Goal: Task Accomplishment & Management: Manage account settings

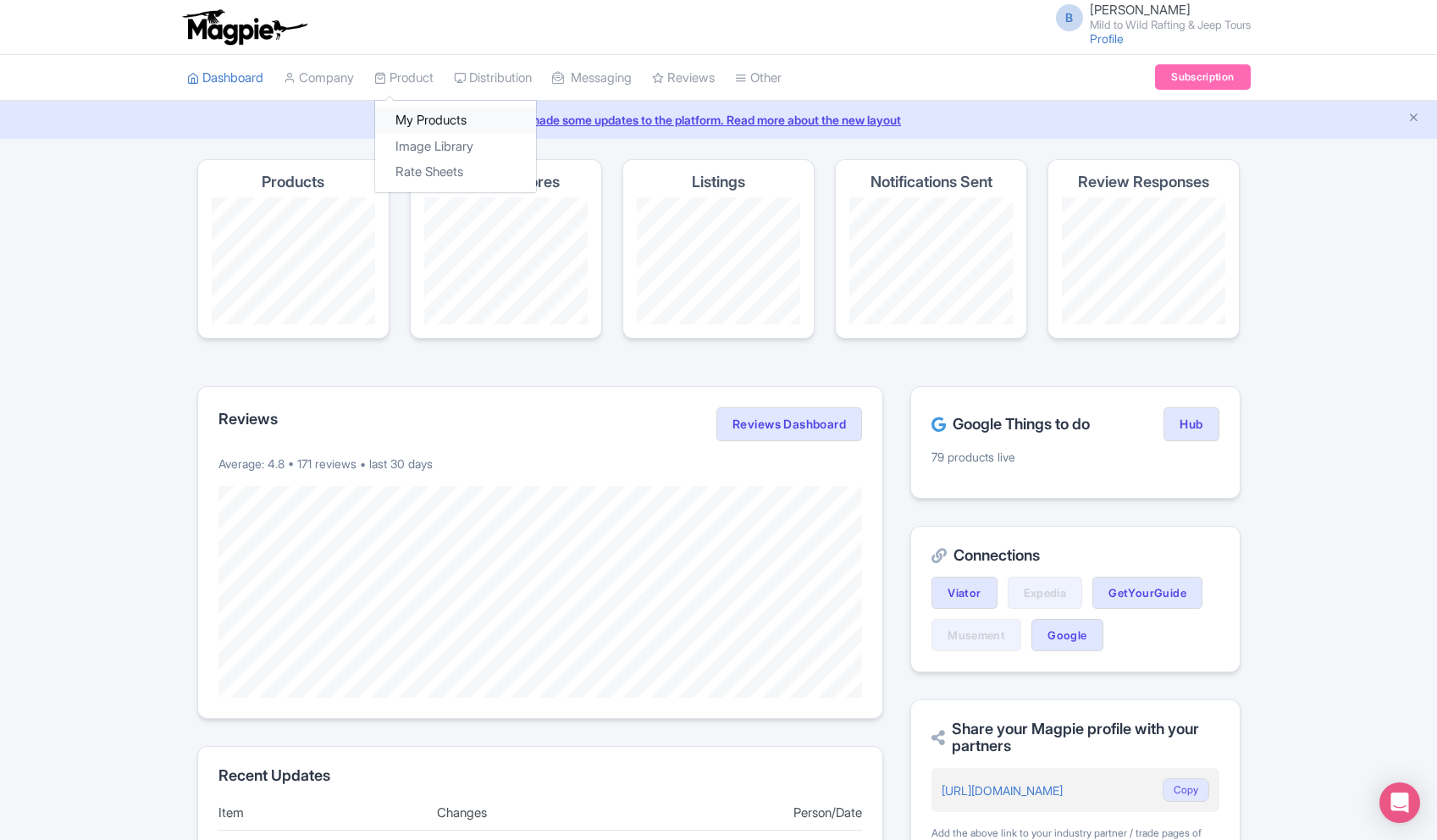
click at [431, 113] on link "My Products" at bounding box center [455, 120] width 161 height 26
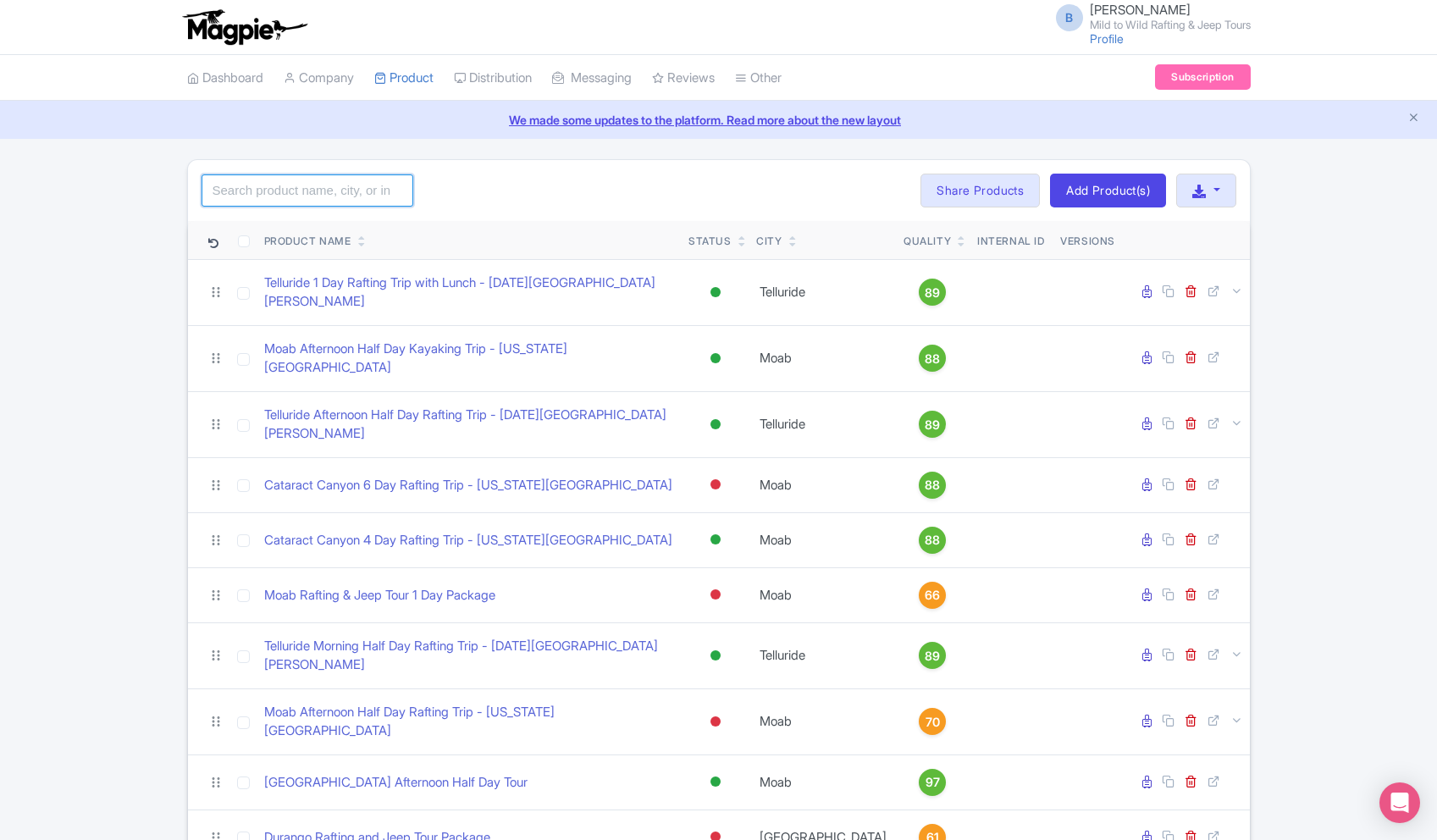
click at [282, 186] on input "search" at bounding box center [307, 191] width 211 height 33
type input "["
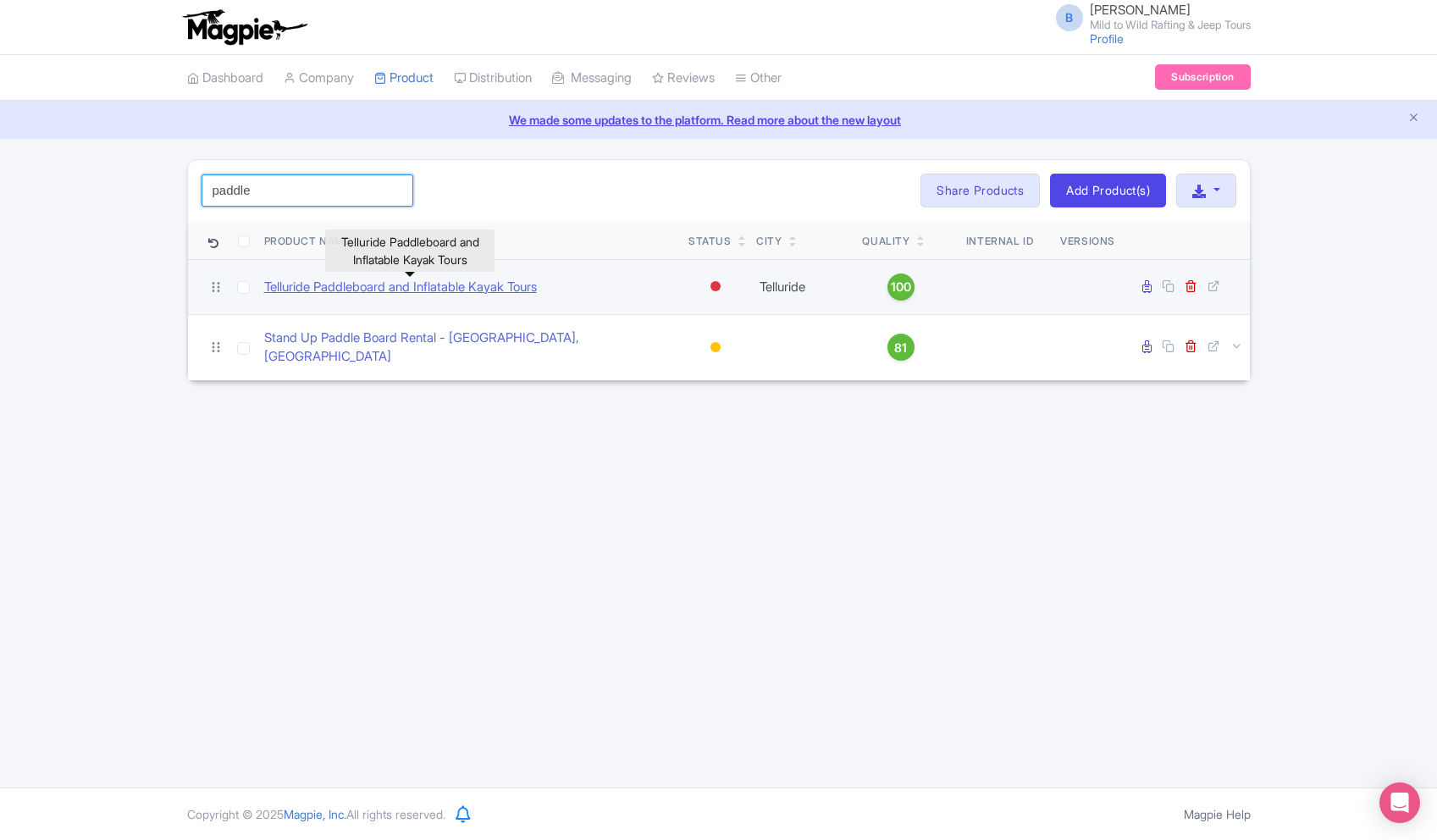
type input "paddle"
click at [480, 281] on link "Telluride Paddleboard and Inflatable Kayak Tours" at bounding box center [400, 287] width 273 height 20
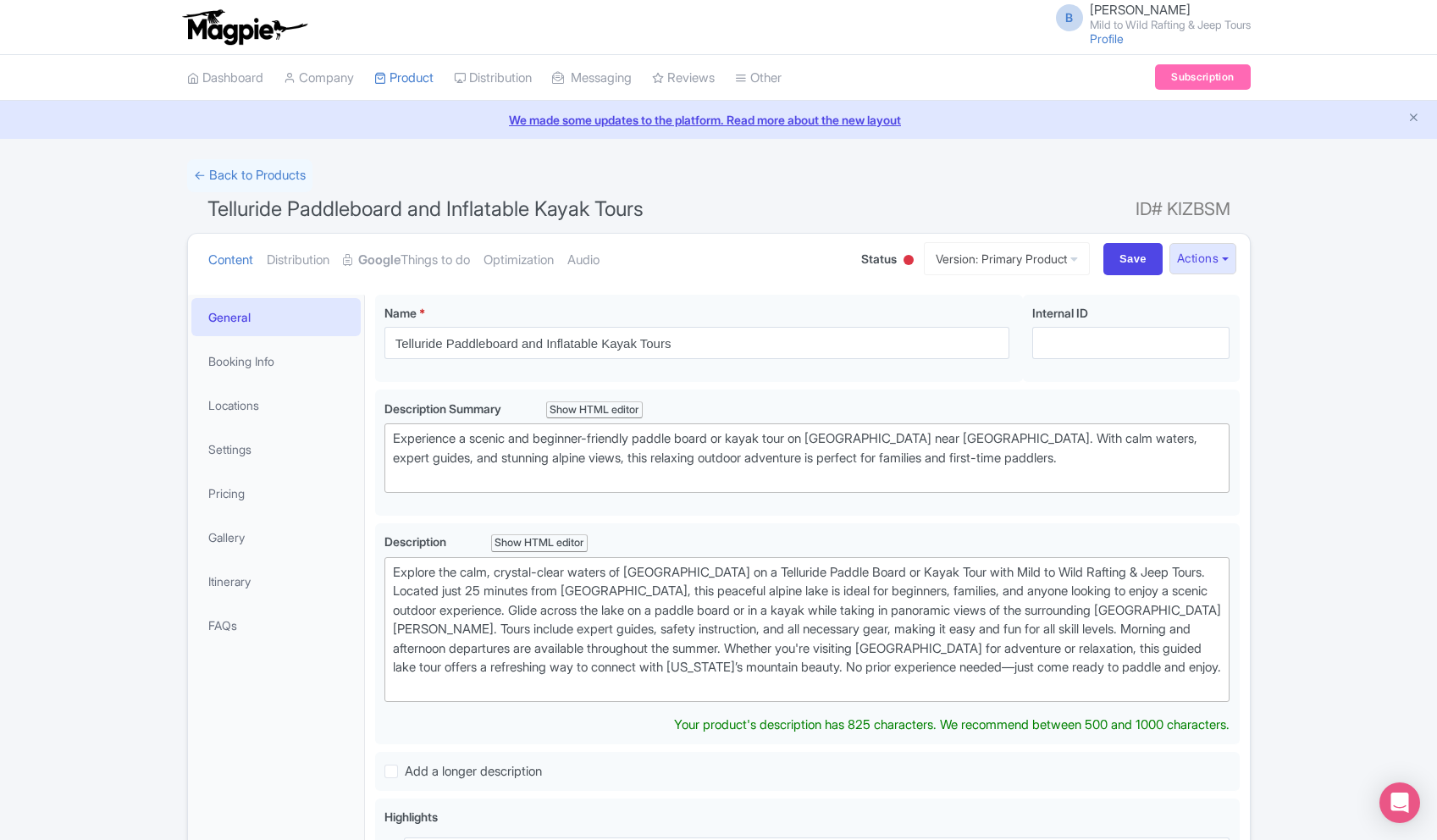
click at [903, 258] on div at bounding box center [908, 259] width 10 height 10
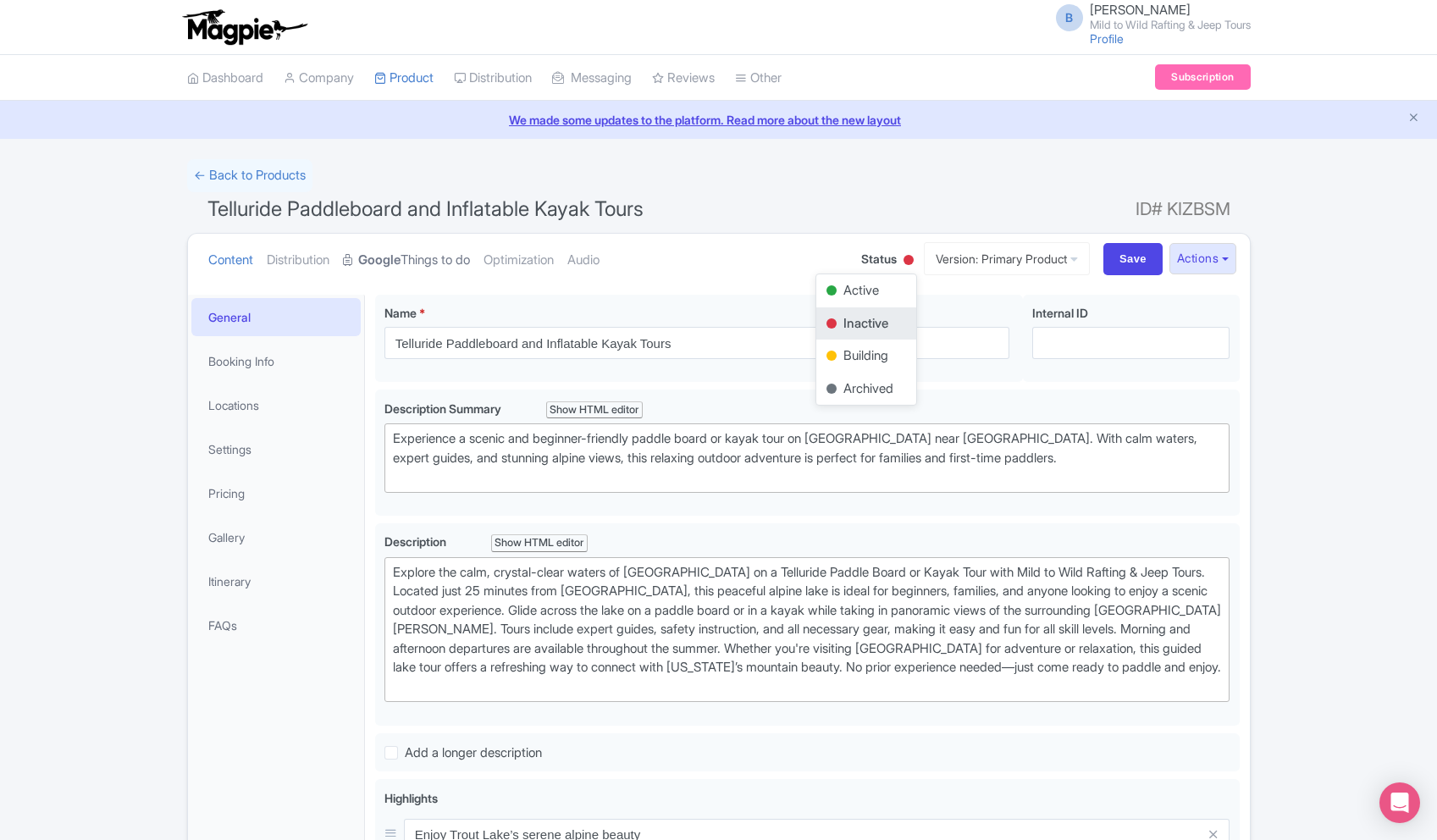
drag, startPoint x: 786, startPoint y: 264, endPoint x: 368, endPoint y: 272, distance: 418.1
click at [781, 263] on ul "Content Distribution Google Things to do Optimization Audio" at bounding box center [518, 259] width 633 height 51
click at [308, 263] on link "Distribution" at bounding box center [297, 260] width 62 height 53
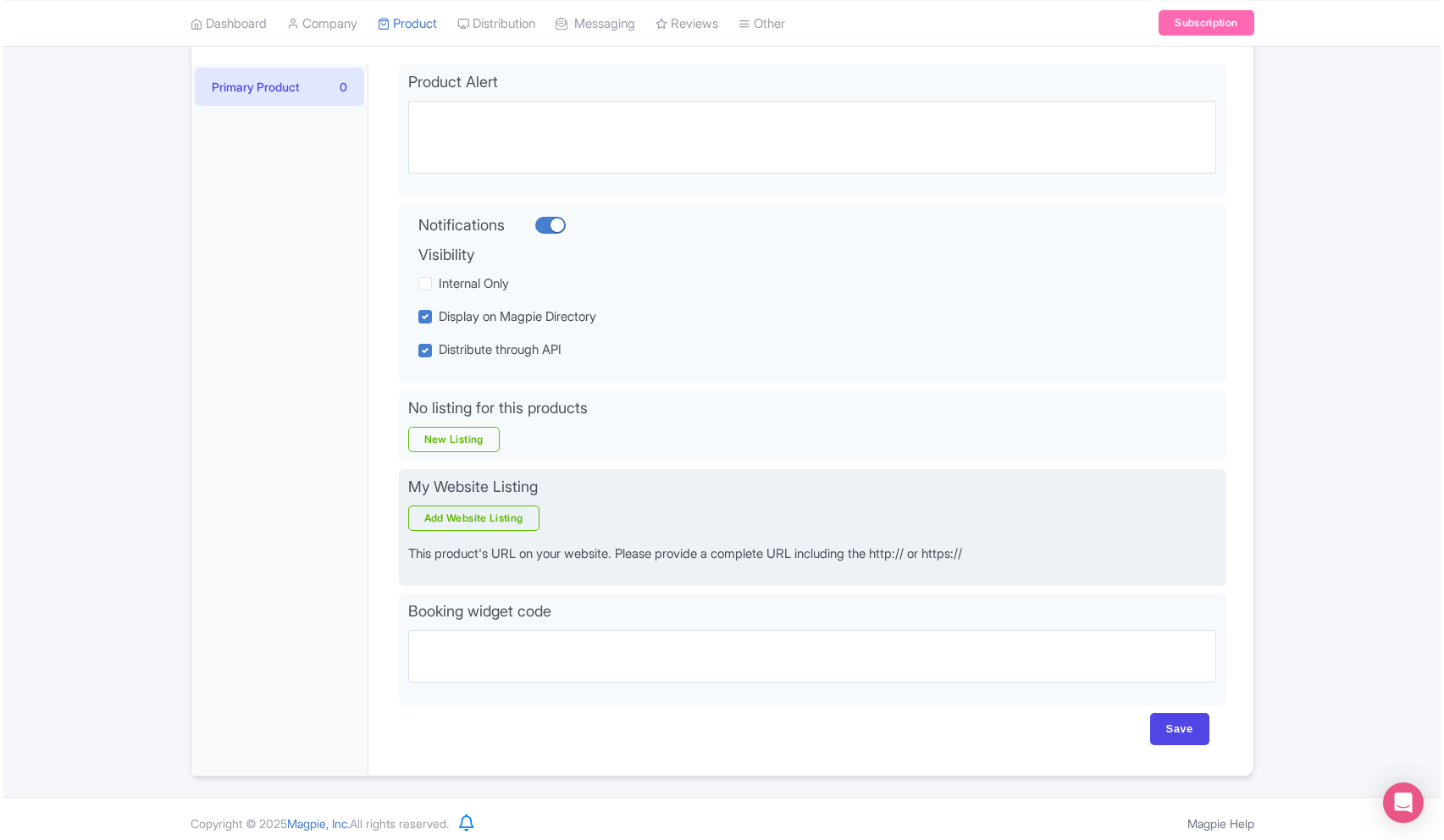
scroll to position [240, 0]
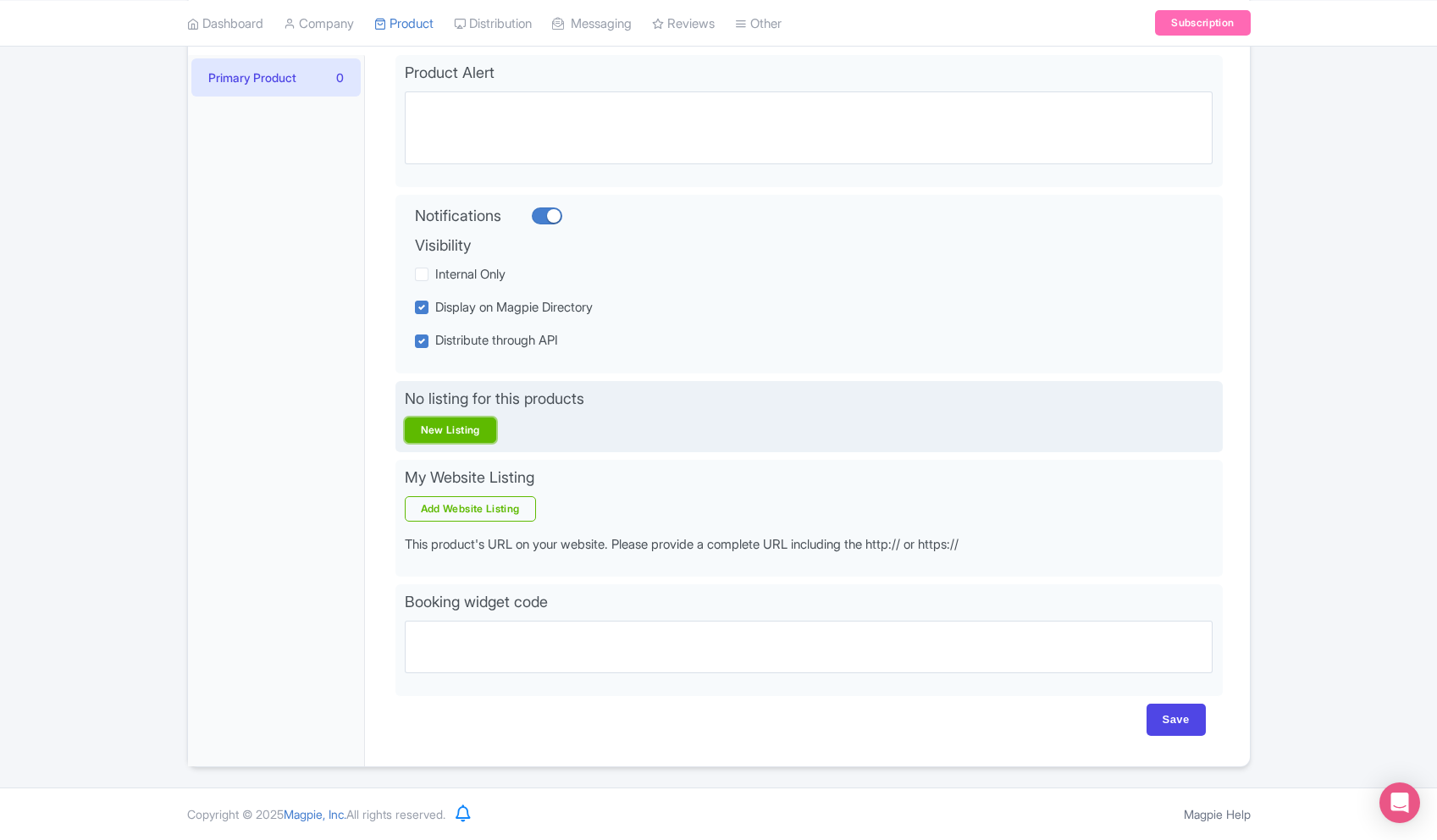
click at [466, 425] on link "New Listing" at bounding box center [450, 430] width 91 height 25
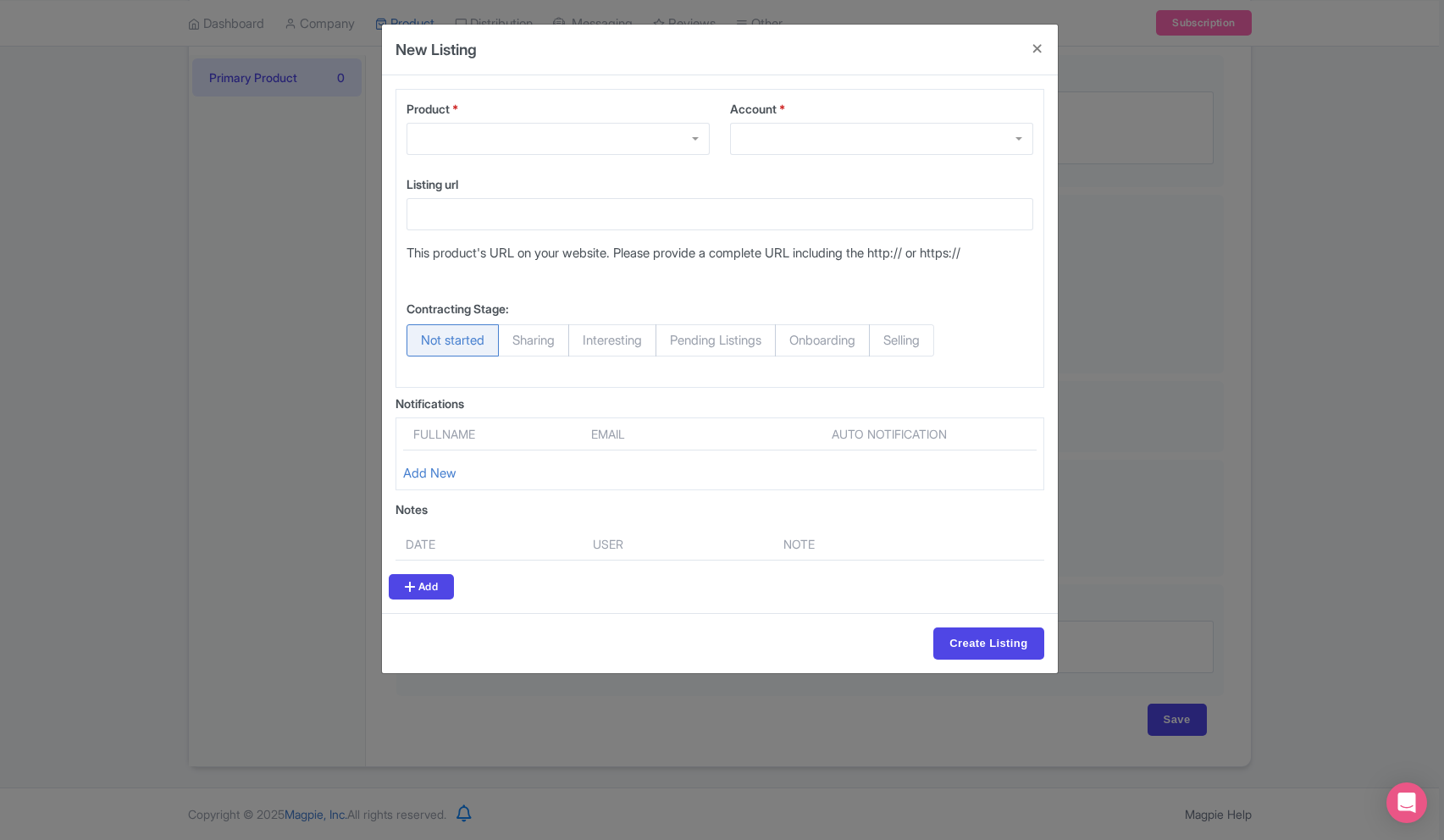
click at [483, 151] on div at bounding box center [558, 139] width 304 height 33
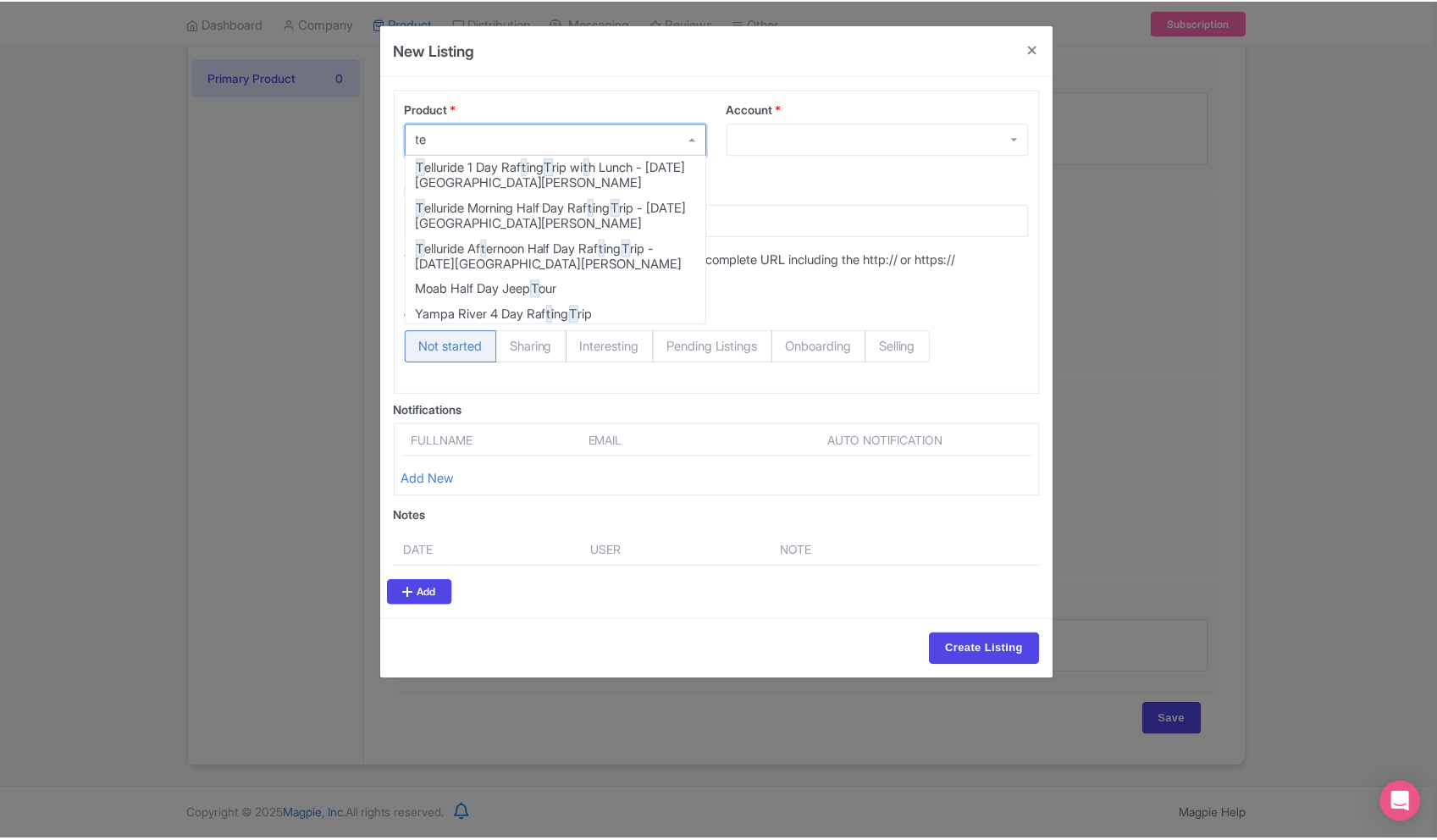
scroll to position [0, 0]
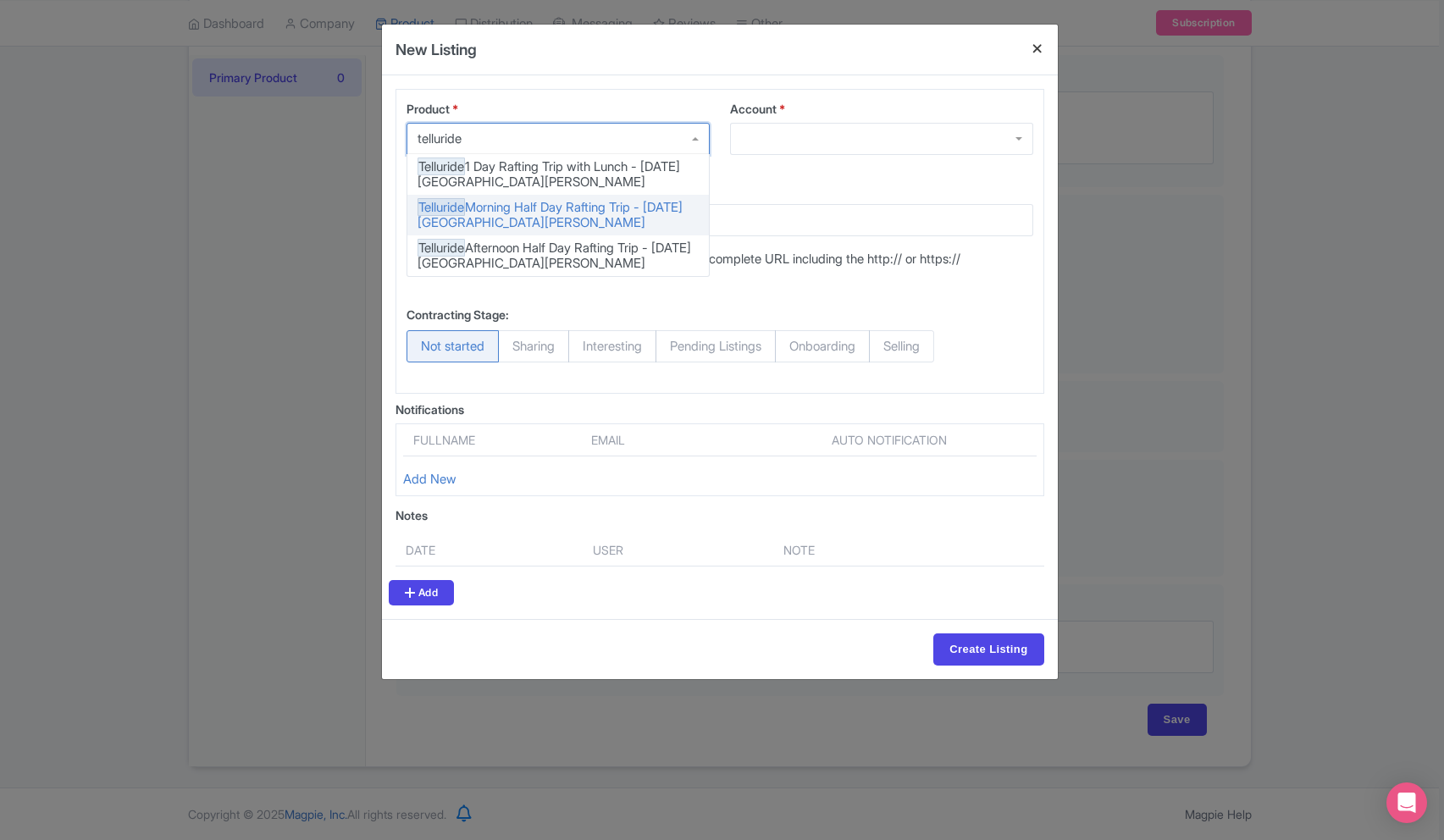
type input "telluride"
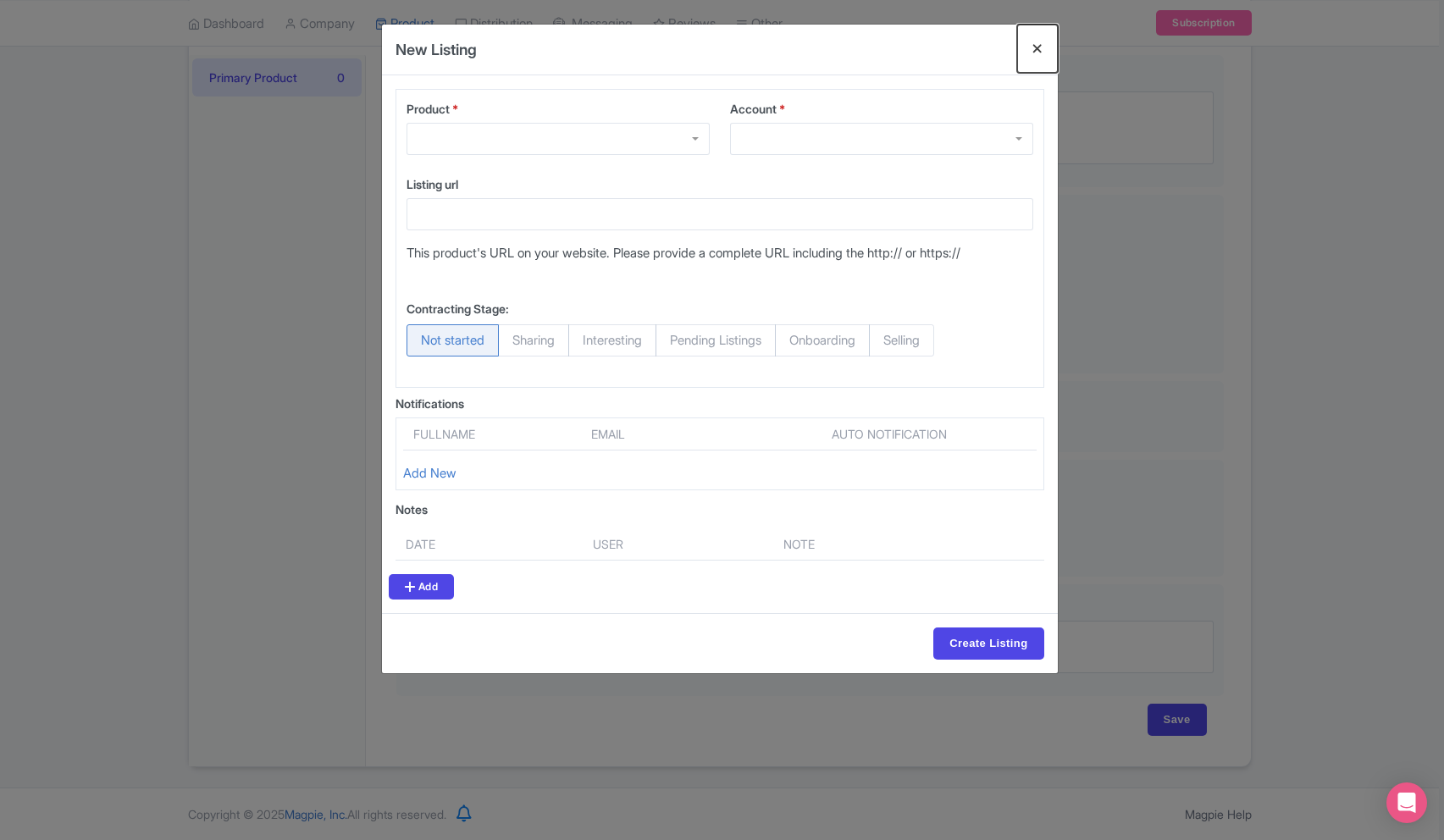
click at [1036, 49] on button "Close" at bounding box center [1037, 48] width 41 height 48
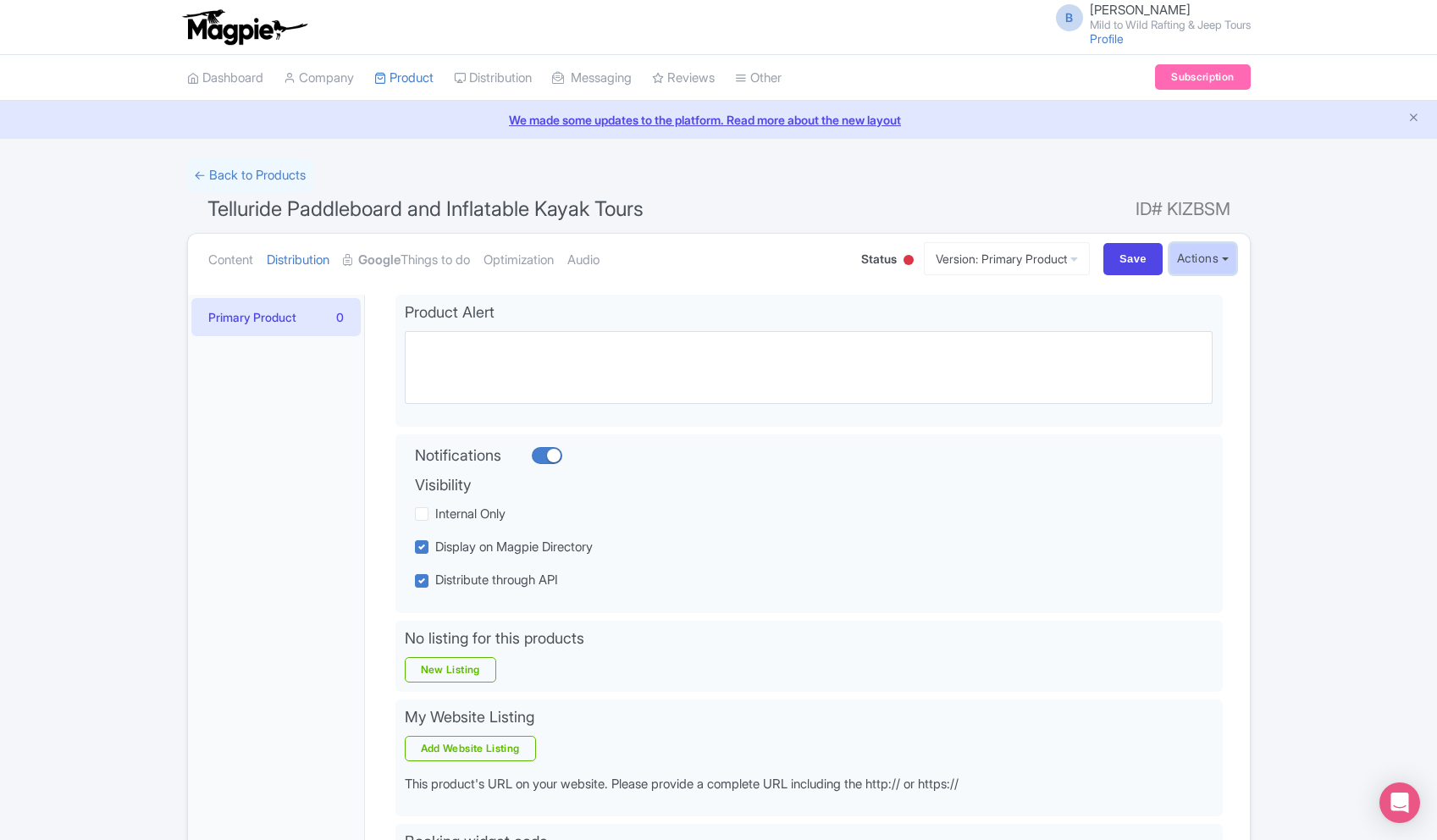
click at [1194, 267] on button "Actions" at bounding box center [1202, 258] width 67 height 32
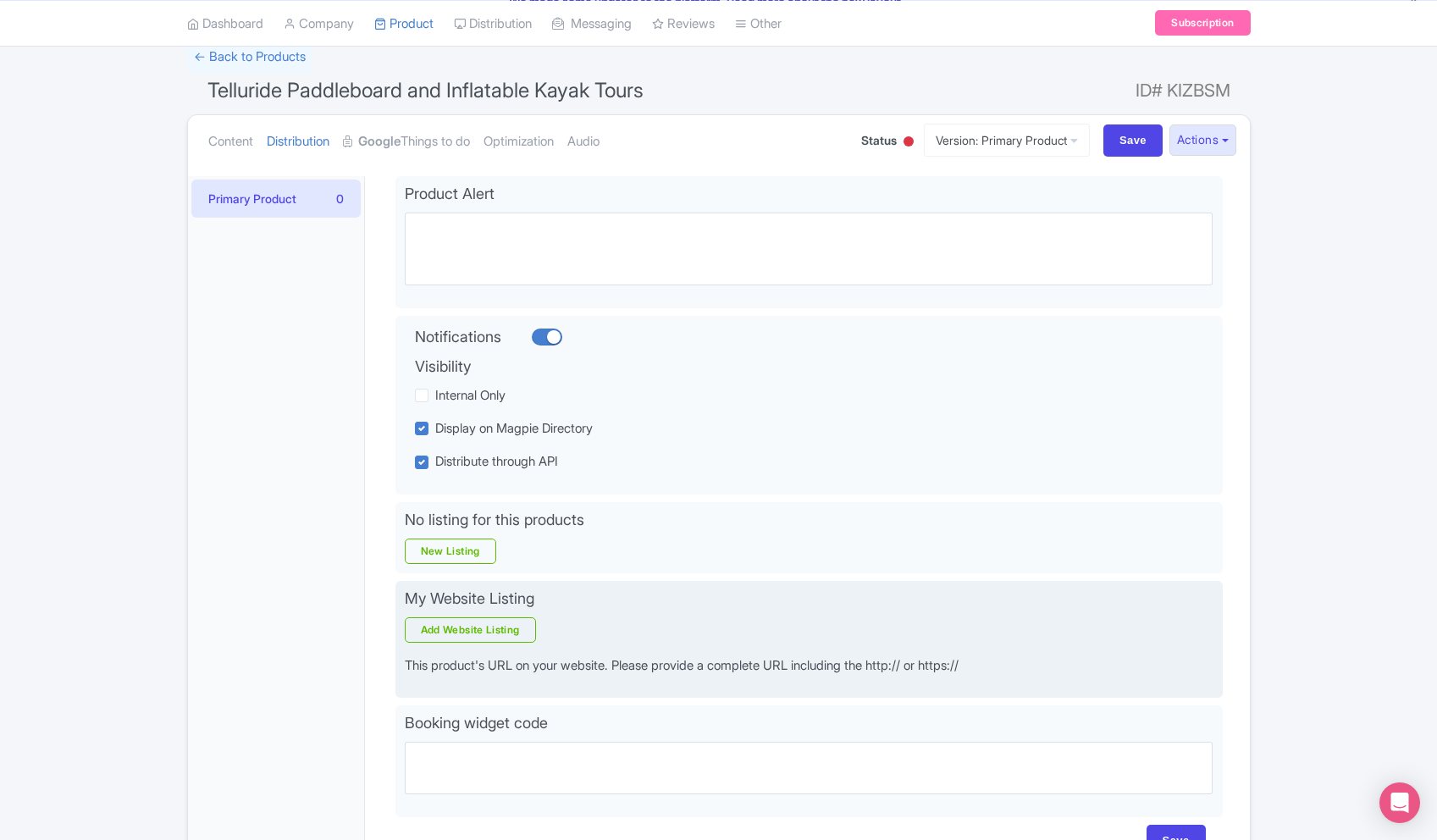
click at [509, 612] on div "My Website Listing Add Website Listing This product's URL on your website. Plea…" at bounding box center [809, 639] width 827 height 117
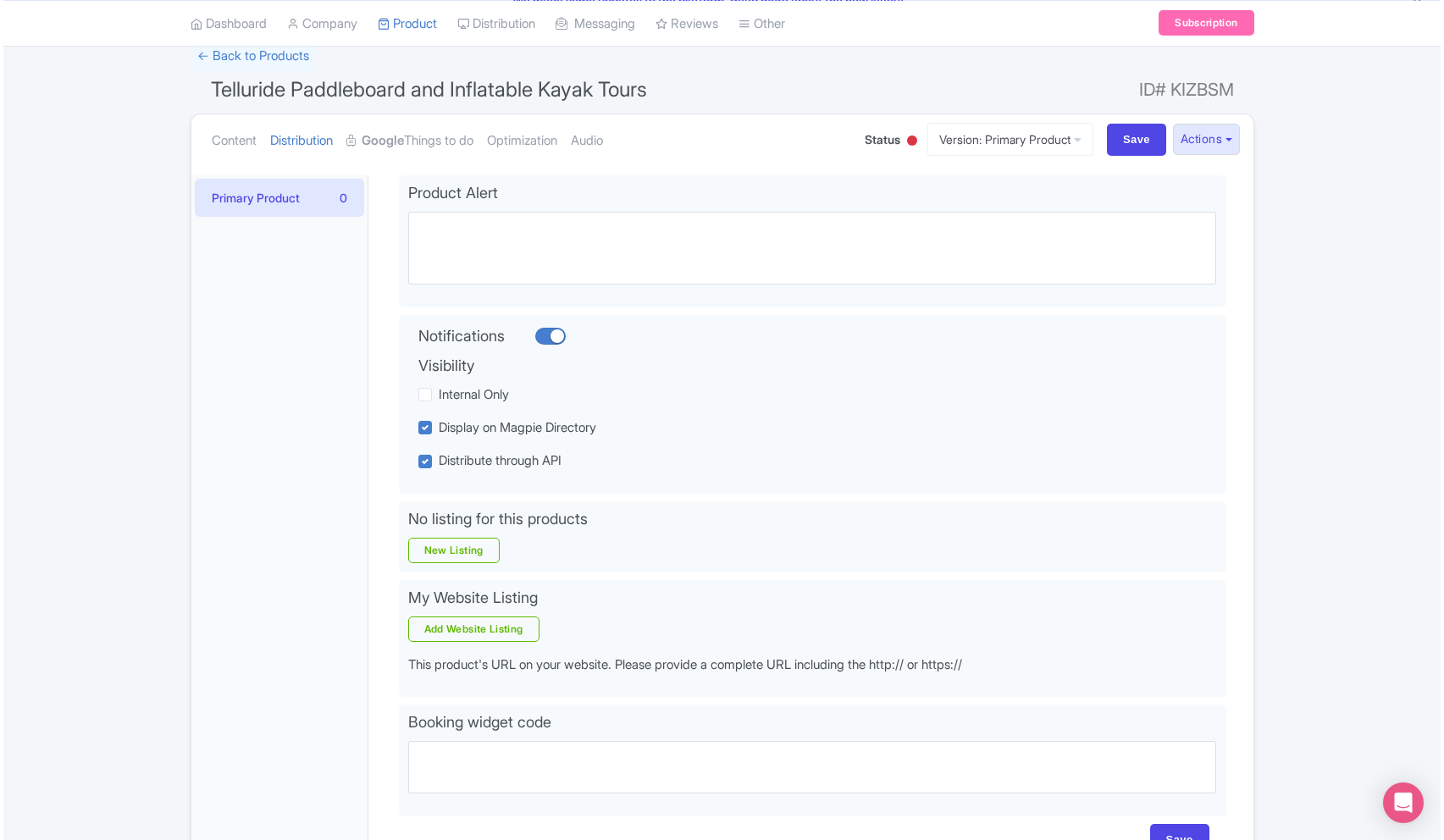
scroll to position [120, 0]
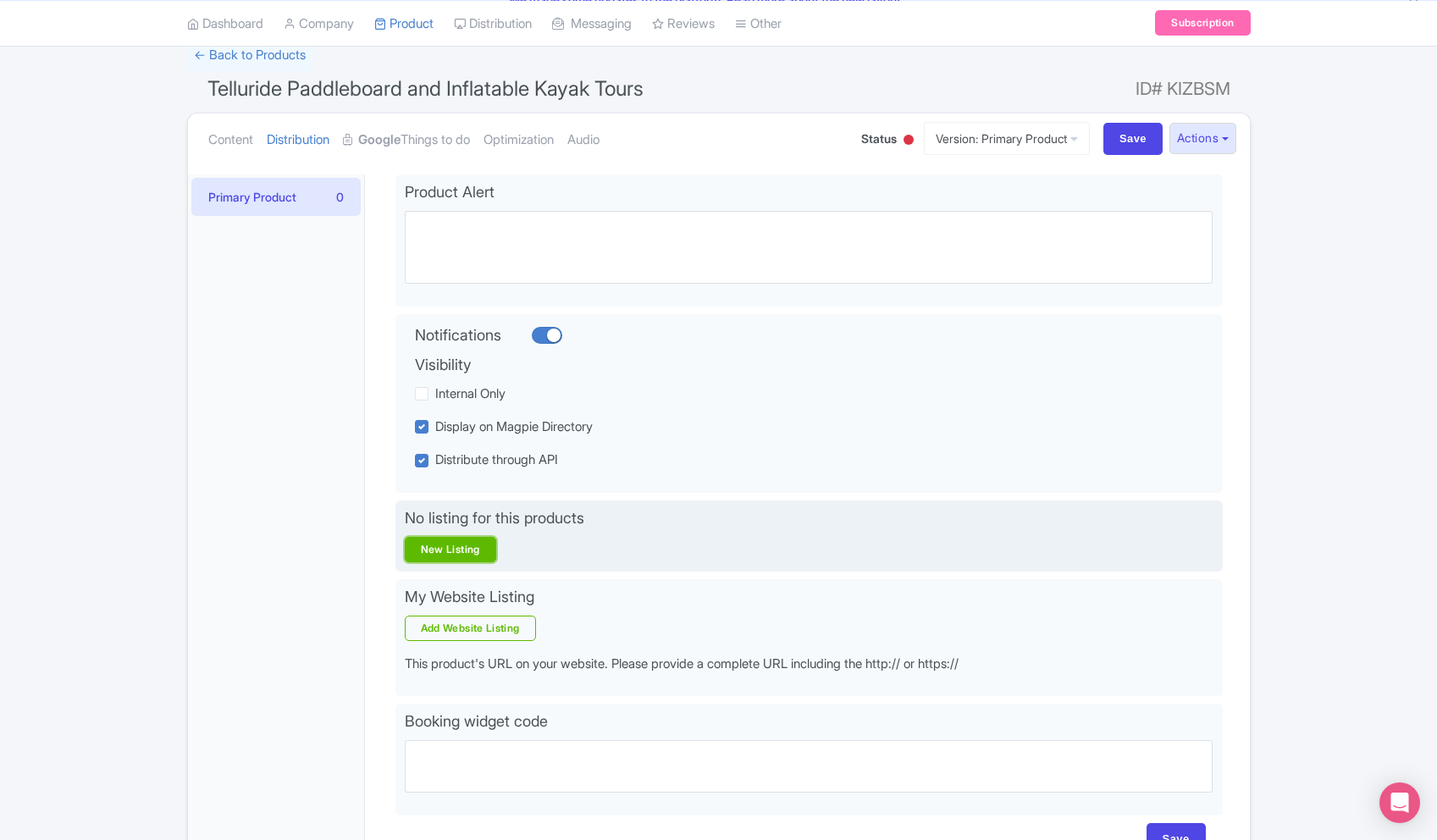
click at [476, 550] on link "New Listing" at bounding box center [450, 549] width 91 height 25
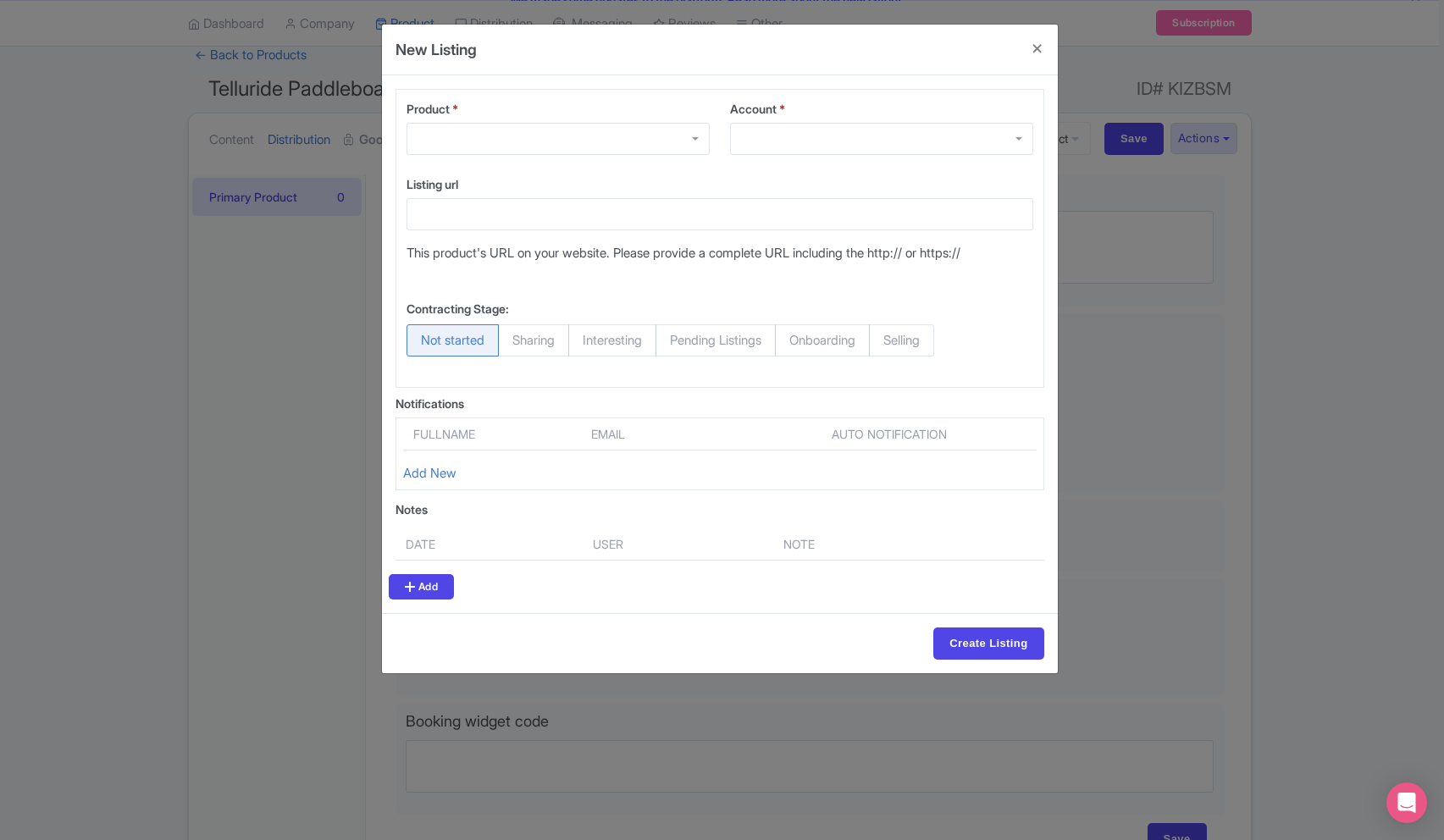
click at [899, 134] on div at bounding box center [882, 139] width 304 height 33
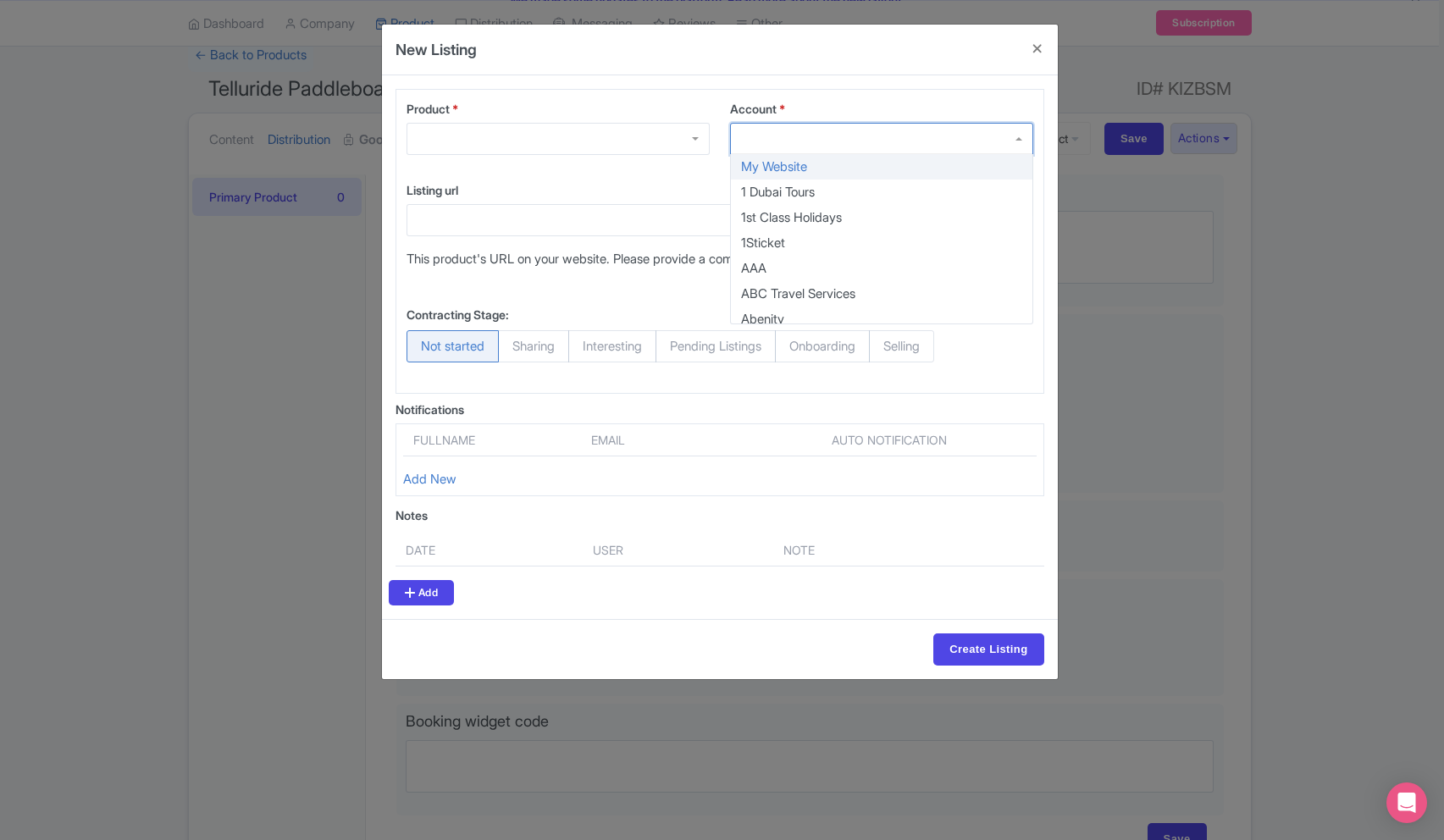
type input "t"
type input "viator"
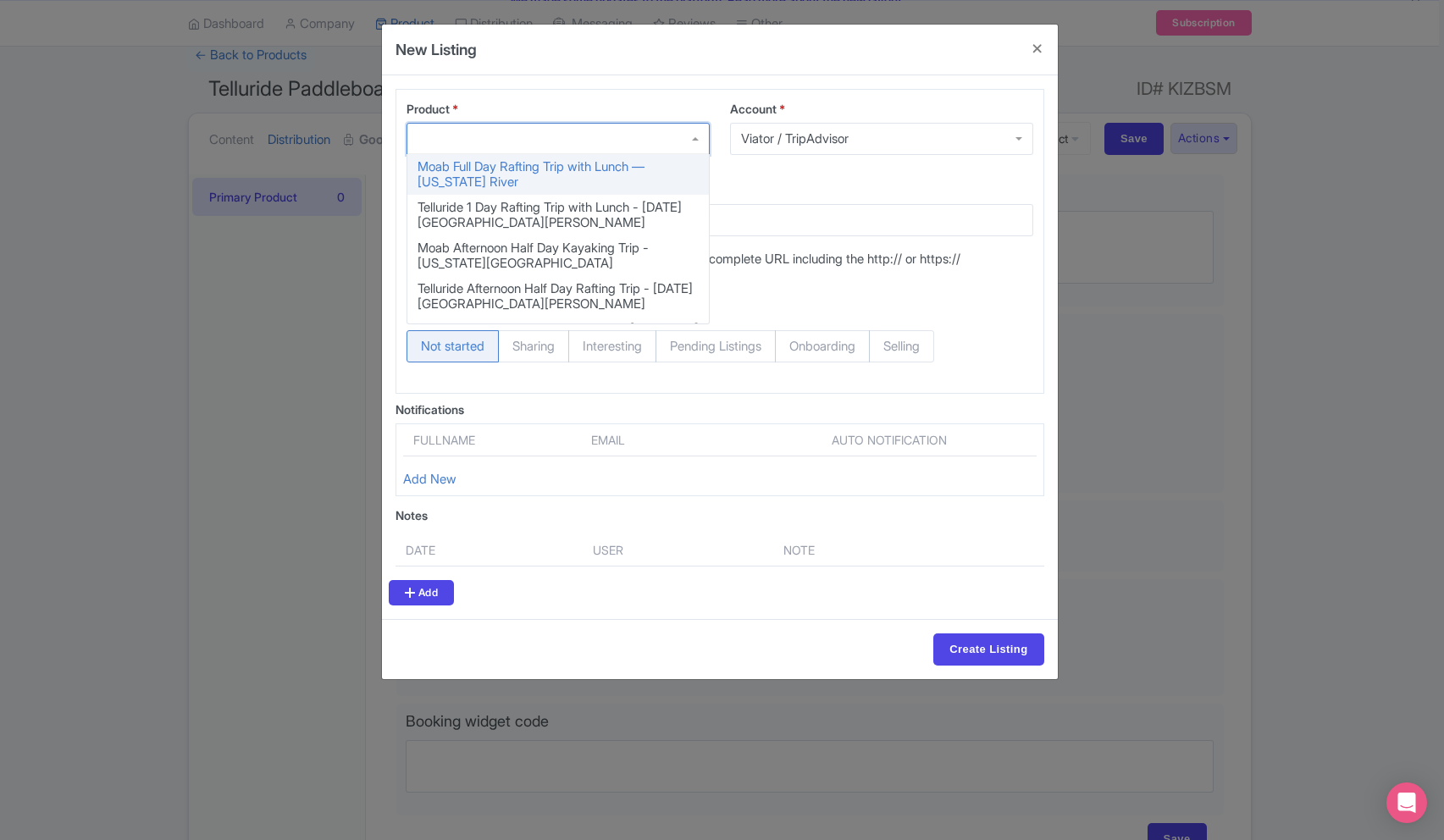
click at [642, 151] on div at bounding box center [558, 139] width 304 height 33
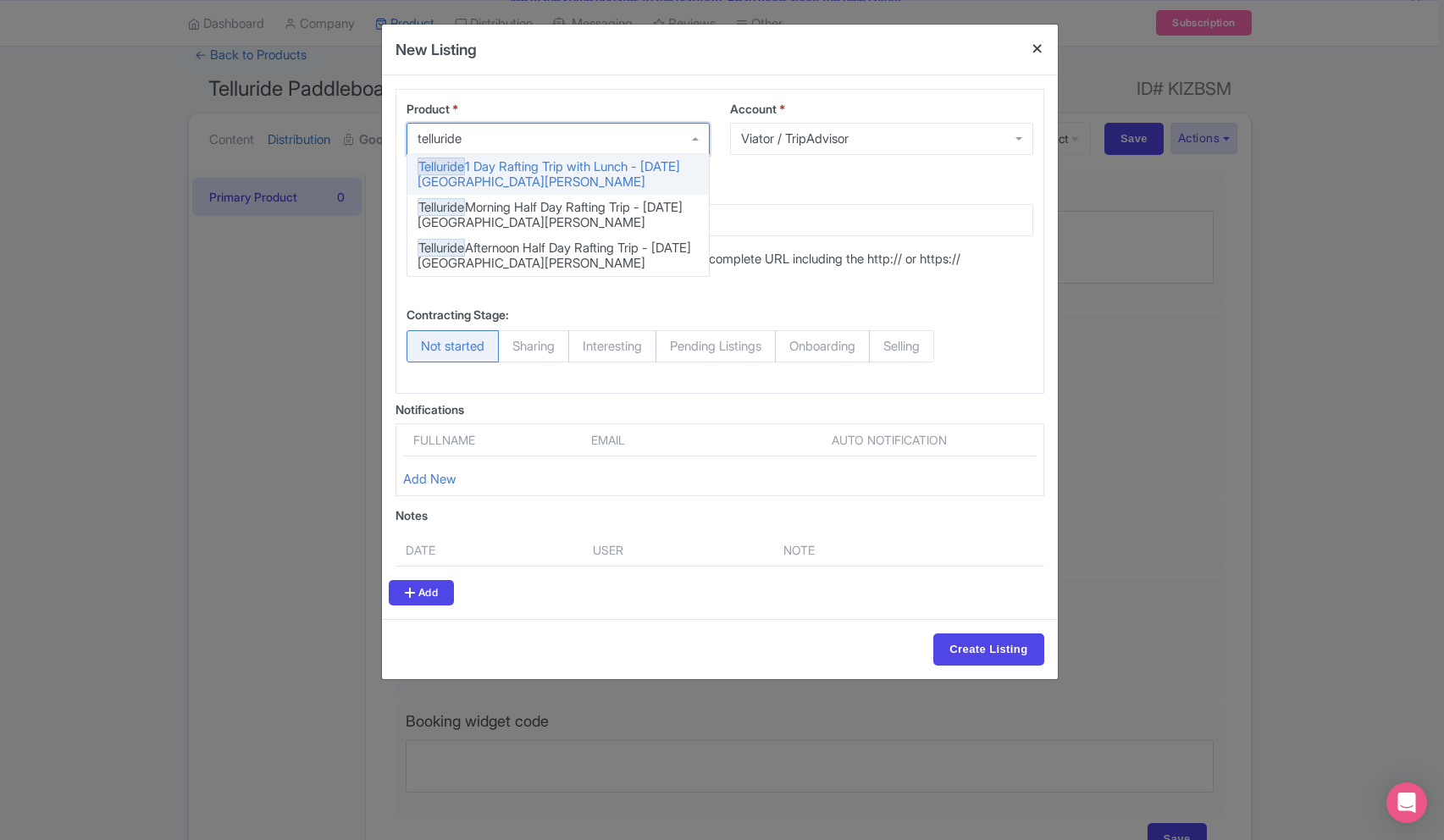
type input "telluride"
click at [1042, 51] on button "Close" at bounding box center [1037, 48] width 41 height 48
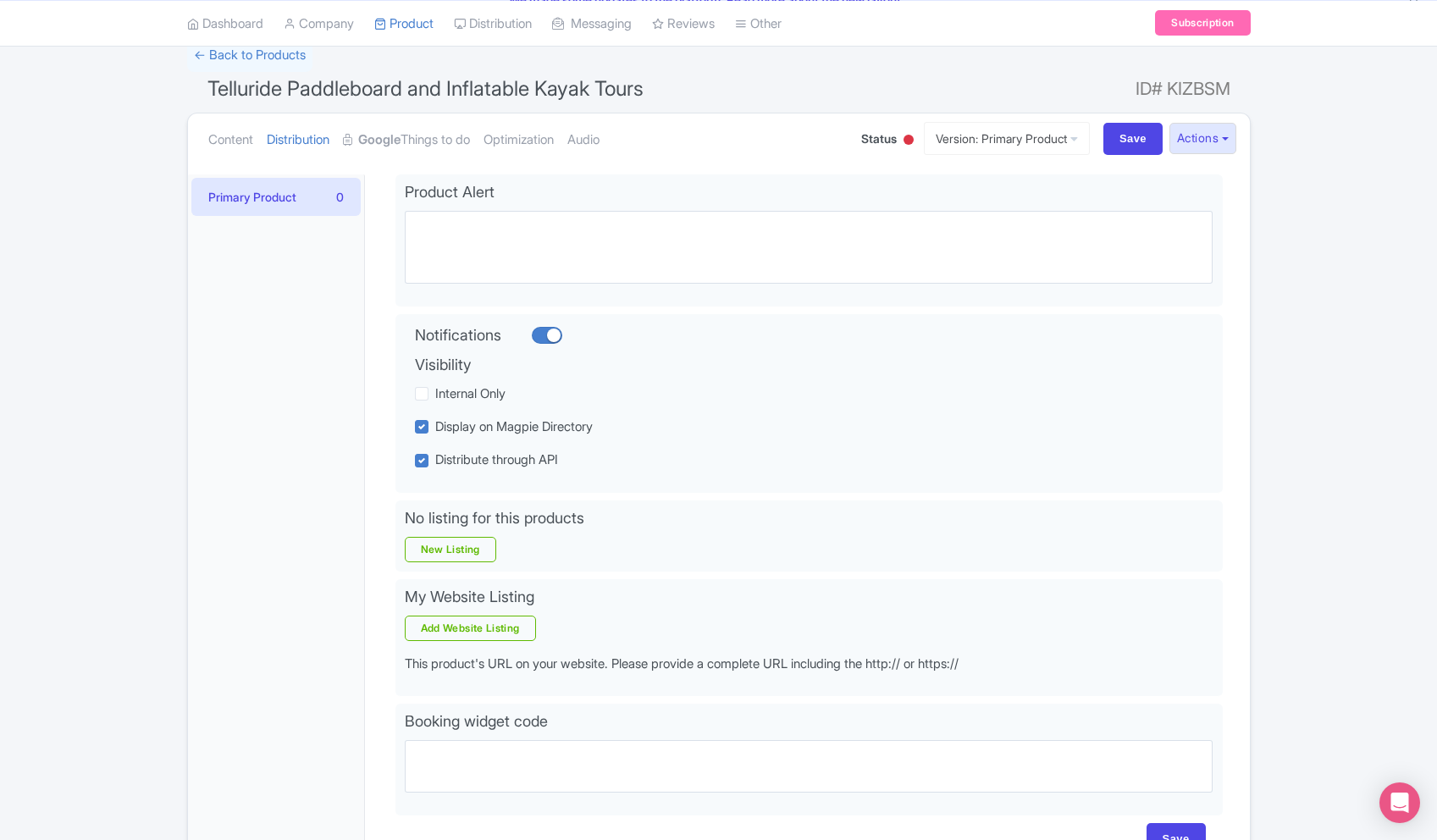
scroll to position [98, 0]
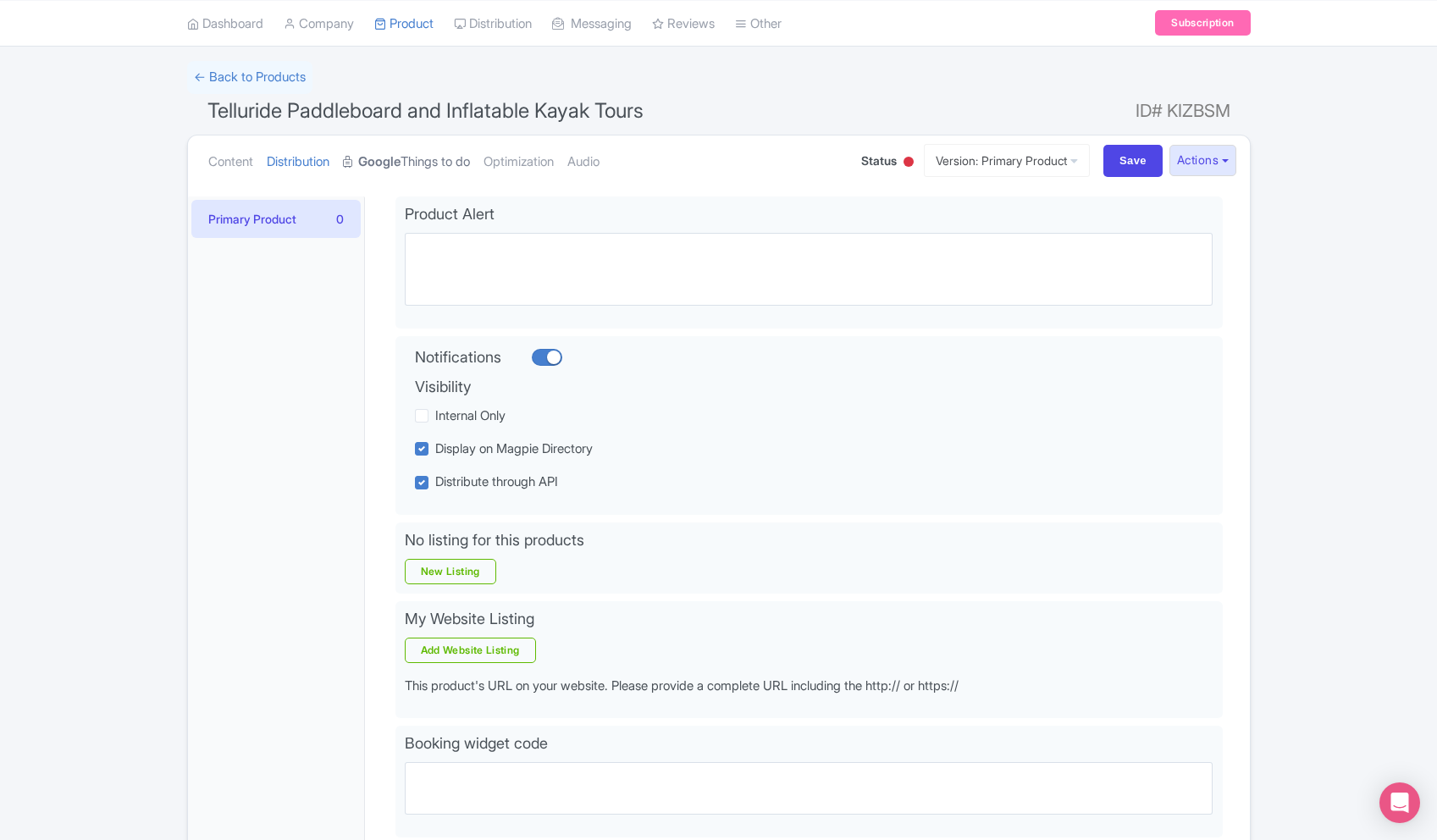
click at [453, 163] on link "Google Things to do" at bounding box center [406, 162] width 127 height 53
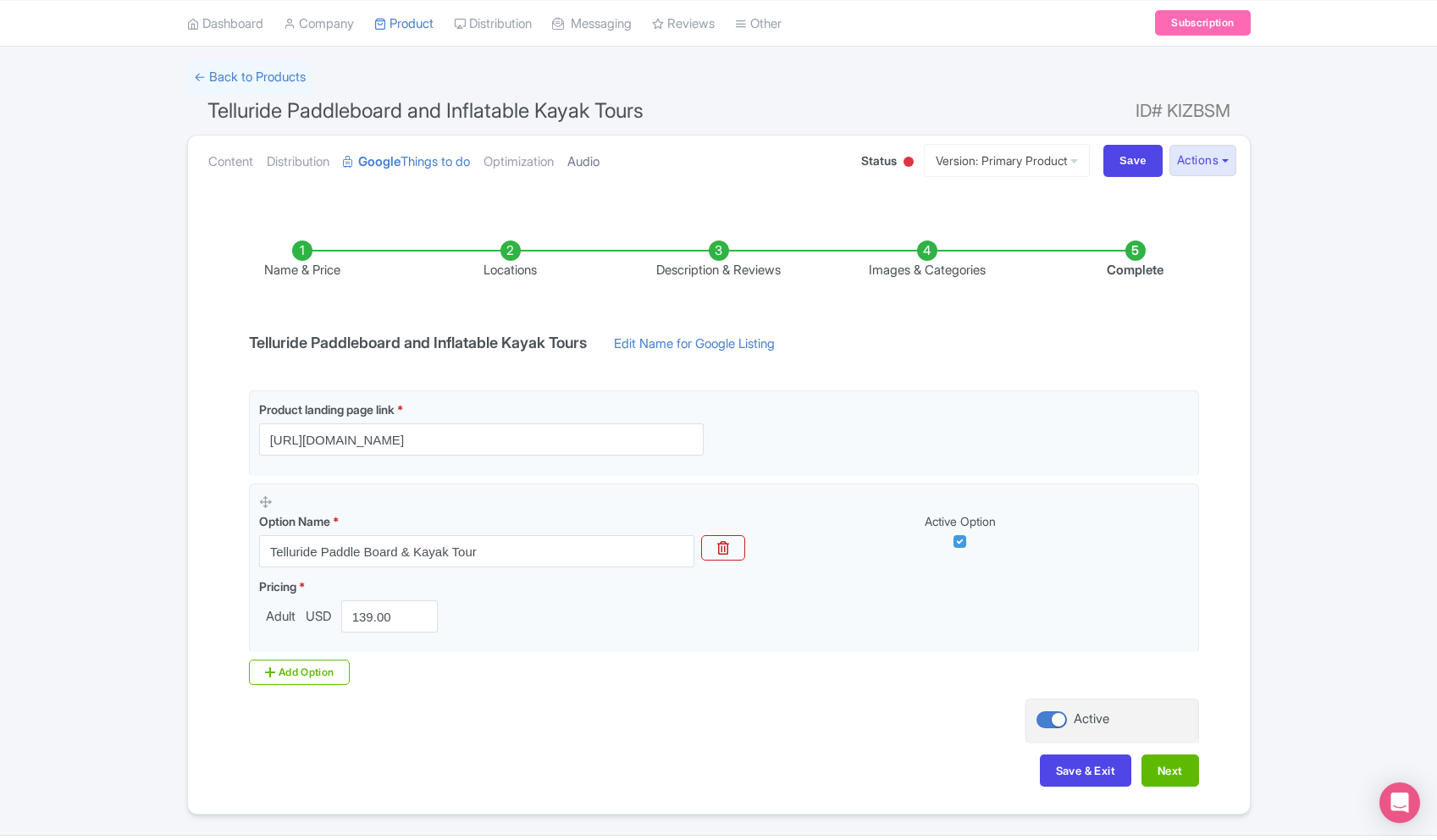
click at [592, 169] on link "Audio" at bounding box center [583, 162] width 33 height 53
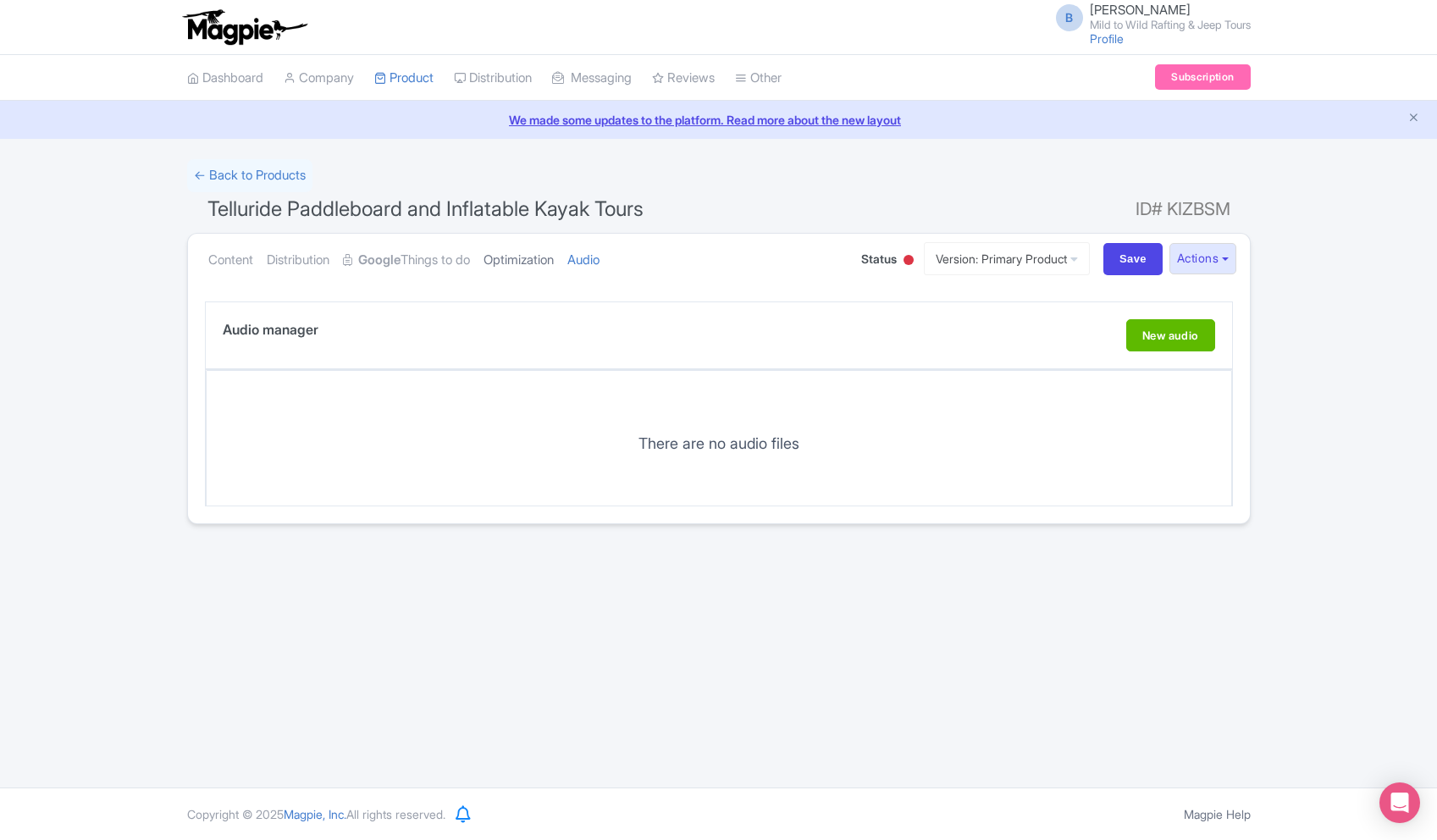
click at [527, 252] on link "Optimization" at bounding box center [518, 260] width 70 height 53
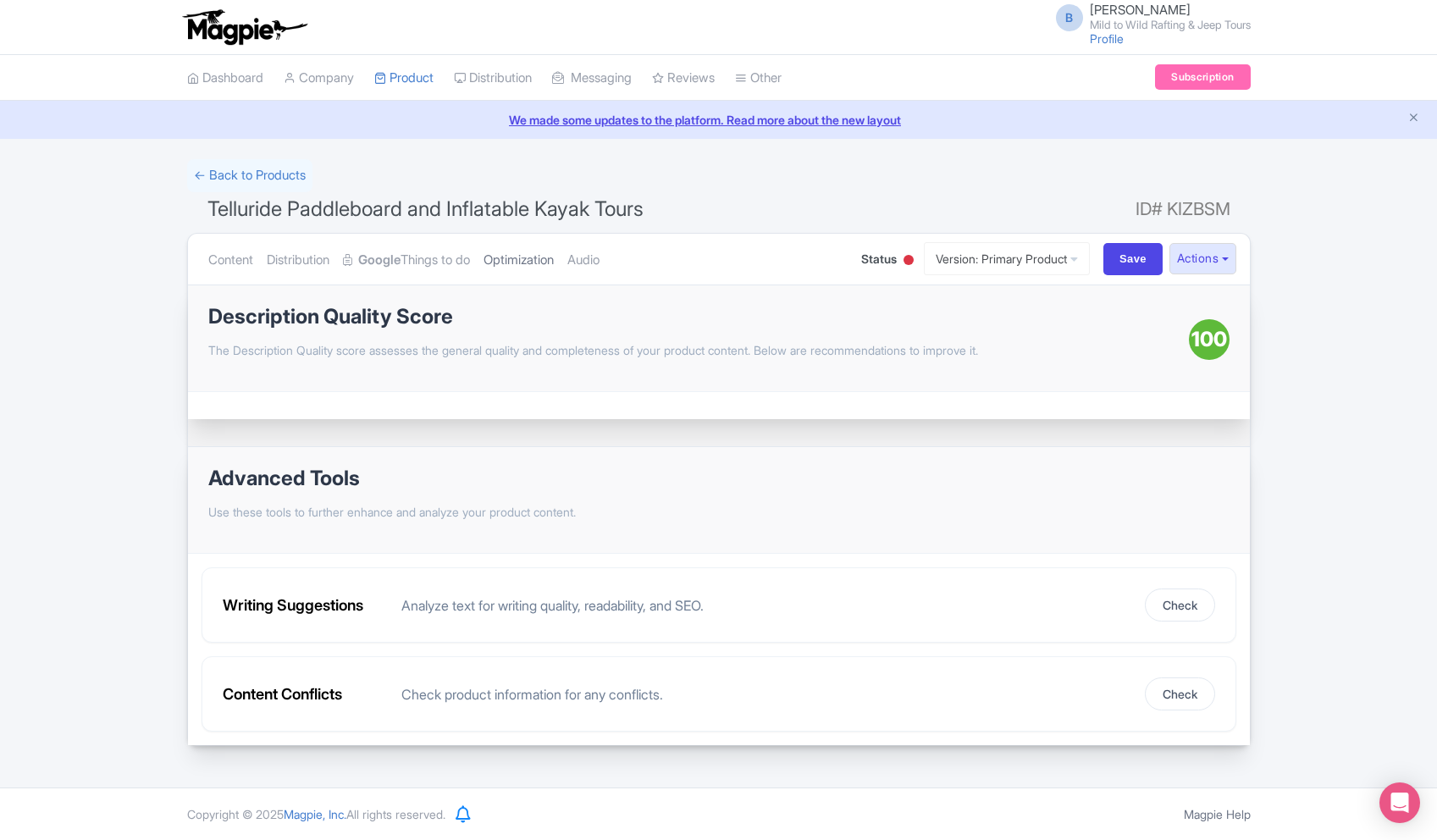
click at [527, 252] on link "Optimization" at bounding box center [518, 260] width 70 height 53
click at [345, 269] on ul "Content Distribution Google Things to do Optimization Audio" at bounding box center [518, 259] width 633 height 51
click at [314, 264] on link "Distribution" at bounding box center [297, 260] width 62 height 53
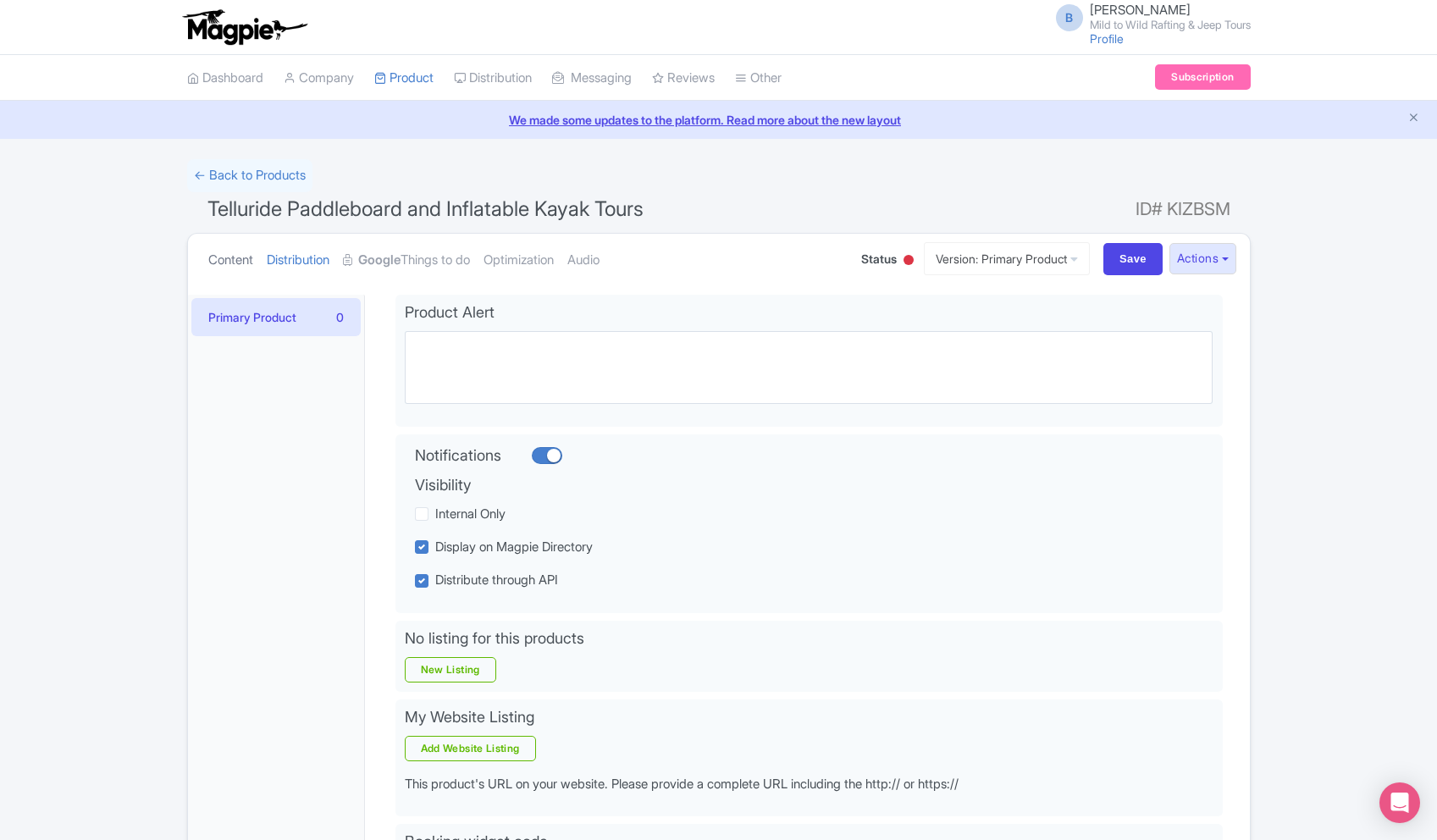
click at [237, 268] on link "Content" at bounding box center [231, 260] width 45 height 53
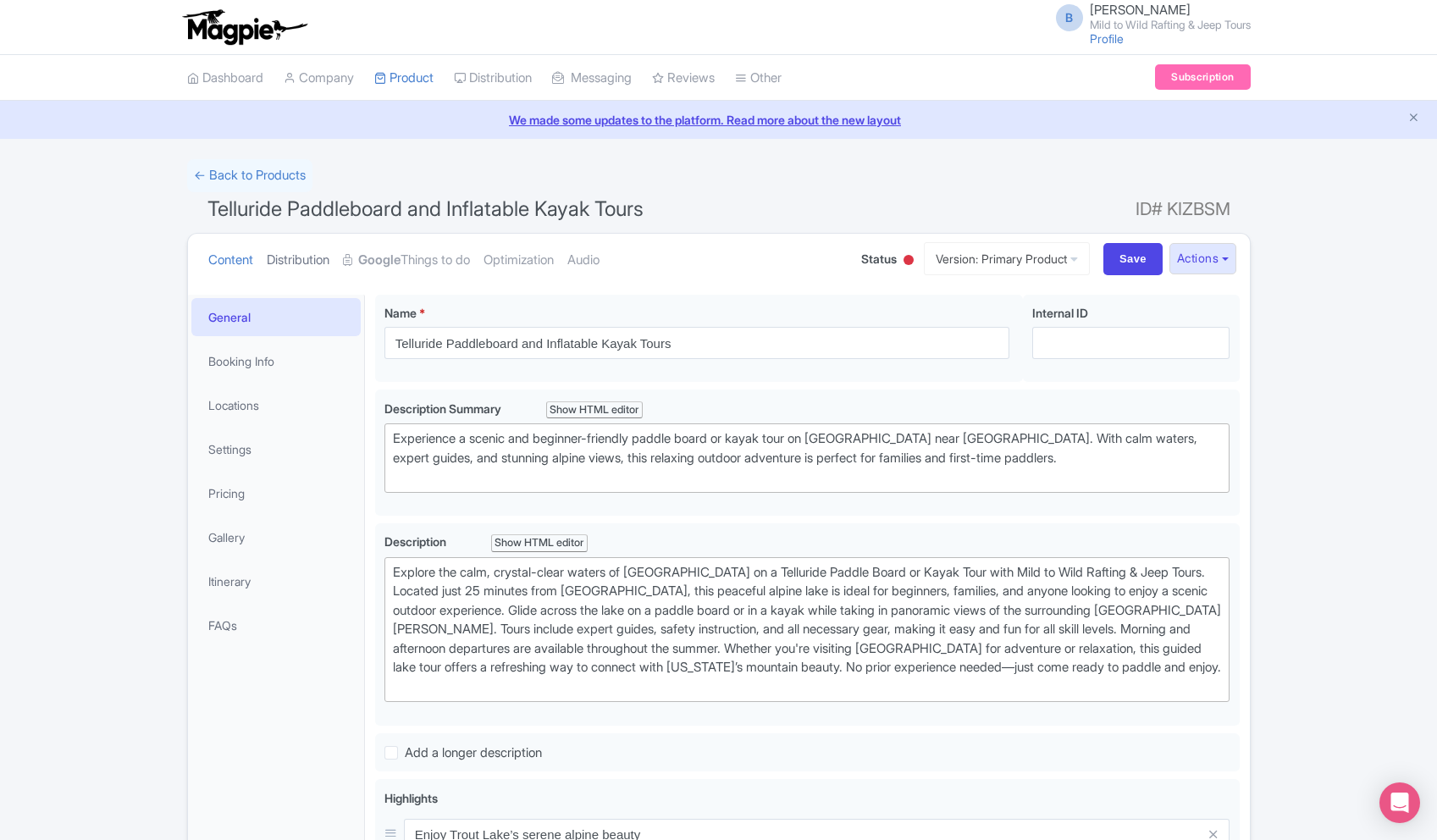
click at [289, 252] on link "Distribution" at bounding box center [297, 260] width 62 height 53
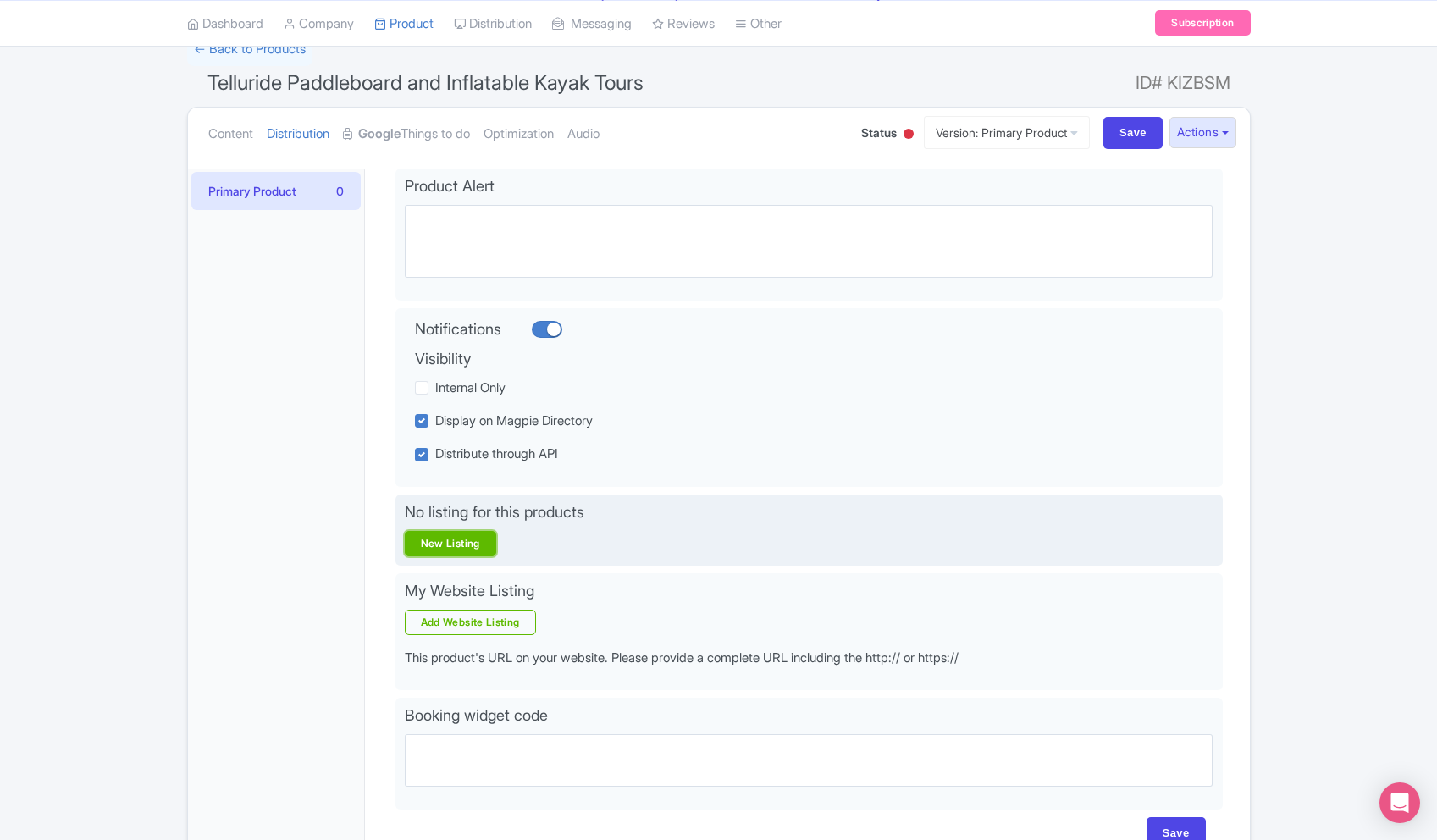
click at [466, 546] on link "New Listing" at bounding box center [450, 544] width 91 height 25
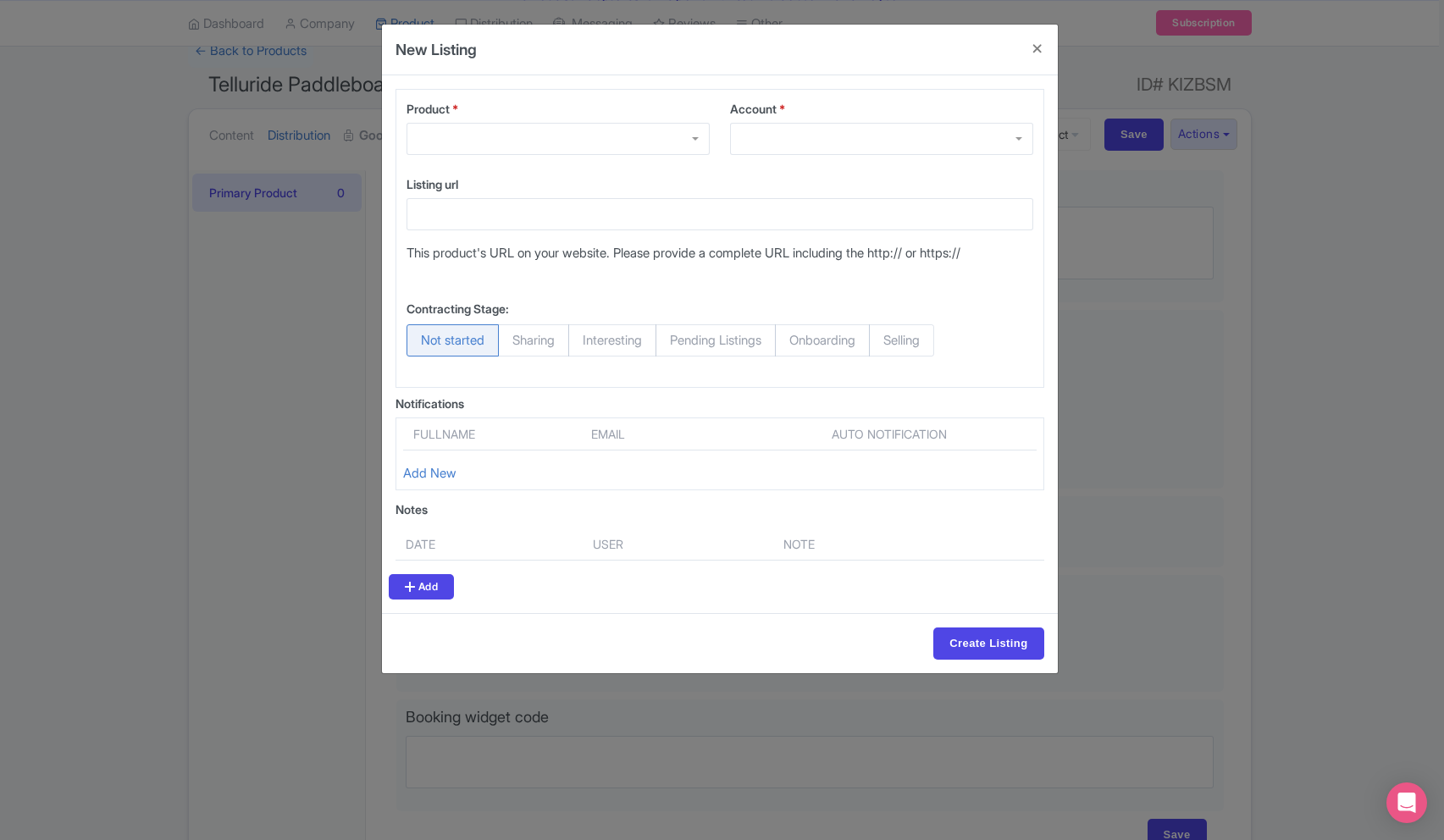
click at [464, 139] on div at bounding box center [558, 139] width 304 height 33
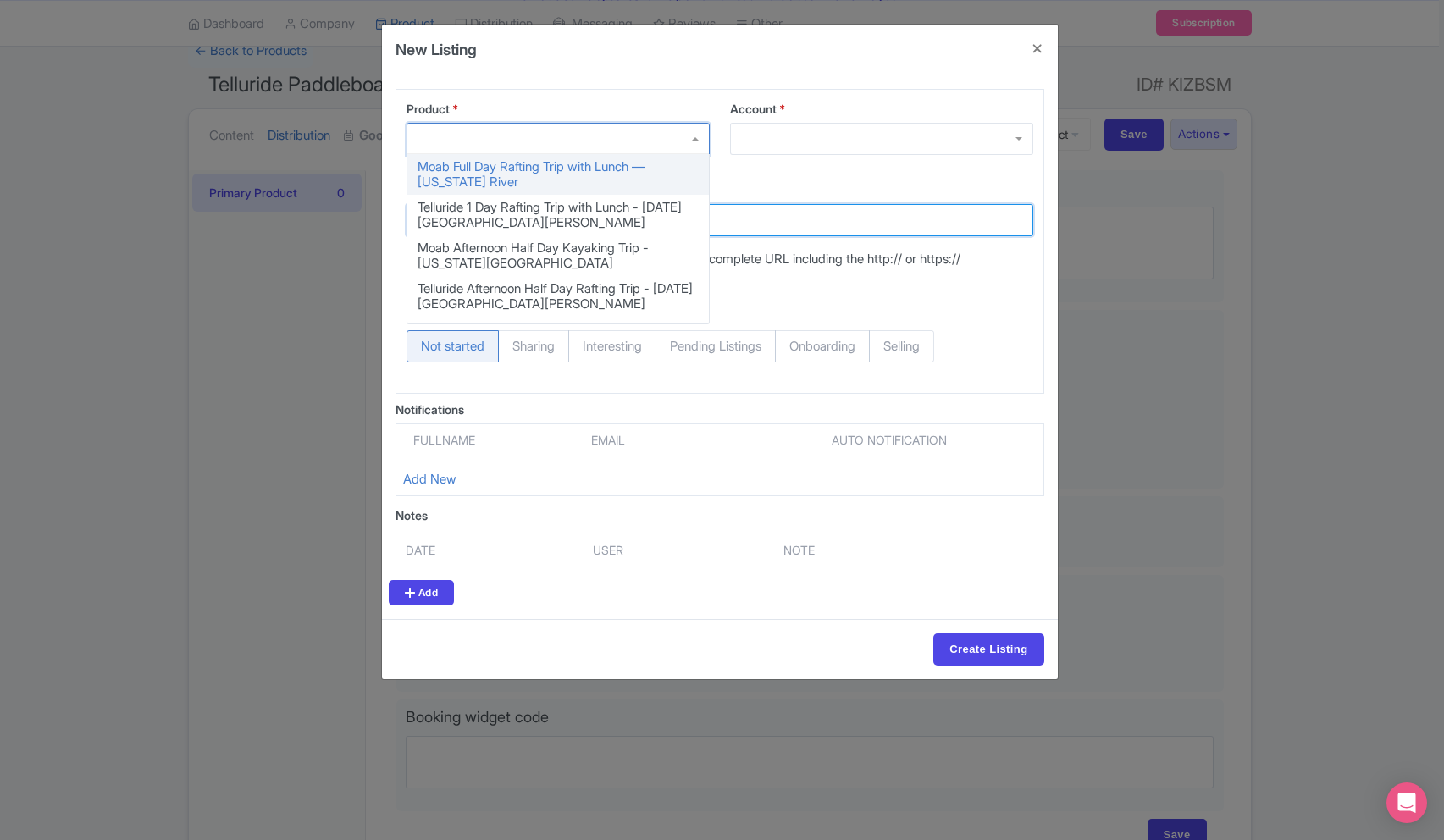
click at [804, 222] on input "Listing url" at bounding box center [720, 220] width 627 height 33
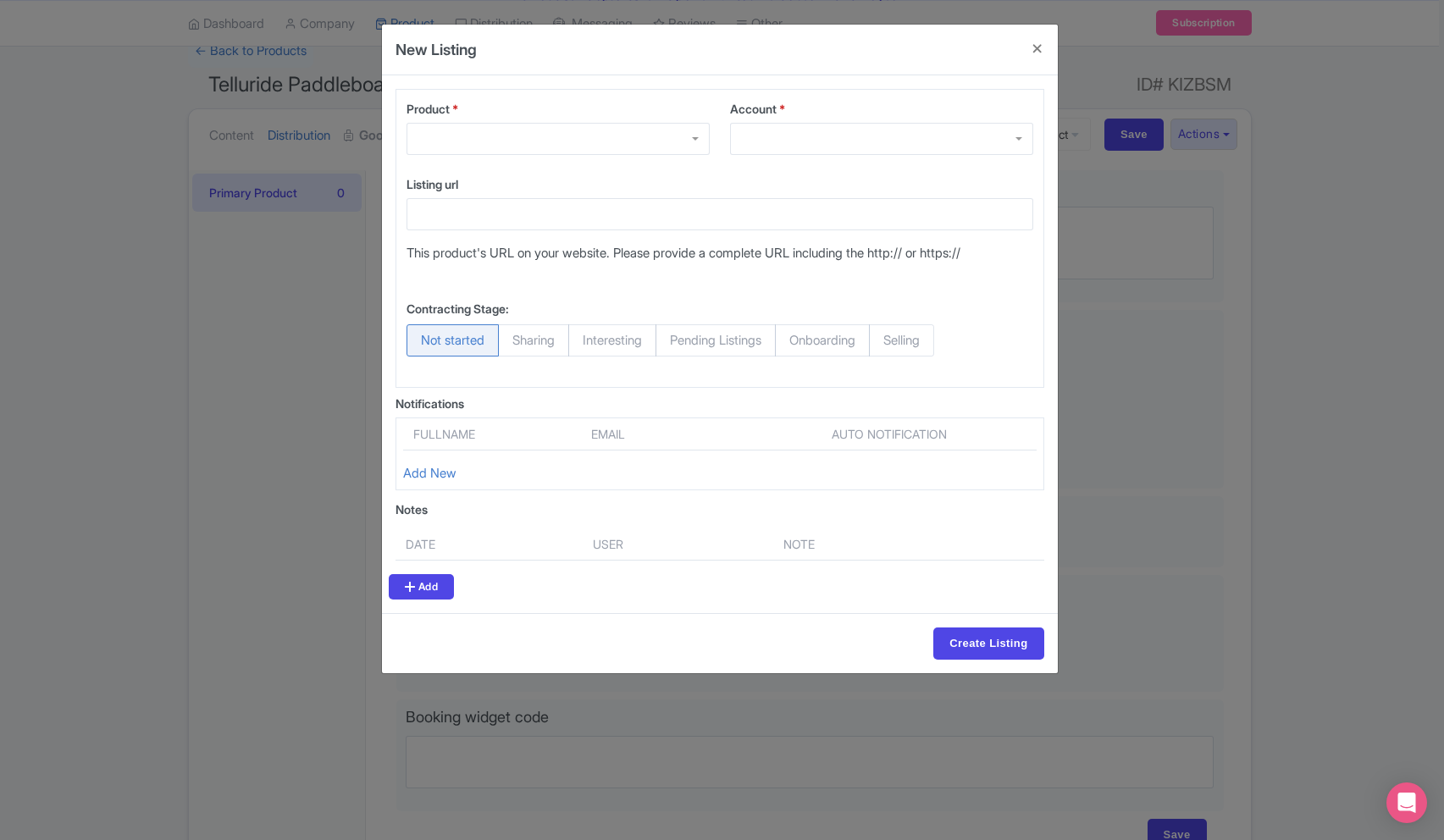
click at [862, 127] on div at bounding box center [882, 139] width 304 height 33
click at [1028, 47] on button "Close" at bounding box center [1037, 48] width 41 height 48
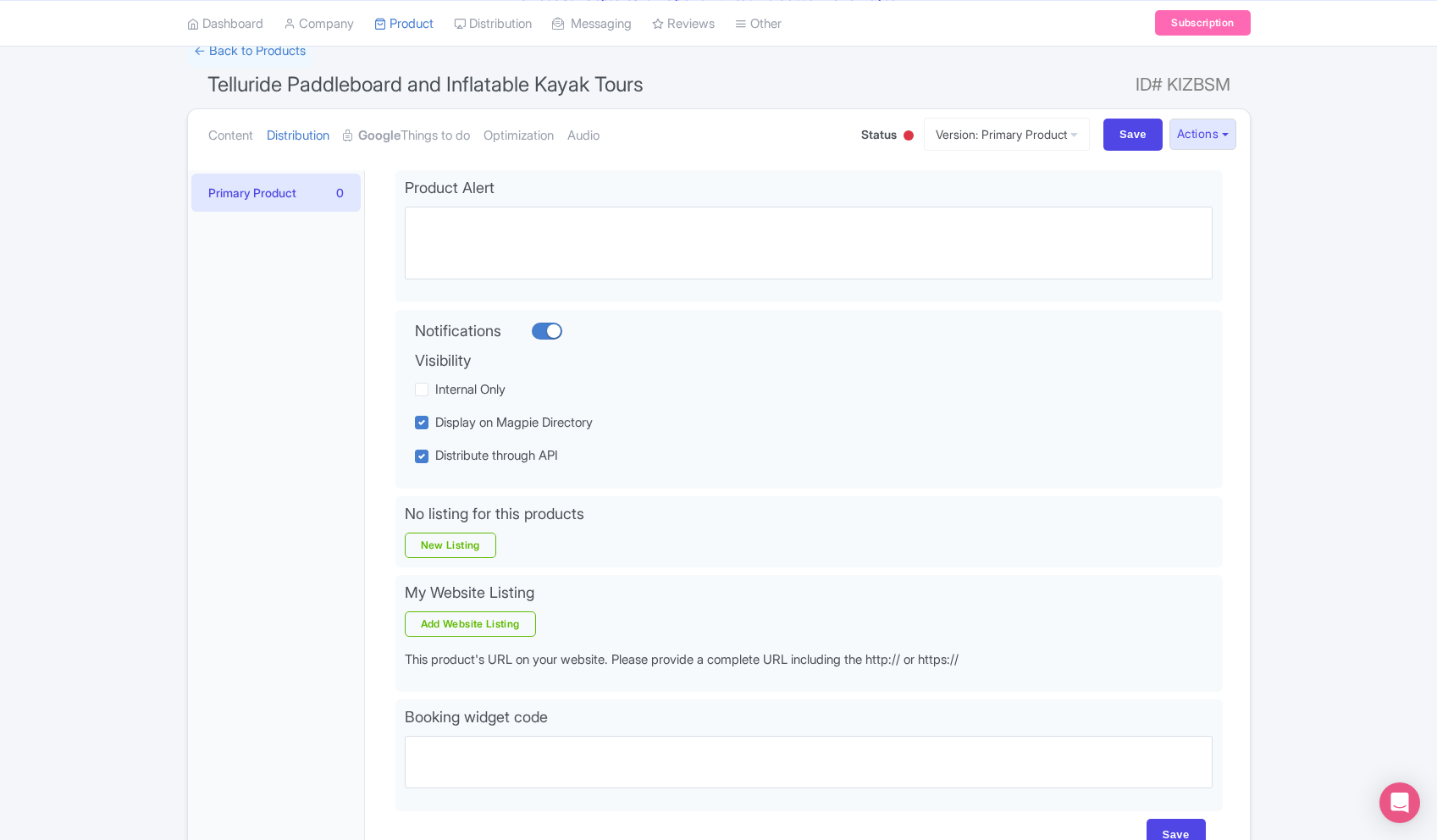
click at [900, 137] on div at bounding box center [908, 136] width 17 height 26
click at [847, 167] on div "Active" at bounding box center [866, 166] width 100 height 33
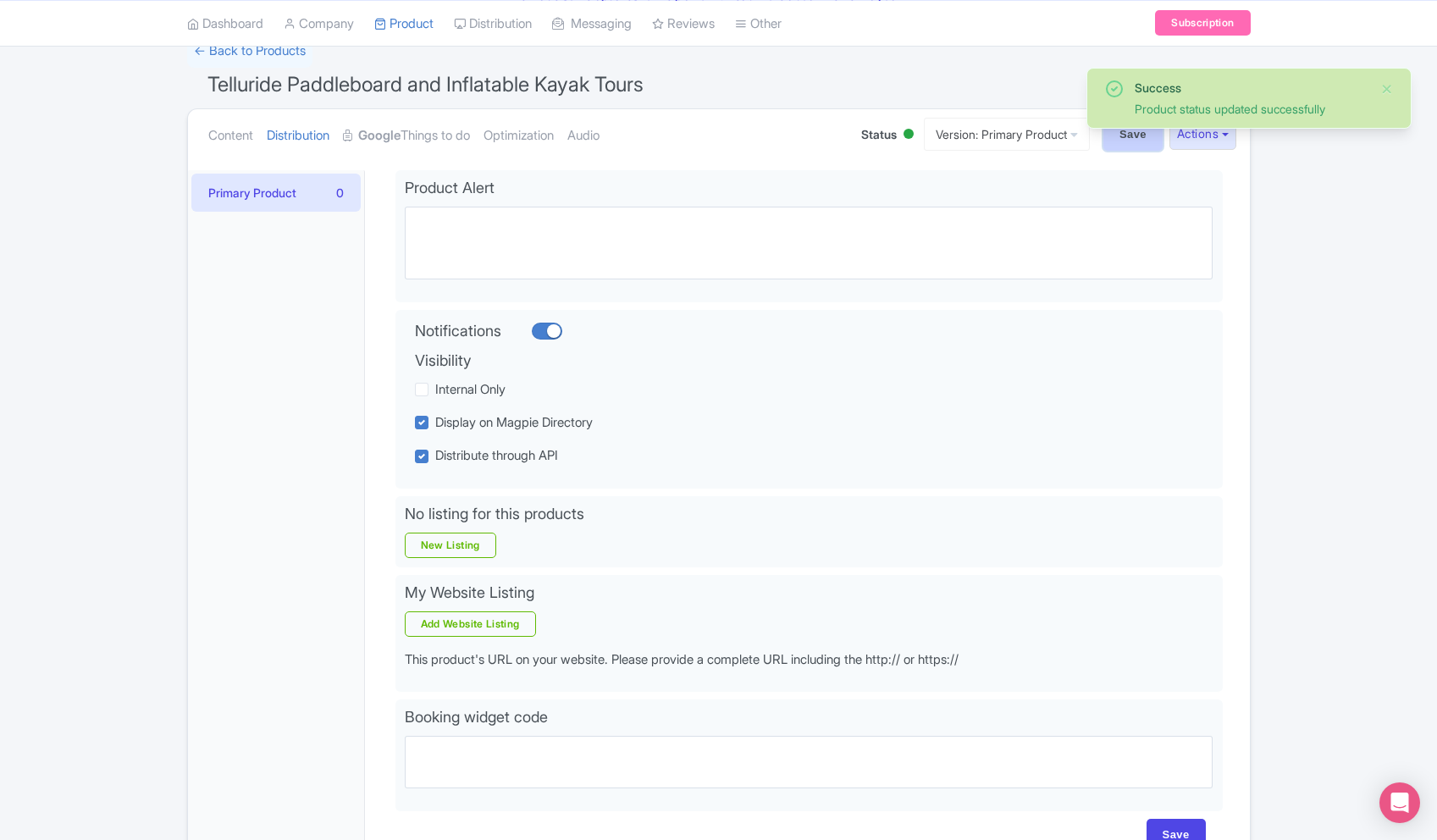
click at [1142, 146] on input "Save" at bounding box center [1133, 135] width 60 height 33
type input "Saving..."
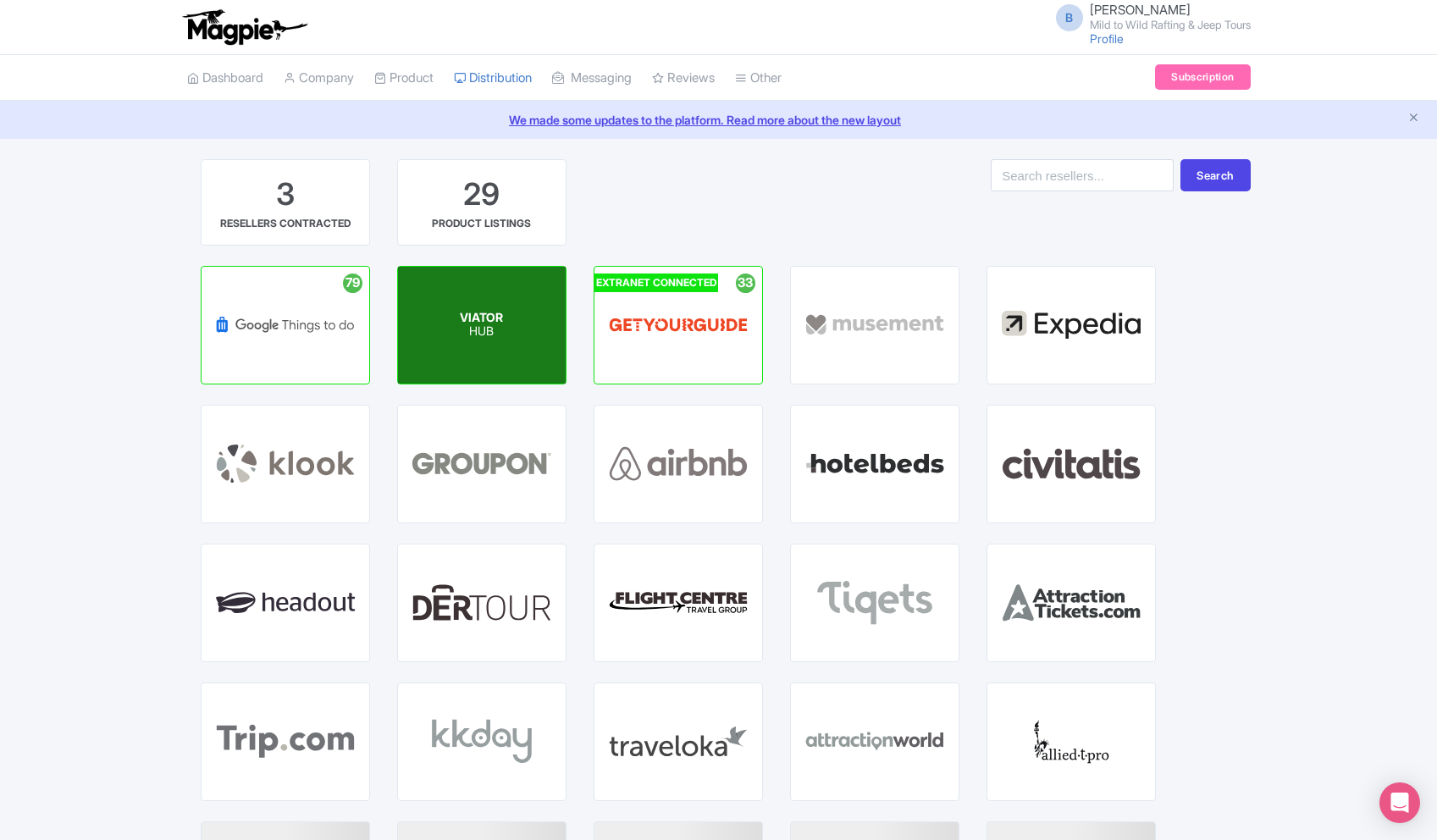
click at [486, 295] on div "VIATOR HUB" at bounding box center [482, 324] width 168 height 117
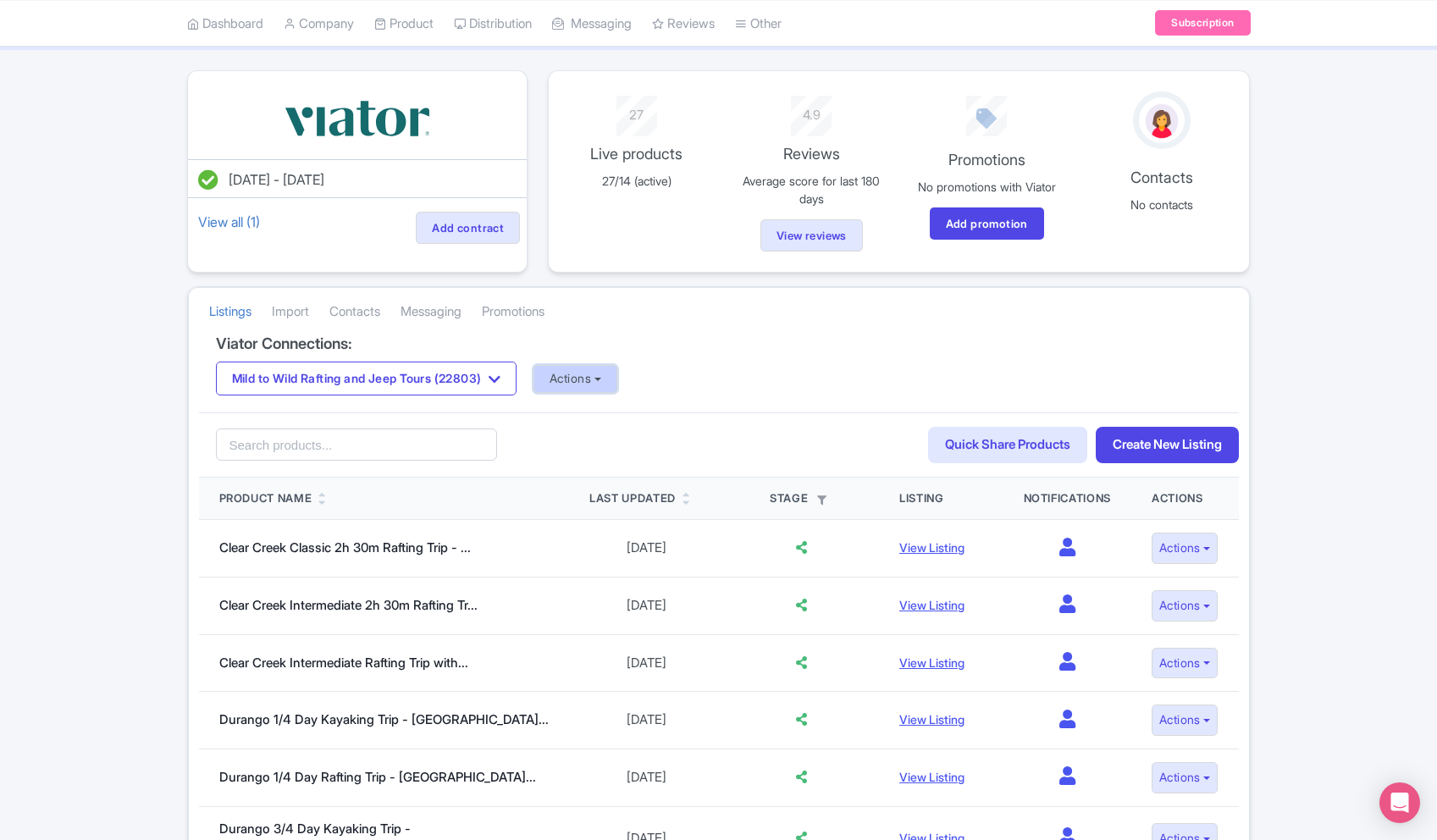
click at [617, 383] on button "Actions" at bounding box center [575, 378] width 84 height 28
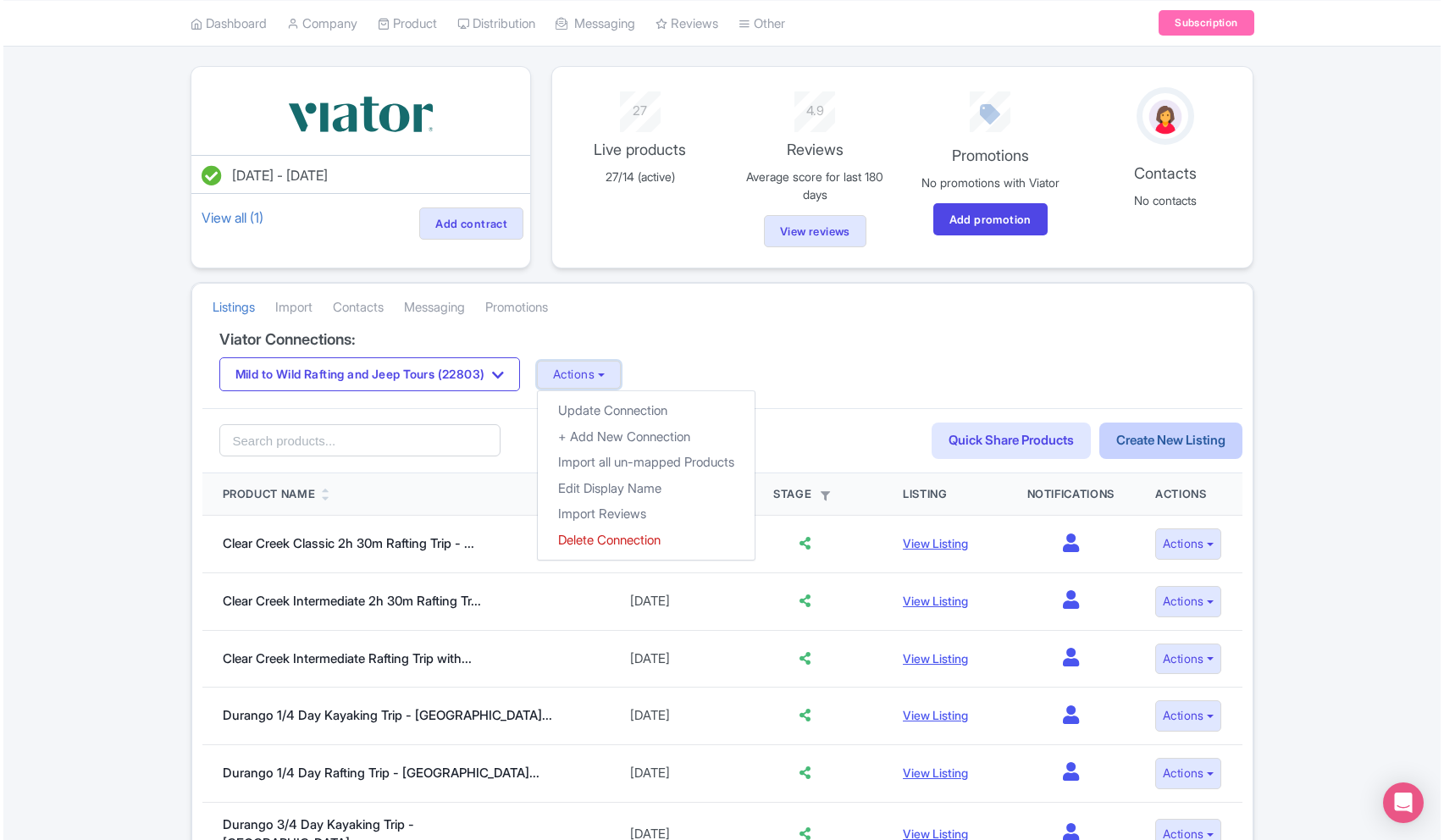
scroll to position [91, 0]
click at [1167, 434] on link "Create New Listing" at bounding box center [1167, 443] width 143 height 36
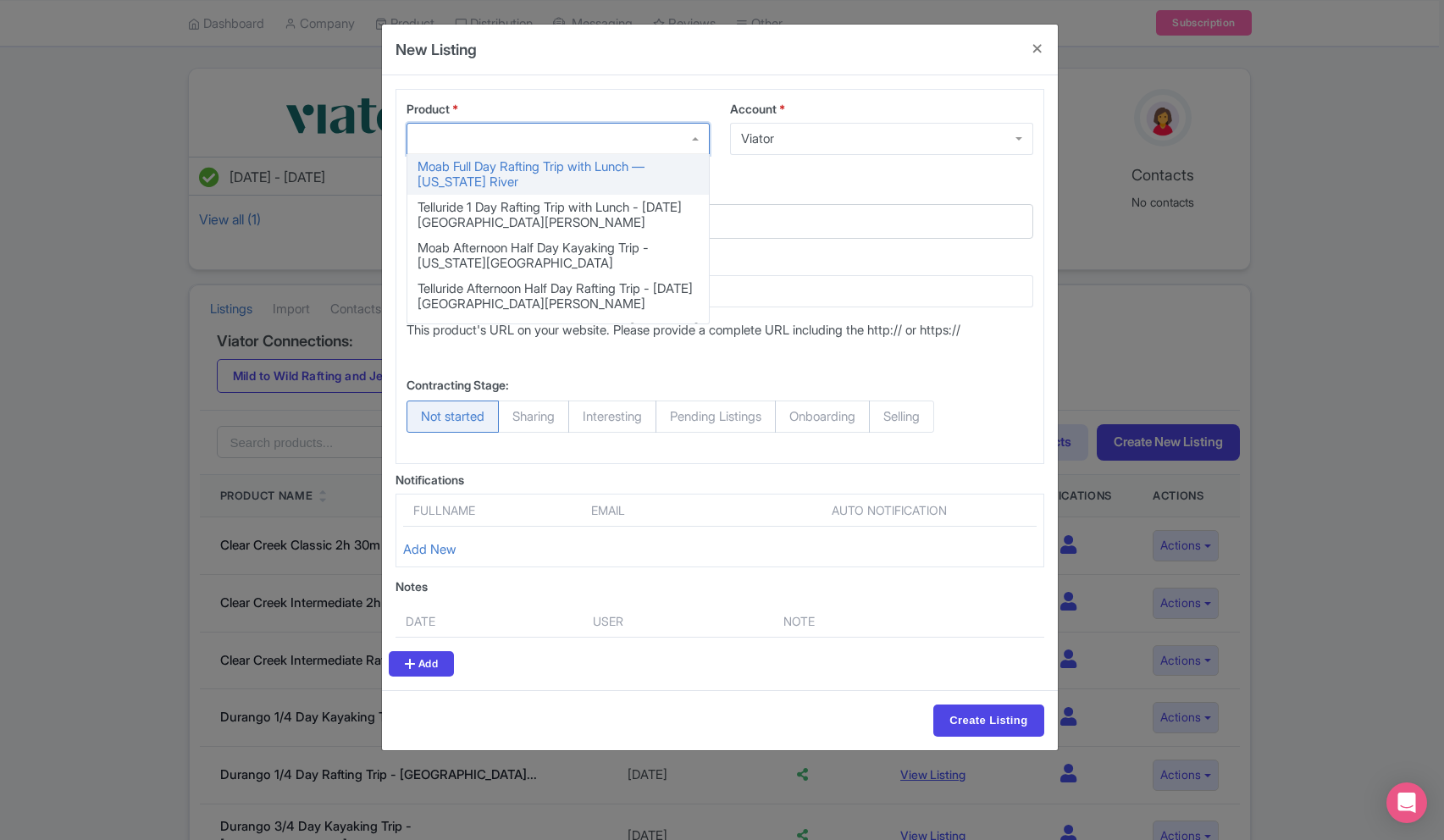
click at [578, 142] on div at bounding box center [558, 139] width 304 height 33
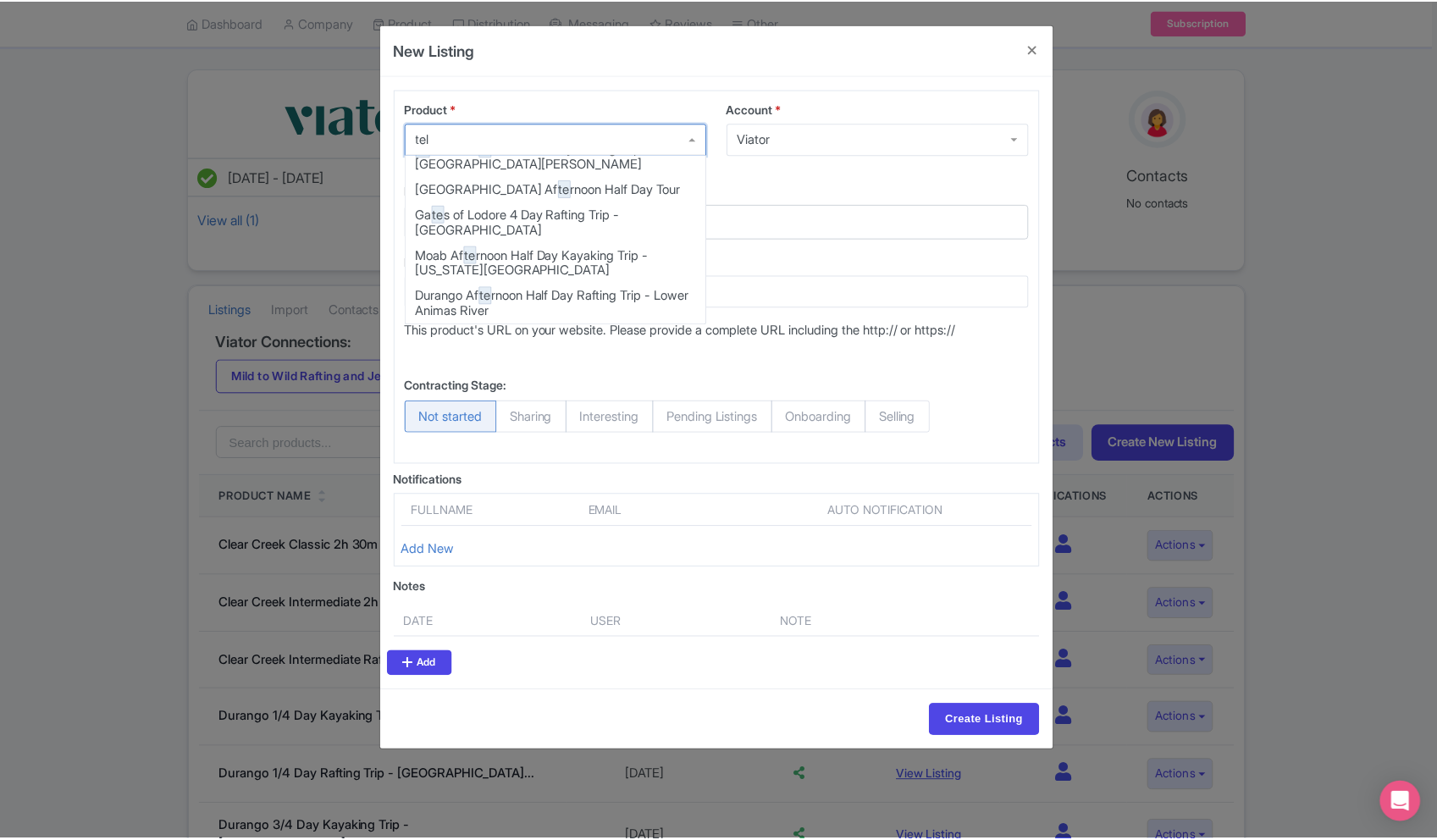
scroll to position [0, 0]
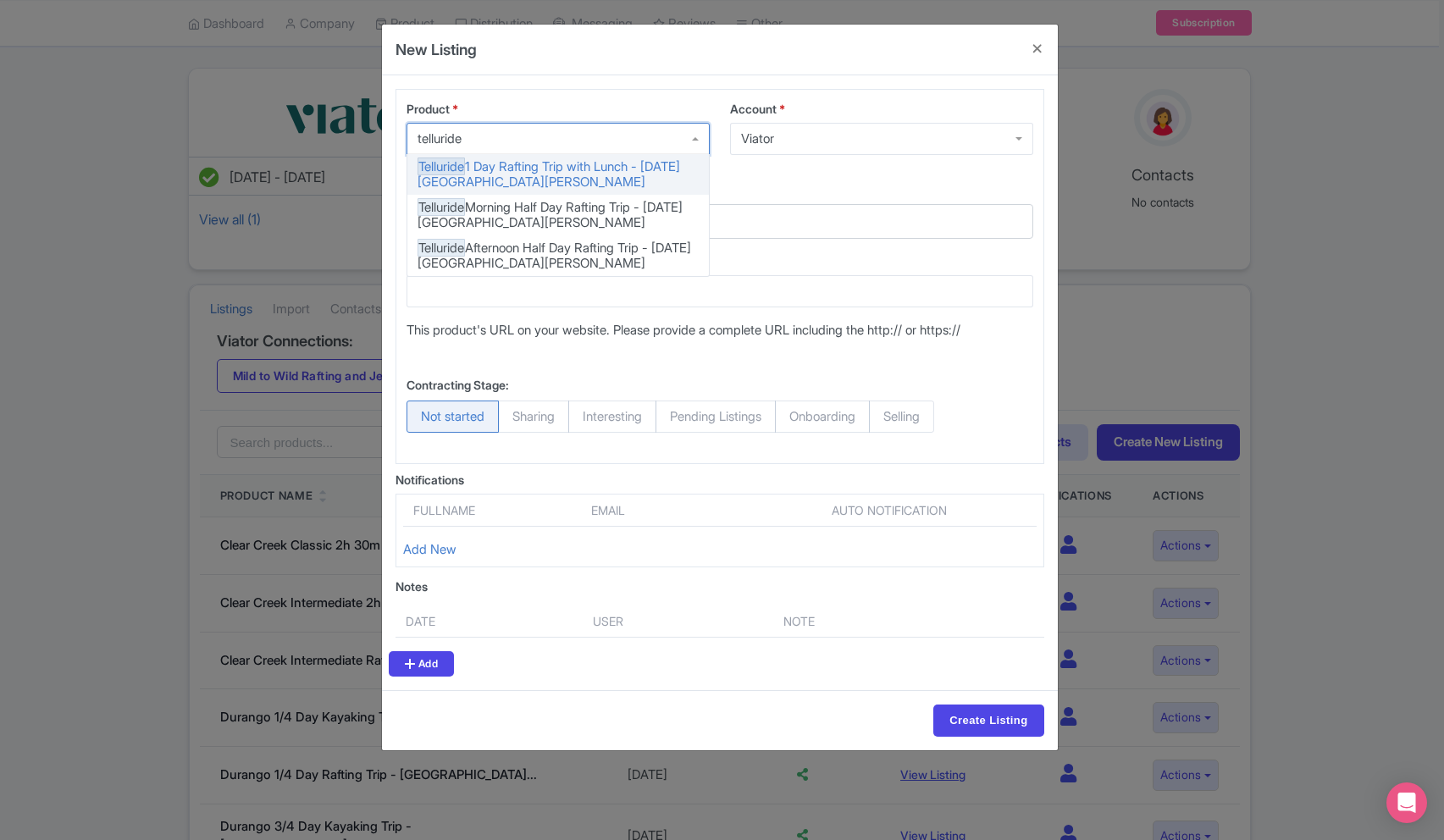
type input "telluride"
click at [793, 189] on label "Mapping to reseller platform" at bounding box center [720, 191] width 627 height 18
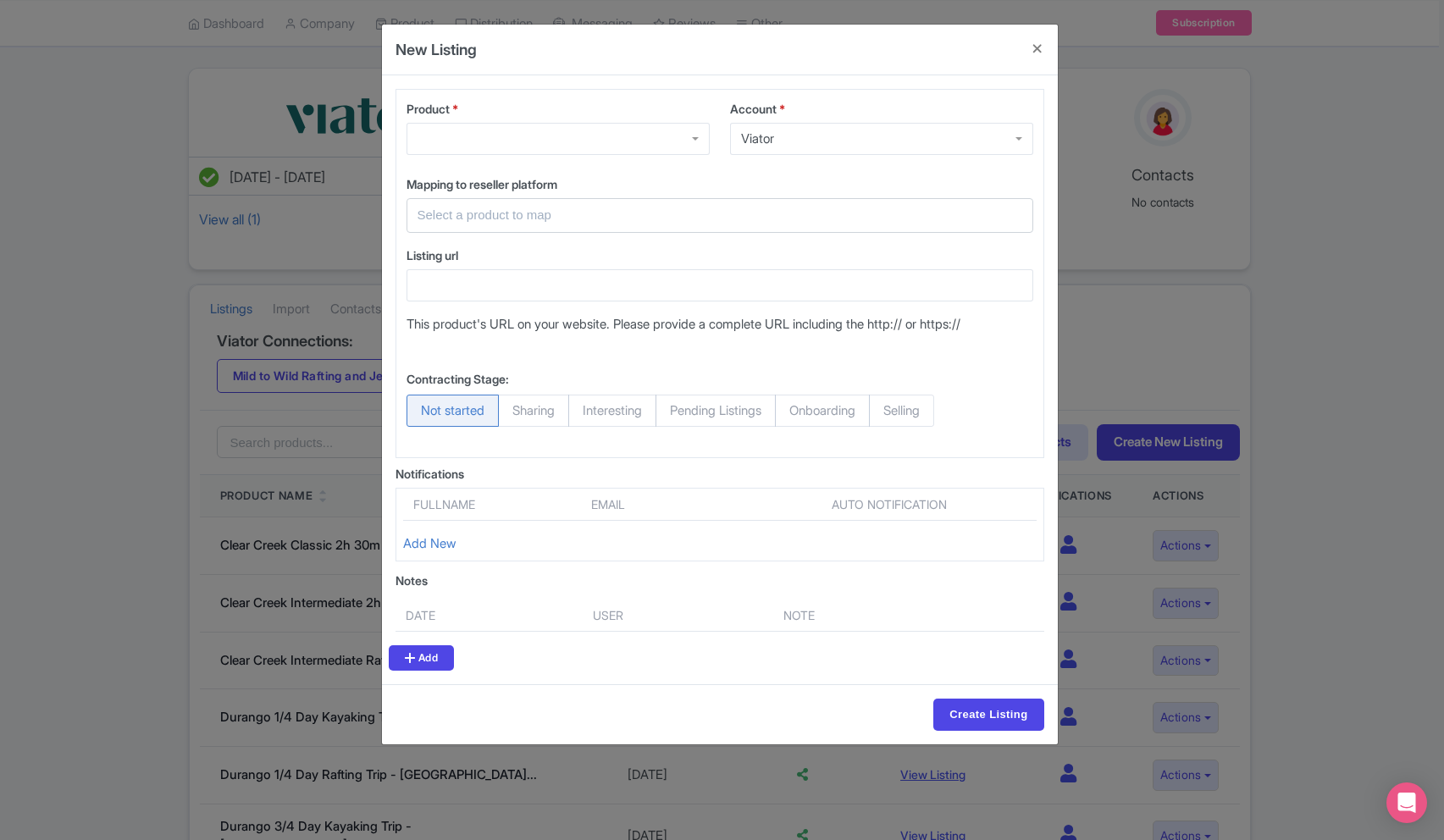
click at [690, 222] on input "text" at bounding box center [709, 216] width 585 height 20
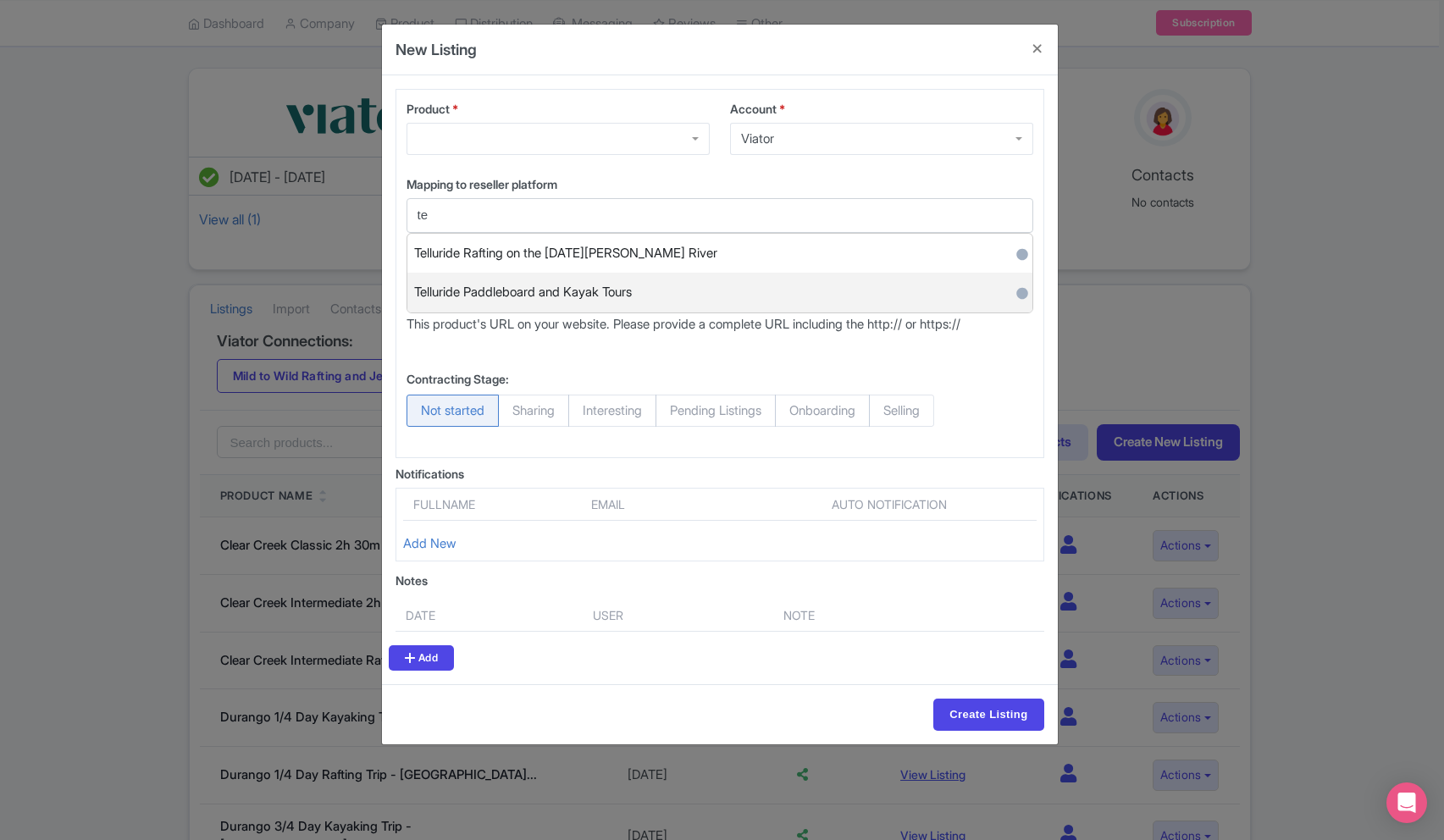
click at [652, 297] on div "Telluride Paddleboard and Kayak Tours ●" at bounding box center [720, 293] width 625 height 40
type input "Telluride Paddleboard and Kayak Tours"
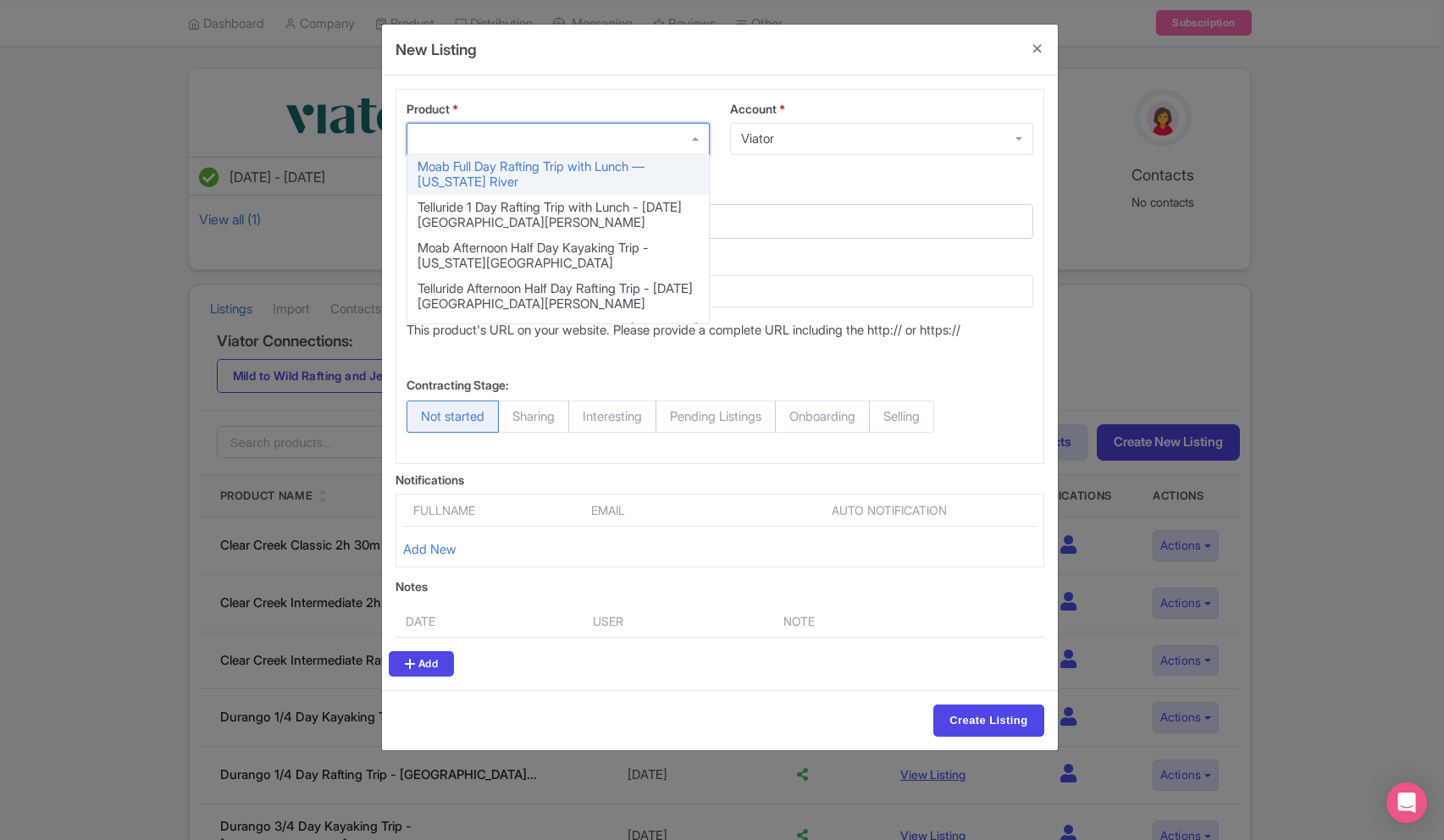
click at [679, 143] on div at bounding box center [558, 139] width 304 height 33
click at [1031, 69] on button "Close" at bounding box center [1037, 48] width 41 height 48
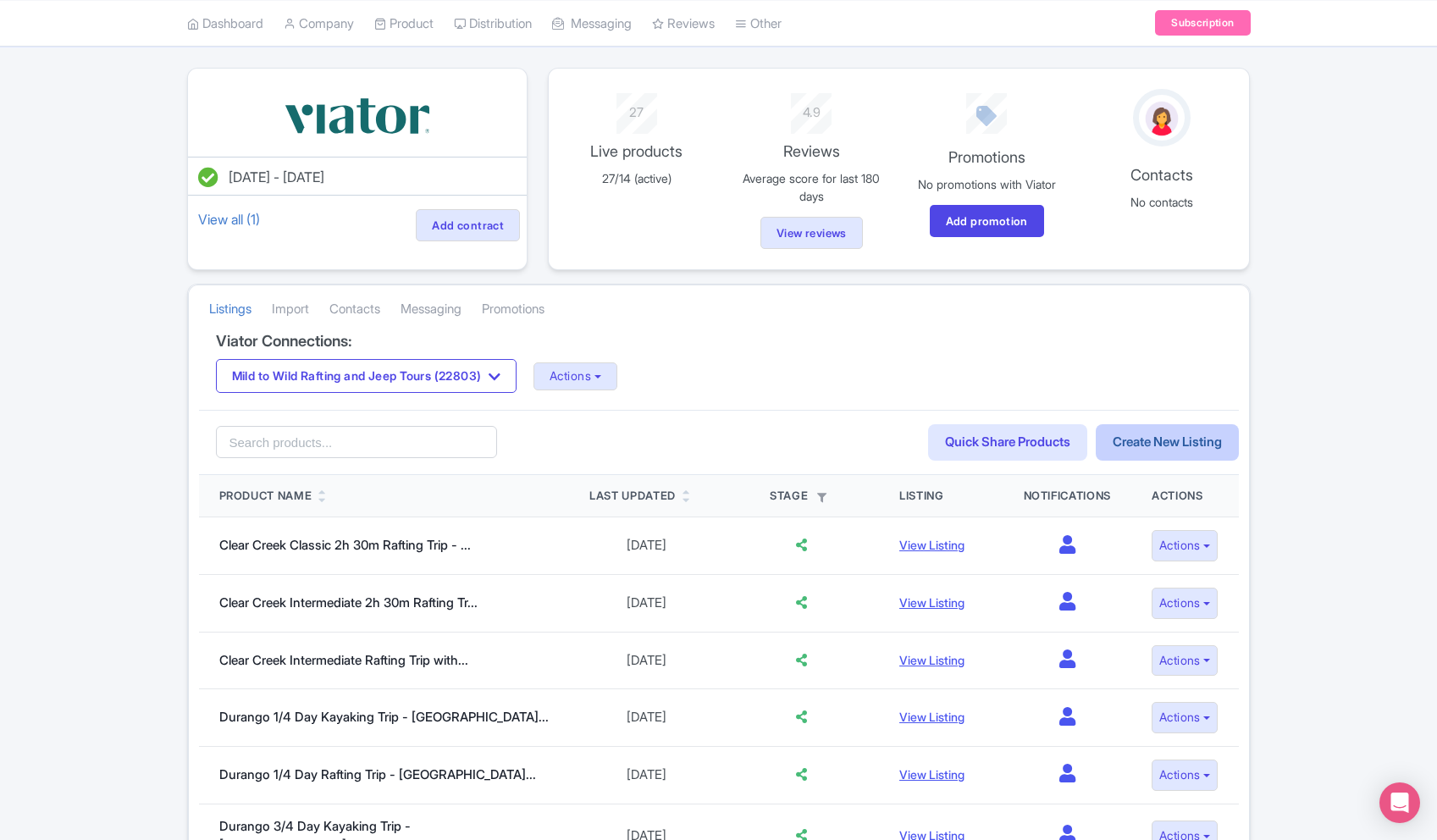
click at [1157, 430] on link "Create New Listing" at bounding box center [1167, 443] width 143 height 36
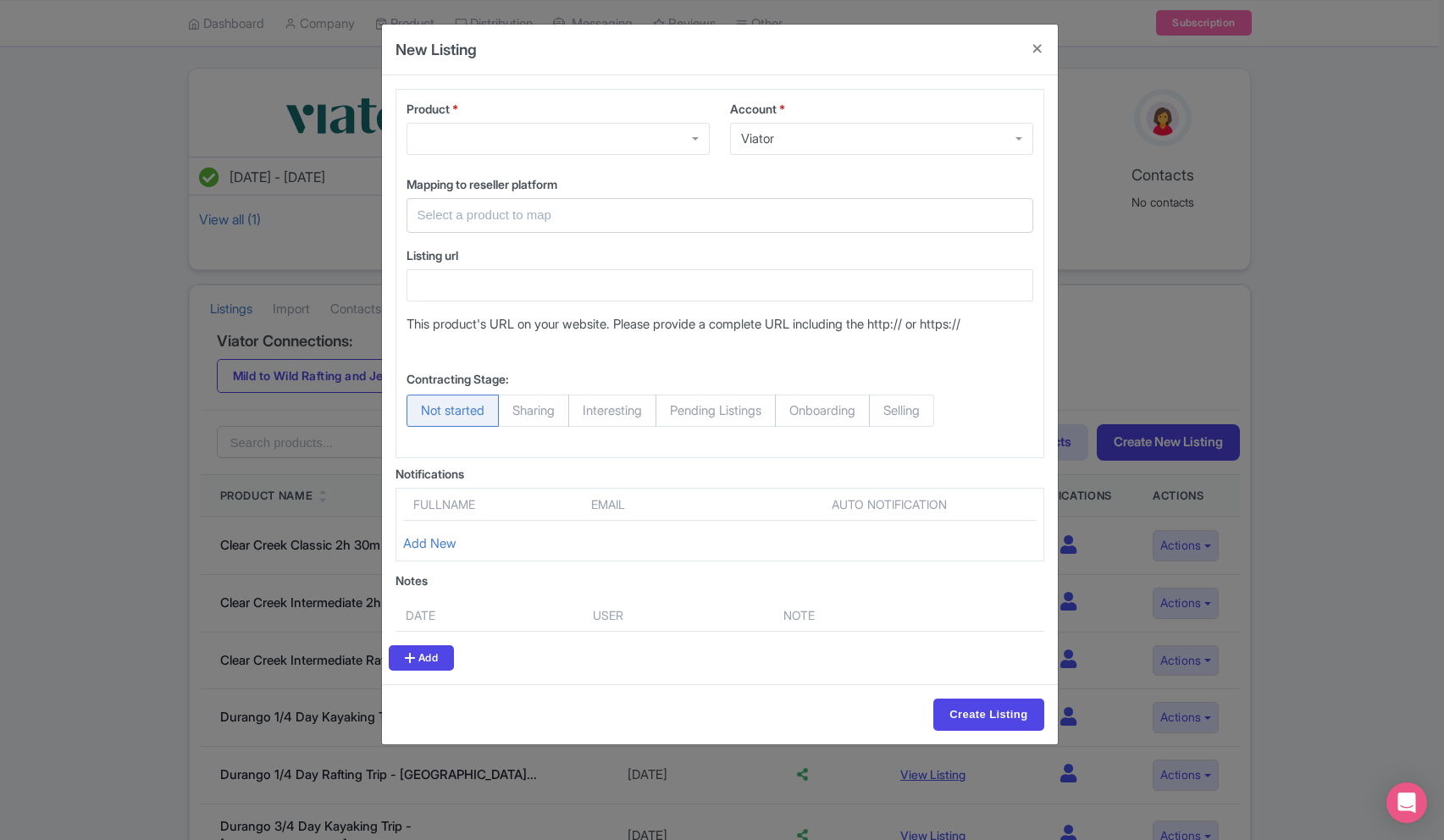
click at [866, 153] on div "Viator" at bounding box center [882, 139] width 304 height 33
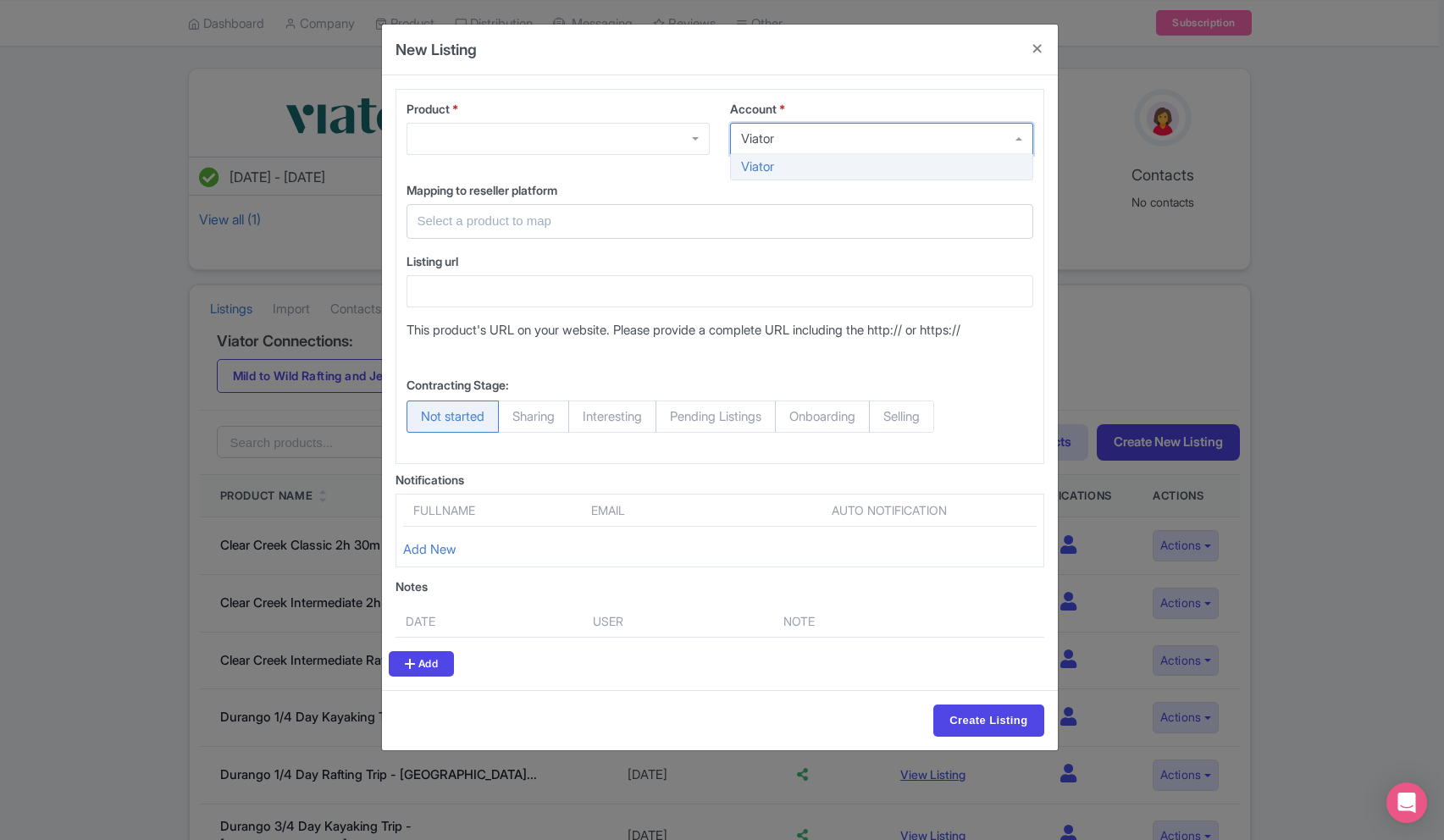
click at [610, 130] on div at bounding box center [558, 139] width 304 height 33
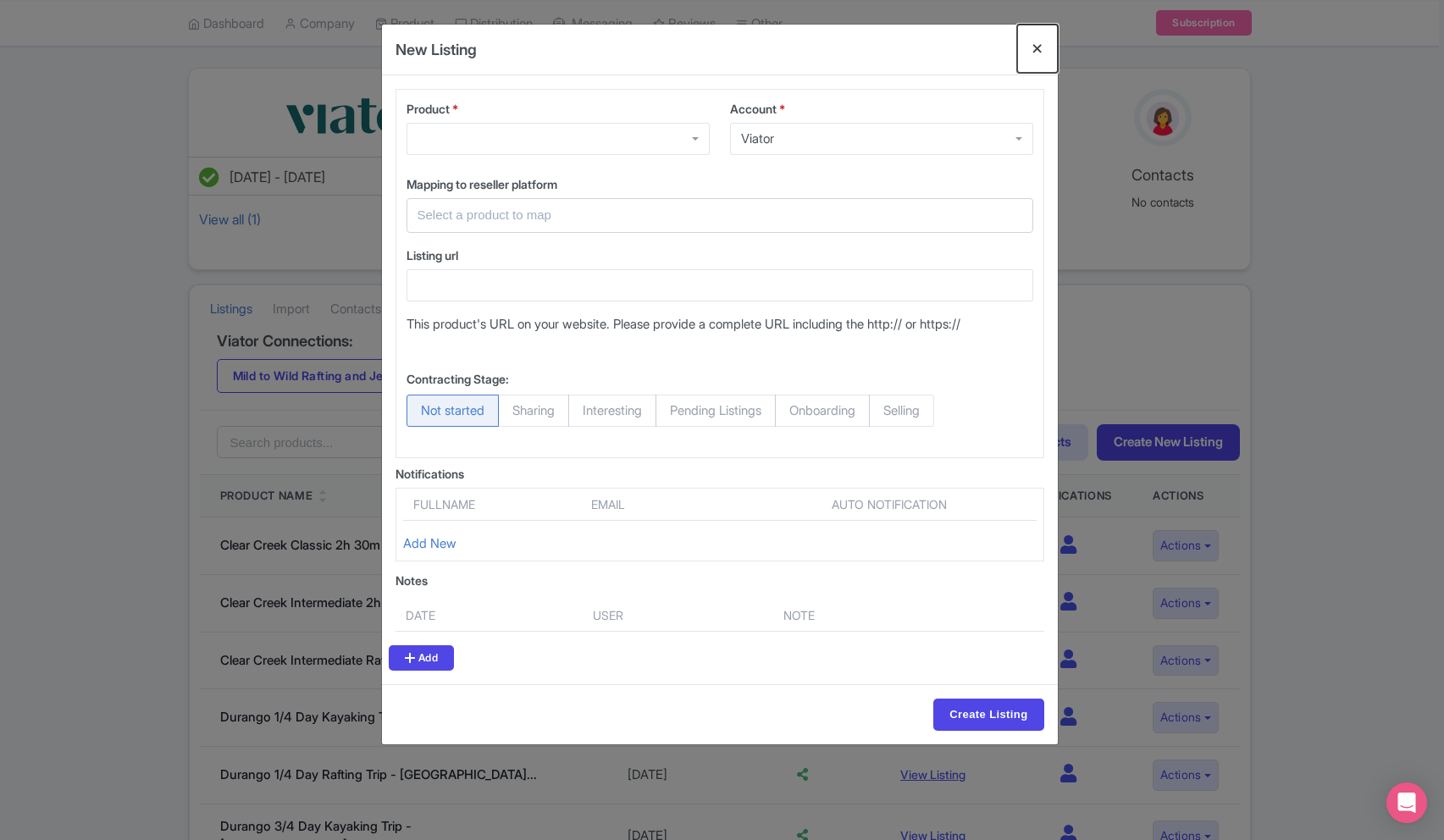
click at [1039, 48] on button "Close" at bounding box center [1037, 48] width 41 height 48
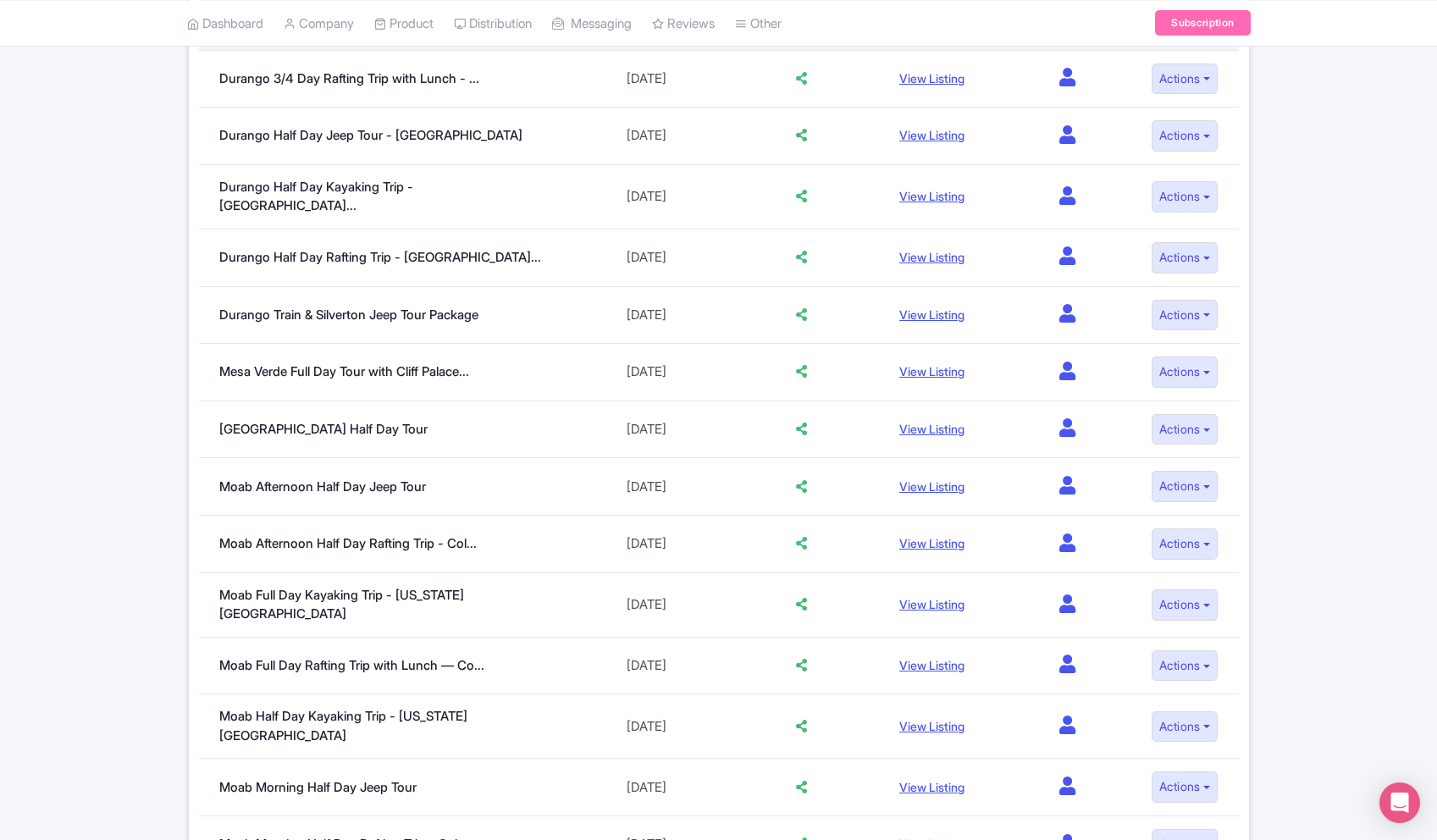
scroll to position [1057, 0]
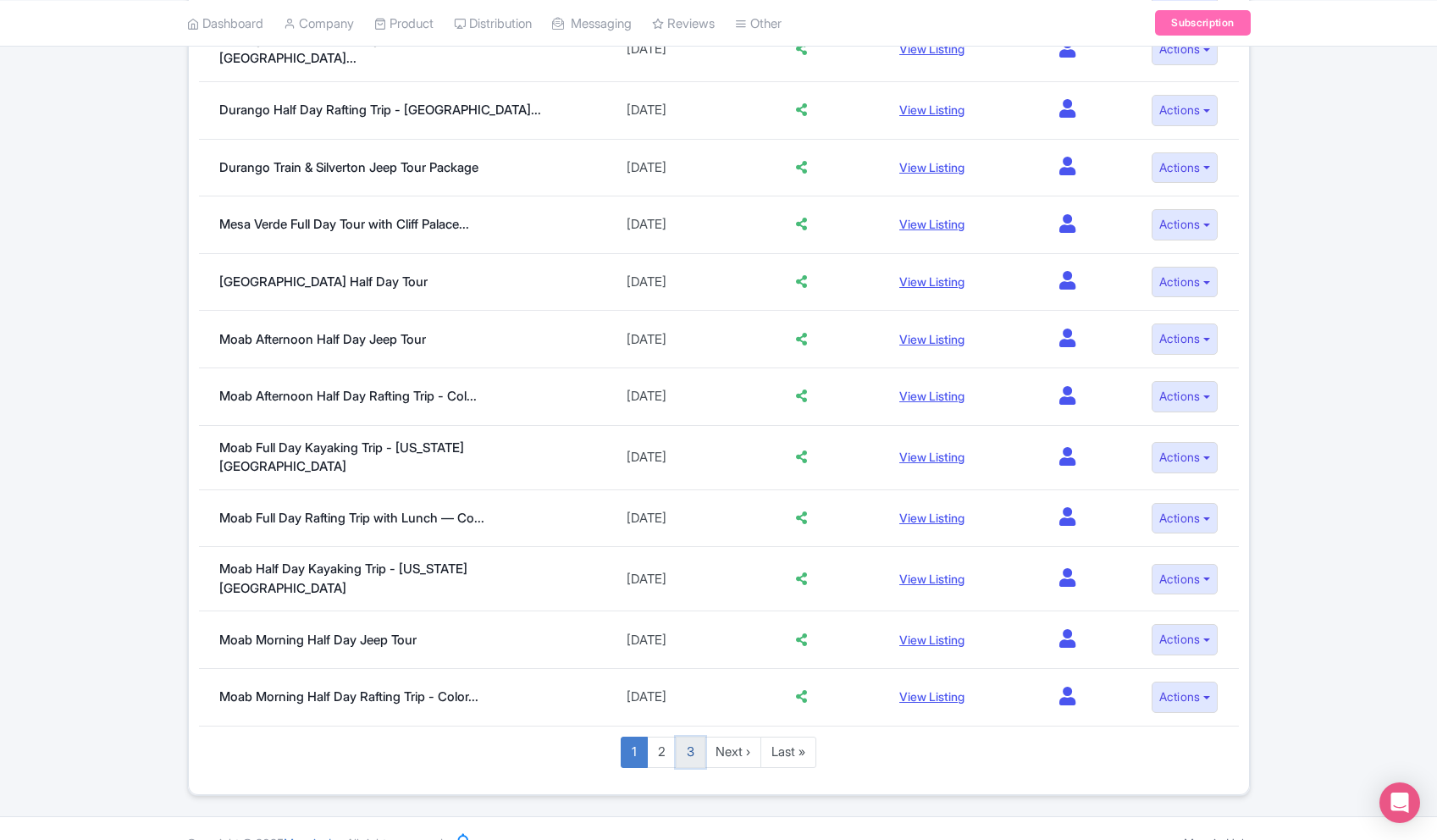
click at [694, 736] on link "3" at bounding box center [690, 751] width 30 height 32
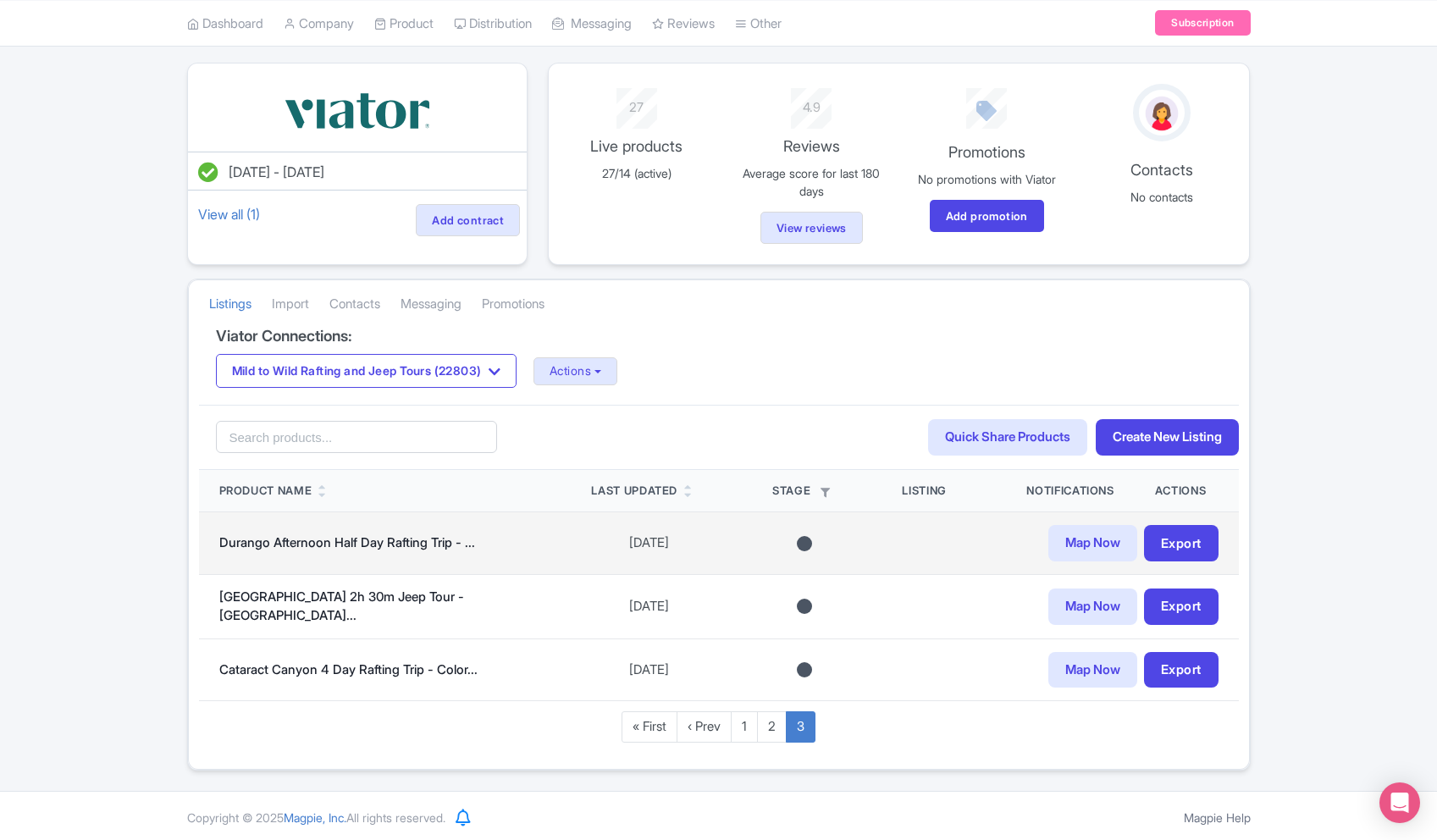
scroll to position [98, 0]
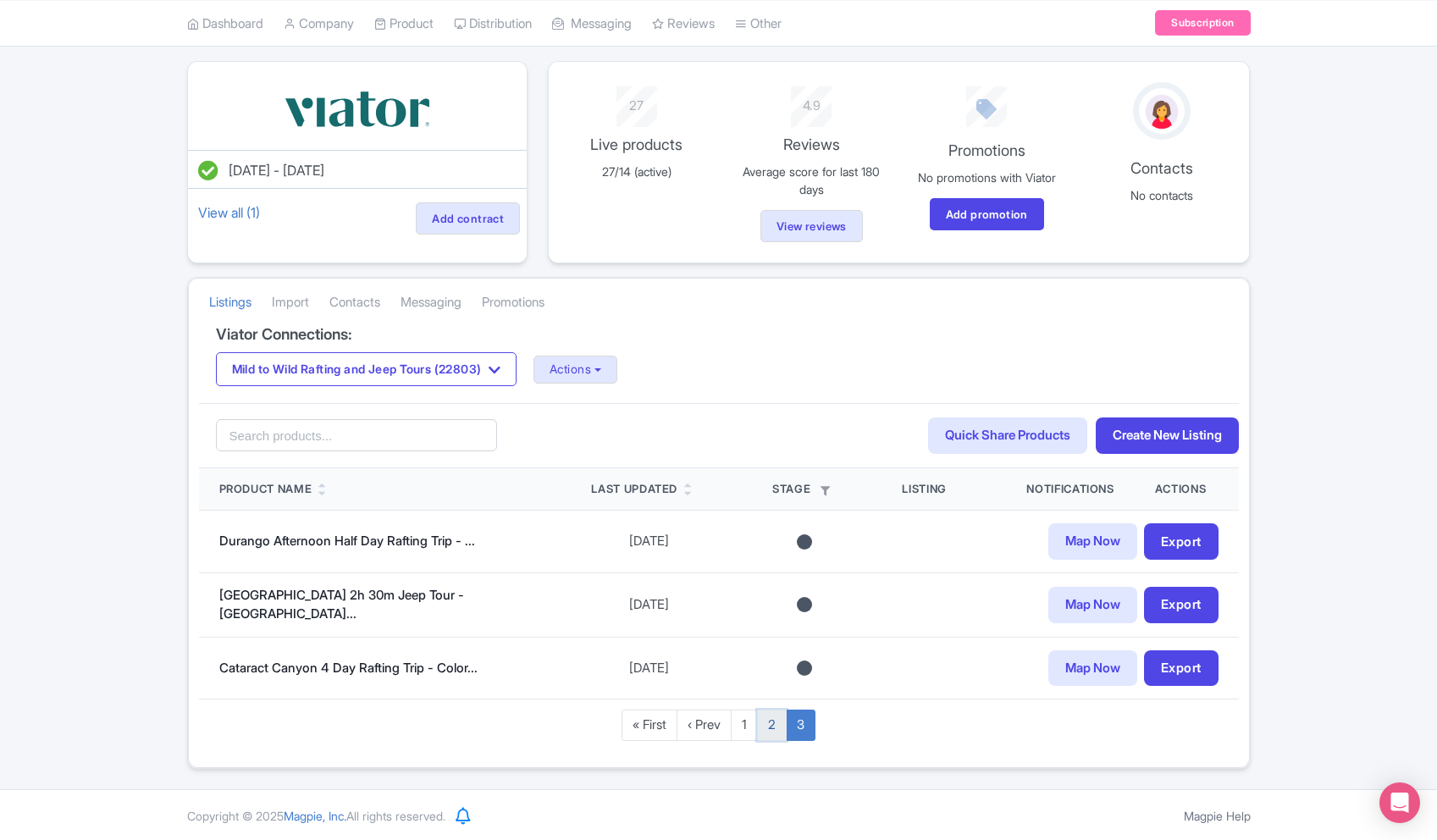
click at [771, 721] on link "2" at bounding box center [771, 724] width 30 height 32
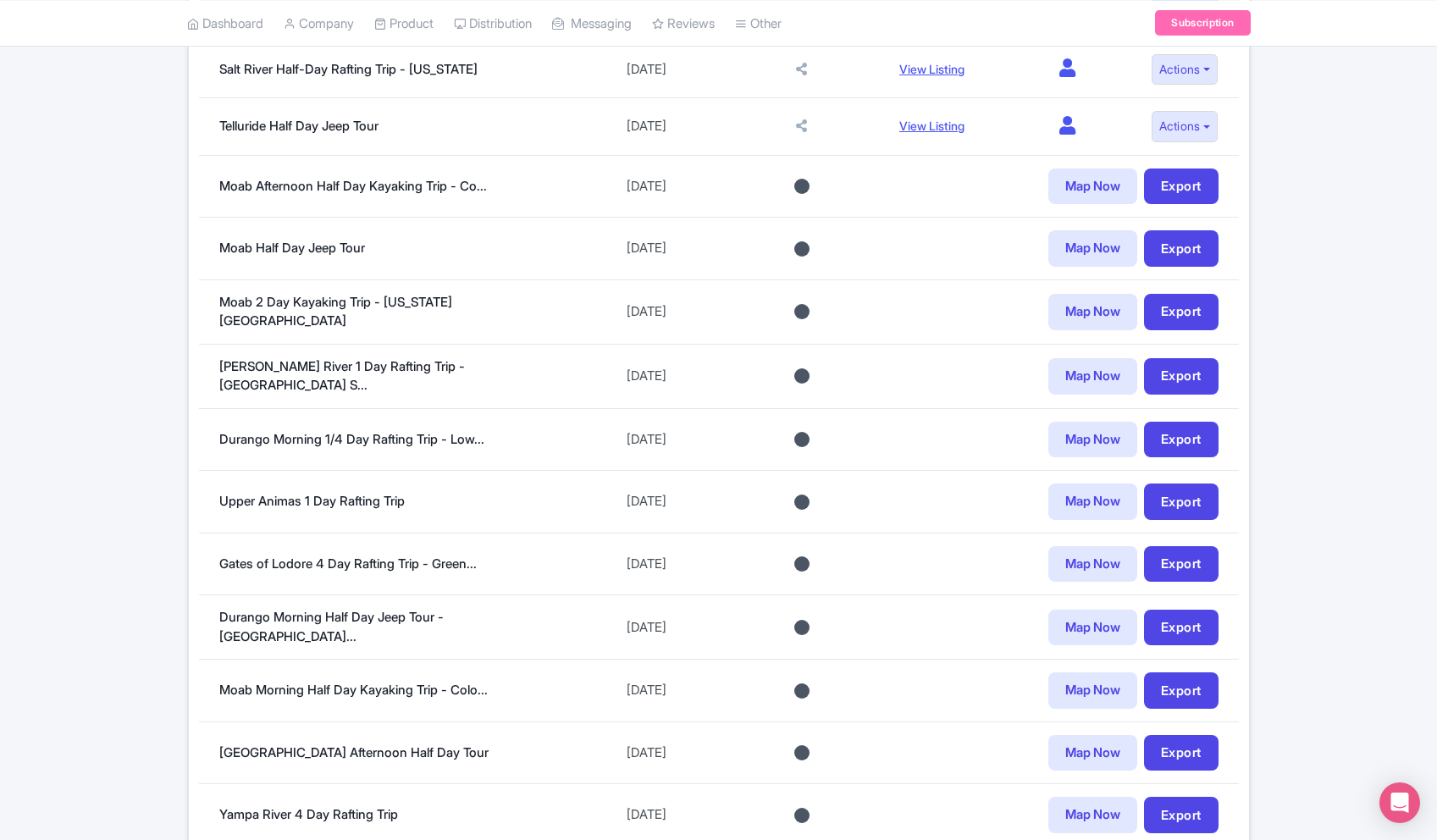
scroll to position [1121, 0]
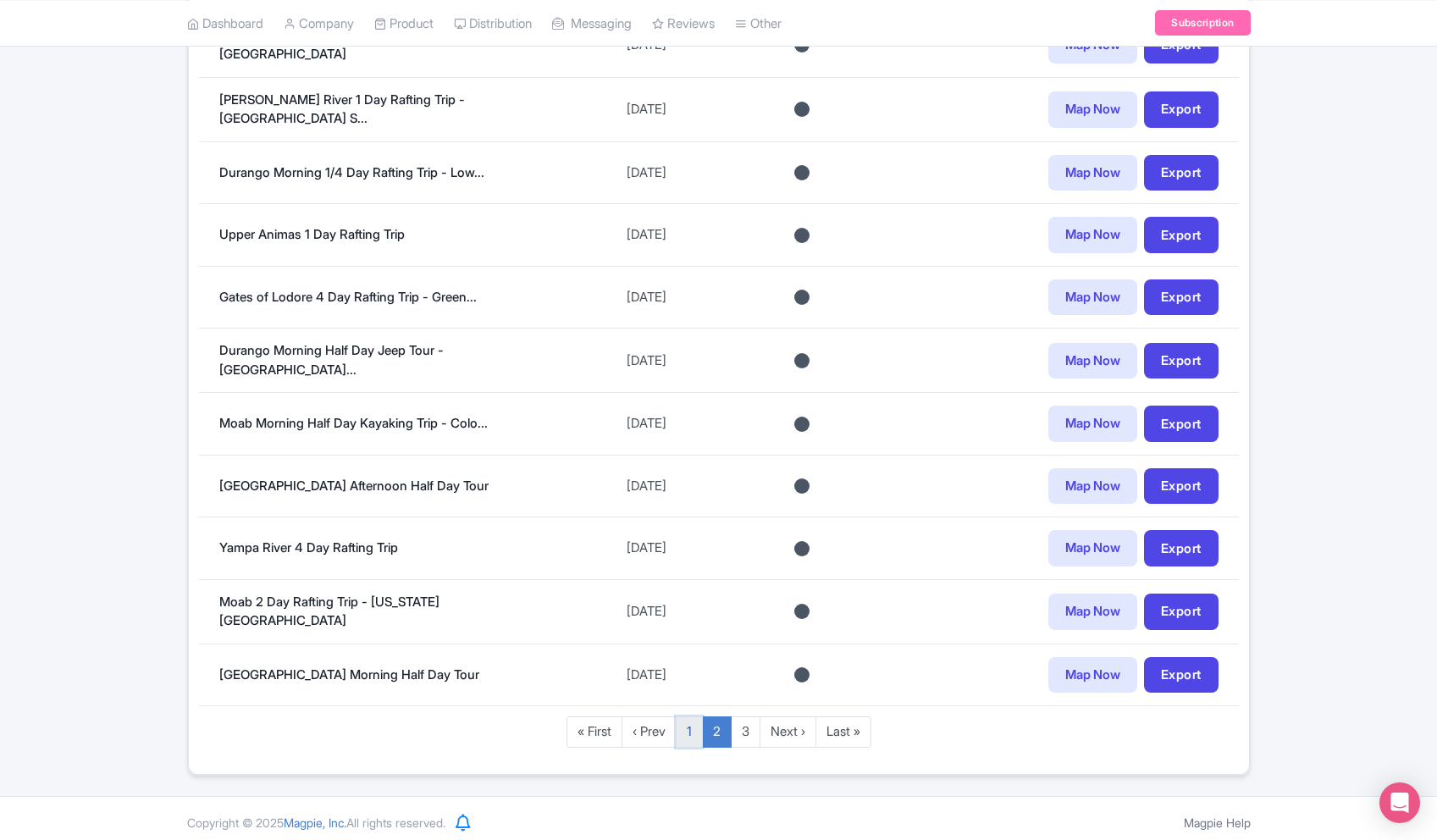
click at [682, 728] on link "1" at bounding box center [689, 732] width 27 height 32
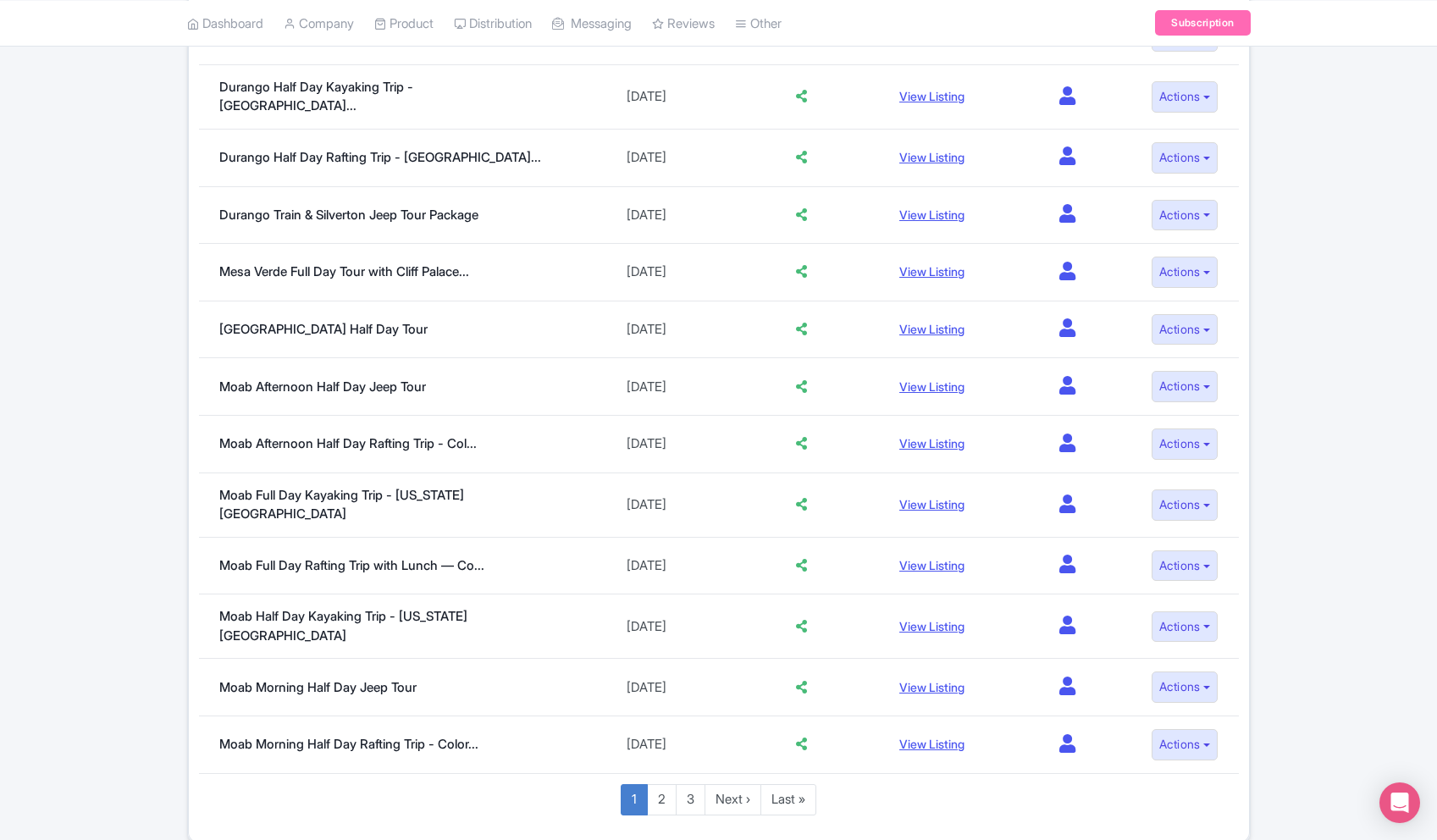
scroll to position [1057, 0]
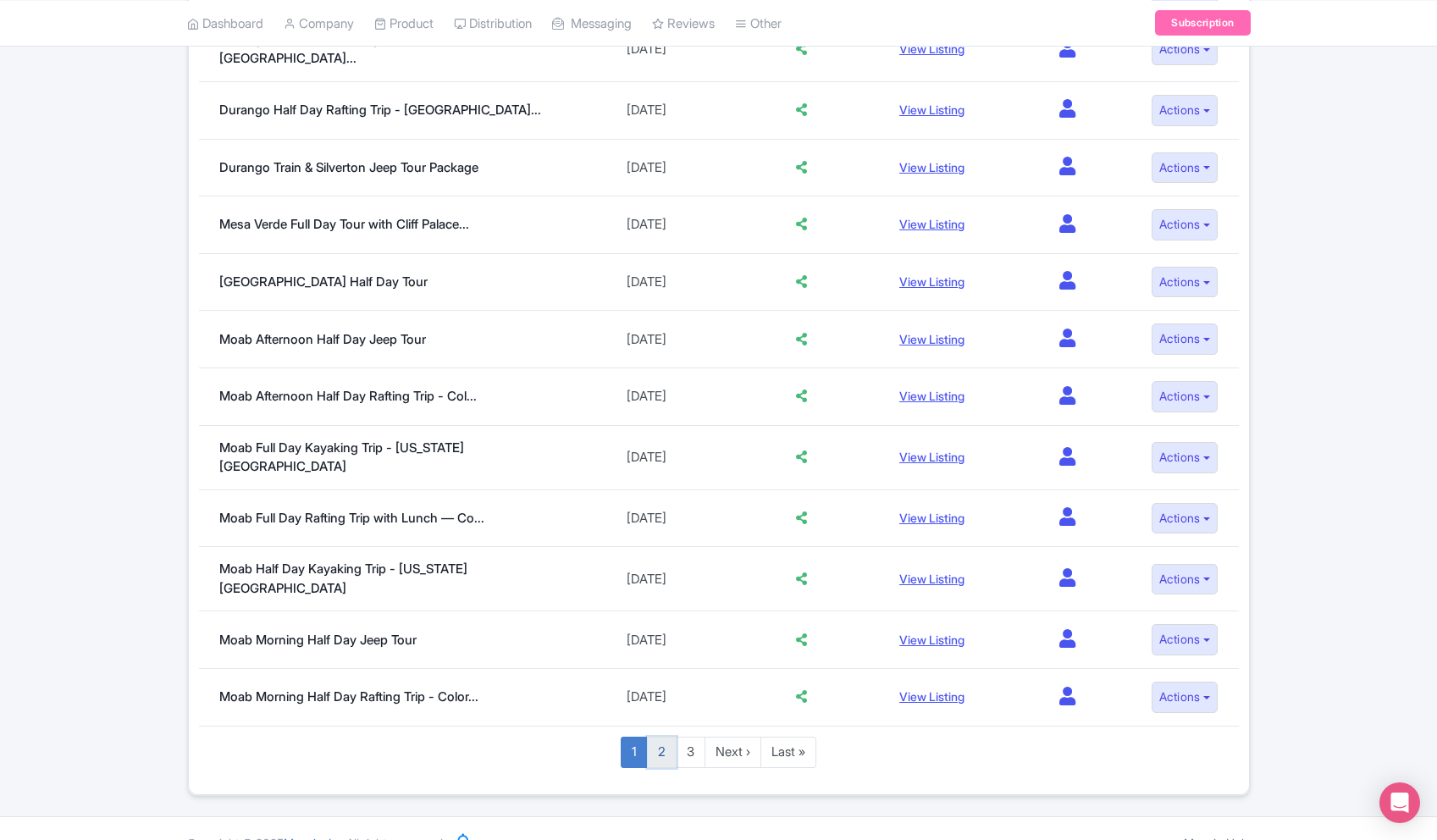
click at [667, 736] on link "2" at bounding box center [661, 751] width 30 height 32
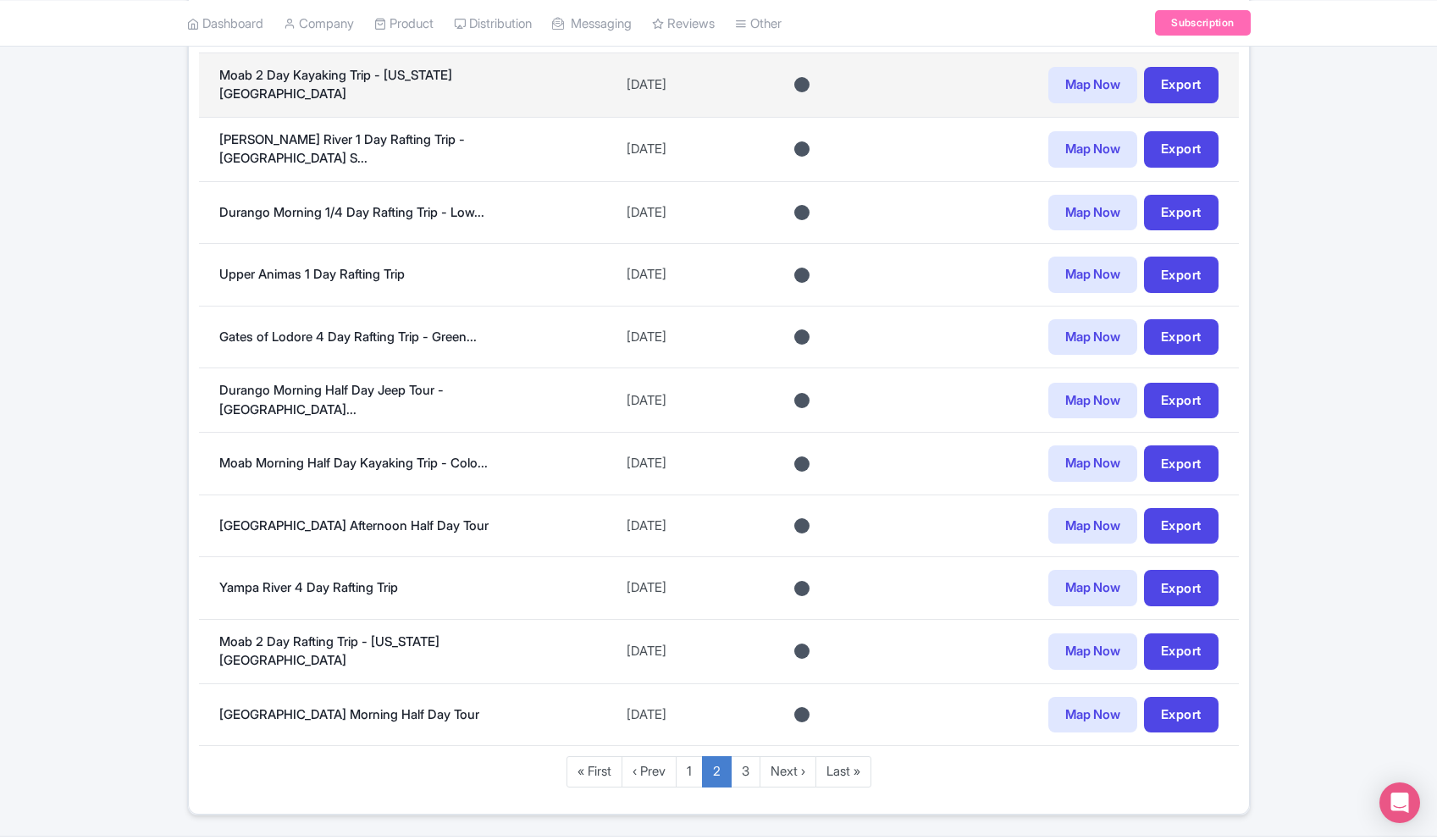
scroll to position [1121, 0]
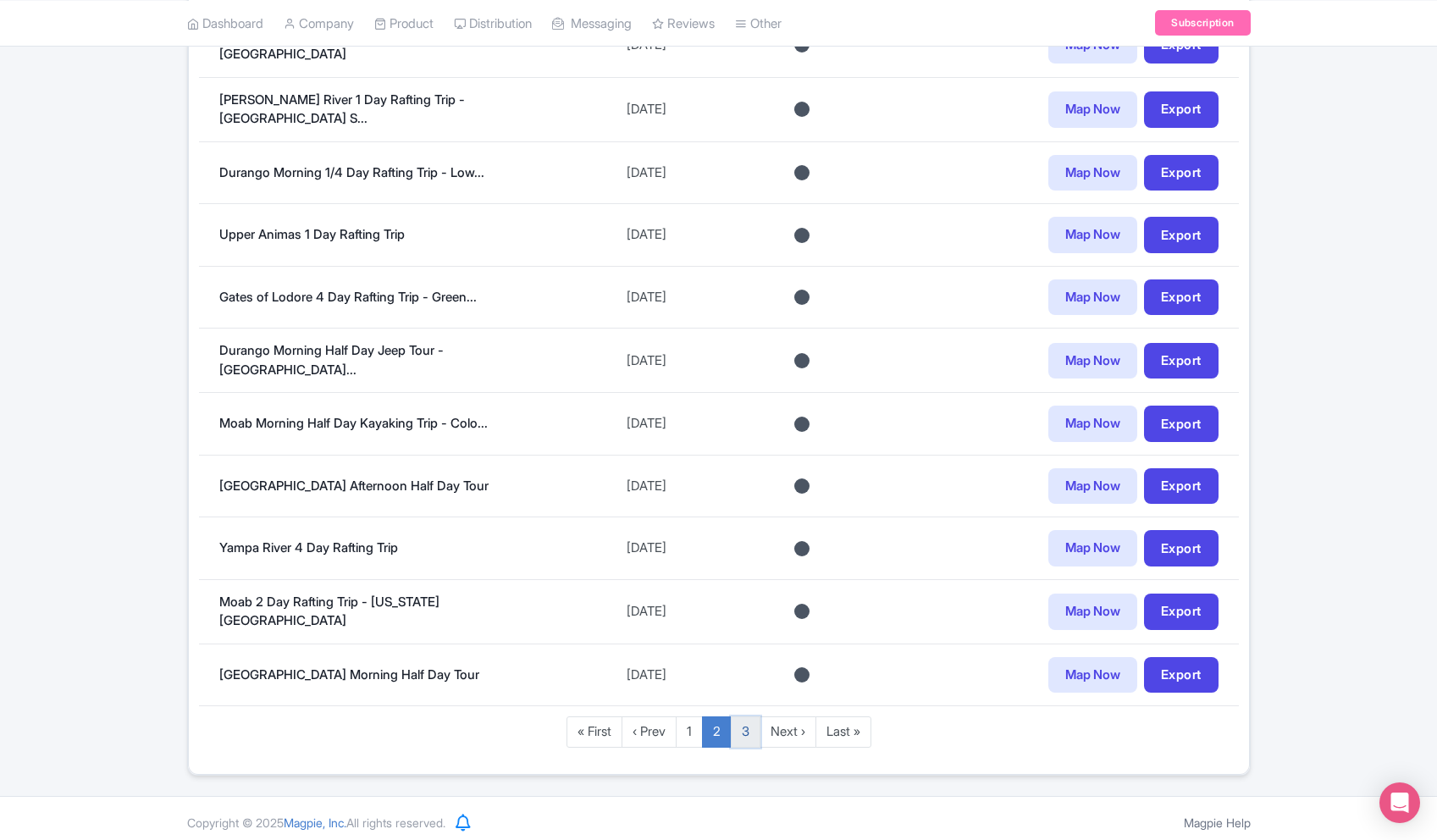
click at [751, 727] on link "3" at bounding box center [745, 732] width 30 height 32
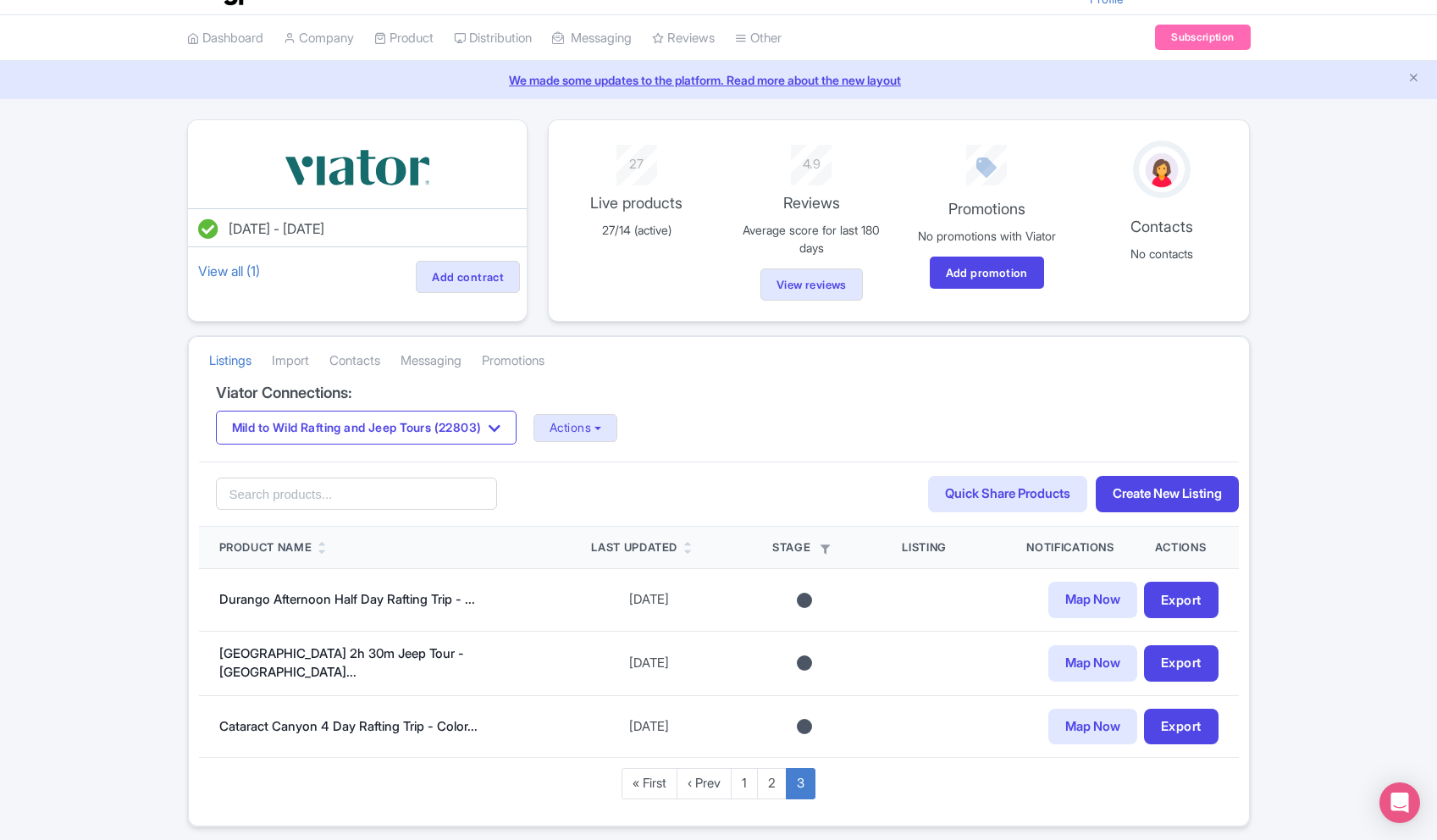
scroll to position [43, 0]
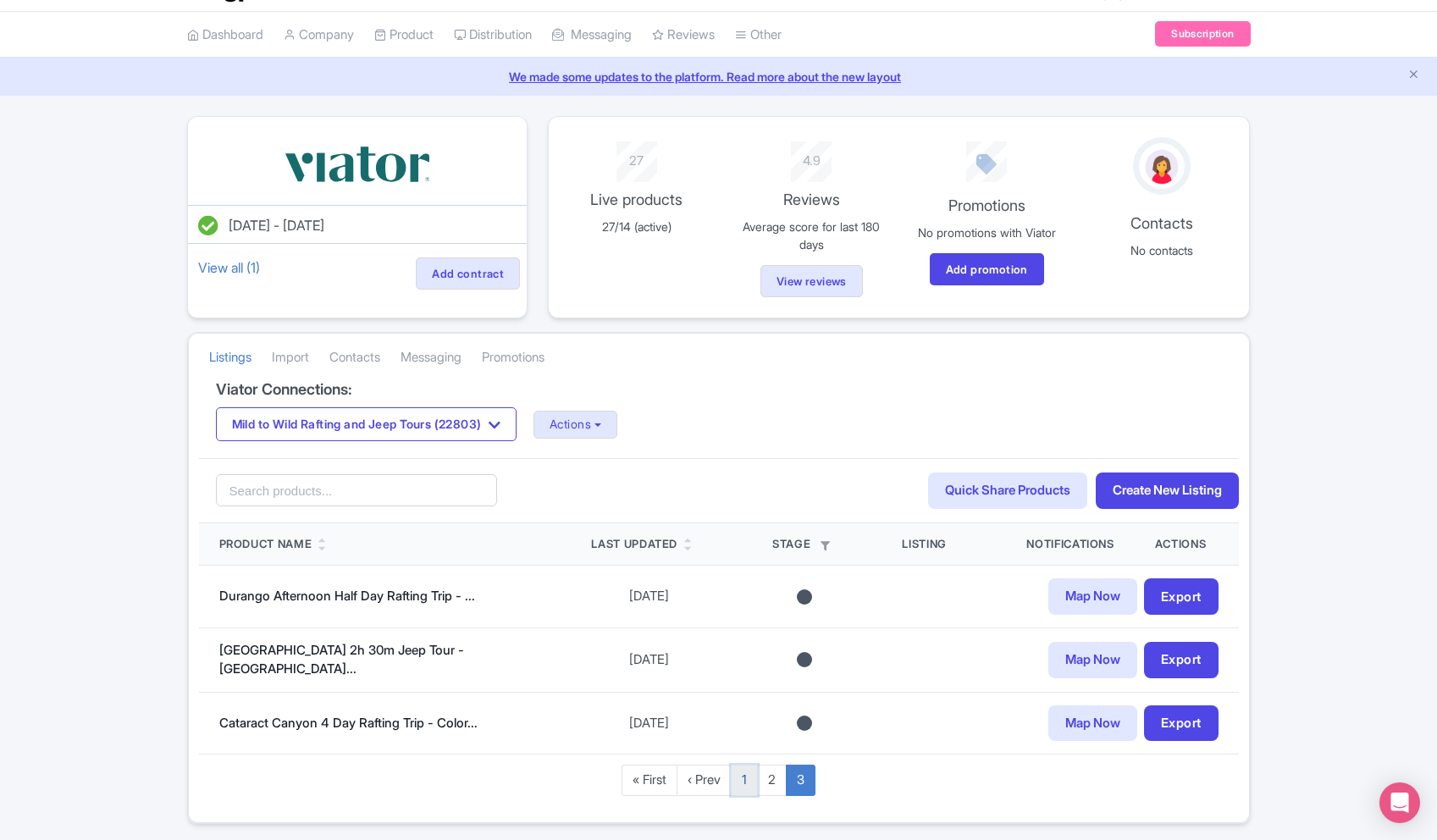
click at [746, 785] on link "1" at bounding box center [744, 779] width 27 height 32
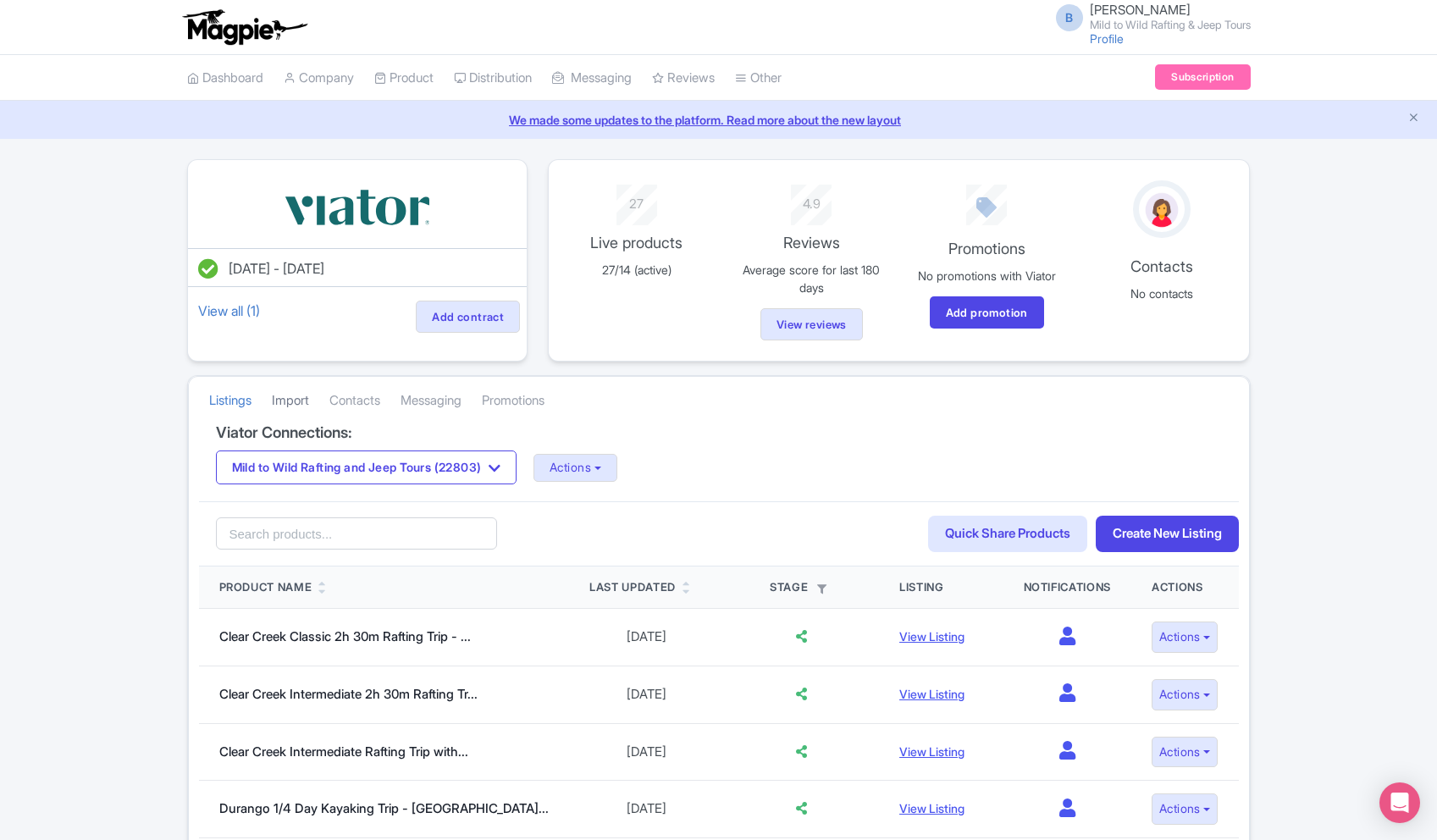
click at [309, 411] on link "Import" at bounding box center [290, 401] width 37 height 47
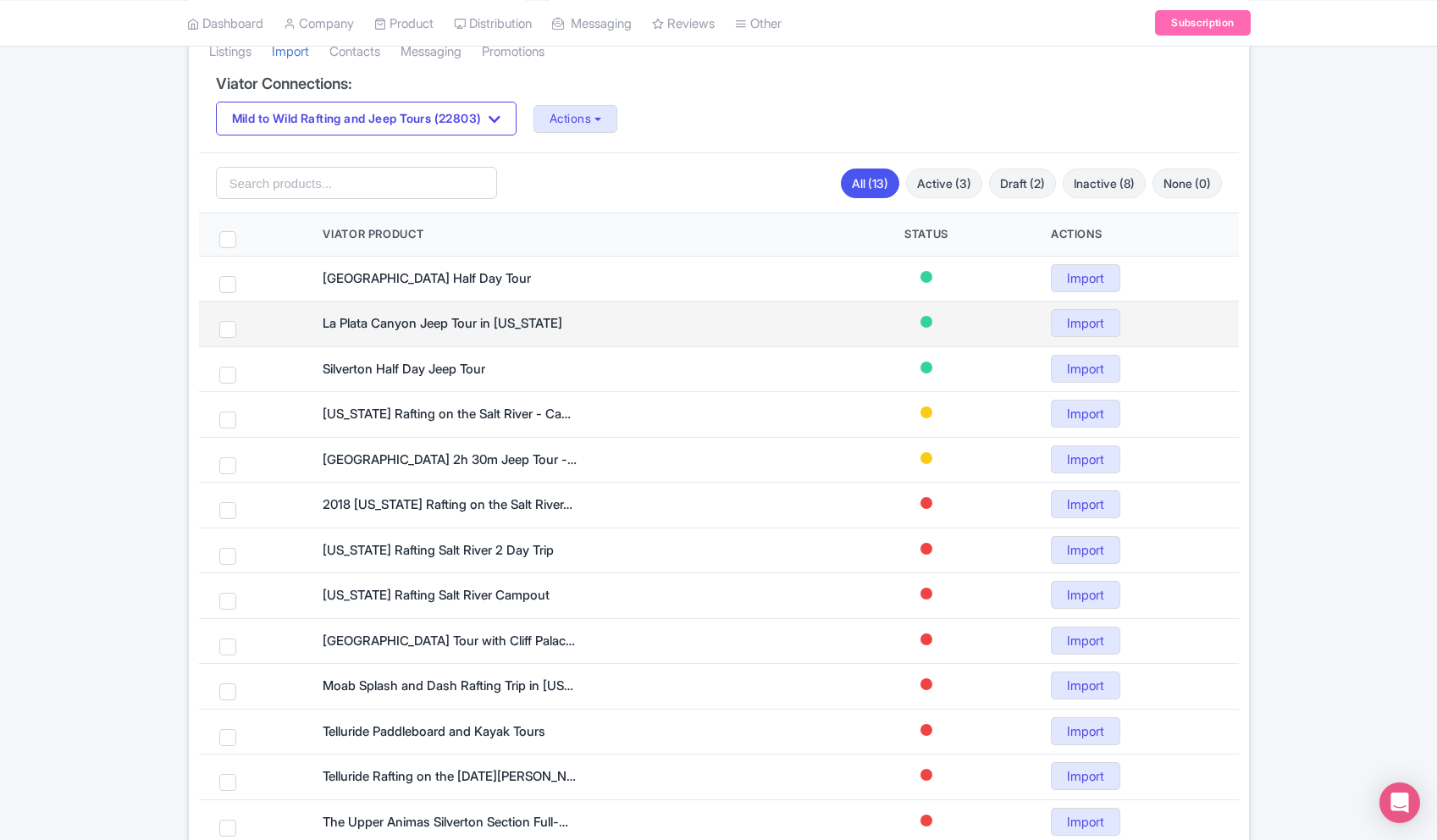
scroll to position [453, 0]
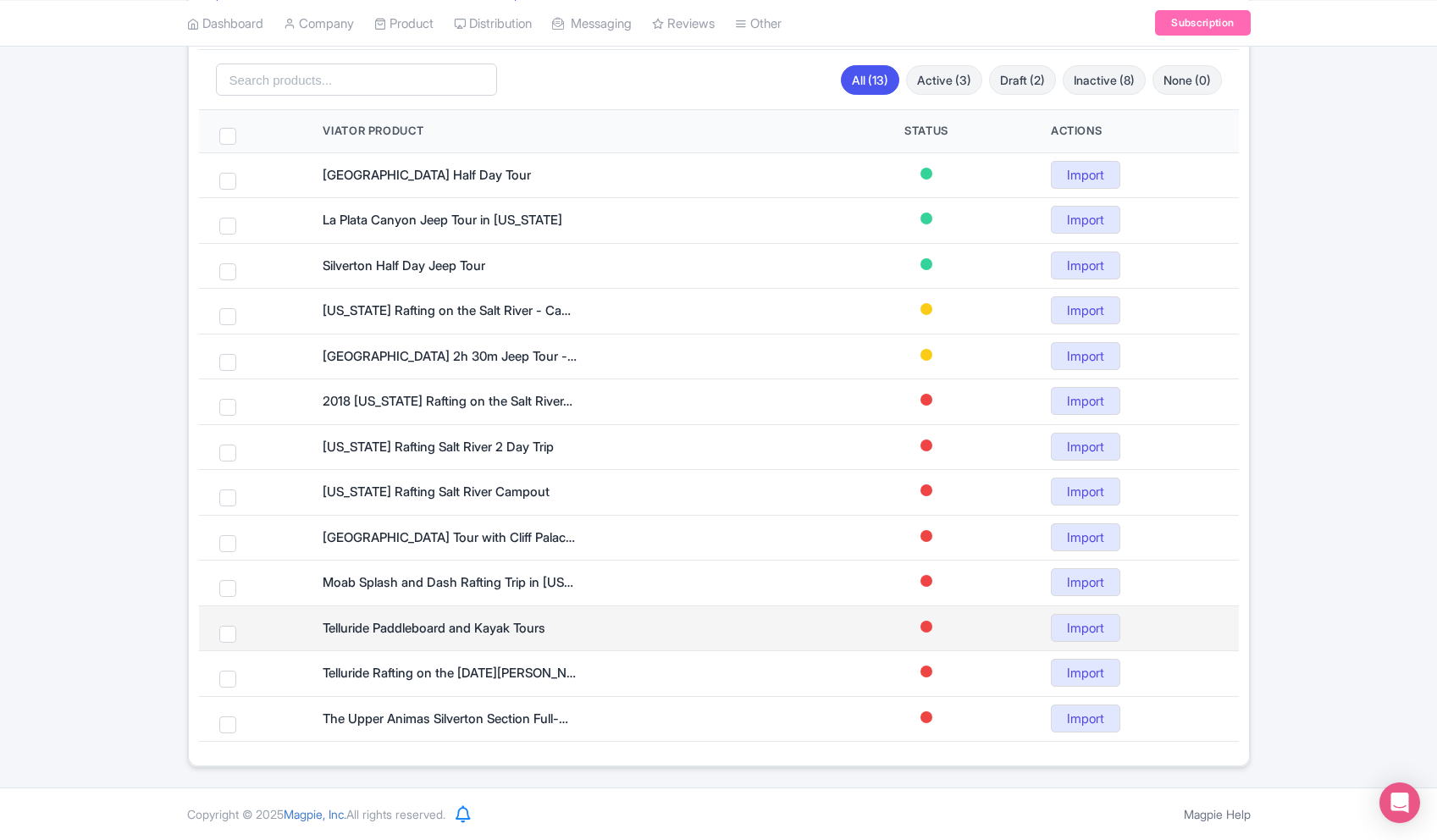
click at [1075, 627] on td "Import" at bounding box center [1134, 628] width 209 height 46
click at [223, 634] on span at bounding box center [228, 634] width 17 height 17
click at [230, 635] on span at bounding box center [228, 634] width 17 height 17
click at [369, 626] on div "Telluride Paddleboard and Kayak Tours" at bounding box center [449, 629] width 254 height 20
click at [223, 631] on span at bounding box center [228, 634] width 17 height 17
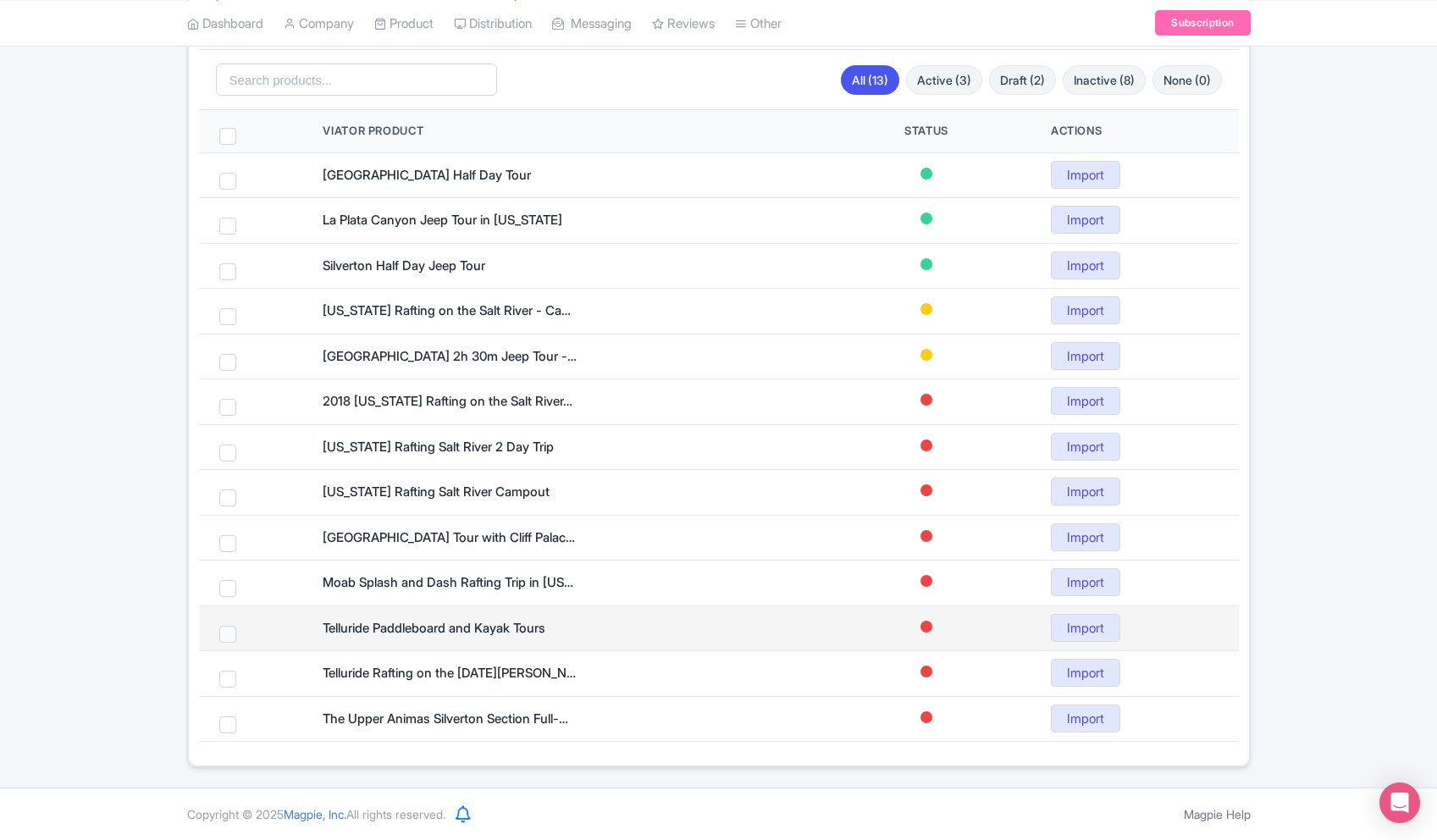
click at [226, 631] on span at bounding box center [228, 634] width 17 height 17
click at [226, 630] on span at bounding box center [228, 634] width 17 height 17
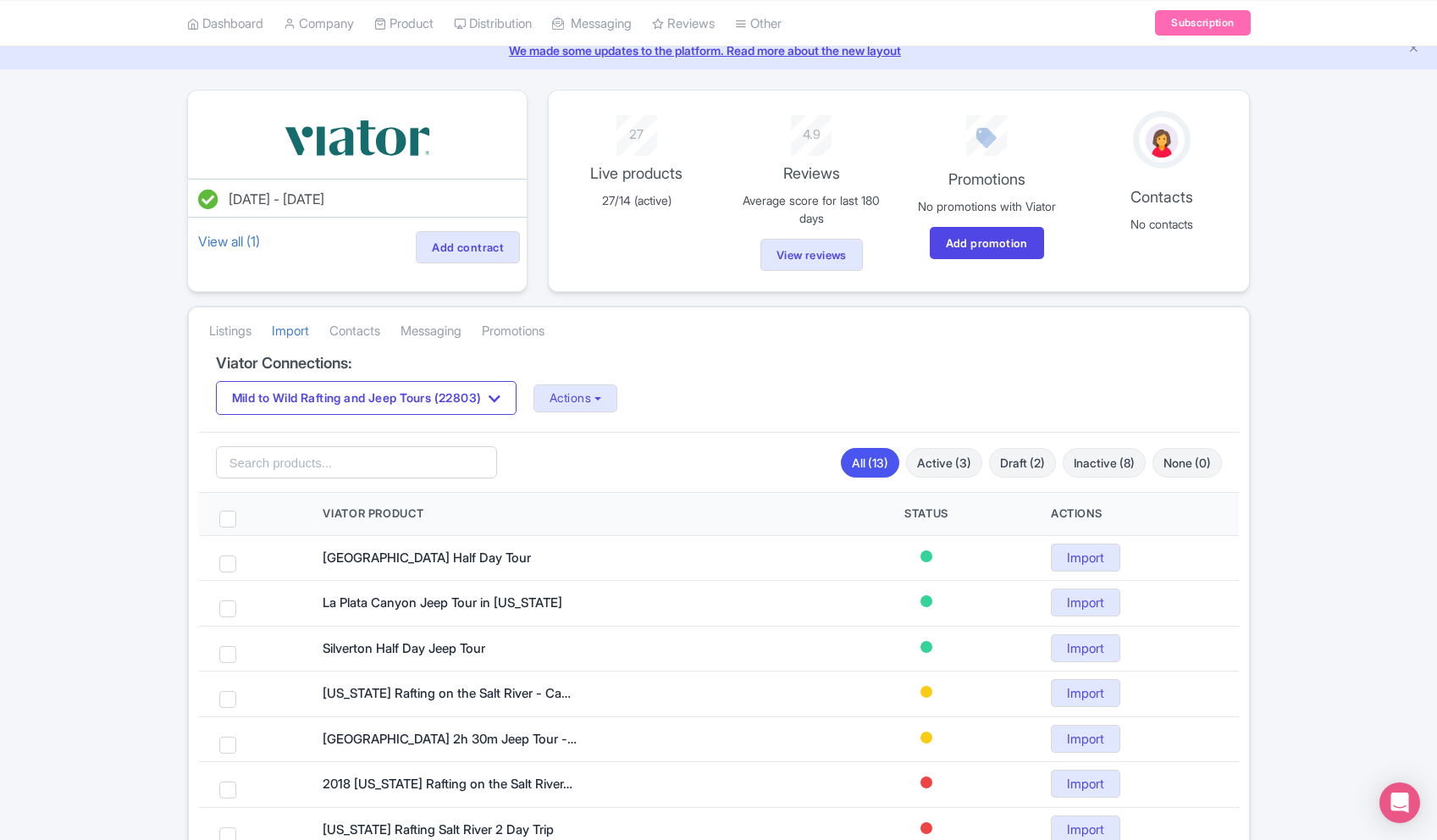
scroll to position [75, 0]
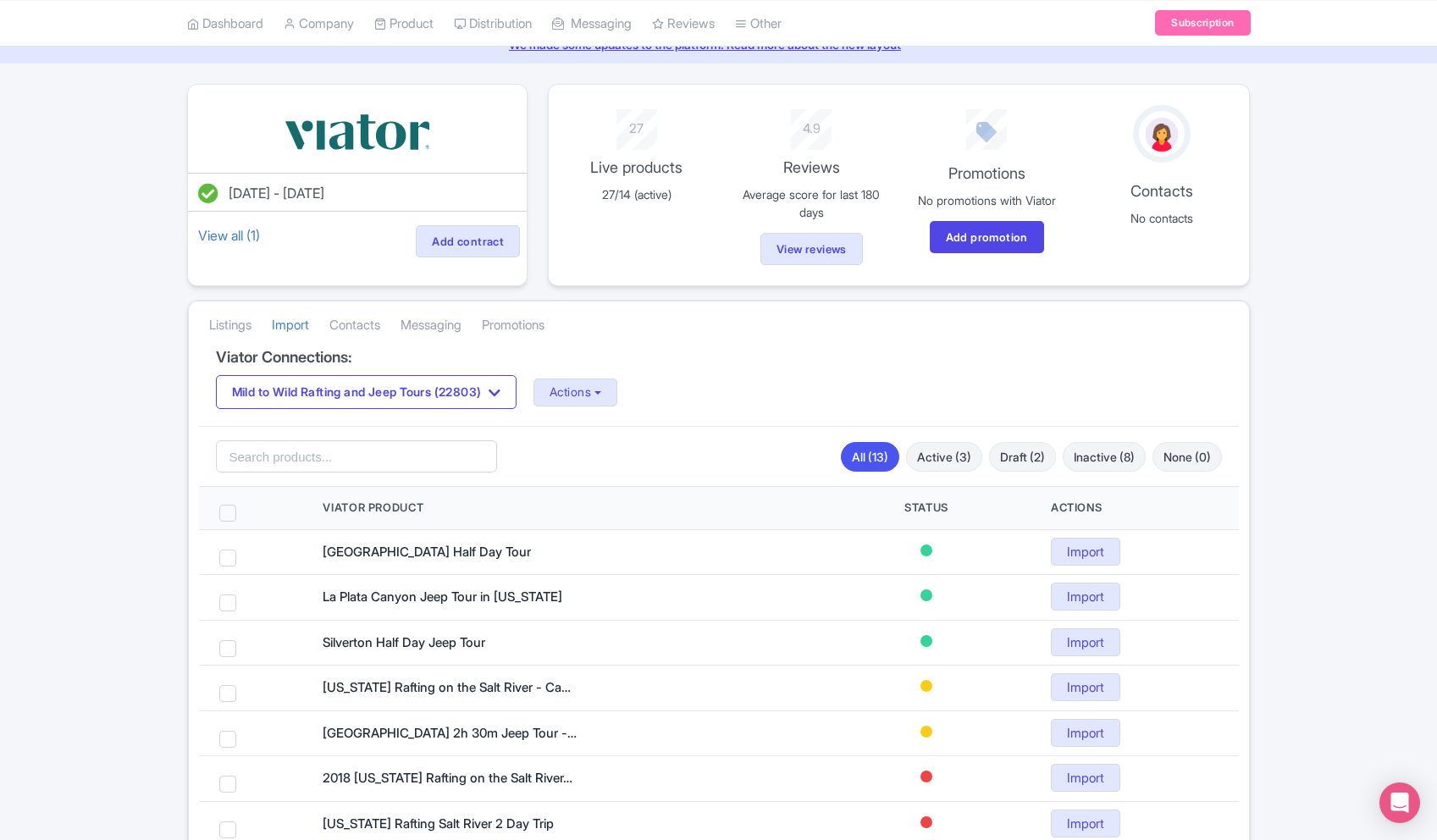
click at [228, 510] on span at bounding box center [228, 513] width 17 height 17
click at [245, 510] on input "checkbox" at bounding box center [250, 510] width 11 height 11
click at [224, 512] on span at bounding box center [228, 513] width 17 height 17
click at [245, 512] on input "checkbox" at bounding box center [250, 510] width 11 height 11
checkbox input "false"
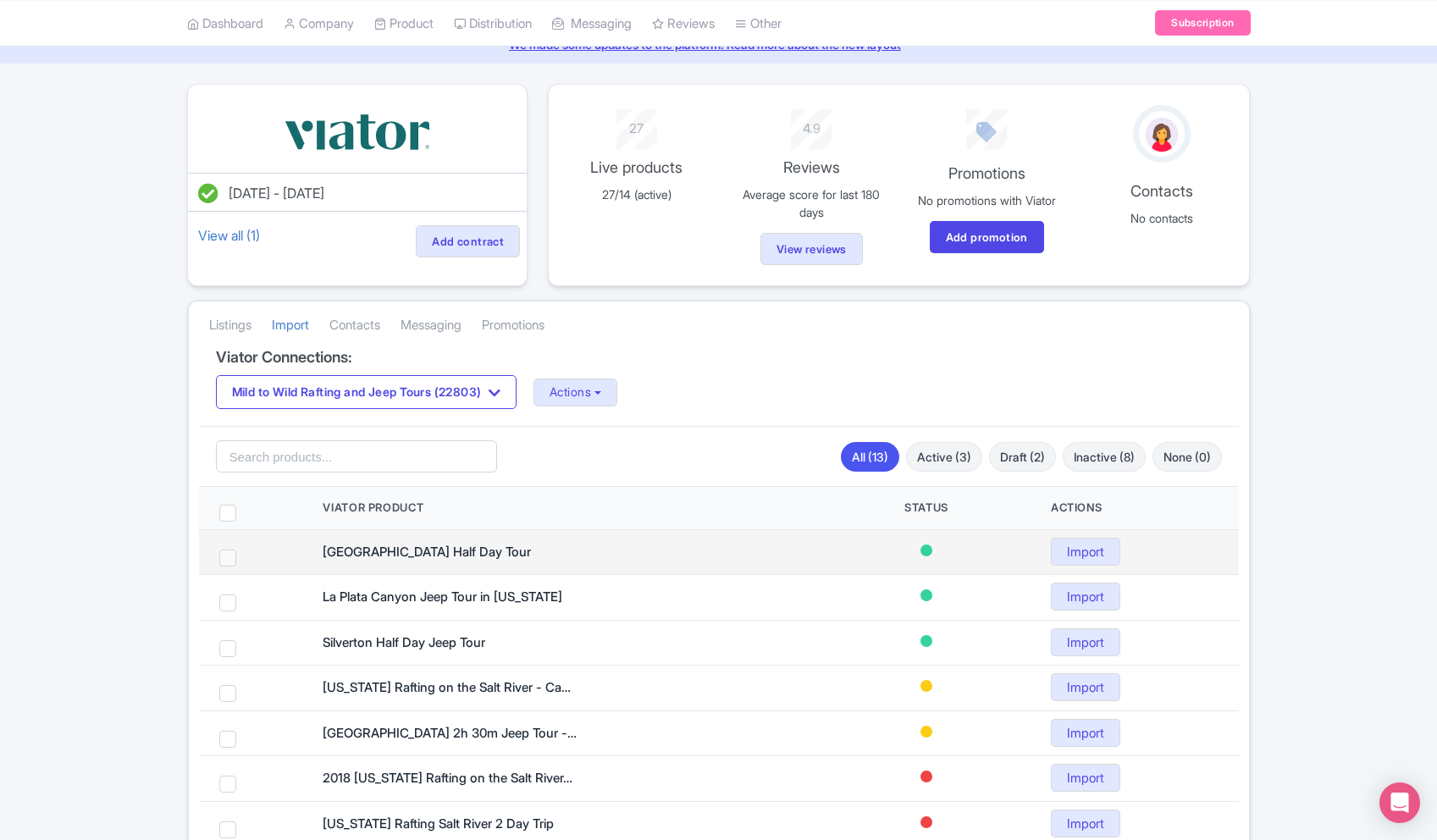
click at [226, 559] on span at bounding box center [228, 557] width 17 height 17
click at [245, 559] on input "checkbox" at bounding box center [250, 555] width 11 height 11
checkbox input "true"
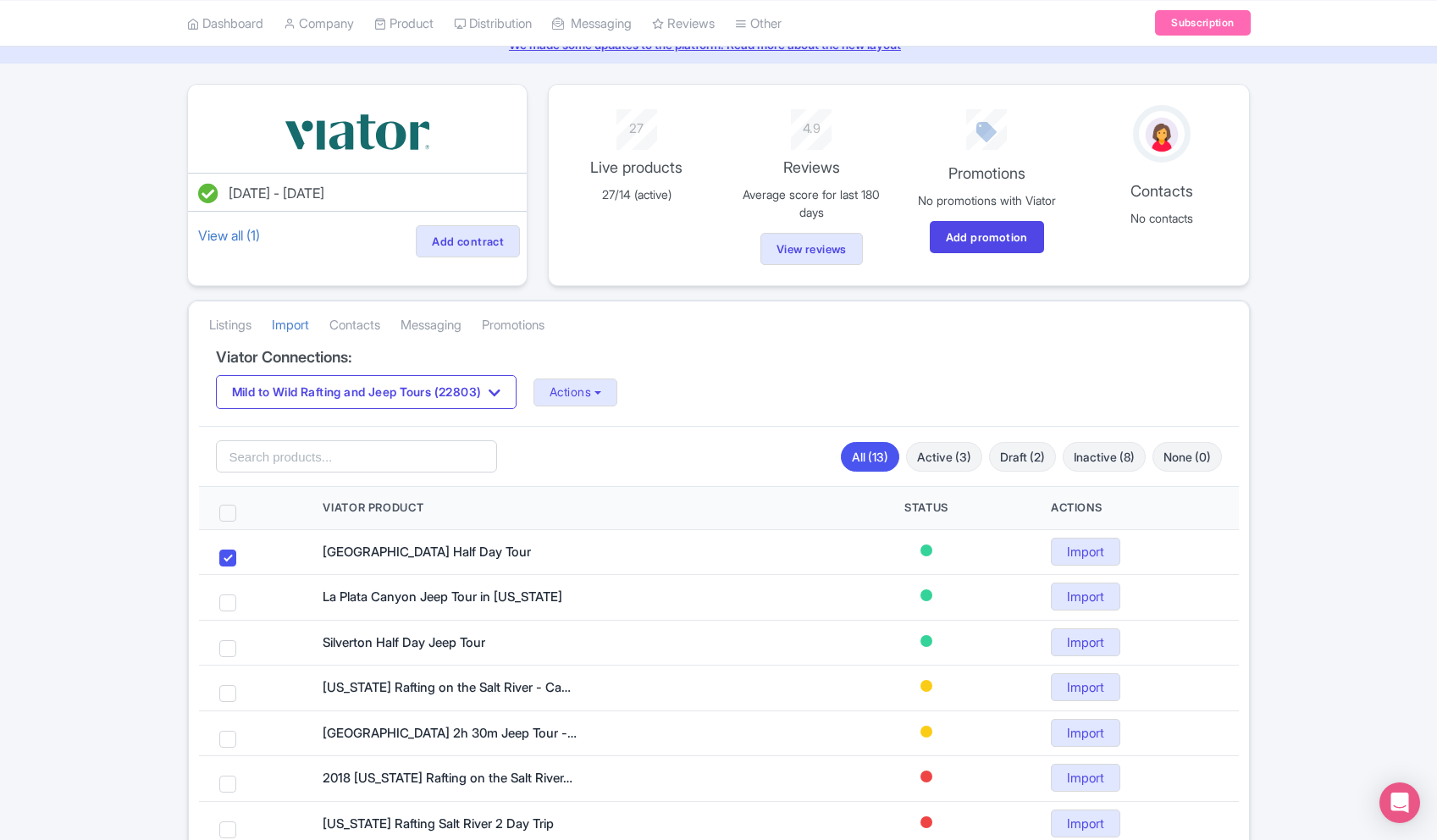
click at [227, 506] on span at bounding box center [228, 513] width 17 height 17
click at [245, 506] on input "checkbox" at bounding box center [250, 510] width 11 height 11
click at [230, 514] on span at bounding box center [228, 513] width 17 height 17
click at [245, 514] on input "checkbox" at bounding box center [250, 510] width 11 height 11
checkbox input "false"
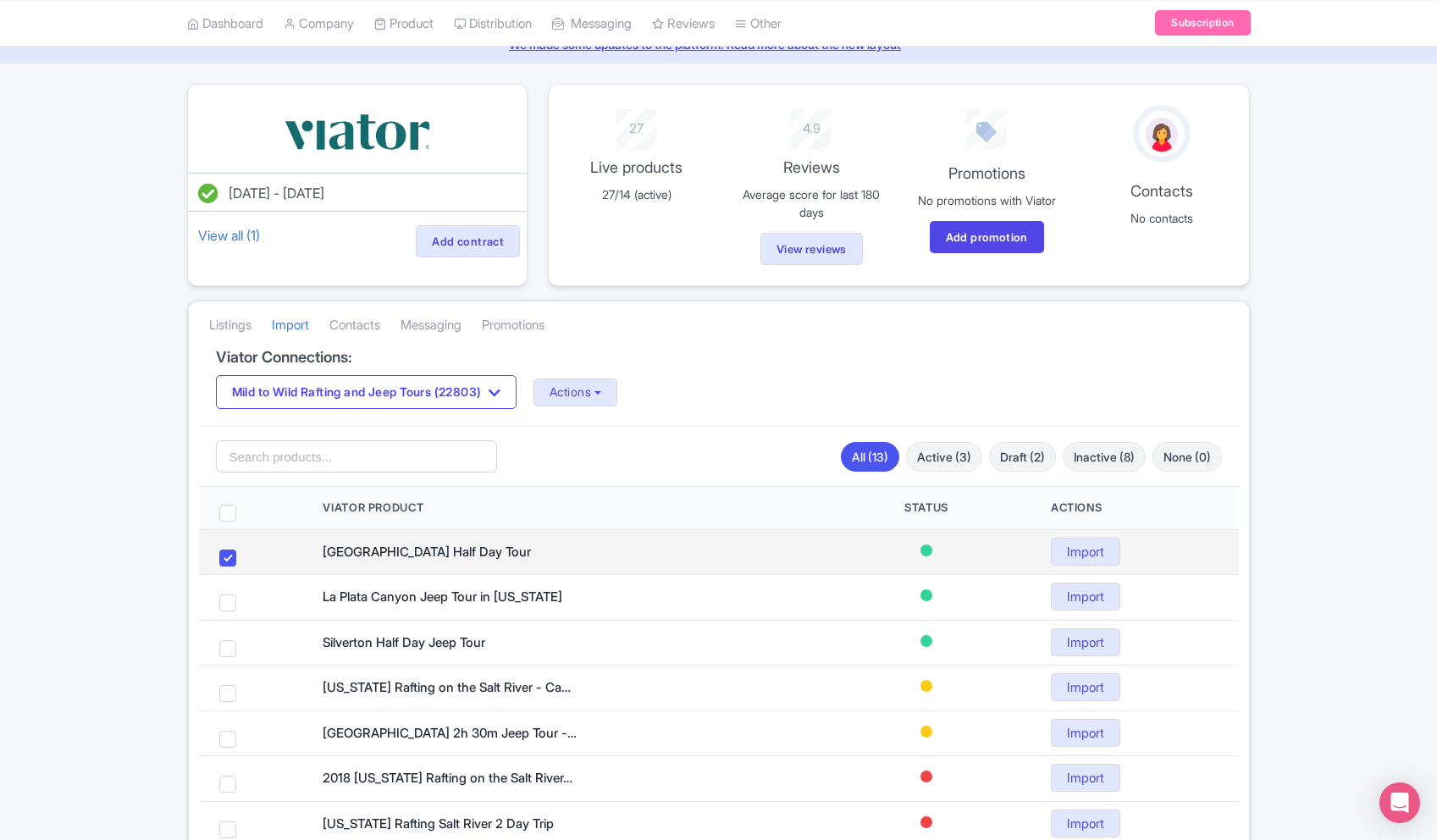
click at [229, 546] on td at bounding box center [250, 552] width 104 height 46
click at [228, 556] on span at bounding box center [228, 557] width 17 height 17
click at [245, 556] on input "checkbox" at bounding box center [250, 555] width 11 height 11
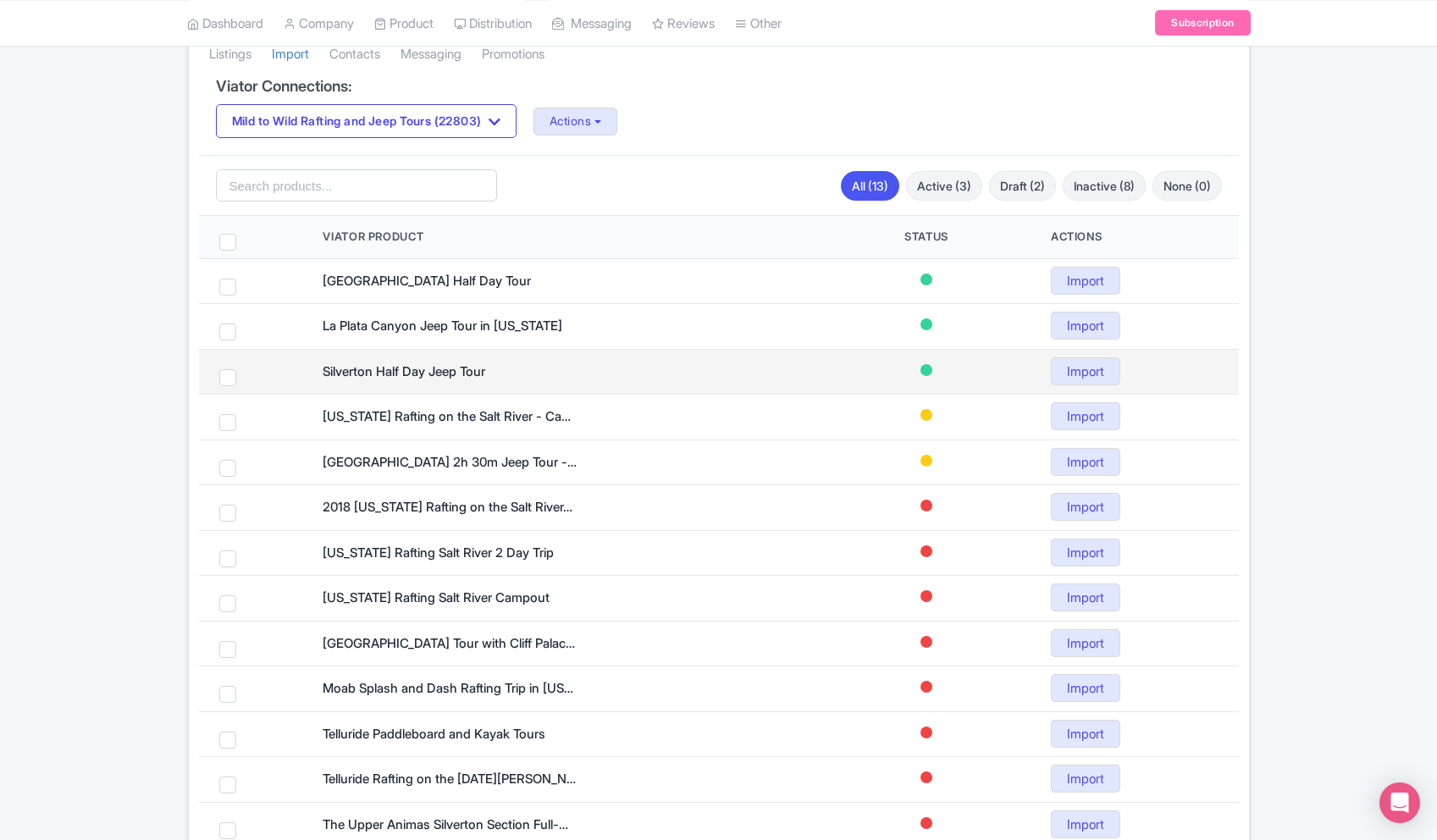
scroll to position [453, 0]
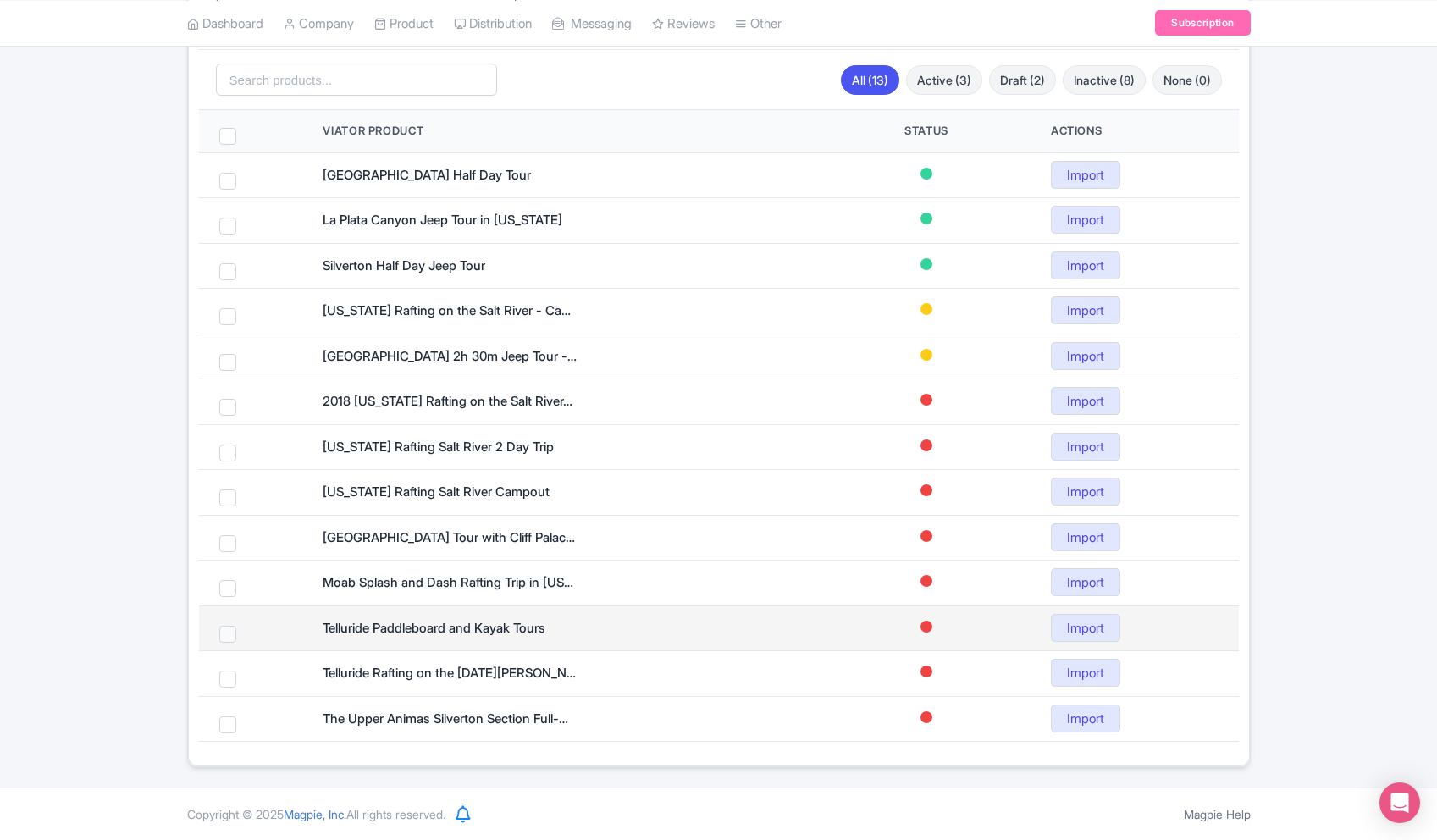
click at [230, 631] on span at bounding box center [228, 634] width 17 height 17
click at [230, 633] on span at bounding box center [228, 634] width 17 height 17
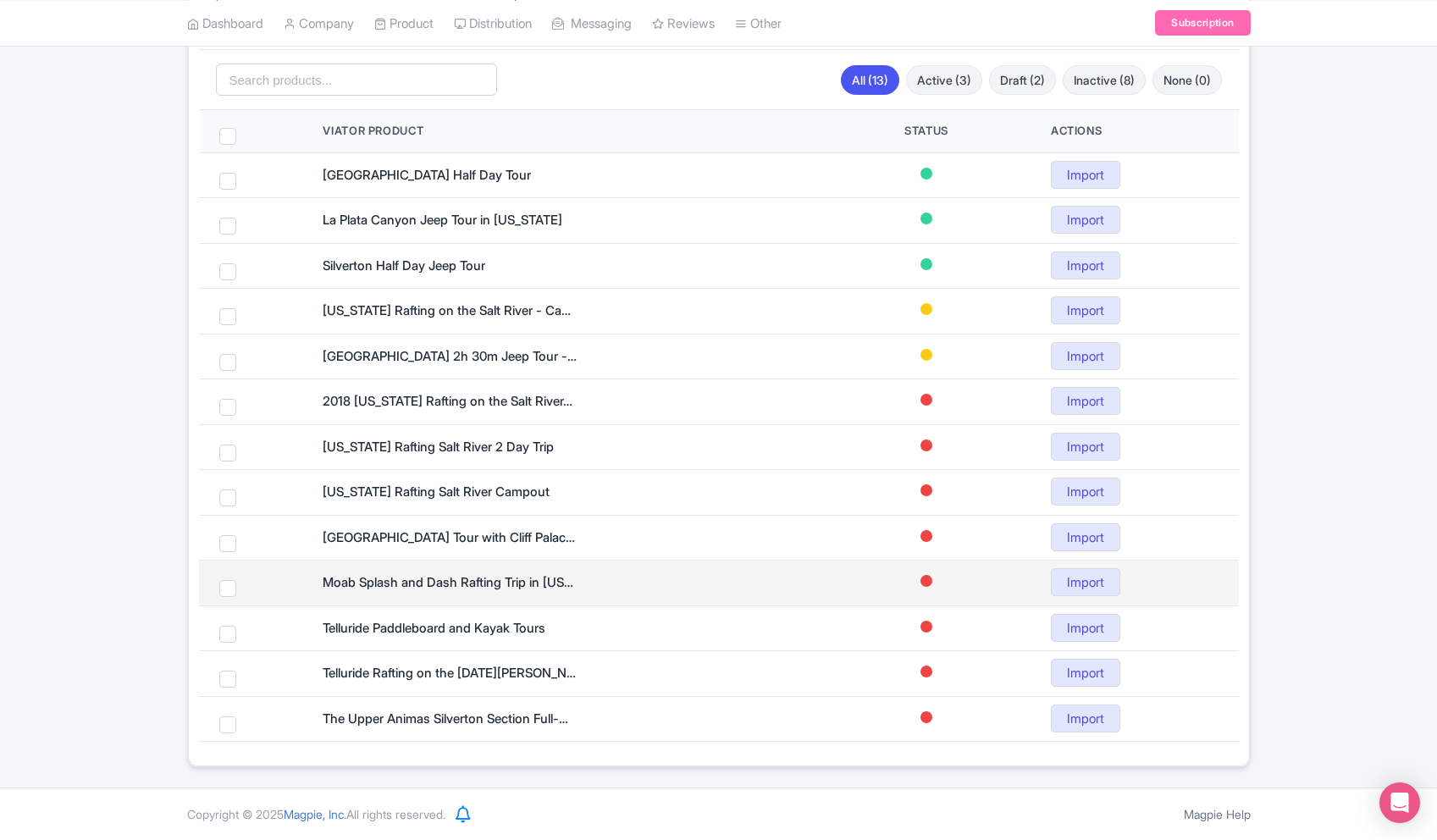
drag, startPoint x: 230, startPoint y: 633, endPoint x: 239, endPoint y: 597, distance: 37.1
click at [230, 632] on span at bounding box center [228, 634] width 17 height 17
click at [230, 586] on span at bounding box center [228, 588] width 17 height 17
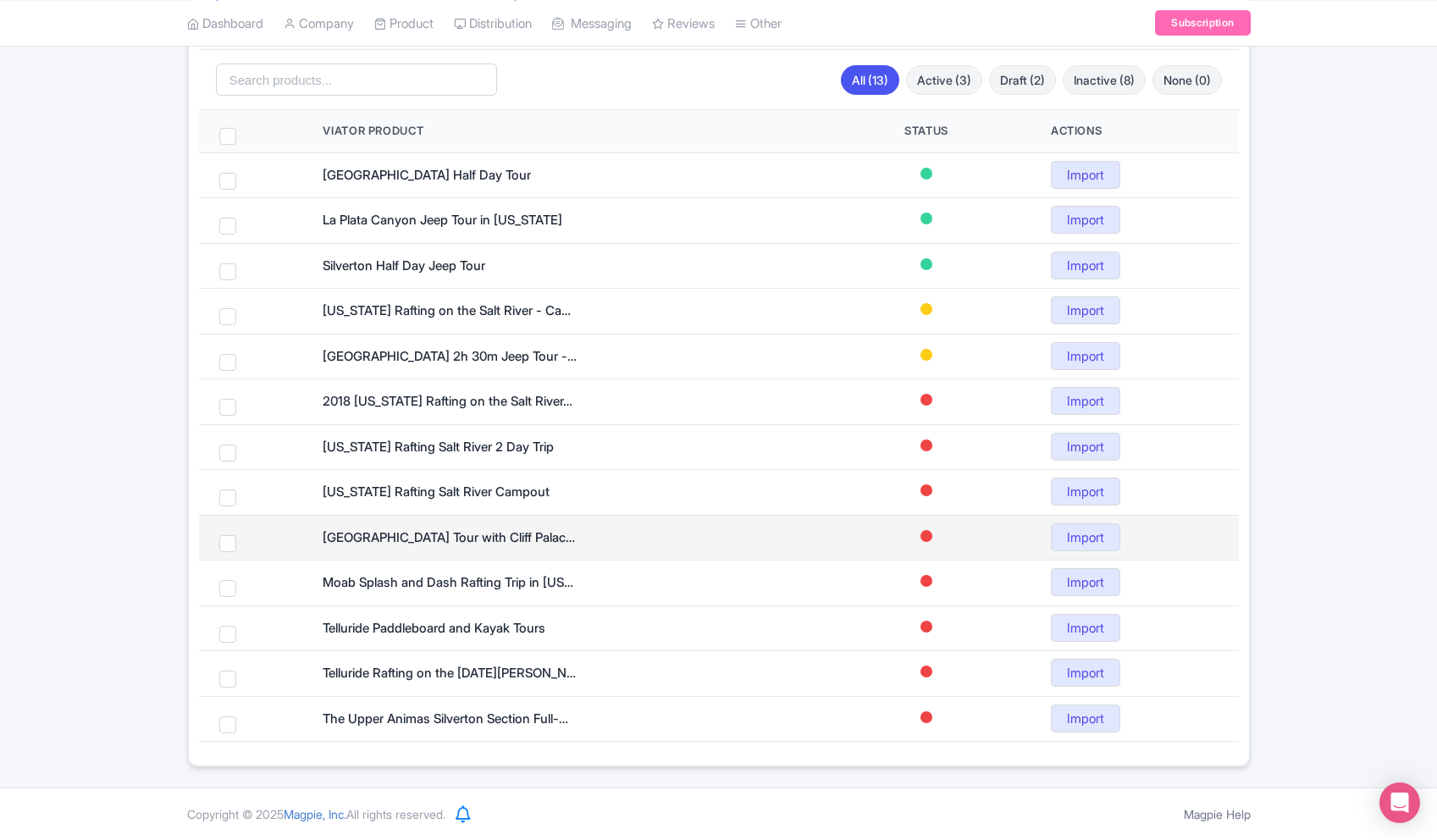
click at [220, 519] on td at bounding box center [250, 537] width 104 height 46
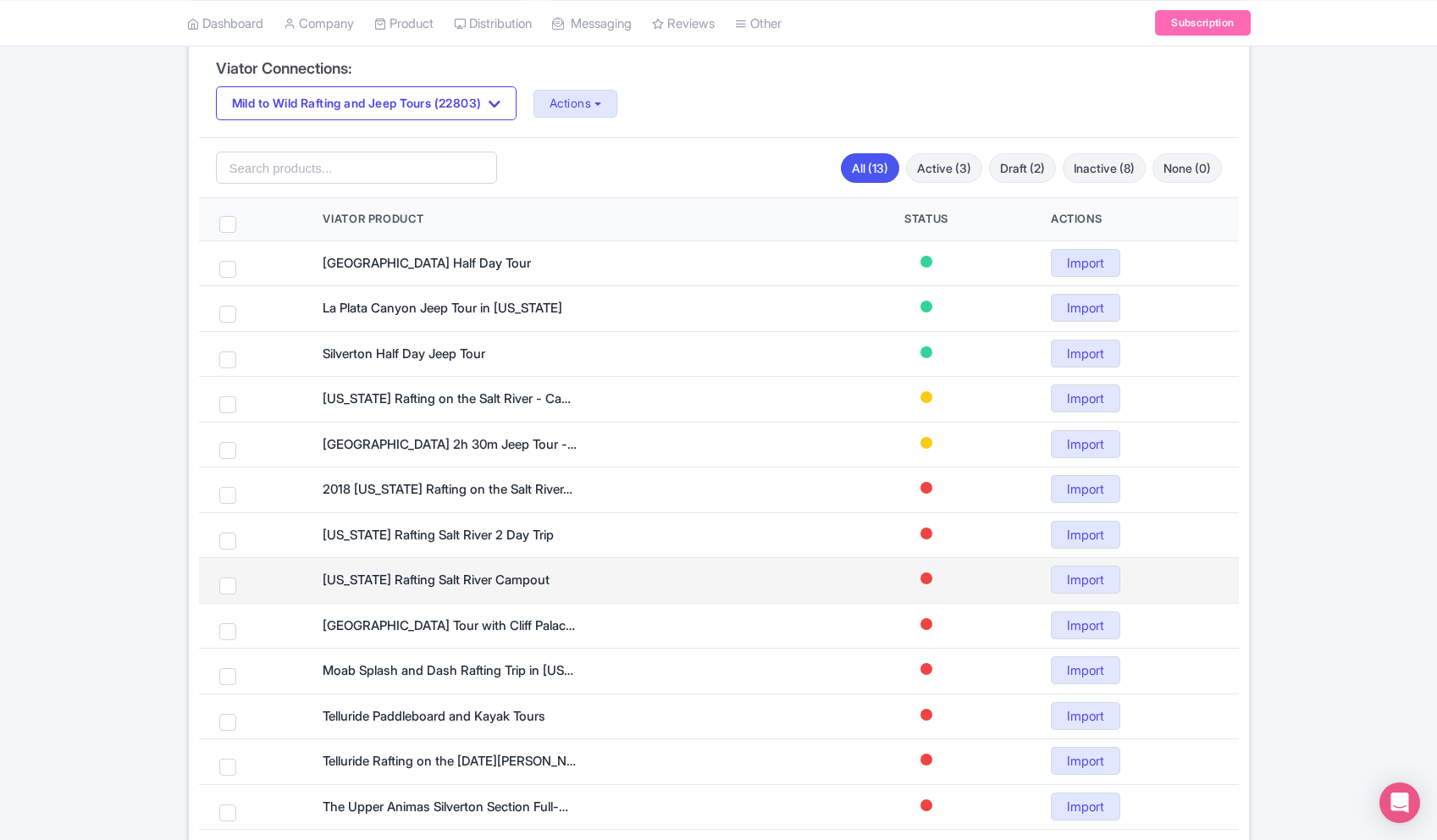
scroll to position [333, 0]
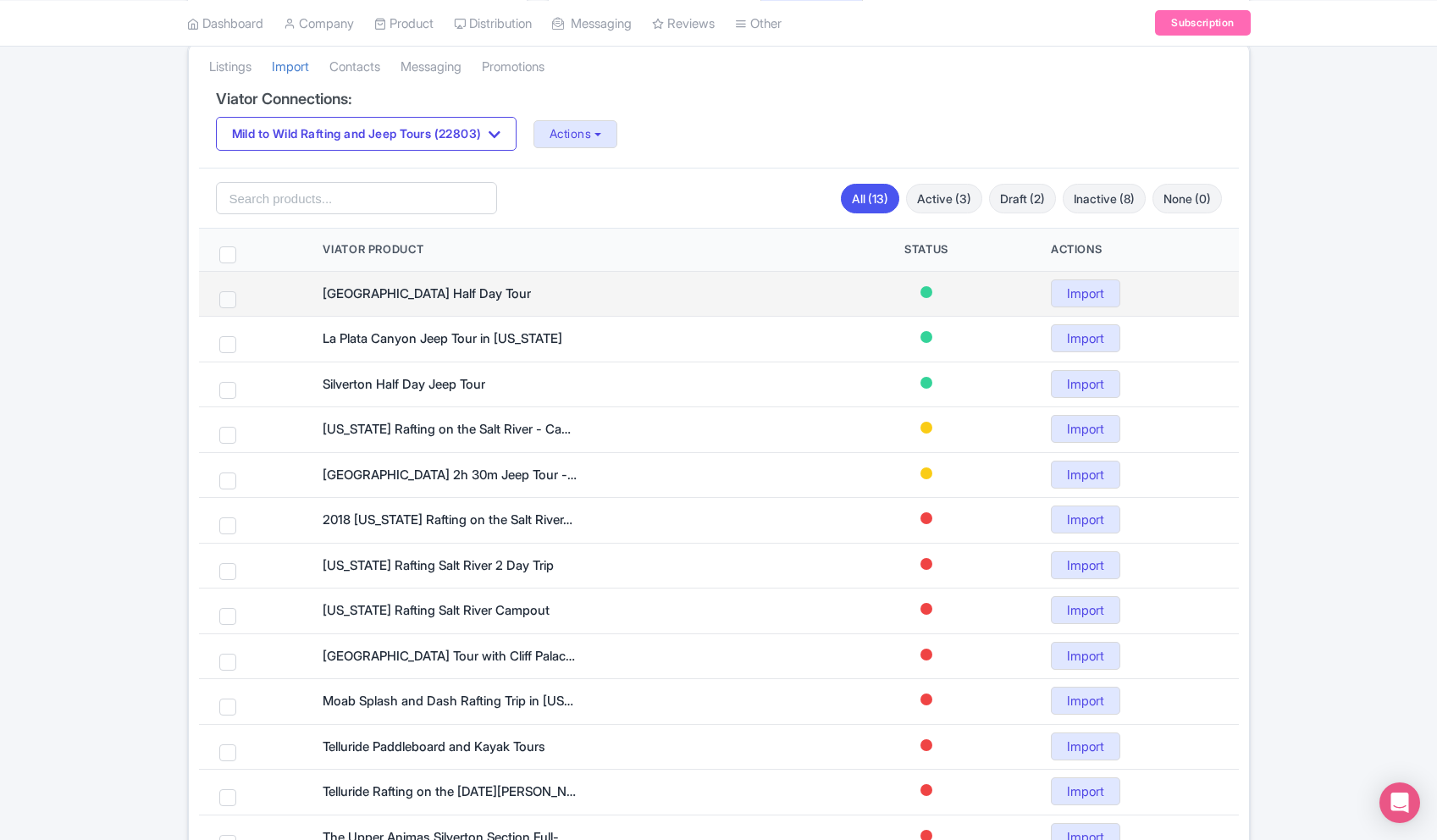
click at [230, 301] on span at bounding box center [228, 299] width 17 height 17
click at [245, 301] on input "checkbox" at bounding box center [250, 296] width 11 height 11
checkbox input "true"
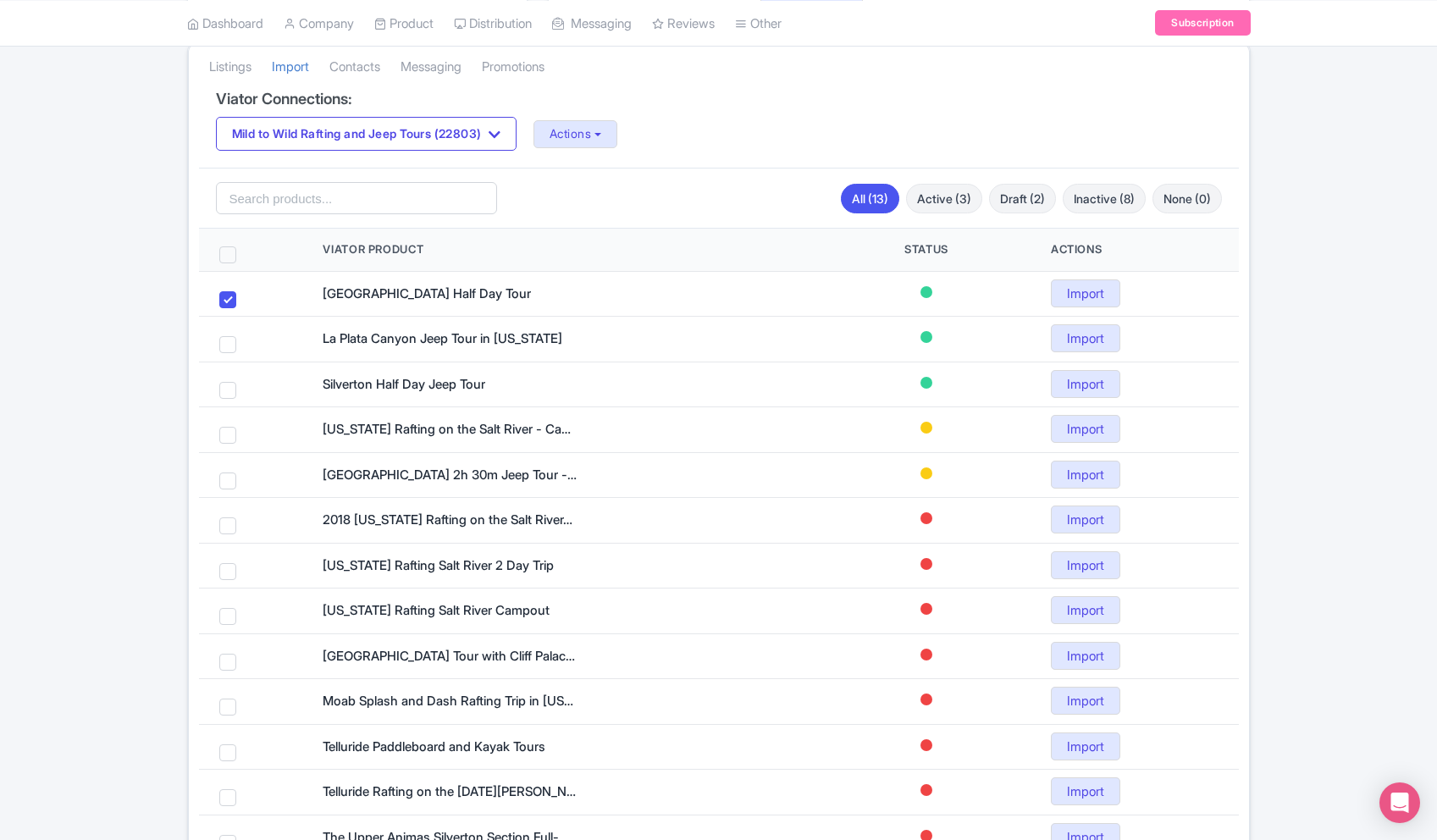
click at [230, 261] on span at bounding box center [228, 255] width 17 height 17
click at [245, 257] on input "checkbox" at bounding box center [250, 252] width 11 height 11
checkbox input "true"
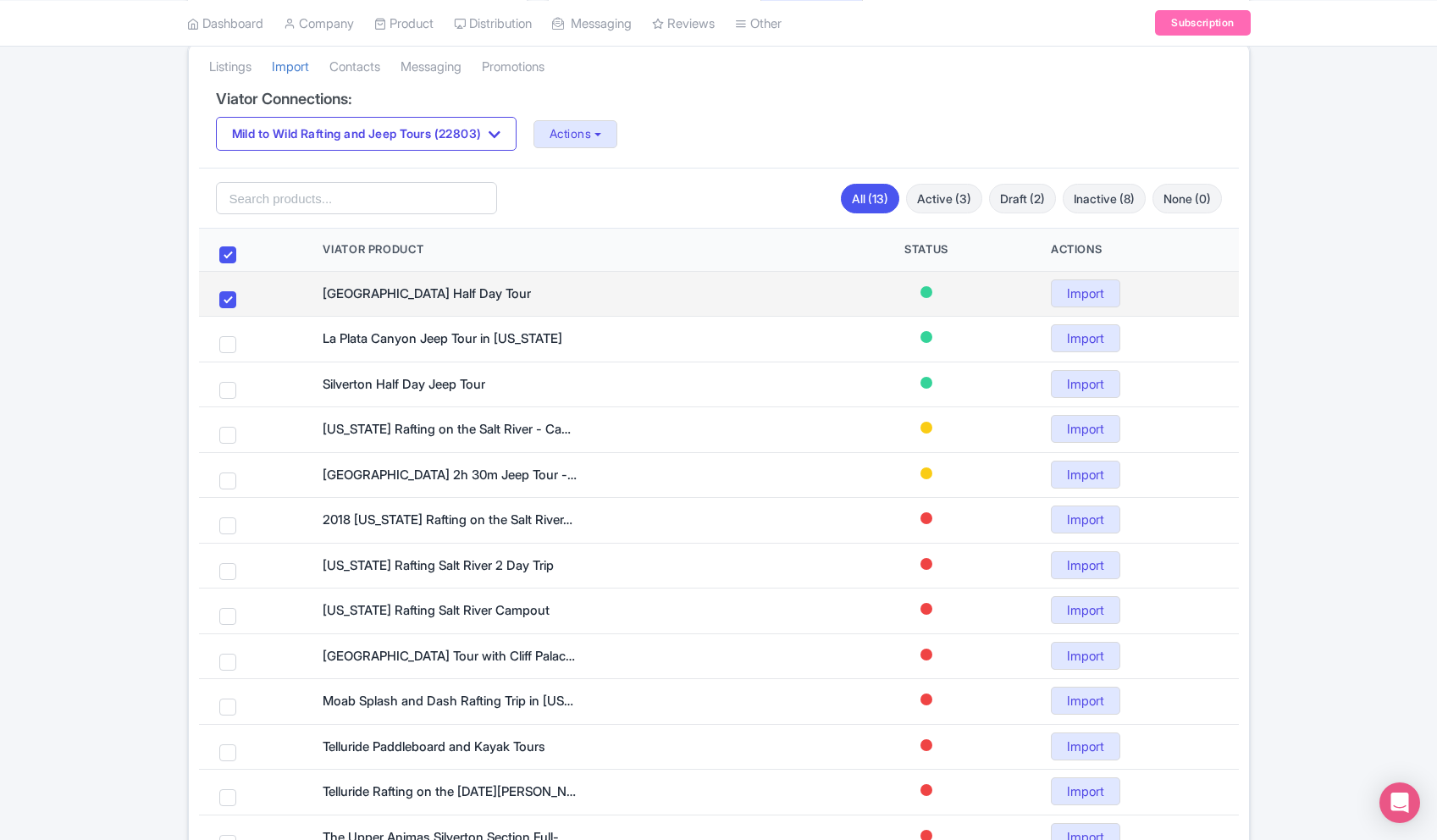
click at [227, 303] on span at bounding box center [228, 299] width 17 height 17
click at [245, 303] on input "checkbox" at bounding box center [250, 296] width 11 height 11
checkbox input "false"
click at [1096, 305] on link "Import" at bounding box center [1085, 293] width 70 height 28
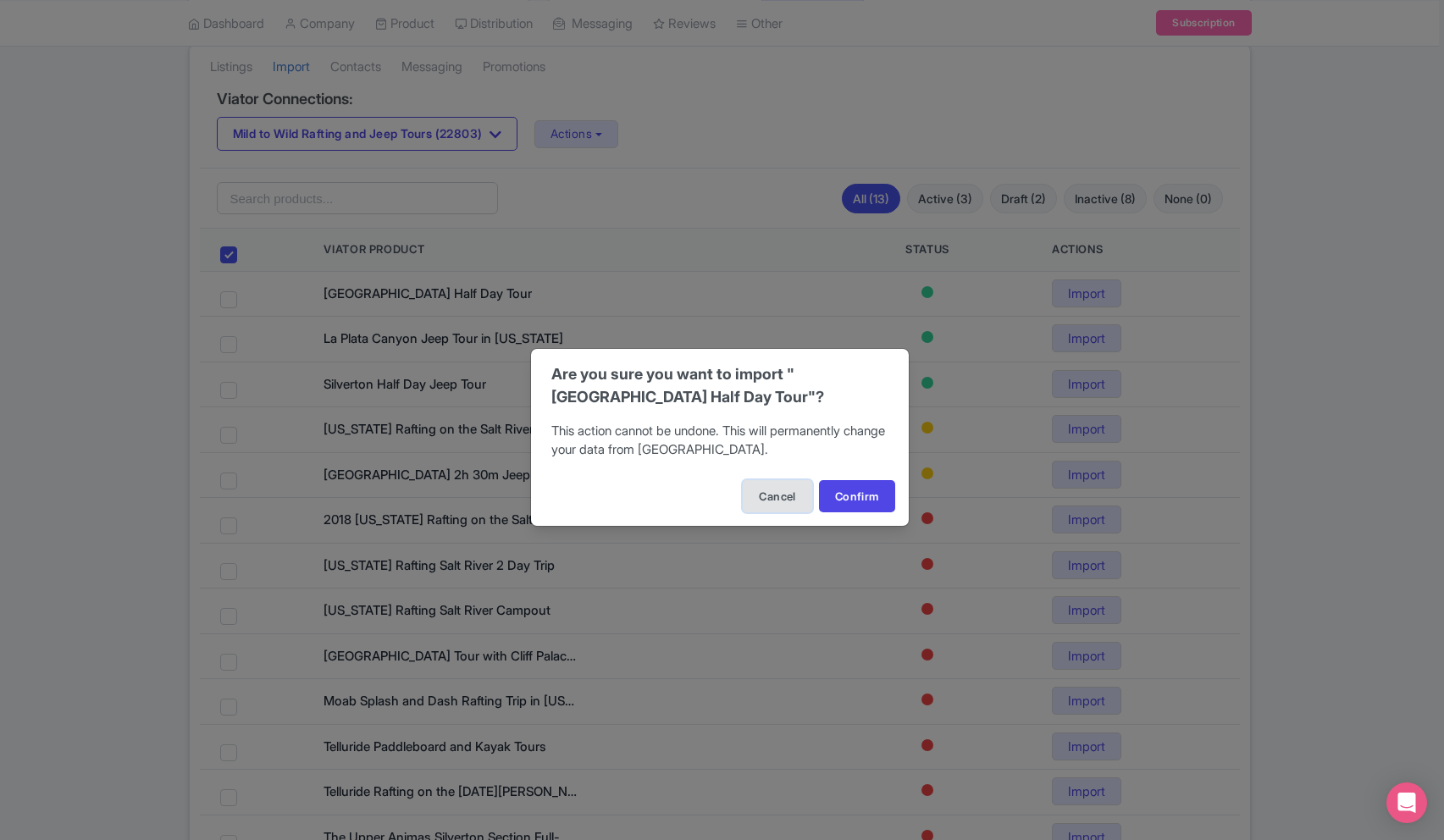
click at [780, 491] on button "Cancel" at bounding box center [777, 496] width 69 height 33
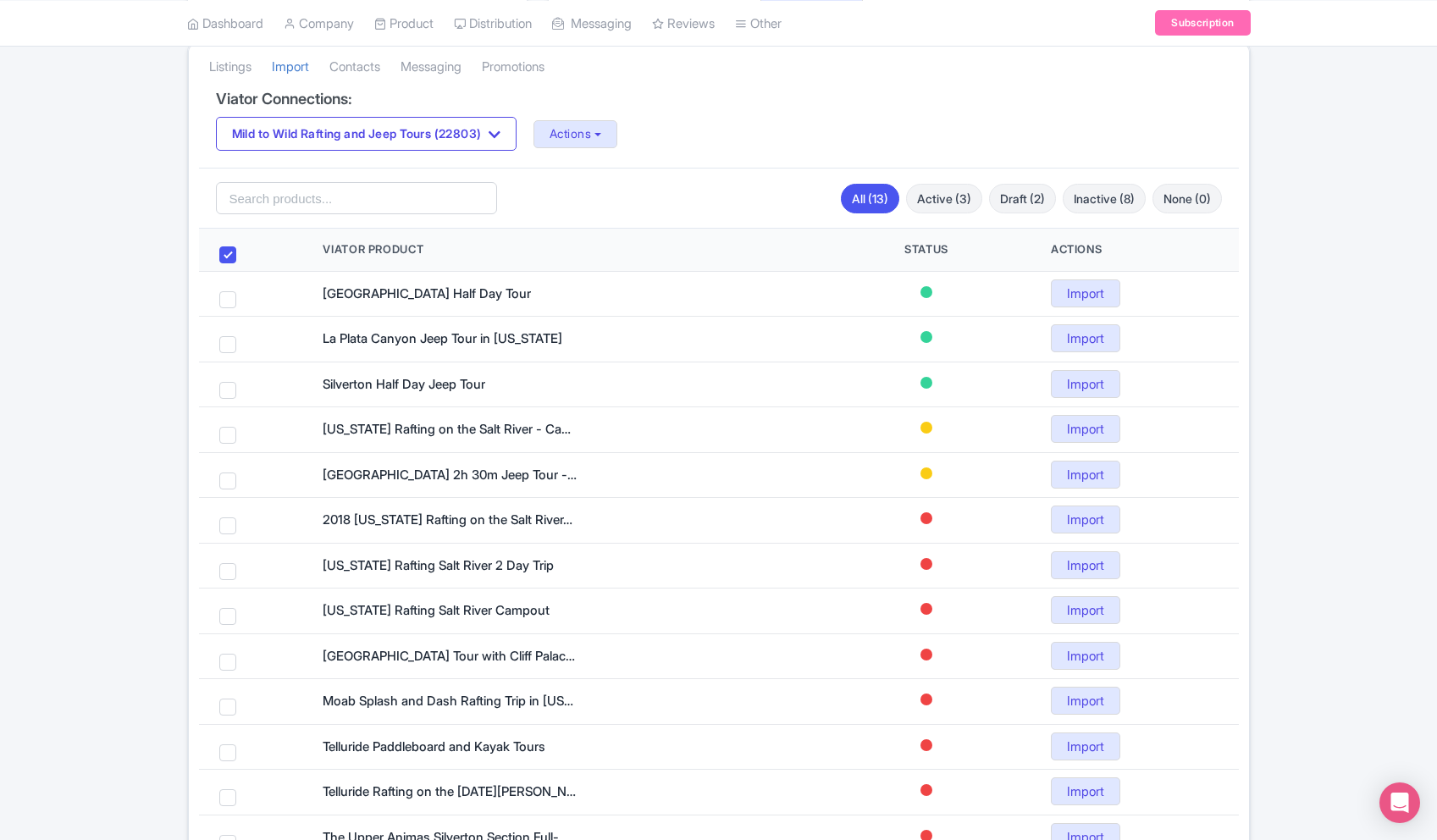
drag, startPoint x: 225, startPoint y: 256, endPoint x: 151, endPoint y: 15, distance: 252.1
click at [224, 253] on span at bounding box center [228, 255] width 17 height 17
click at [245, 253] on input "checkbox" at bounding box center [250, 252] width 11 height 11
checkbox input "false"
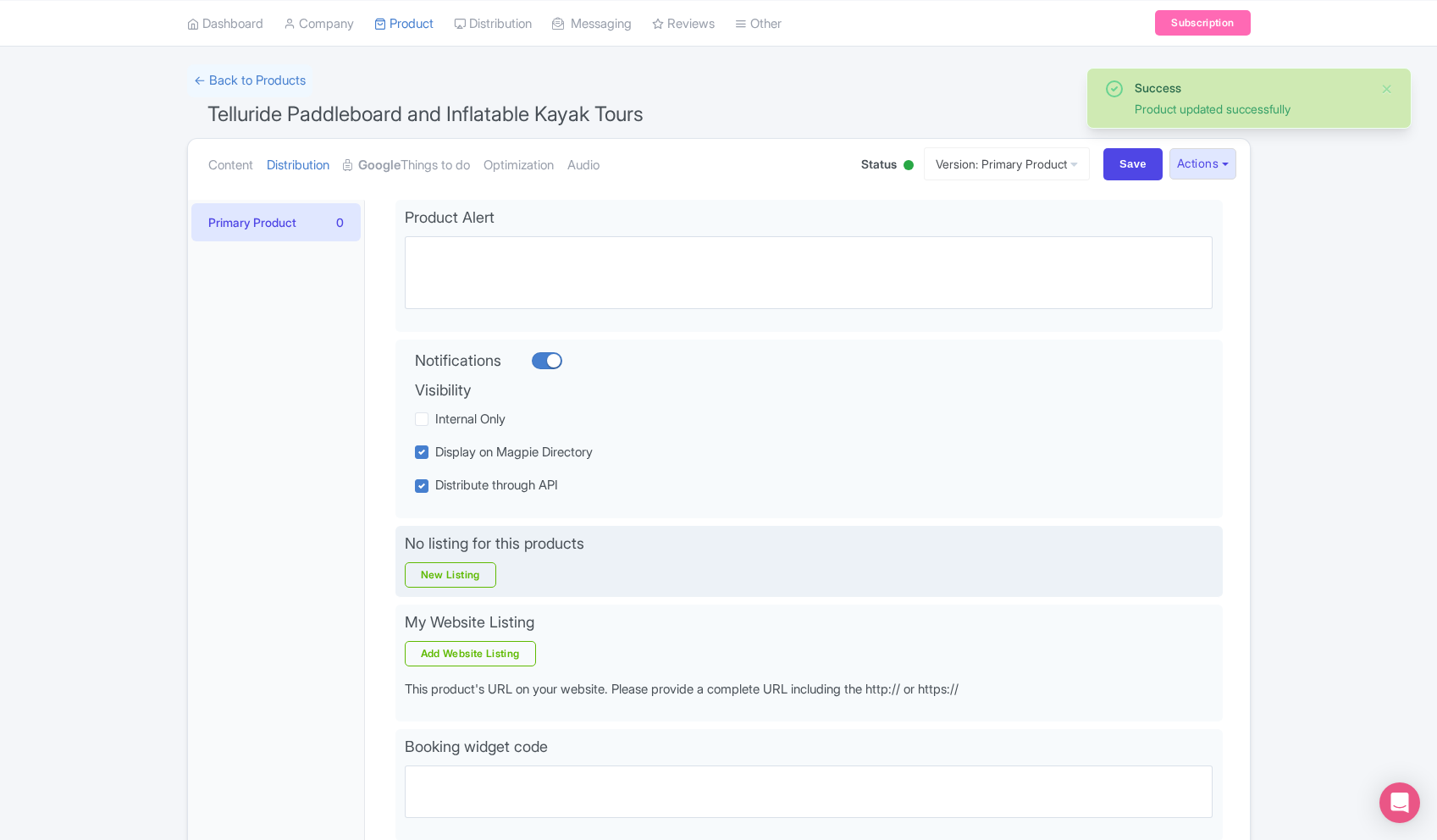
scroll to position [96, 0]
click at [464, 563] on link "New Listing" at bounding box center [450, 574] width 91 height 25
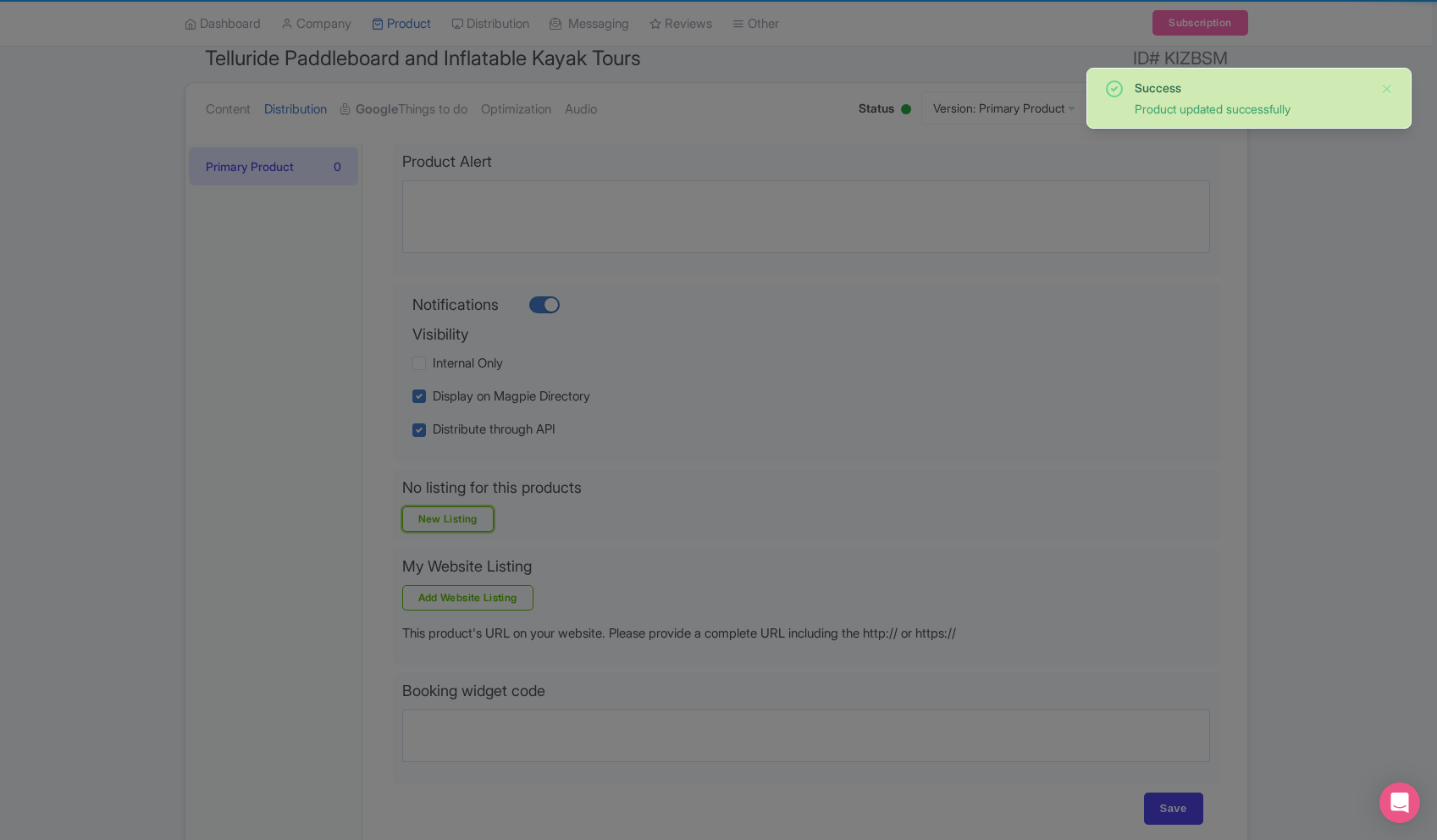
scroll to position [163, 0]
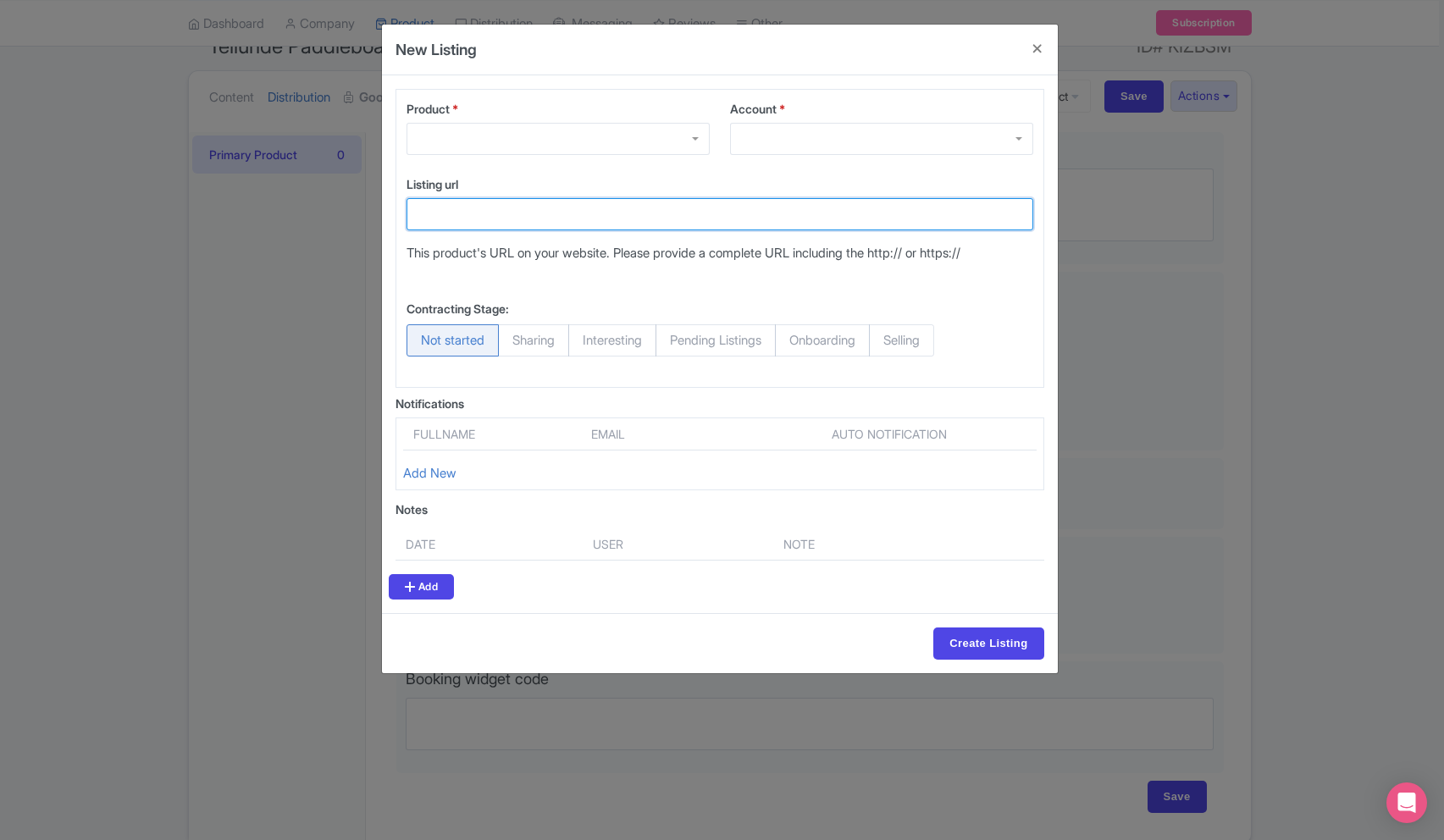
click at [559, 204] on input "Listing url" at bounding box center [720, 214] width 627 height 33
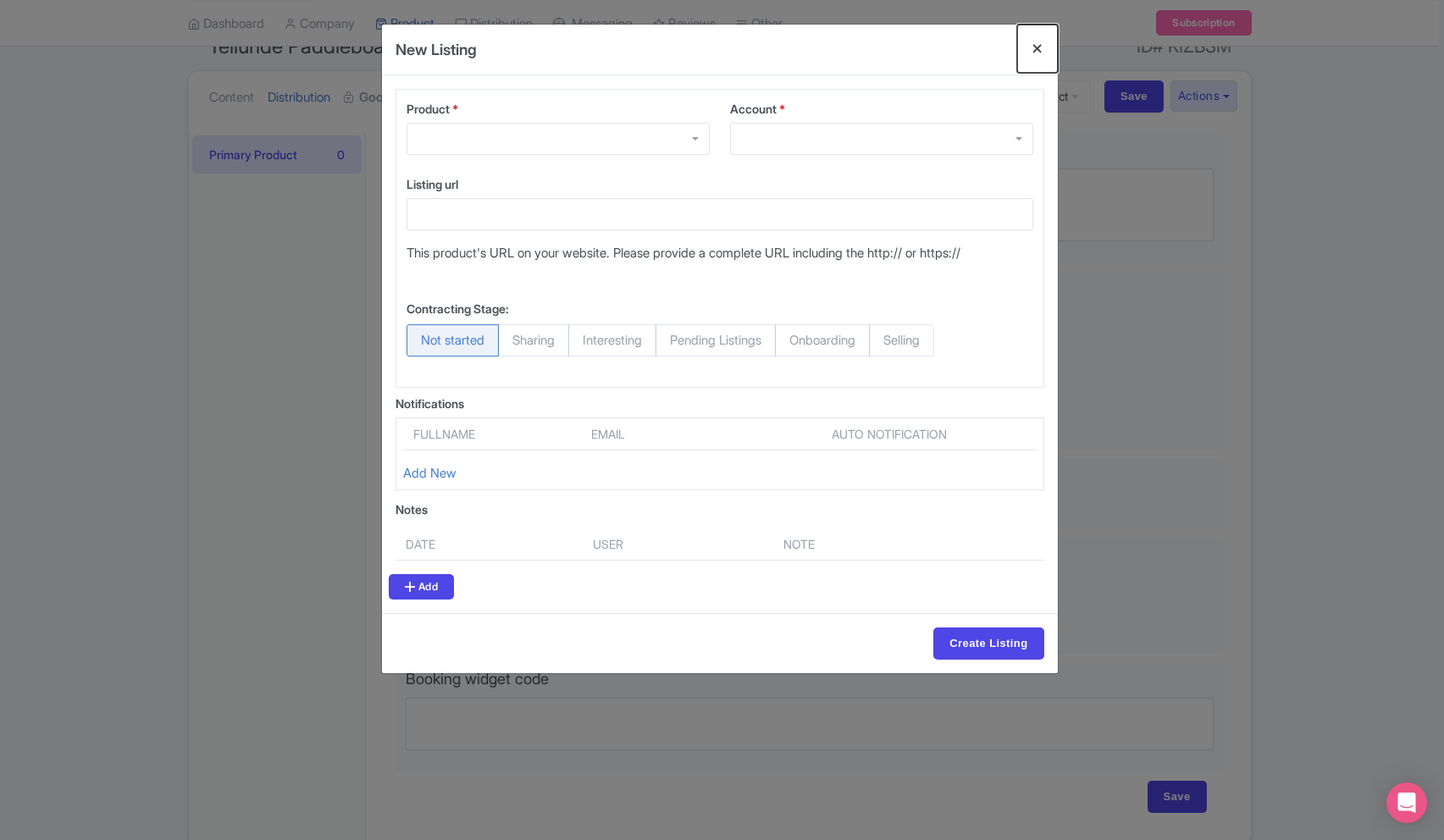
click at [1036, 43] on button "Close" at bounding box center [1037, 48] width 41 height 48
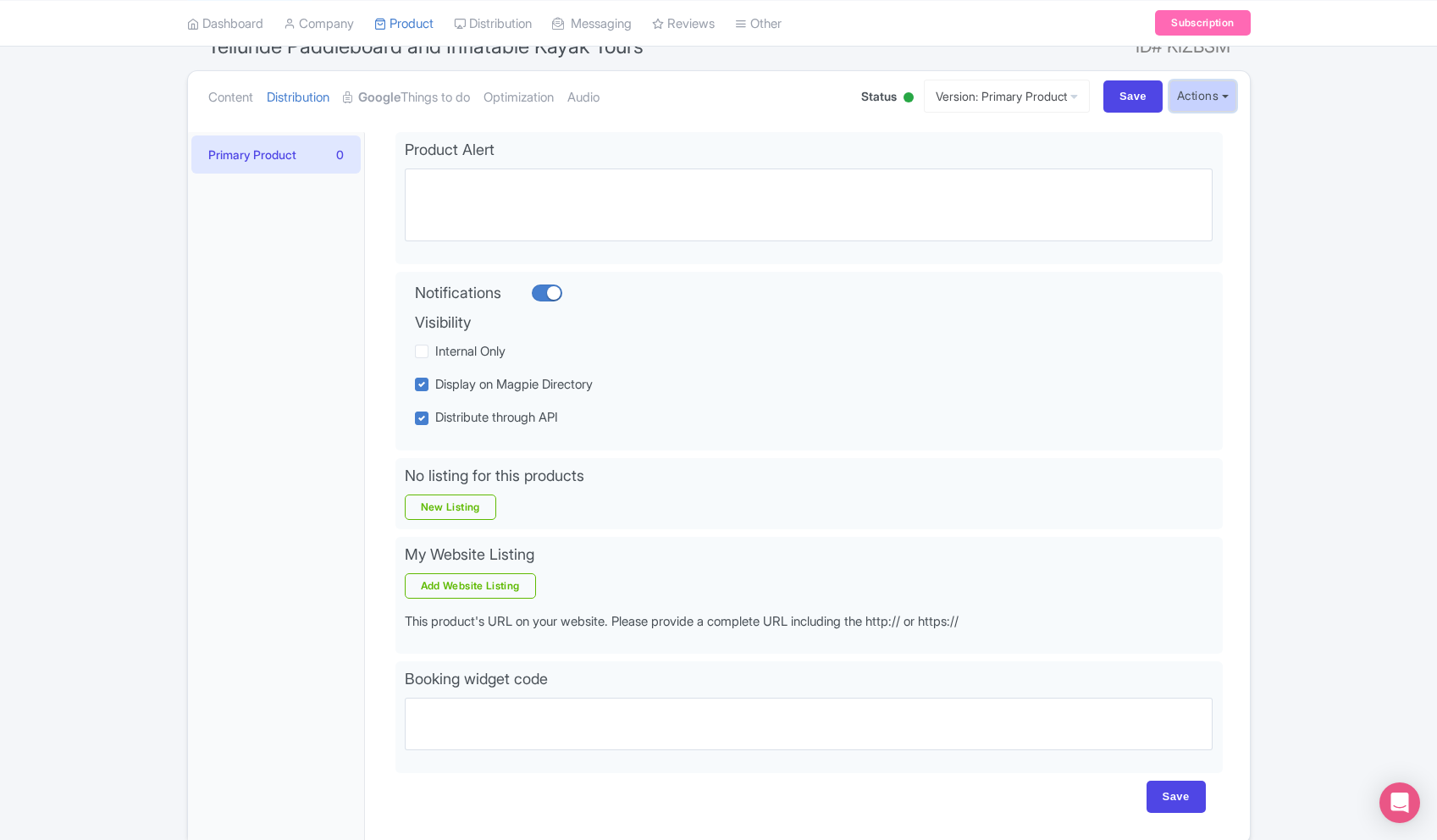
click at [1207, 101] on button "Actions" at bounding box center [1202, 96] width 67 height 32
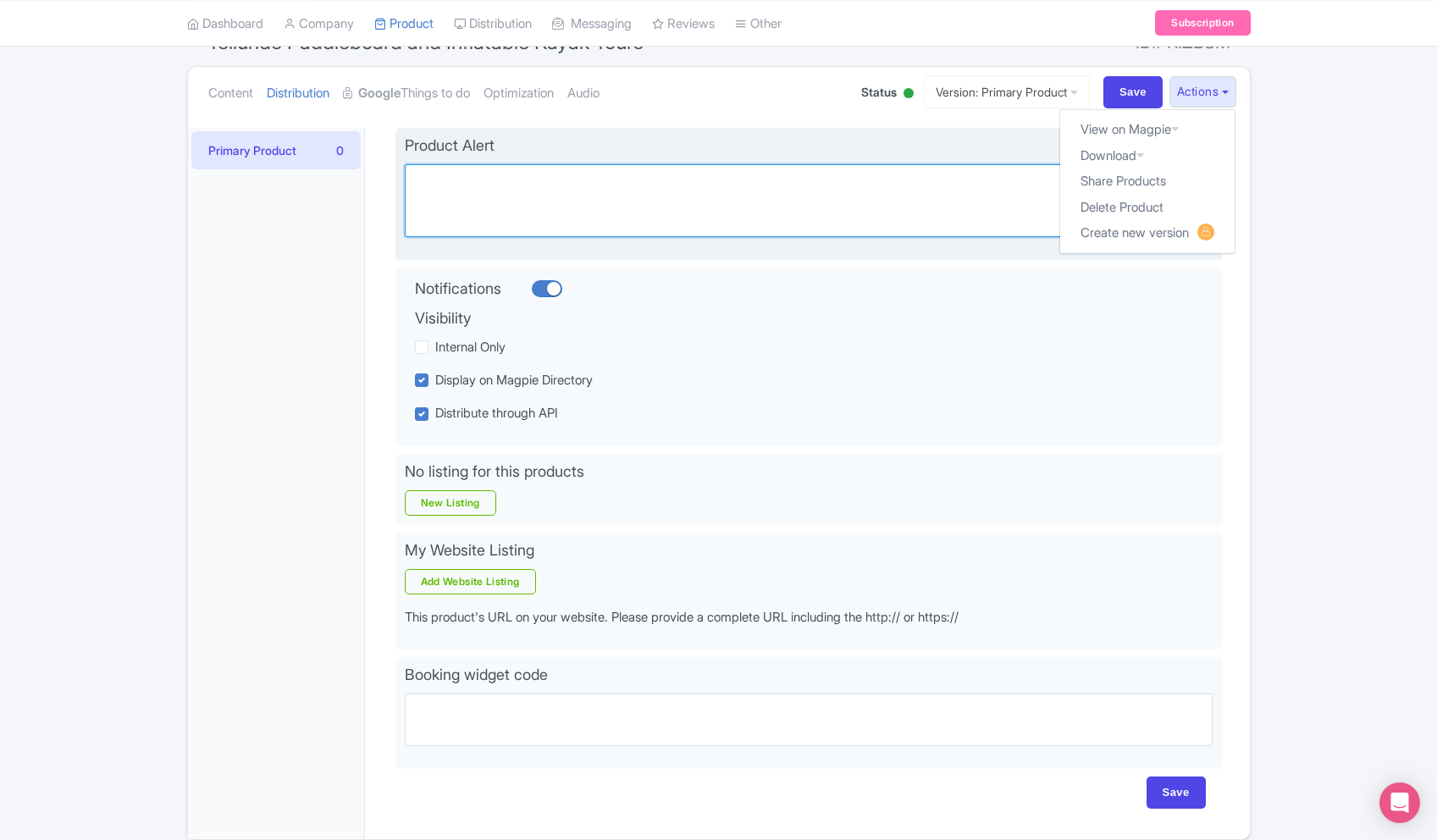
click at [570, 195] on textarea "Alert" at bounding box center [808, 201] width 808 height 73
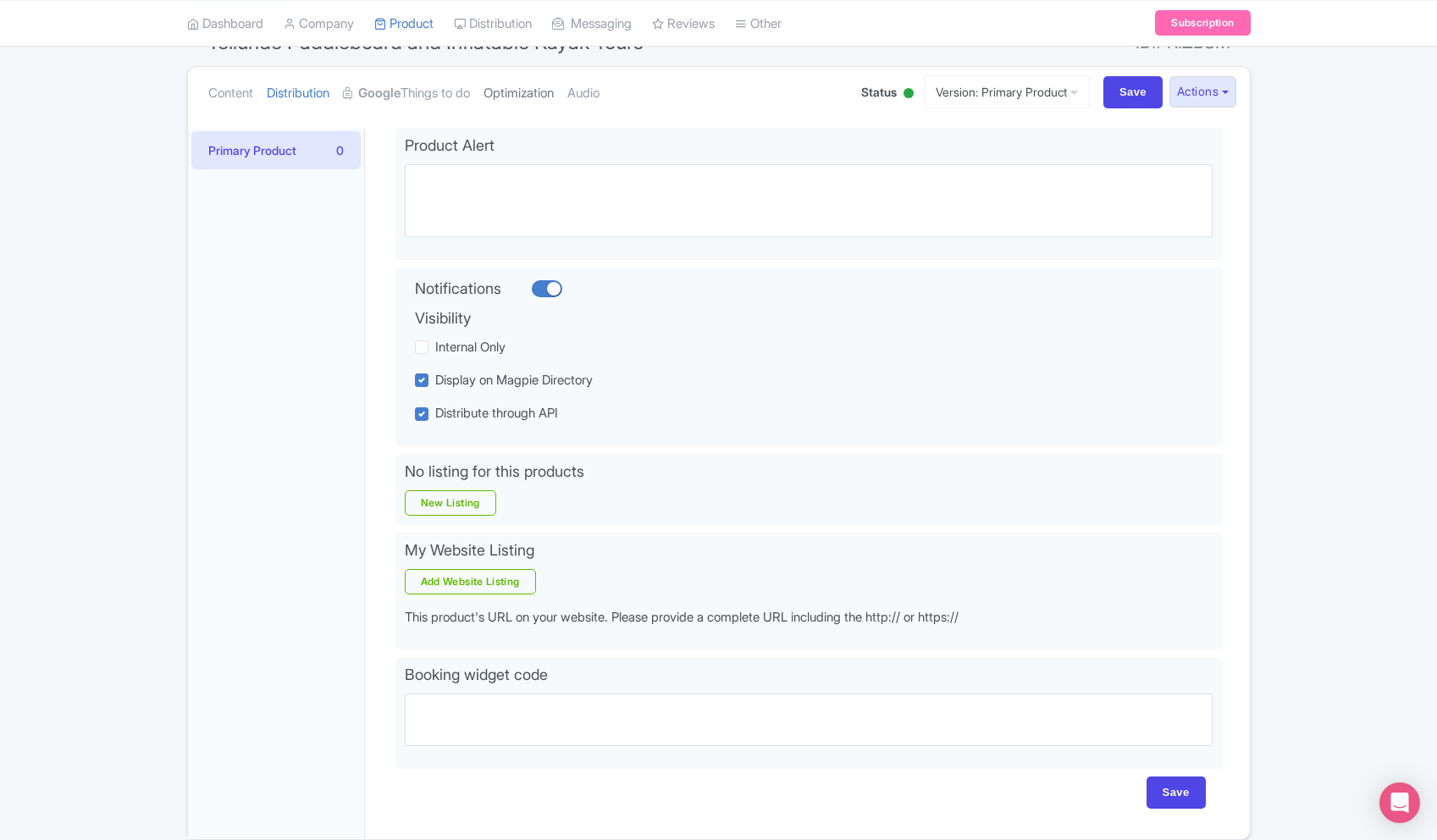
click at [544, 96] on link "Optimization" at bounding box center [518, 93] width 70 height 53
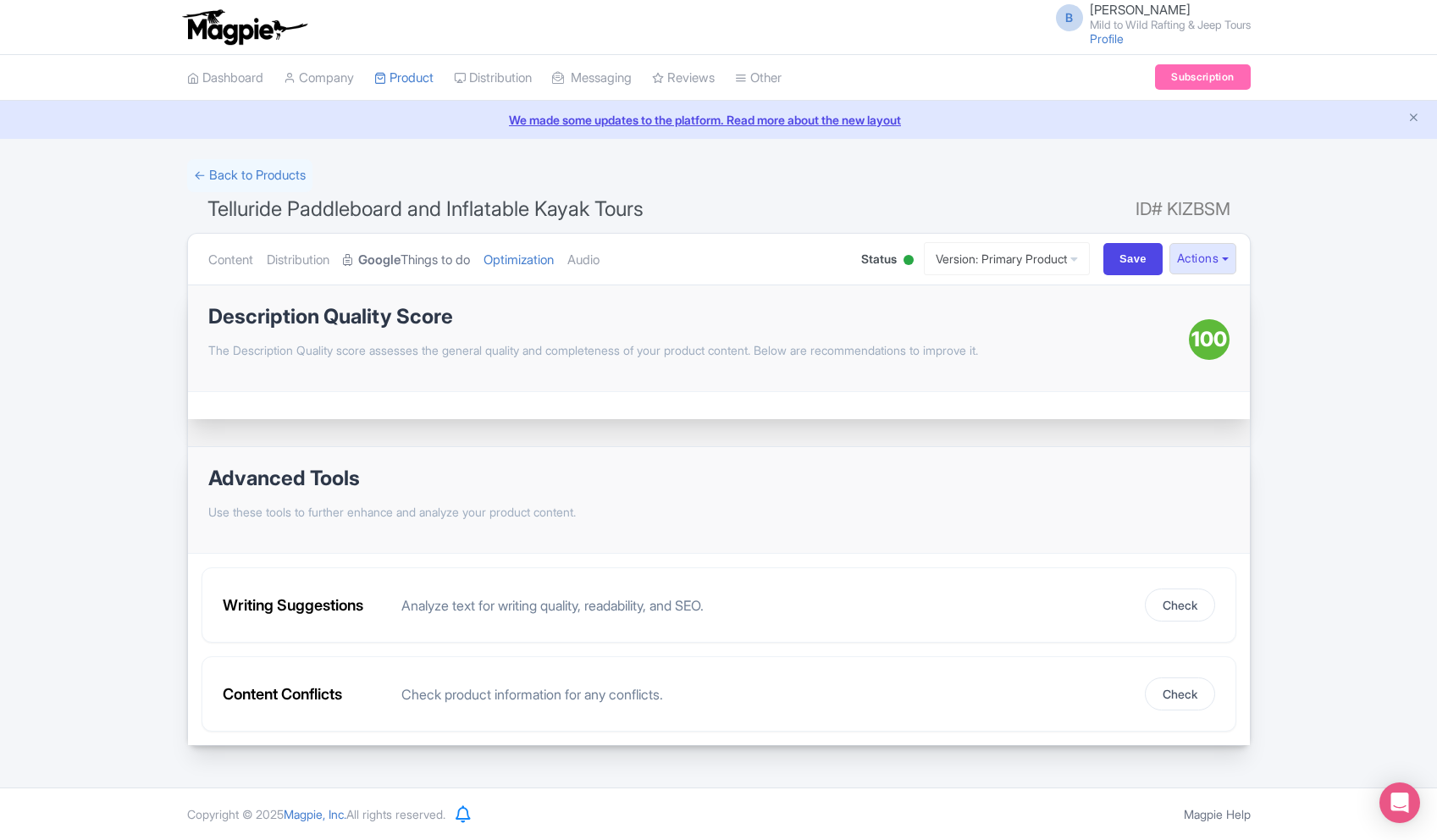
click at [400, 267] on strong "Google" at bounding box center [378, 260] width 42 height 20
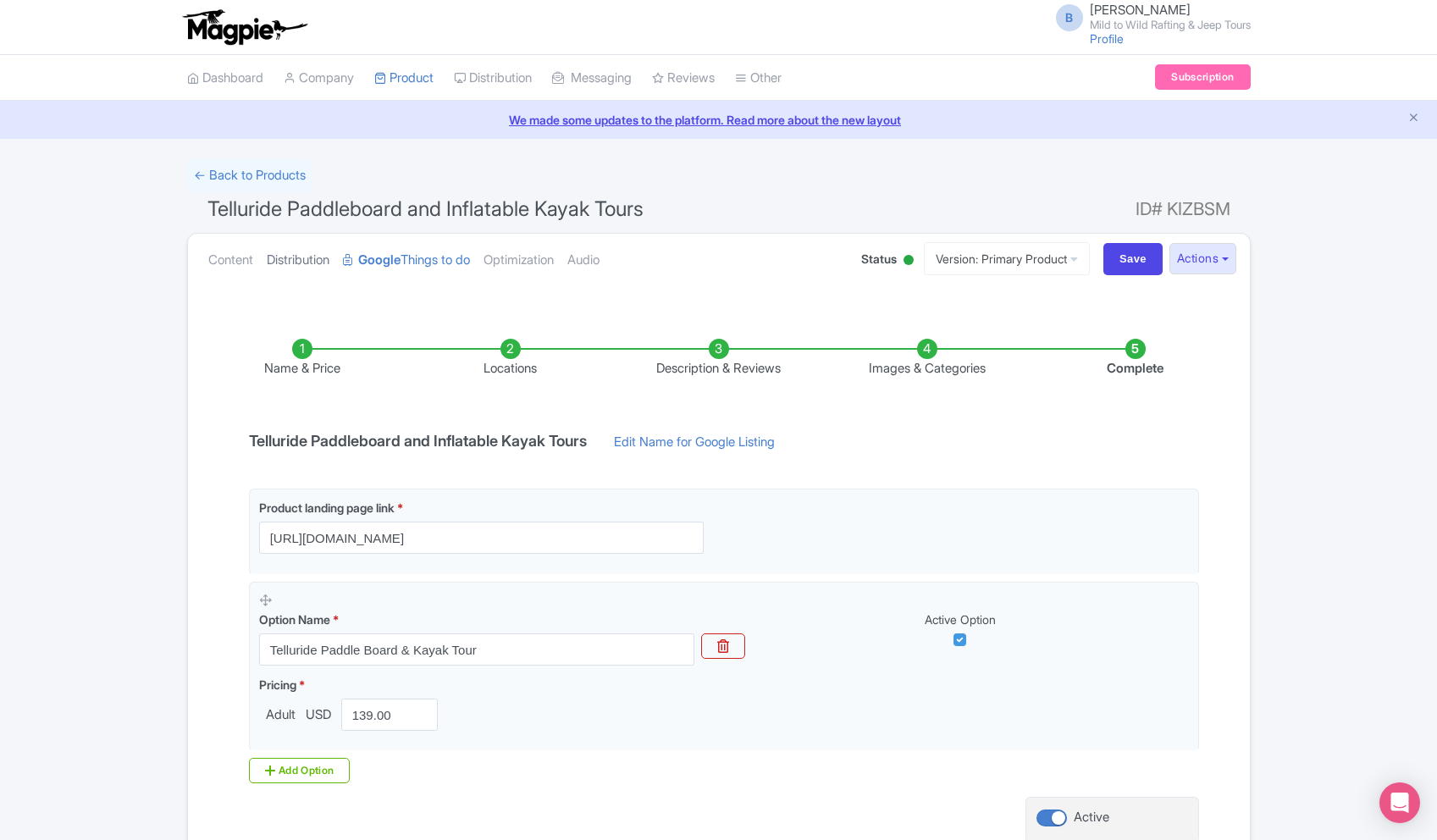
click at [305, 260] on link "Distribution" at bounding box center [297, 260] width 62 height 53
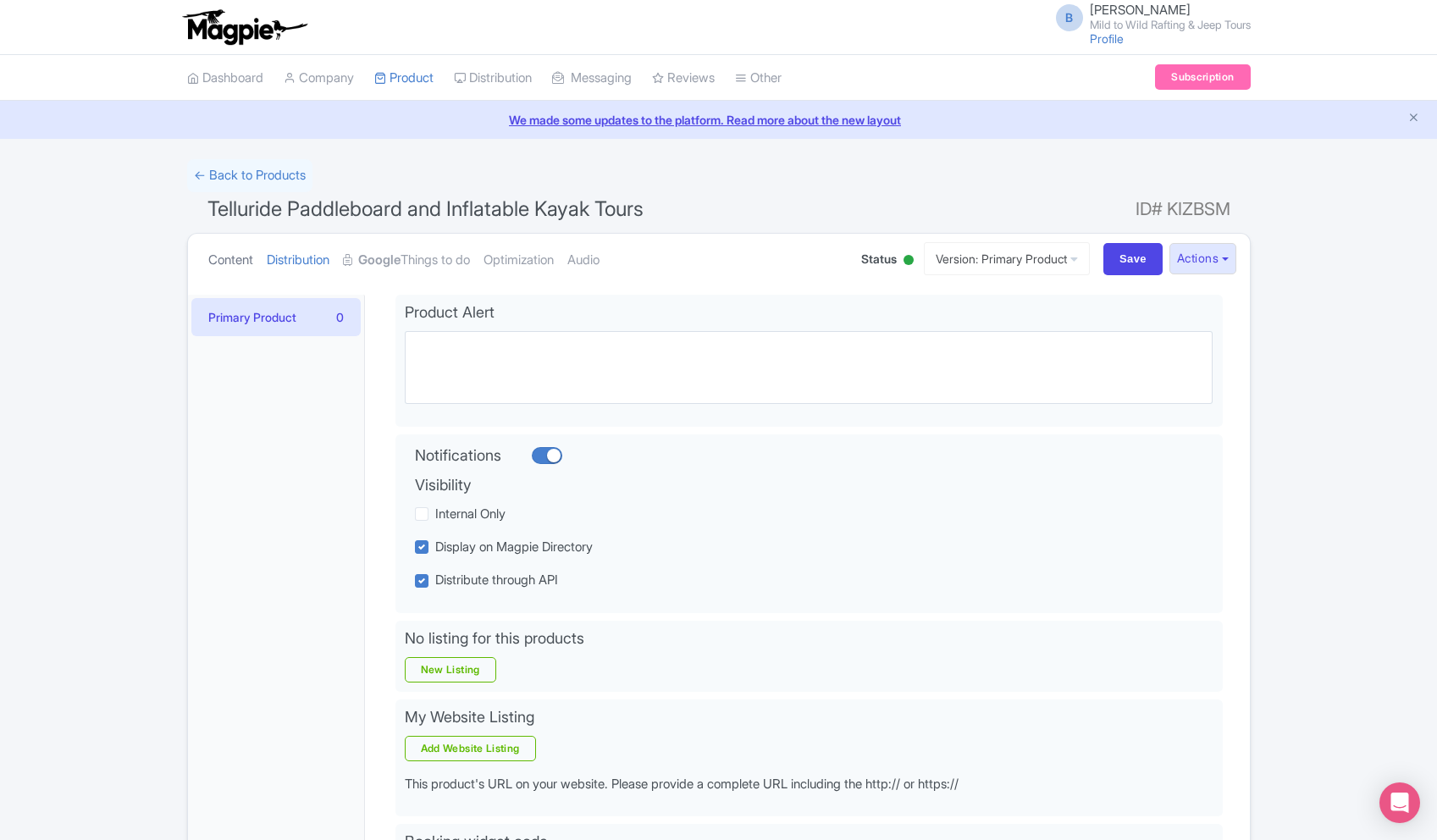
click at [247, 259] on link "Content" at bounding box center [231, 260] width 45 height 53
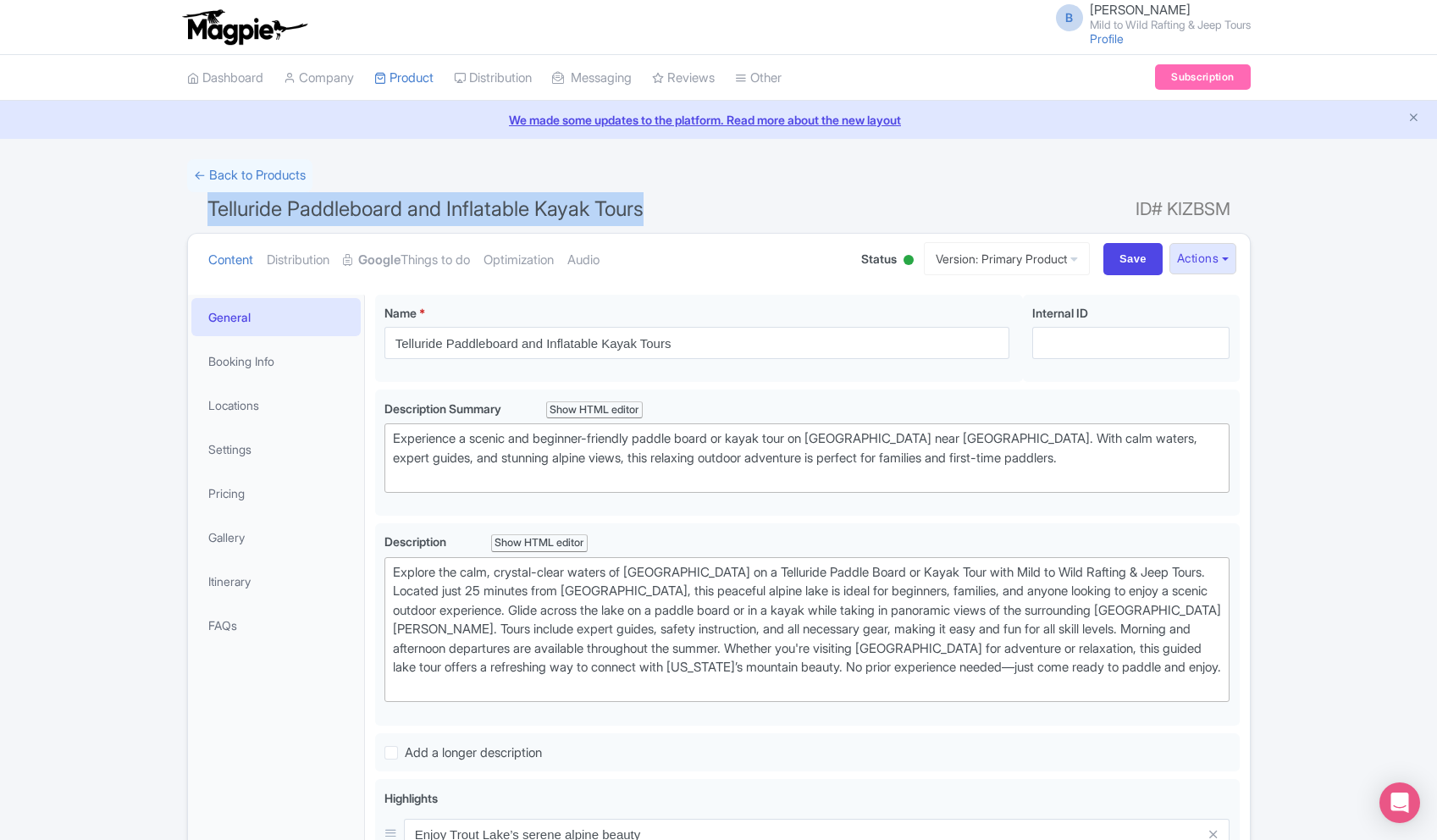
drag, startPoint x: 413, startPoint y: 211, endPoint x: 731, endPoint y: 210, distance: 318.0
click at [732, 210] on h1 "Telluride Paddleboard and Inflatable Kayak Tours ID# KIZBSM" at bounding box center [718, 212] width 1063 height 41
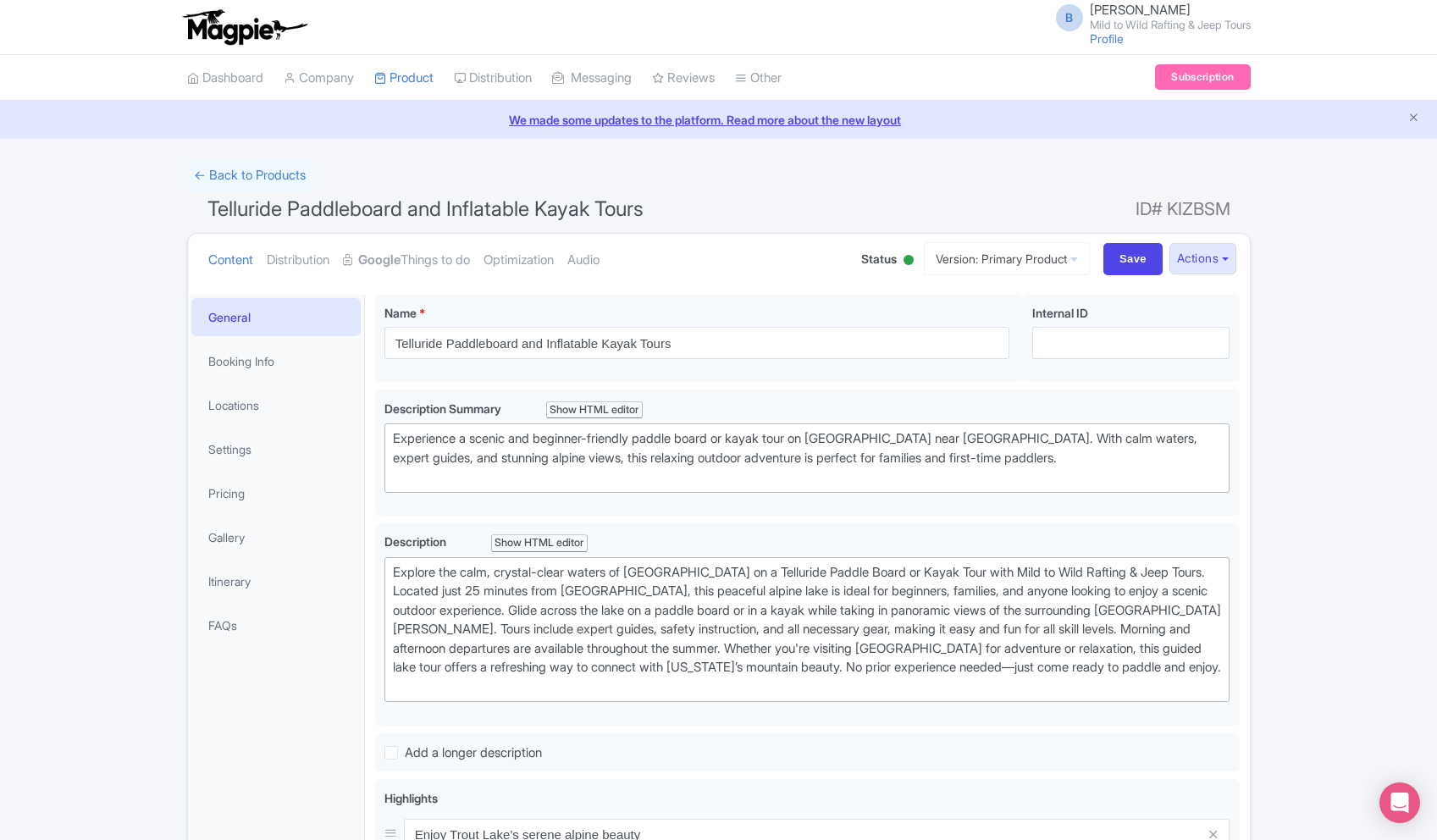
click at [695, 209] on h1 "Telluride Paddleboard and Inflatable Kayak Tours ID# KIZBSM" at bounding box center [718, 212] width 1063 height 41
click at [290, 257] on link "Distribution" at bounding box center [297, 260] width 62 height 53
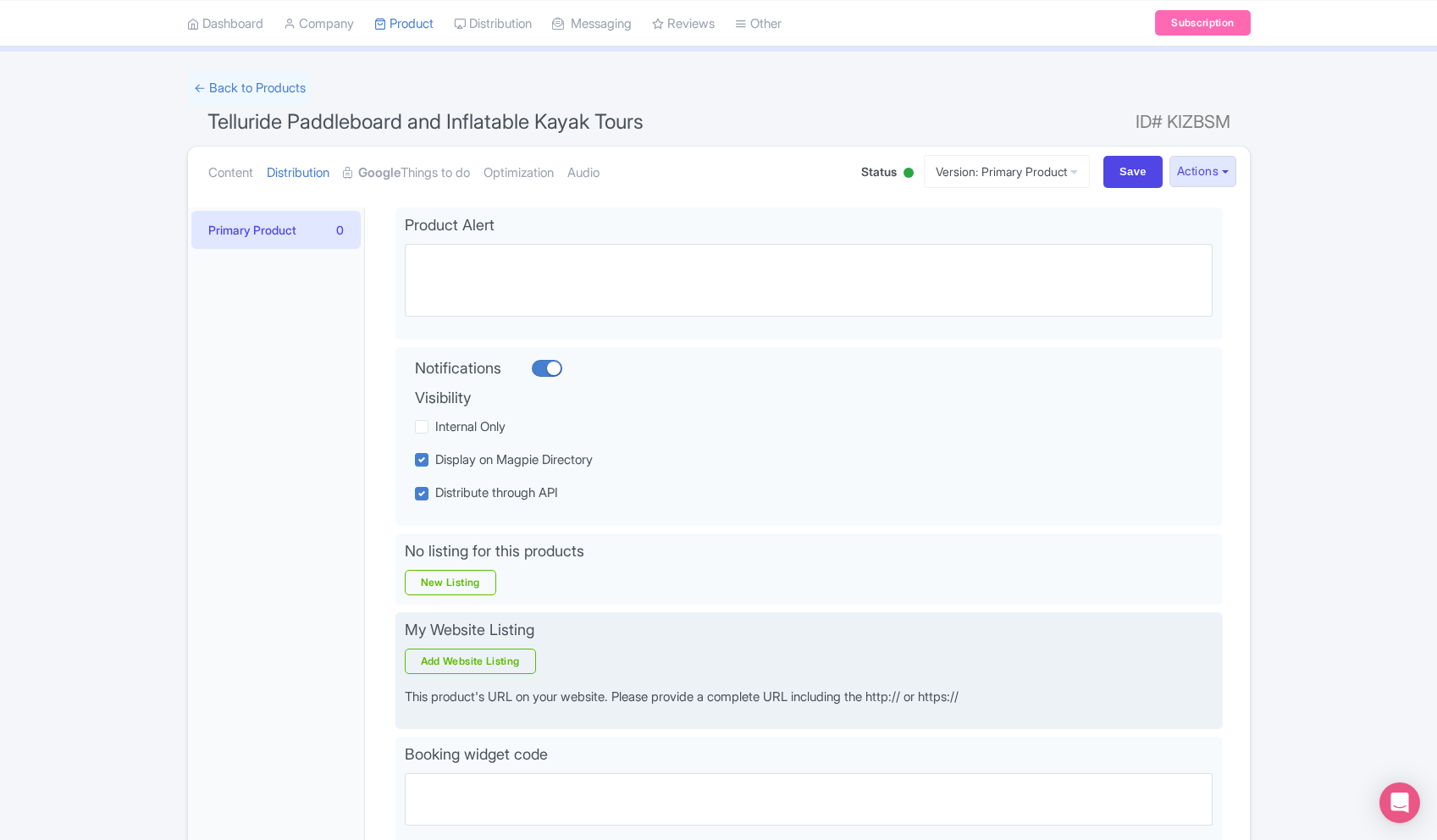
scroll to position [89, 0]
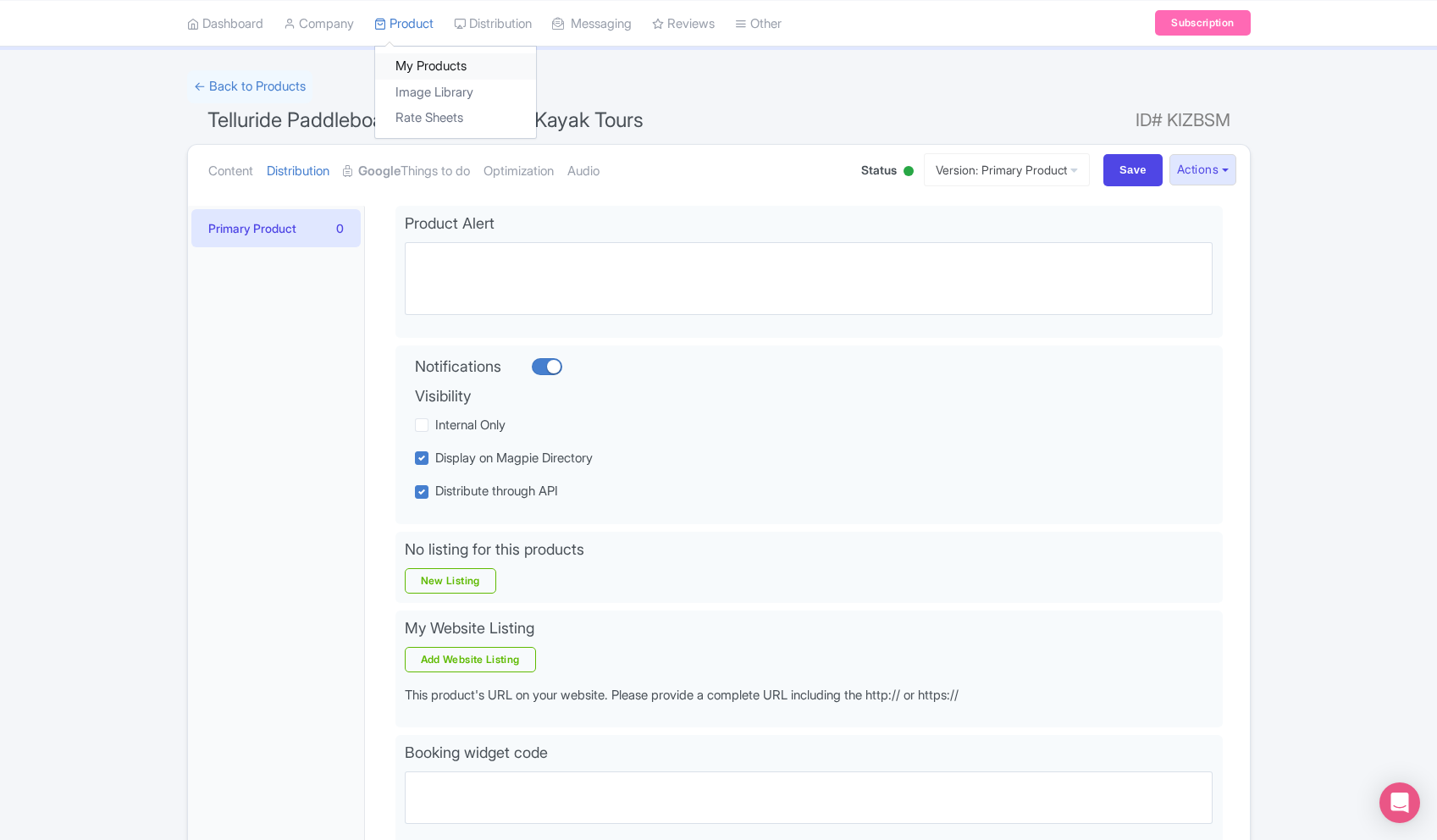
click at [427, 73] on link "My Products" at bounding box center [455, 66] width 161 height 26
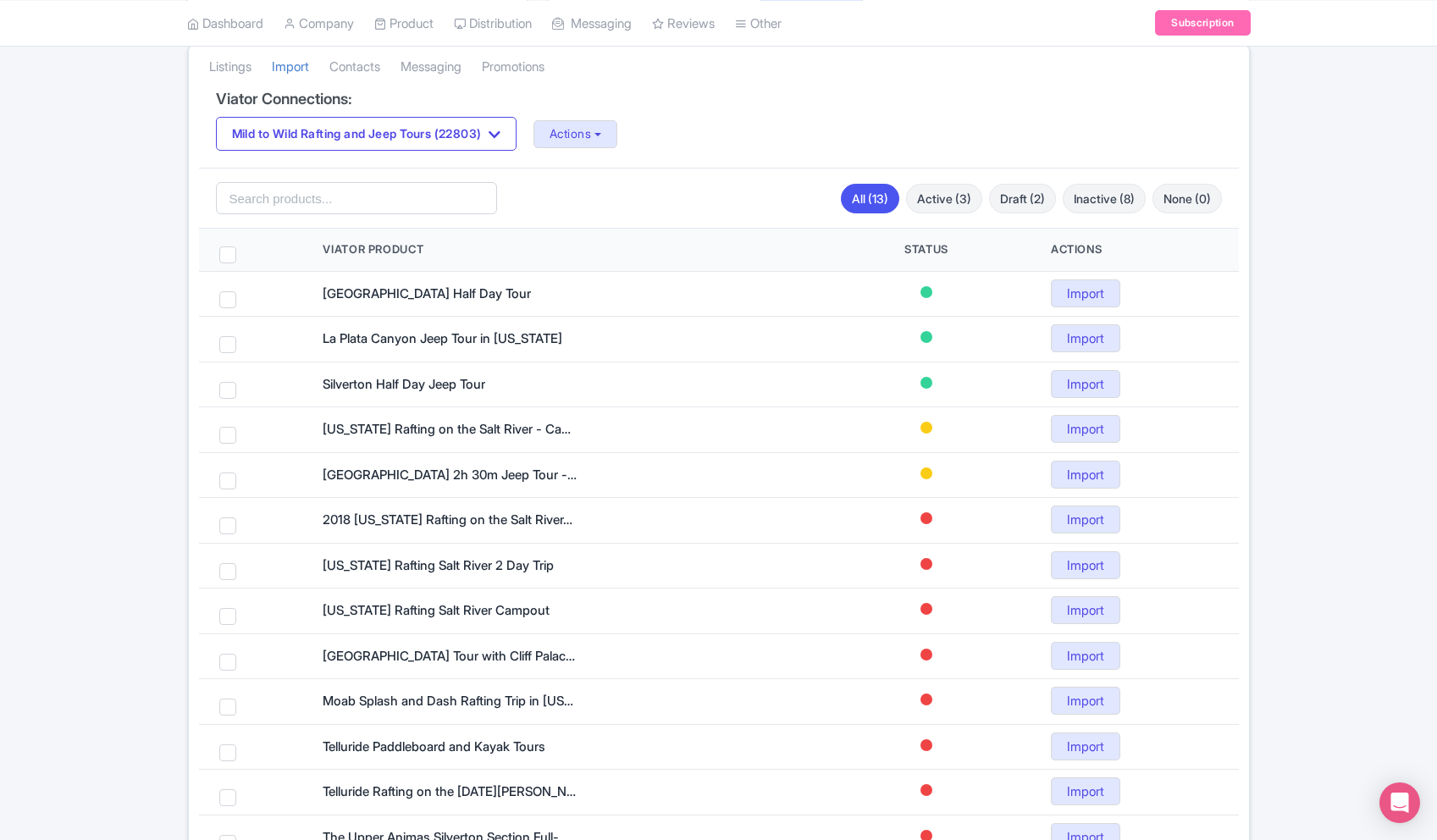
scroll to position [453, 0]
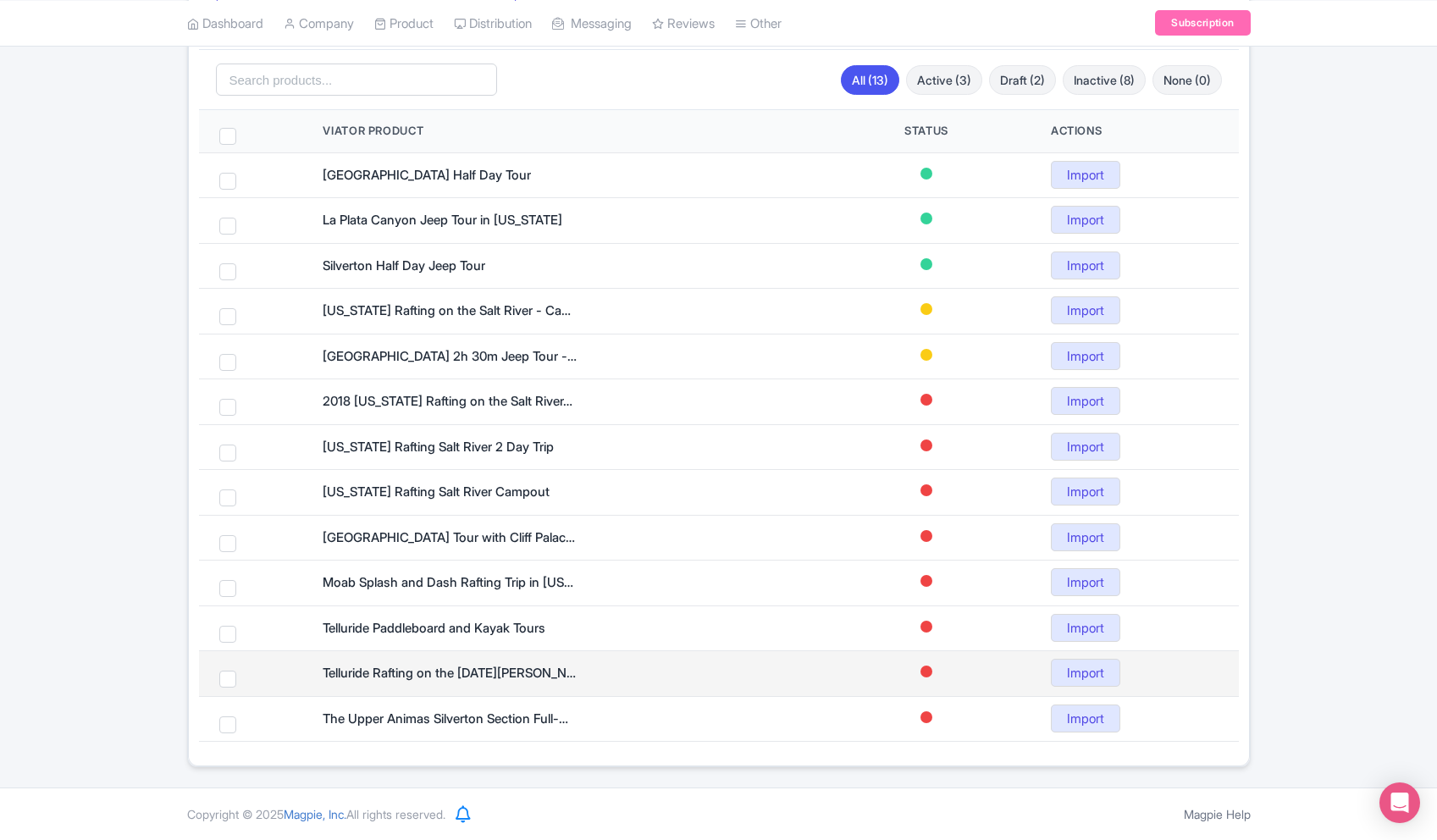
click at [927, 671] on span at bounding box center [926, 671] width 12 height 12
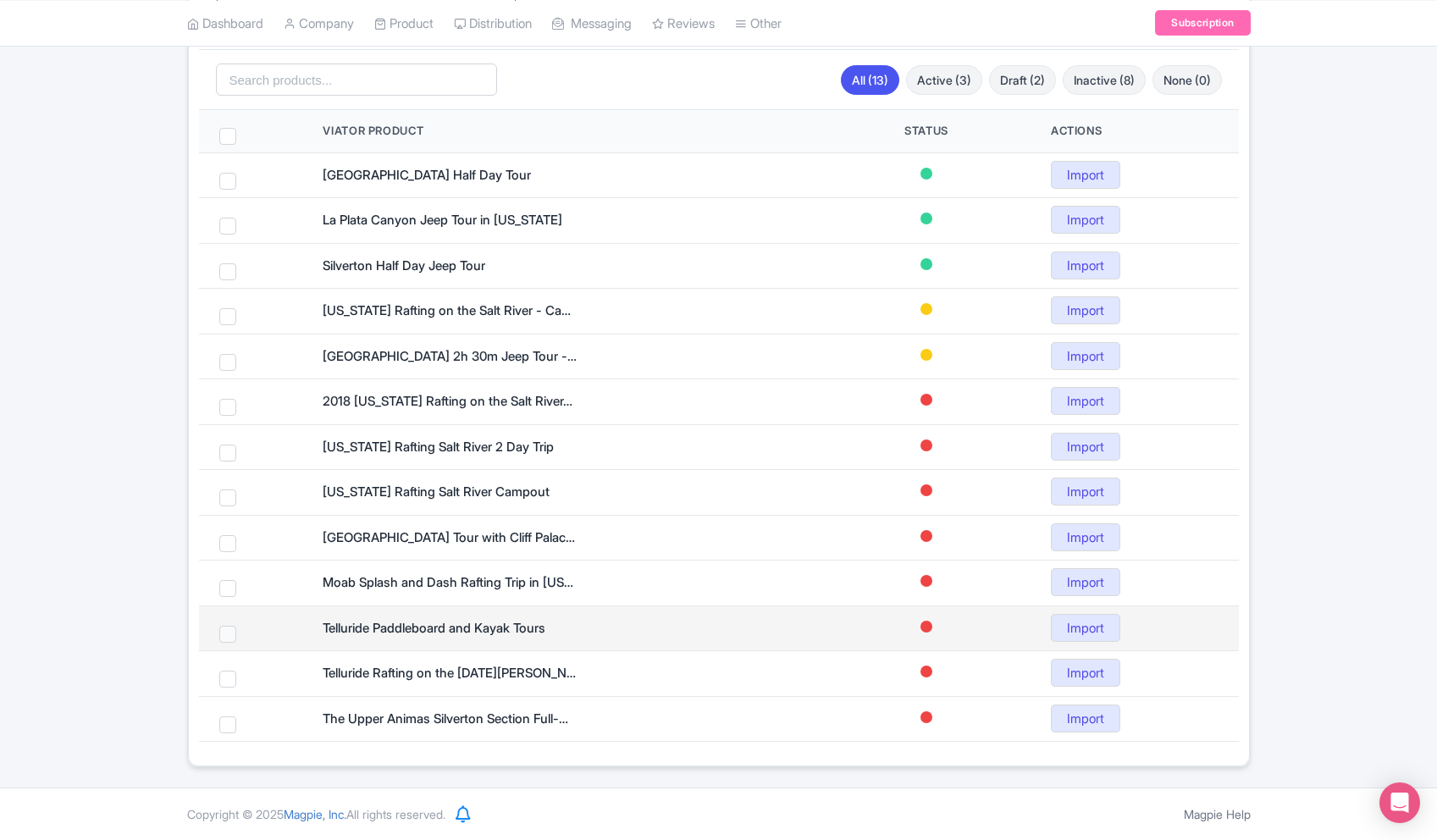
click at [232, 634] on span at bounding box center [228, 634] width 17 height 17
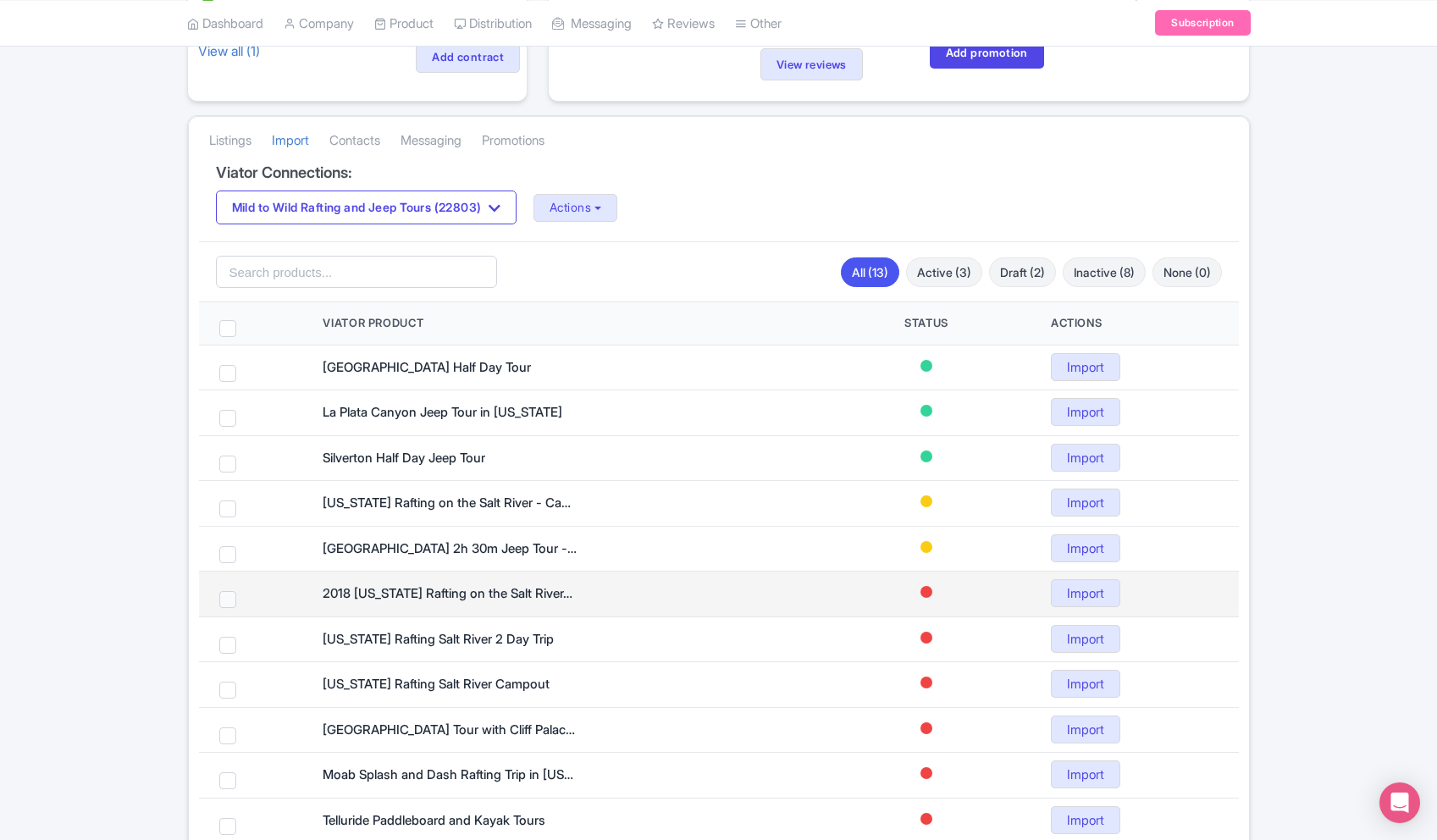
scroll to position [257, 0]
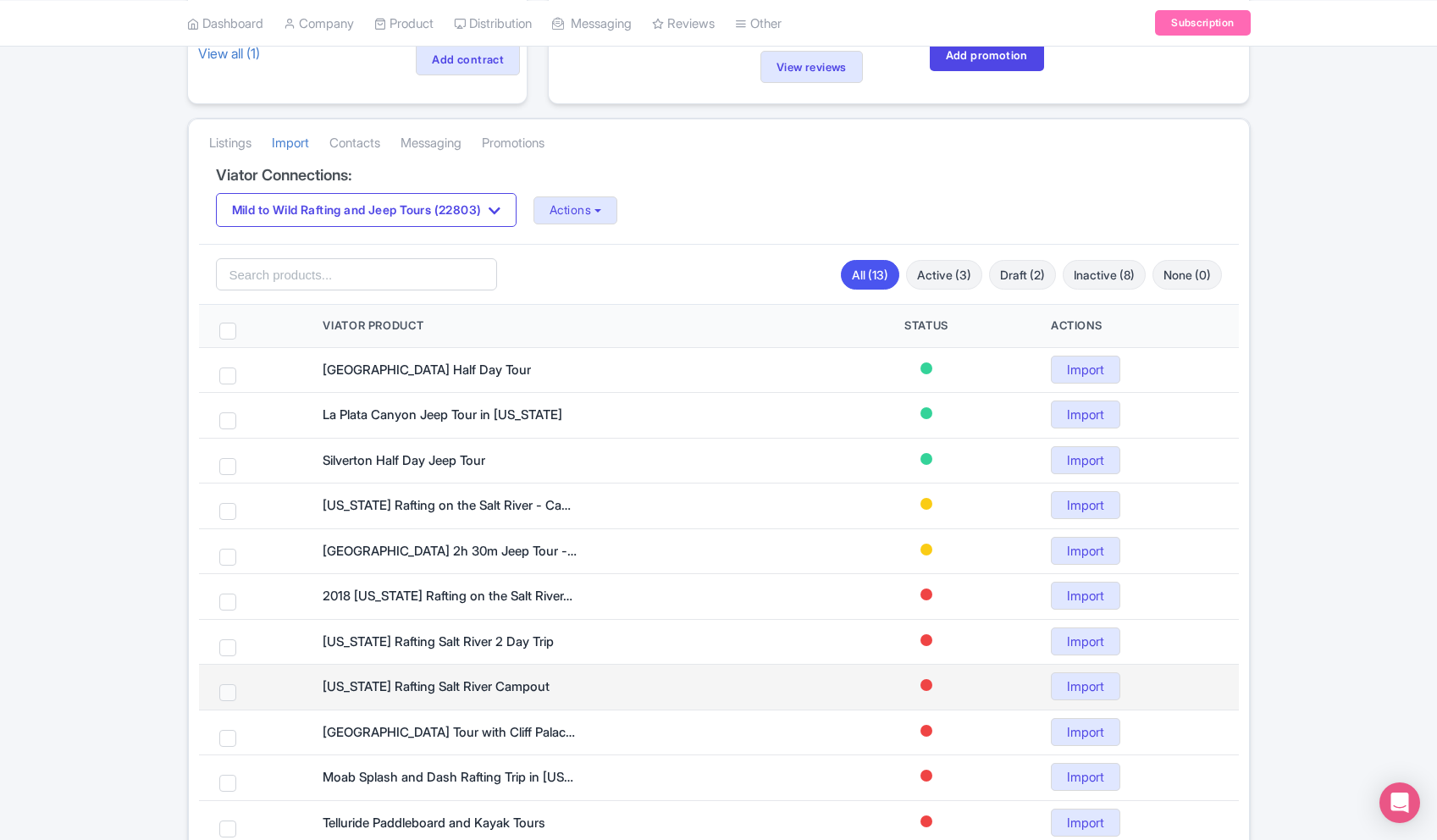
click at [227, 688] on span at bounding box center [228, 692] width 17 height 17
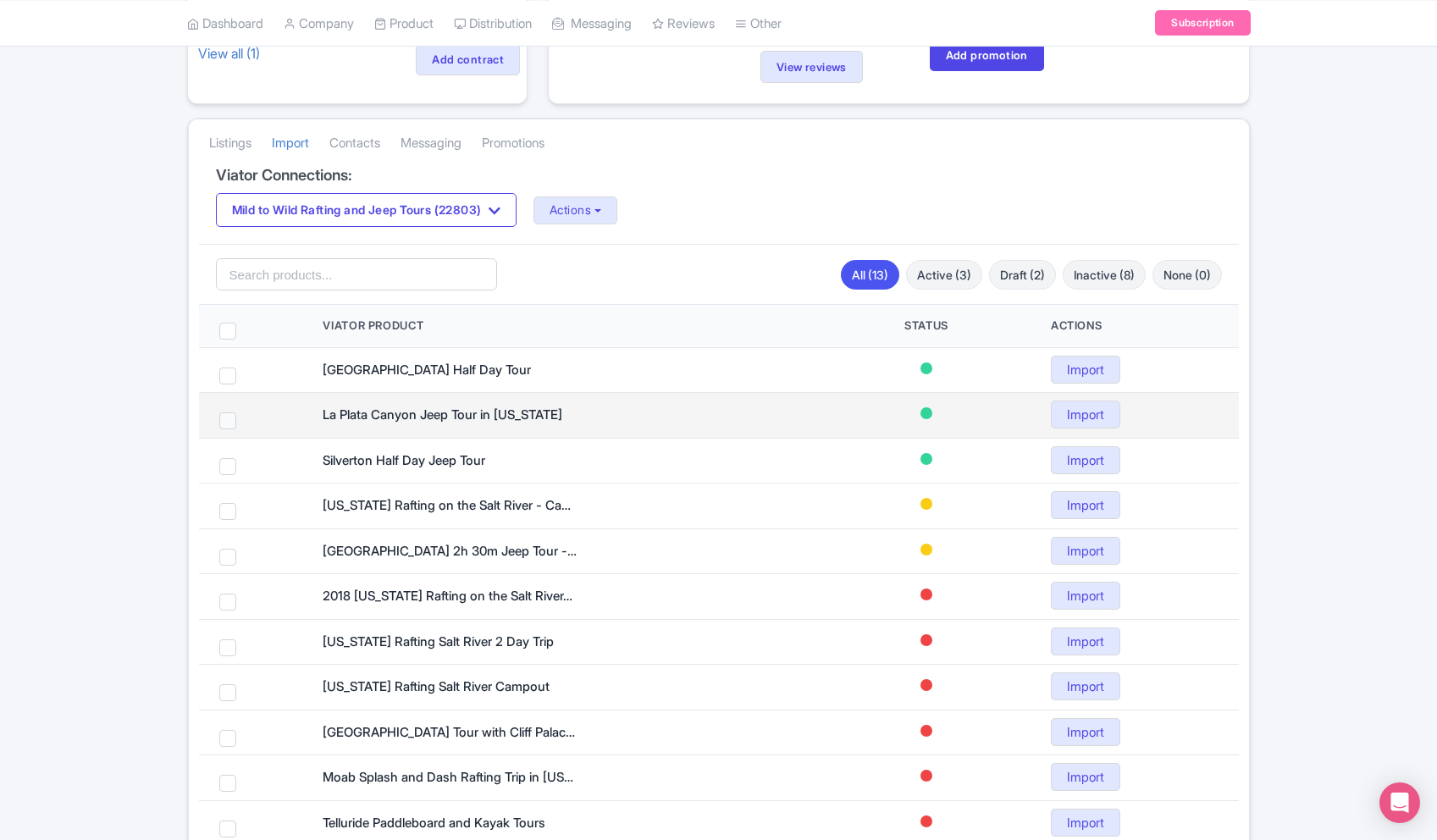
click at [229, 422] on span at bounding box center [228, 420] width 17 height 17
click at [245, 422] on input "checkbox" at bounding box center [250, 417] width 11 height 11
click at [232, 427] on span at bounding box center [228, 423] width 17 height 17
click at [245, 425] on input "checkbox" at bounding box center [250, 420] width 11 height 11
checkbox input "false"
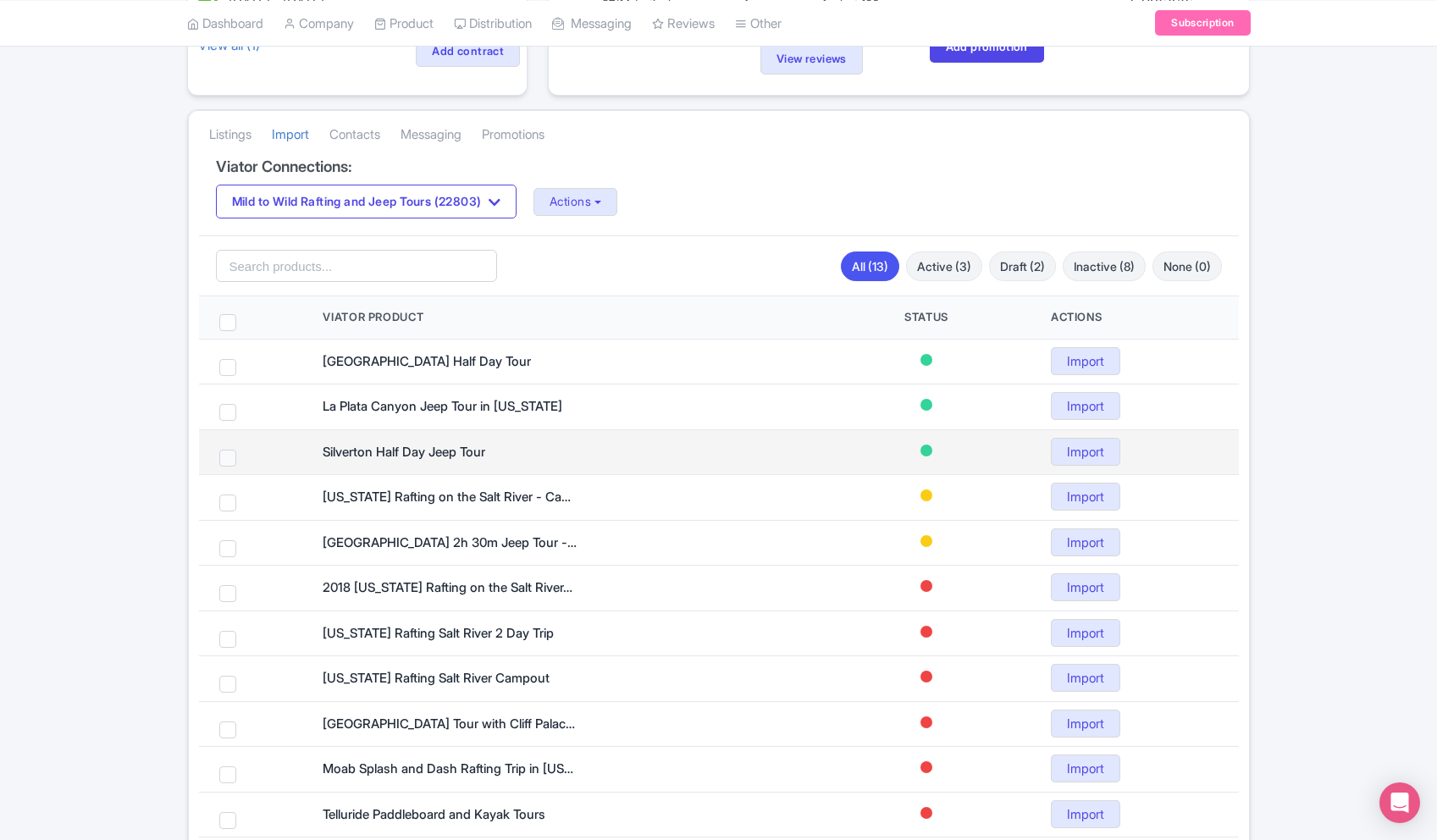
click at [229, 462] on span at bounding box center [228, 458] width 17 height 17
click at [245, 461] on input "checkbox" at bounding box center [250, 455] width 11 height 11
click at [229, 462] on span at bounding box center [228, 457] width 17 height 17
click at [245, 460] on input "checkbox" at bounding box center [250, 454] width 11 height 11
checkbox input "false"
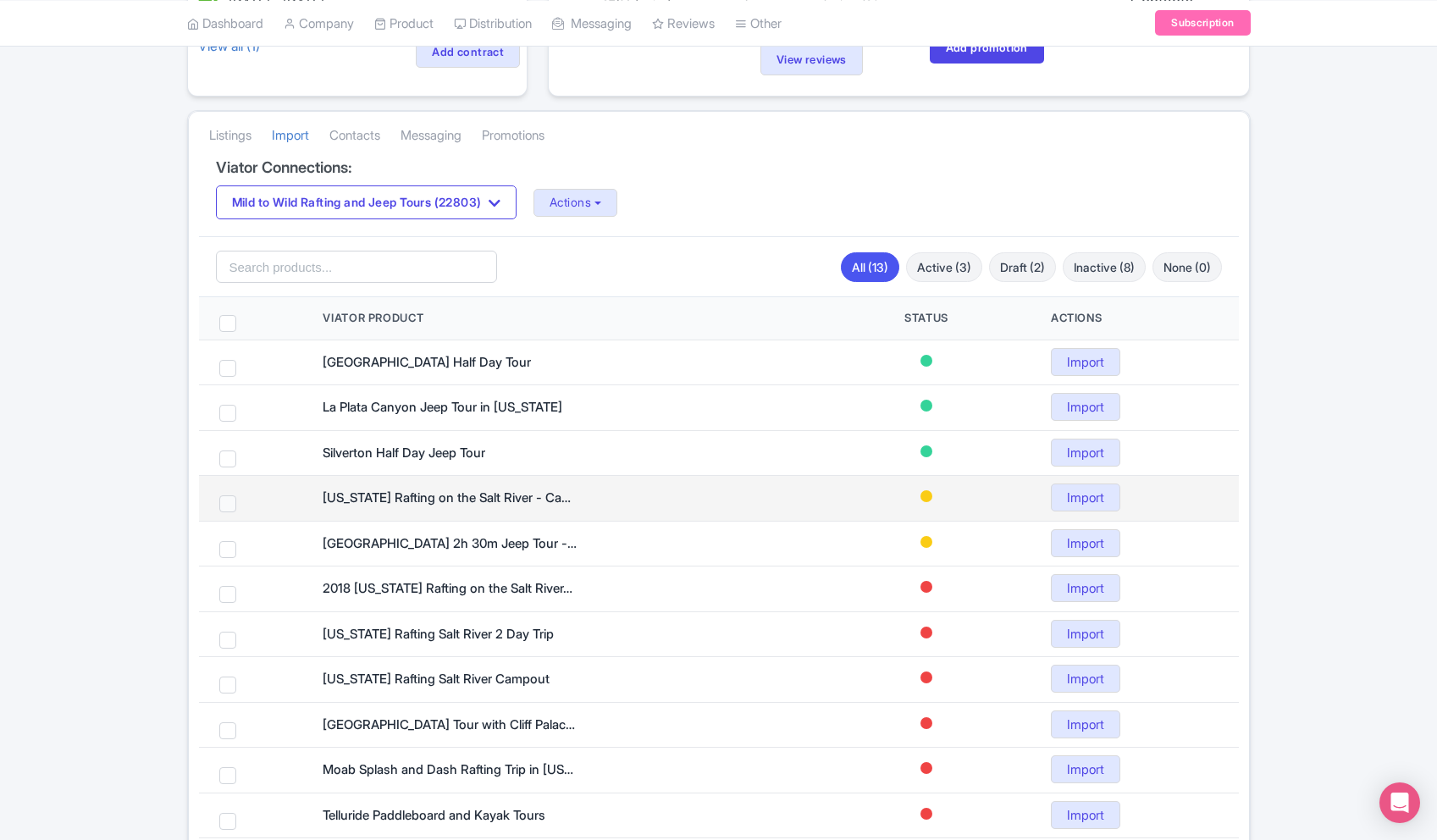
click at [234, 503] on span at bounding box center [228, 503] width 17 height 17
click at [227, 507] on span at bounding box center [228, 505] width 17 height 17
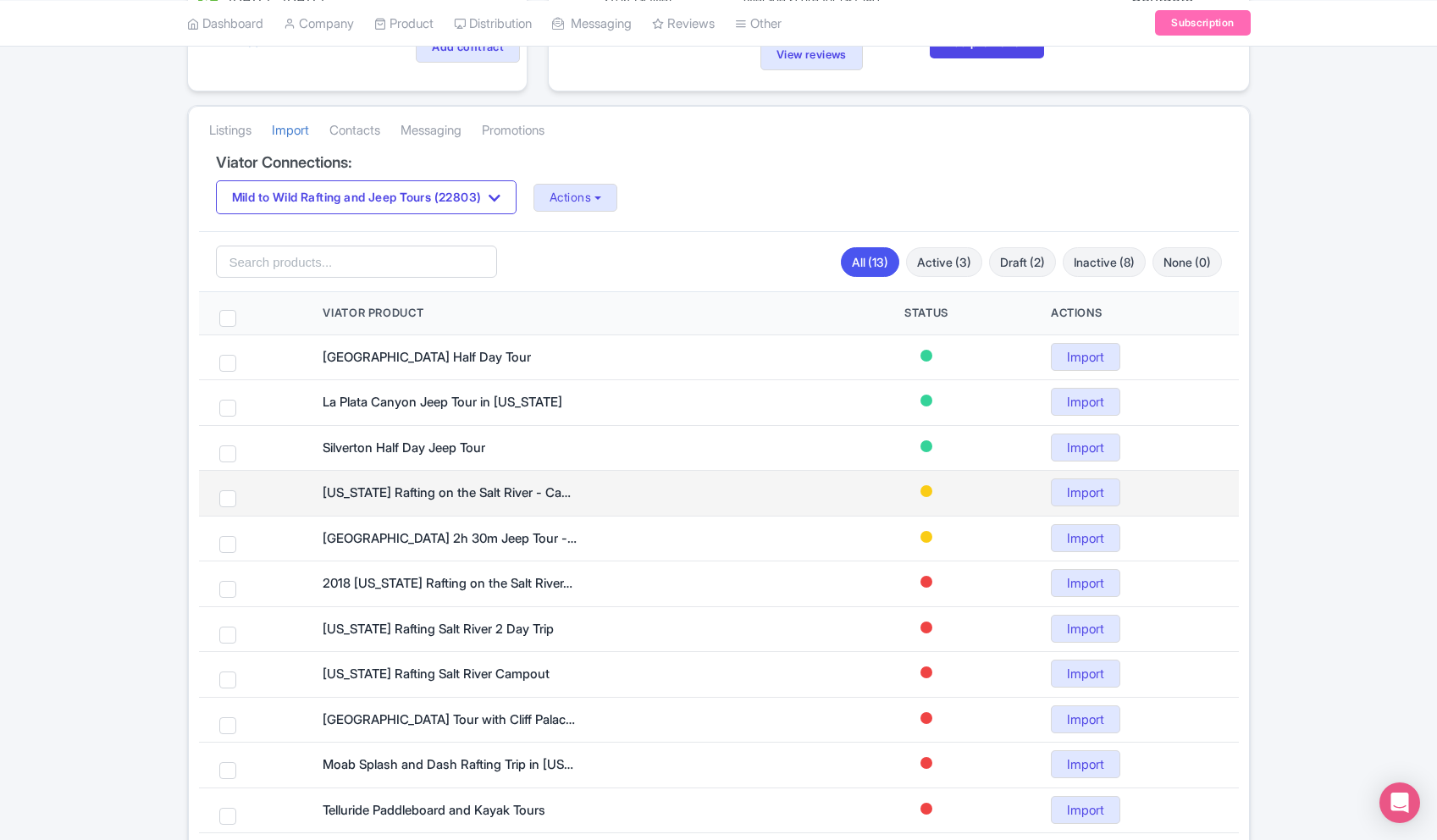
click at [230, 513] on td at bounding box center [250, 493] width 104 height 46
click at [229, 499] on span at bounding box center [228, 499] width 17 height 17
click at [229, 499] on span at bounding box center [228, 500] width 17 height 17
click at [229, 499] on span at bounding box center [228, 499] width 17 height 17
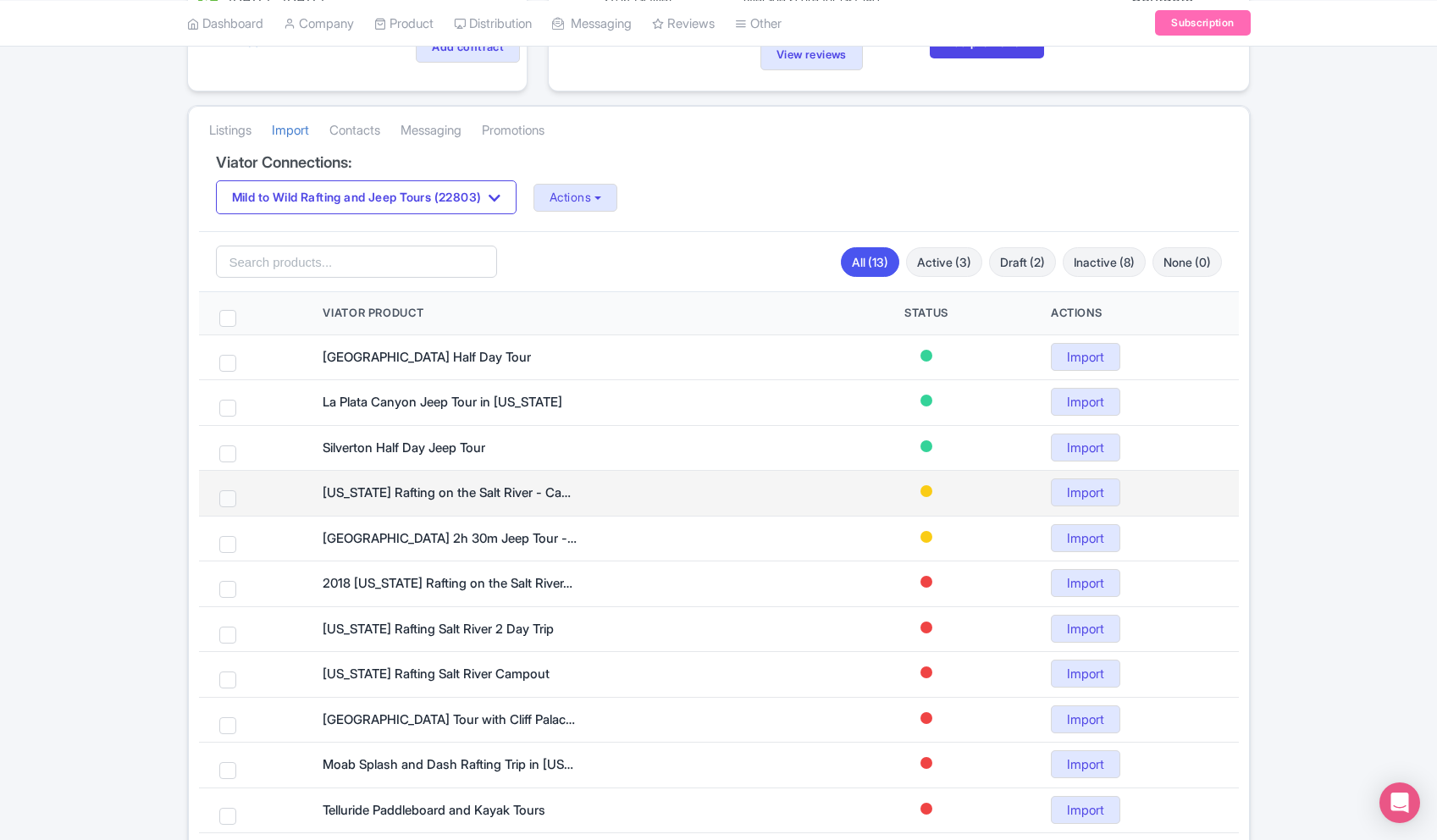
click at [229, 499] on span at bounding box center [228, 499] width 17 height 17
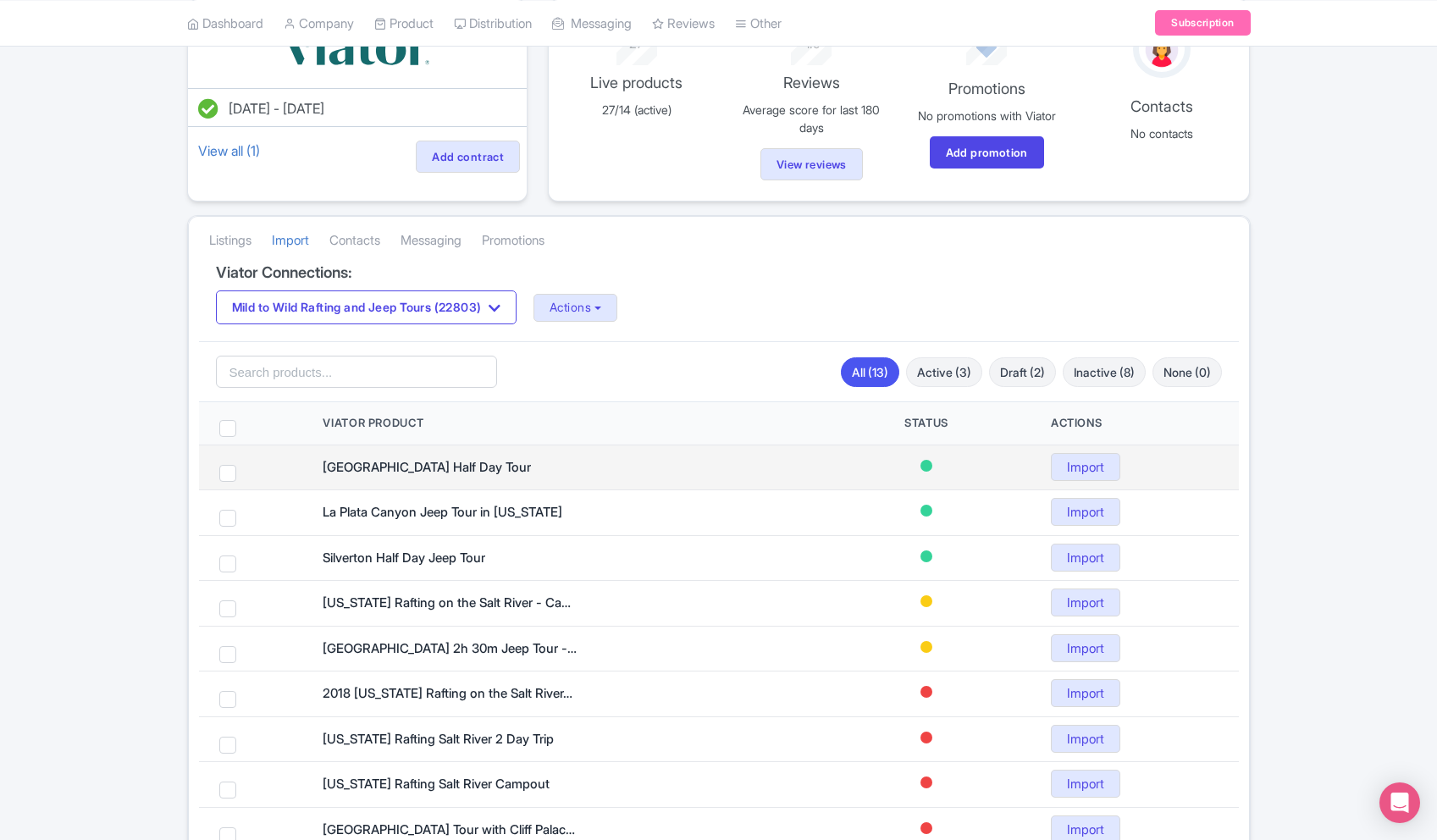
scroll to position [163, 0]
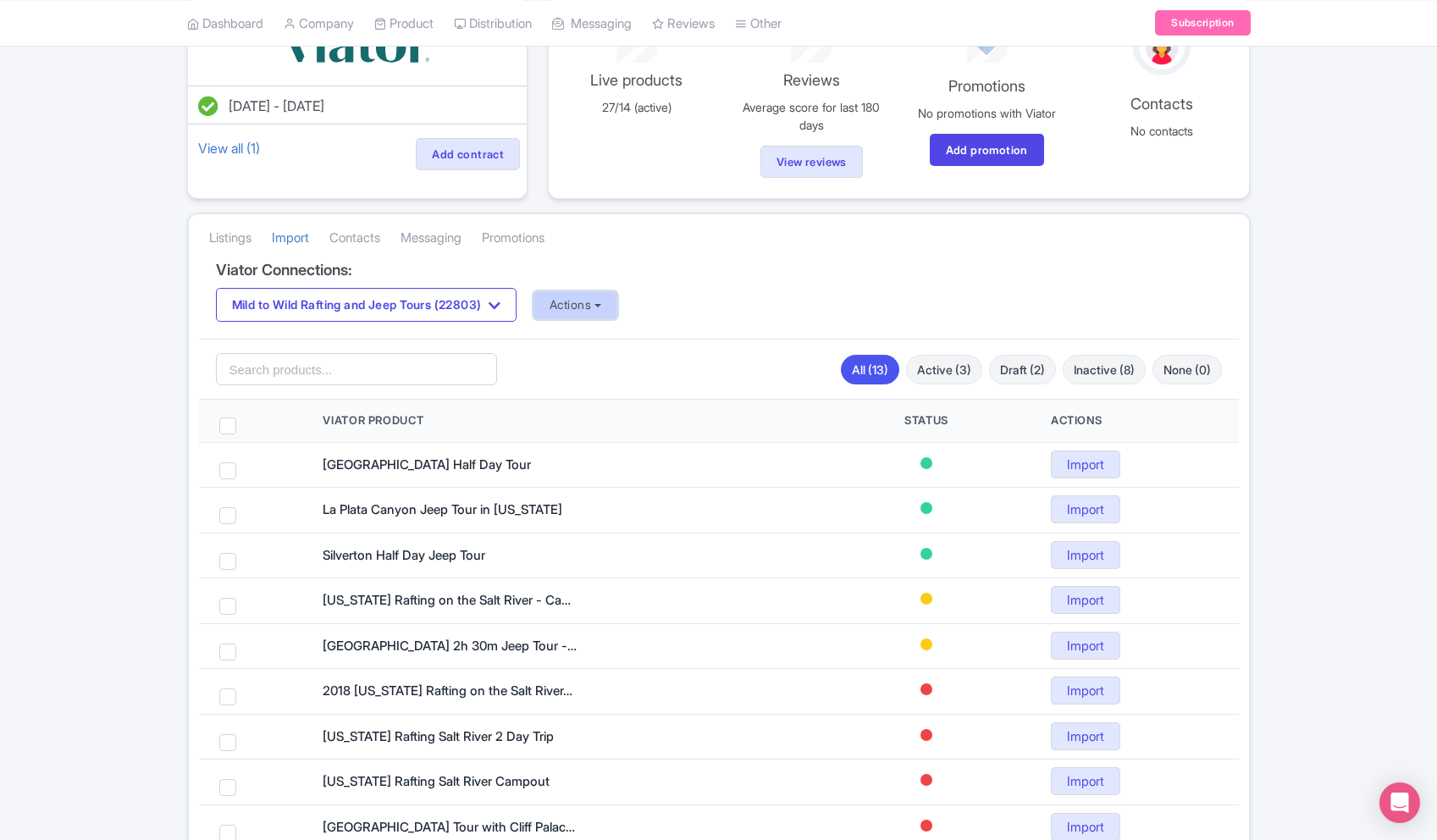
click at [587, 309] on button "Actions" at bounding box center [575, 304] width 84 height 28
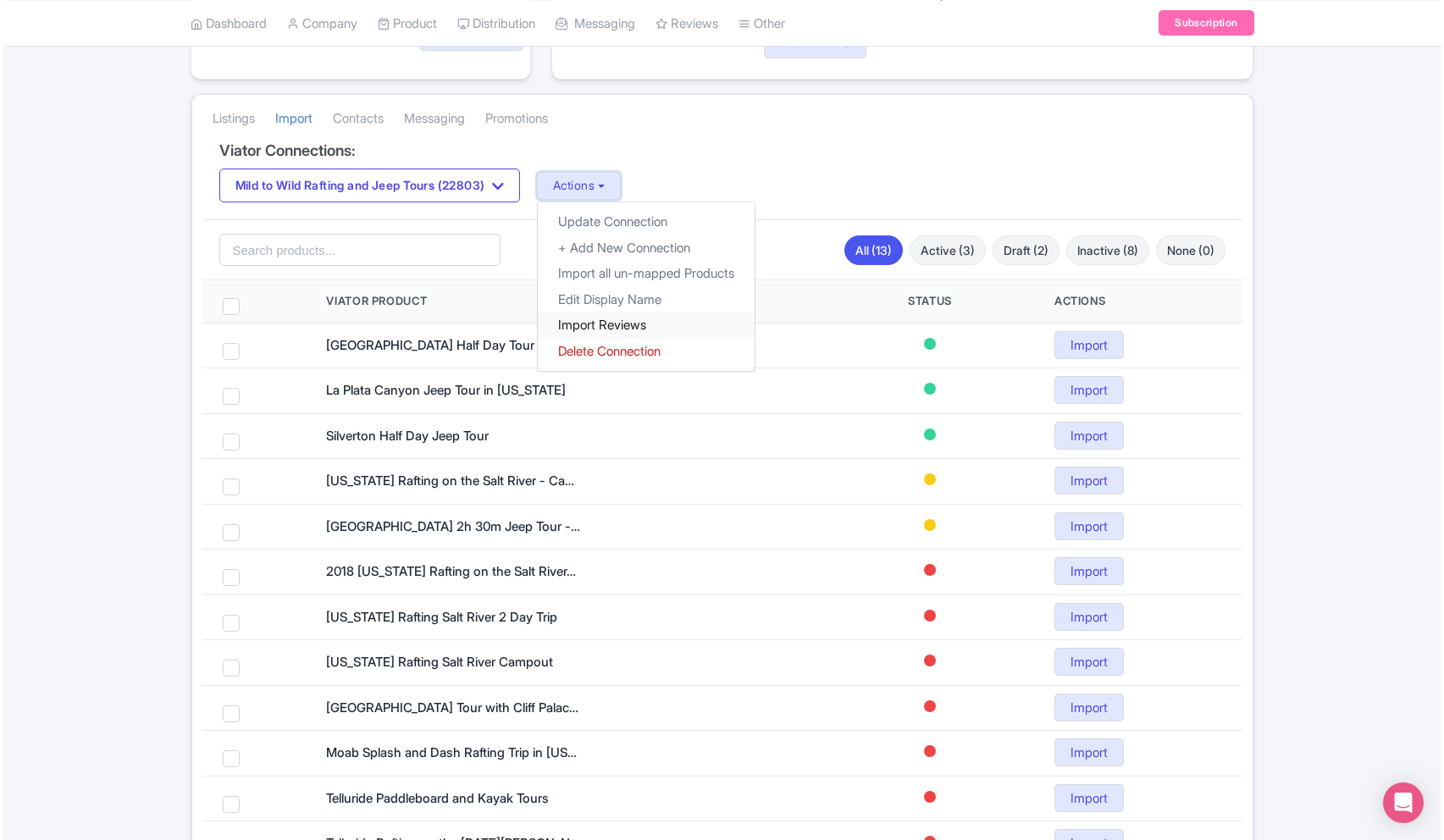
scroll to position [283, 0]
click at [641, 277] on link "Import all un-mapped Products" at bounding box center [642, 273] width 217 height 26
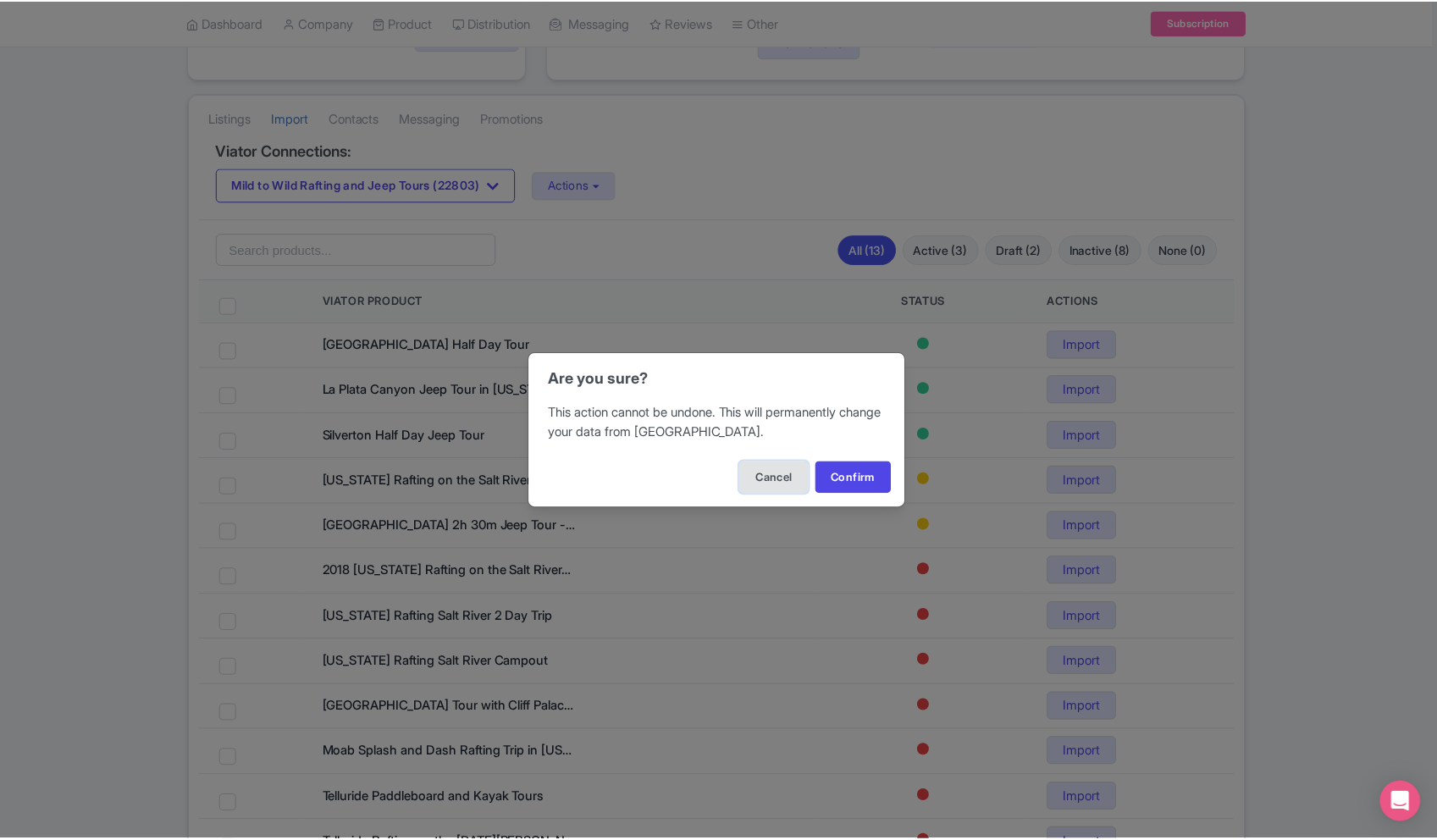
scroll to position [9, 0]
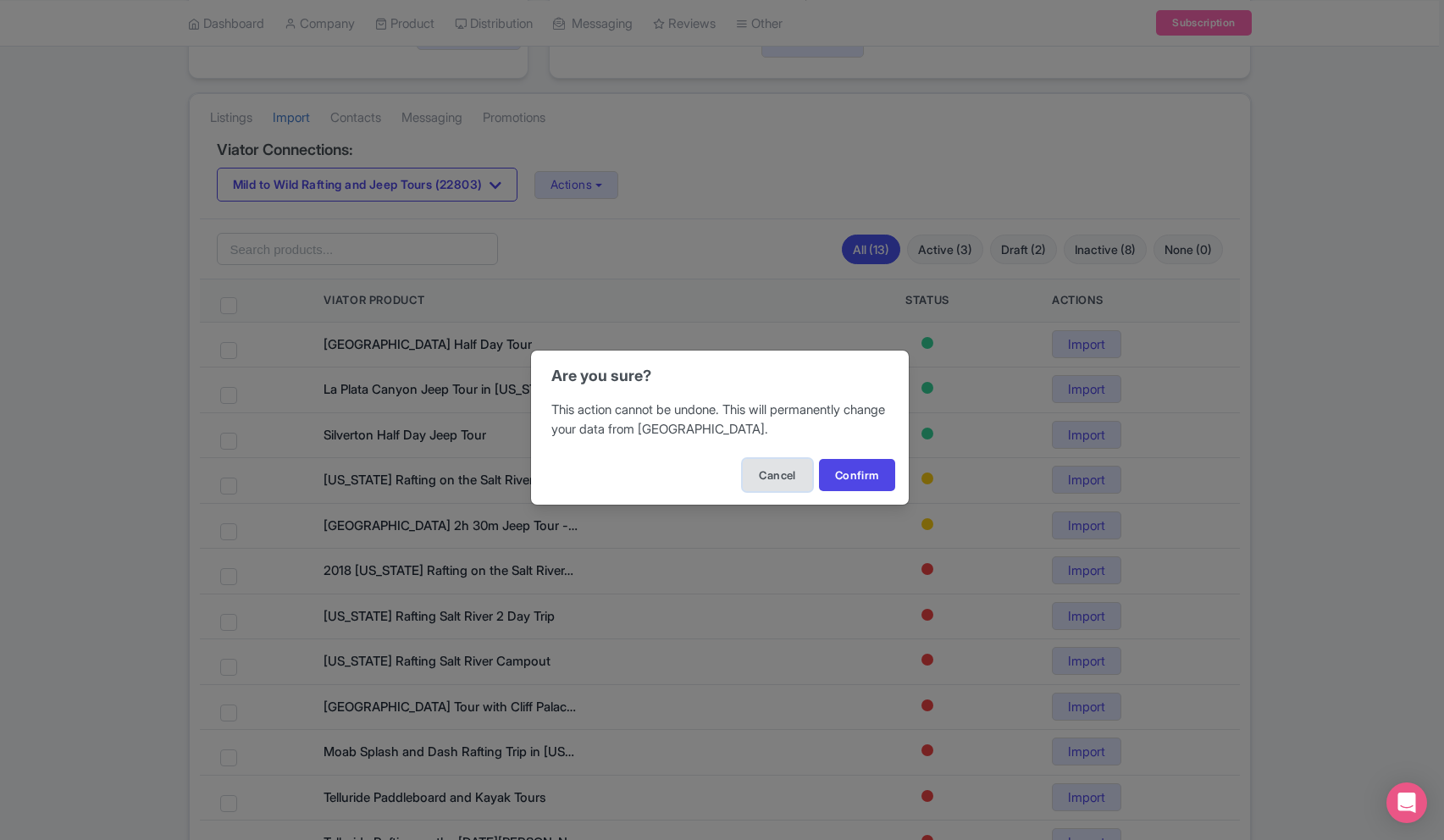
click at [759, 474] on button "Cancel" at bounding box center [777, 475] width 69 height 33
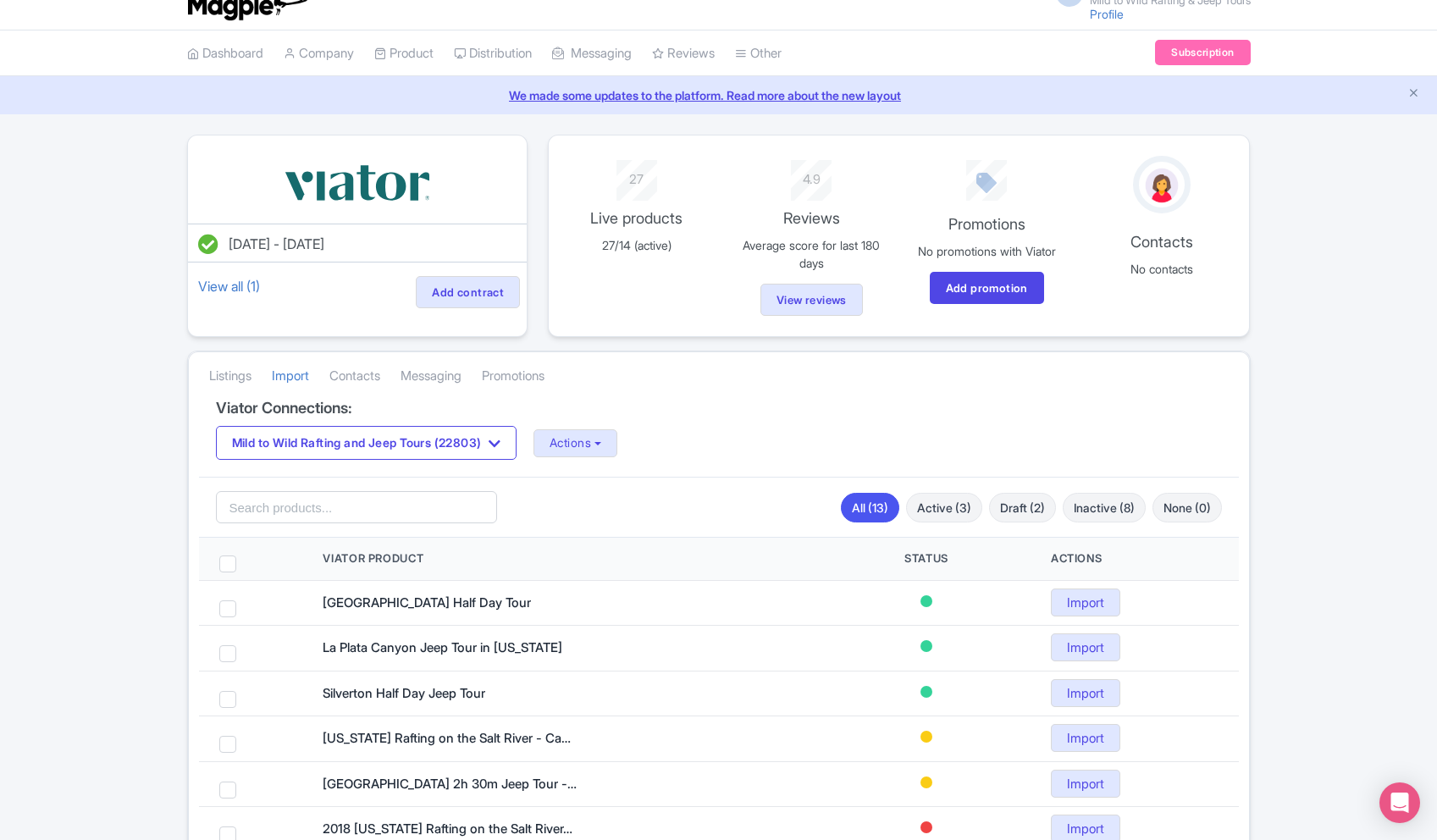
scroll to position [0, 0]
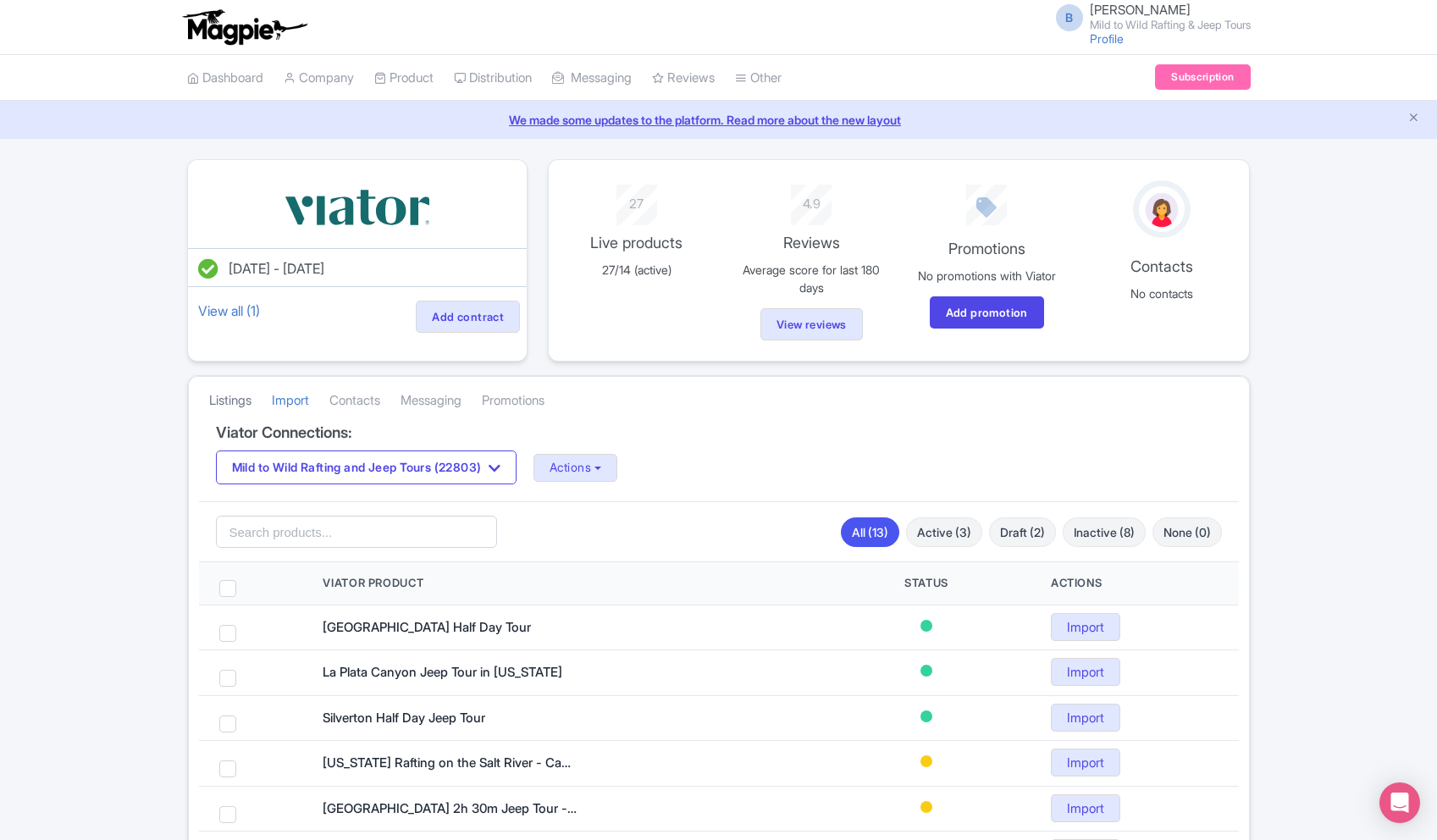
click at [243, 406] on link "Listings" at bounding box center [230, 401] width 42 height 47
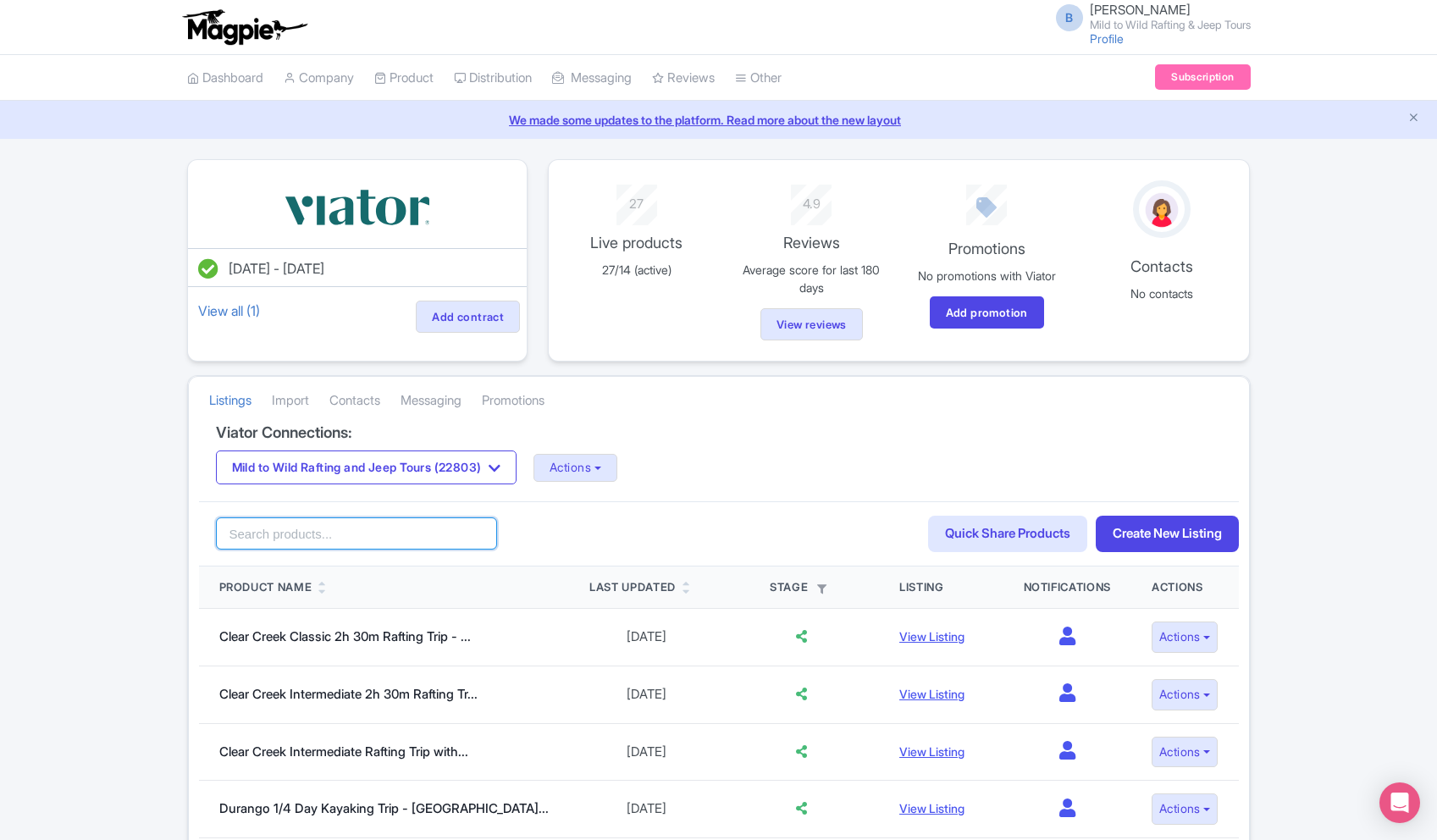
click at [369, 545] on input "search" at bounding box center [357, 534] width 282 height 33
type input "Telluride"
click button "Search" at bounding box center [0, 0] width 0 height 0
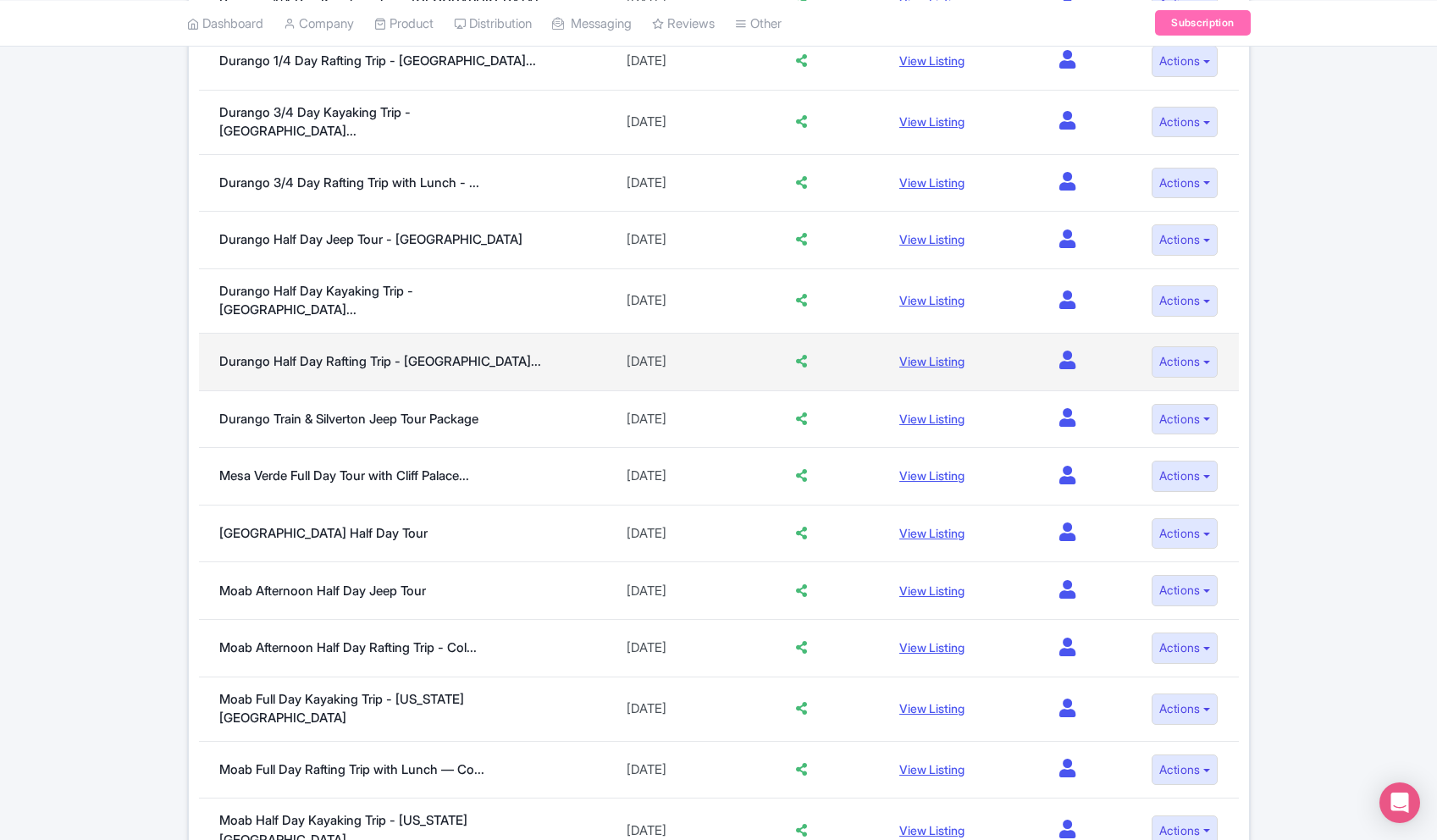
scroll to position [809, 0]
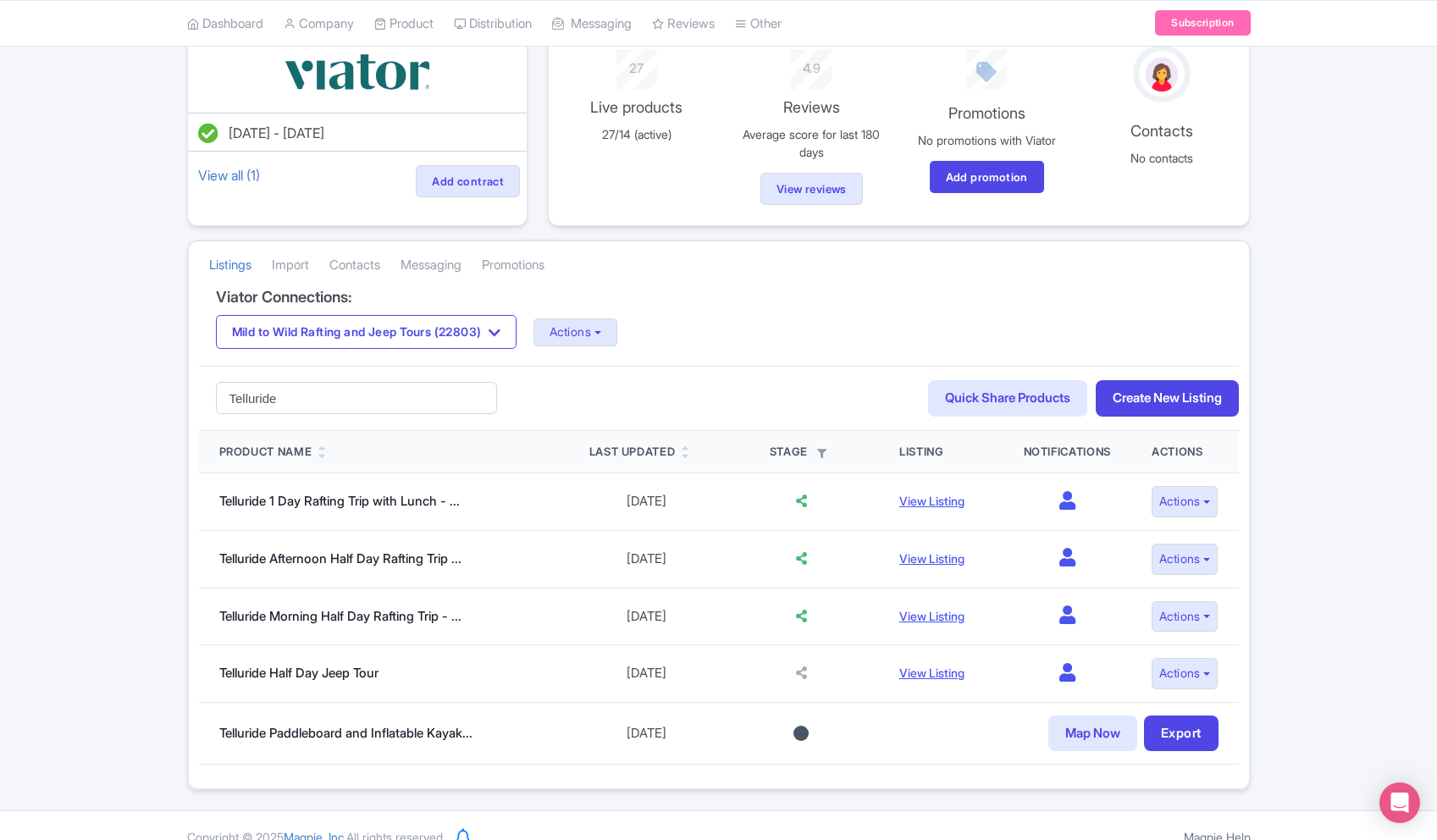
scroll to position [141, 0]
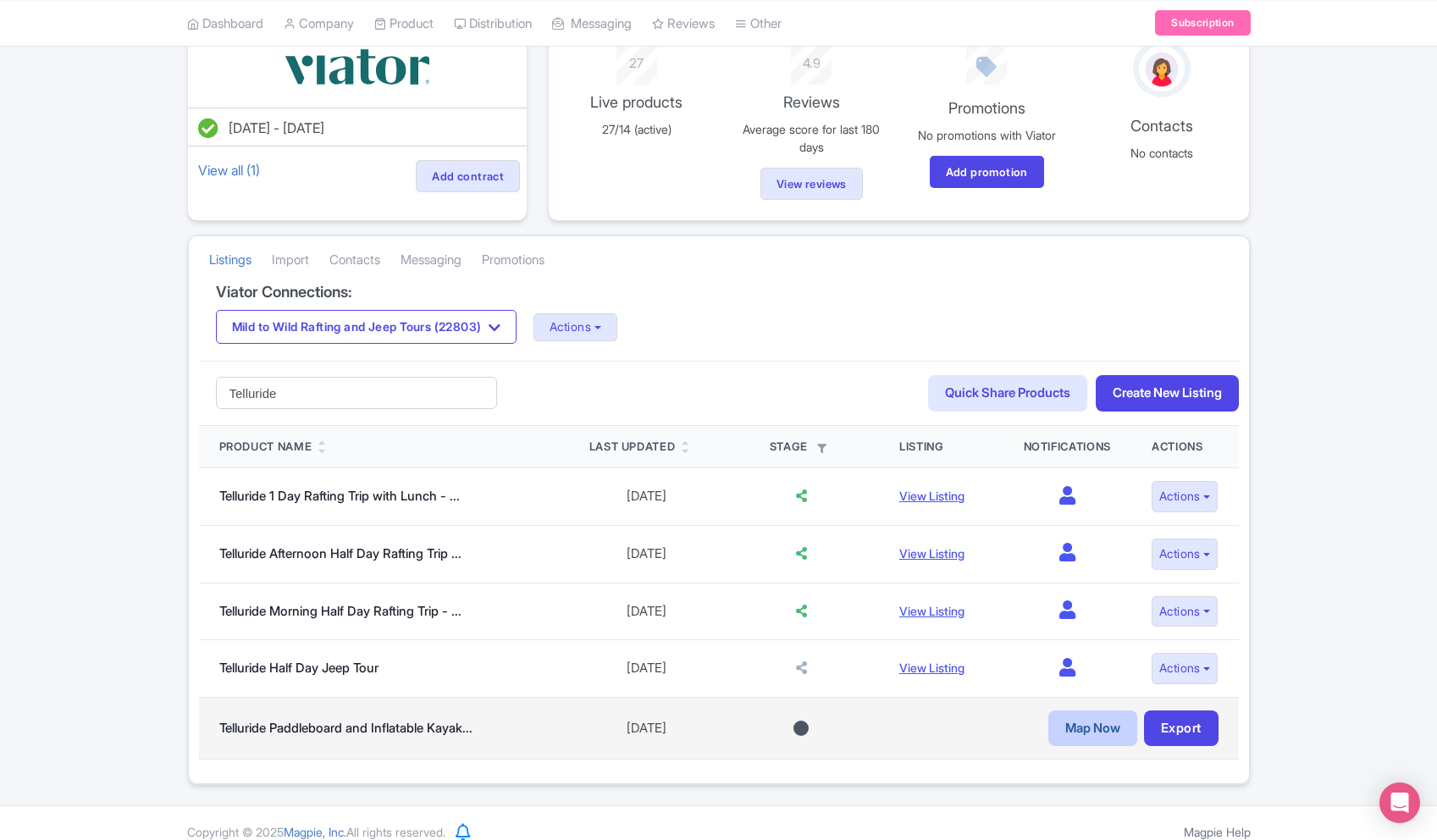
click at [1103, 733] on link "Map Now" at bounding box center [1092, 728] width 89 height 36
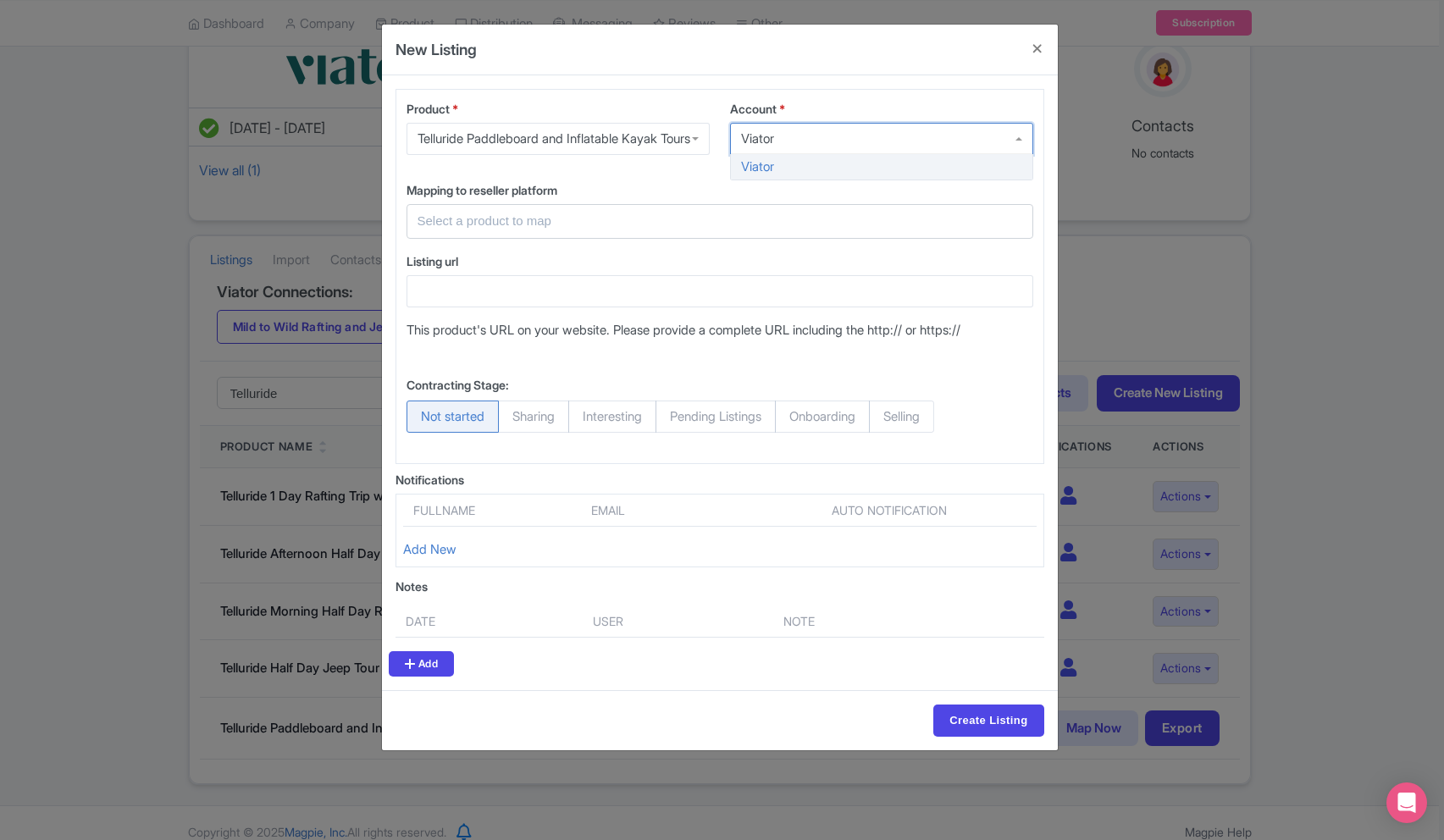
click at [764, 140] on div "Viator" at bounding box center [757, 138] width 33 height 15
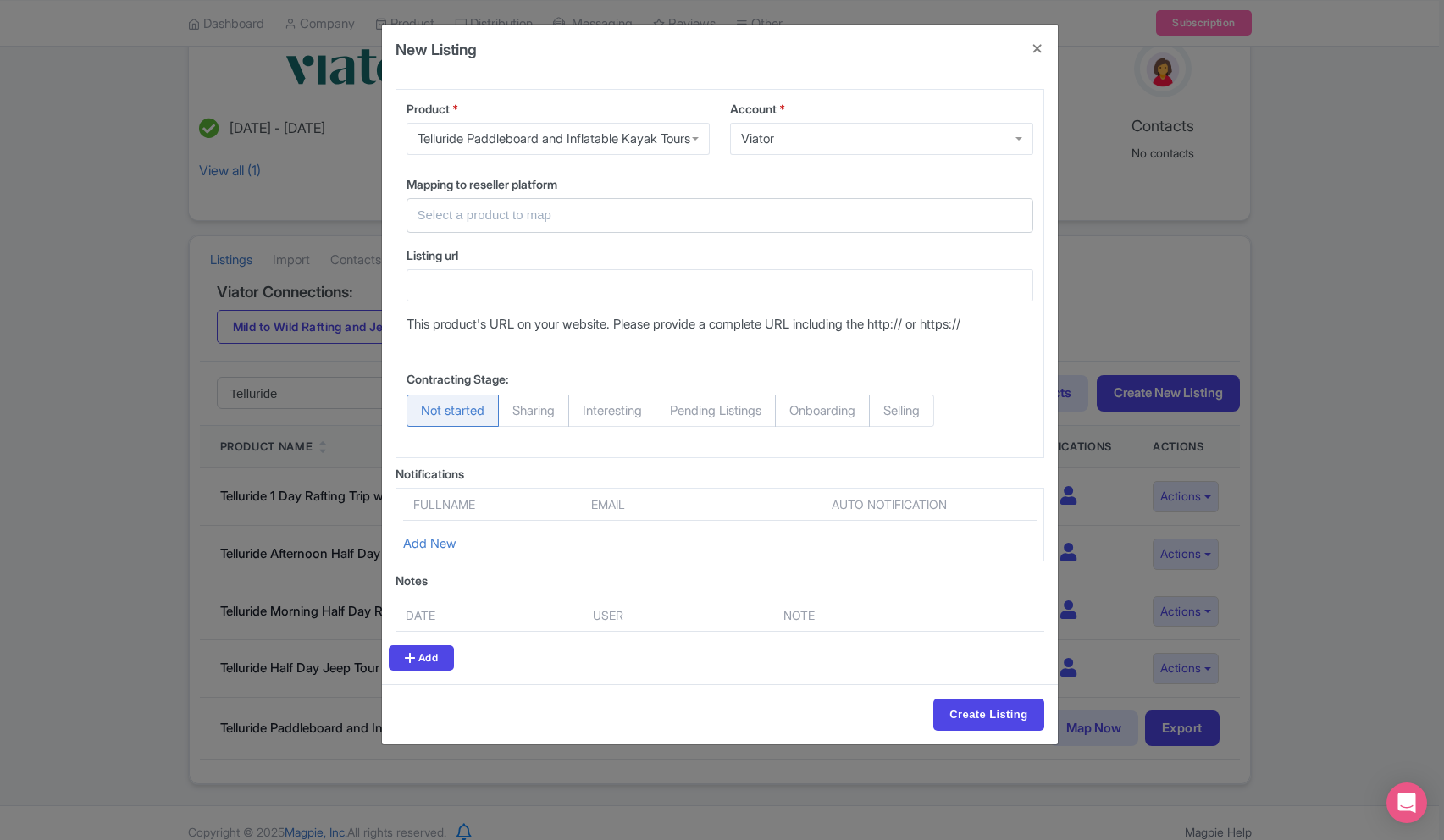
click at [798, 169] on div "Account * Viator Viator Viator" at bounding box center [882, 135] width 323 height 69
click at [614, 225] on input "text" at bounding box center [709, 216] width 585 height 20
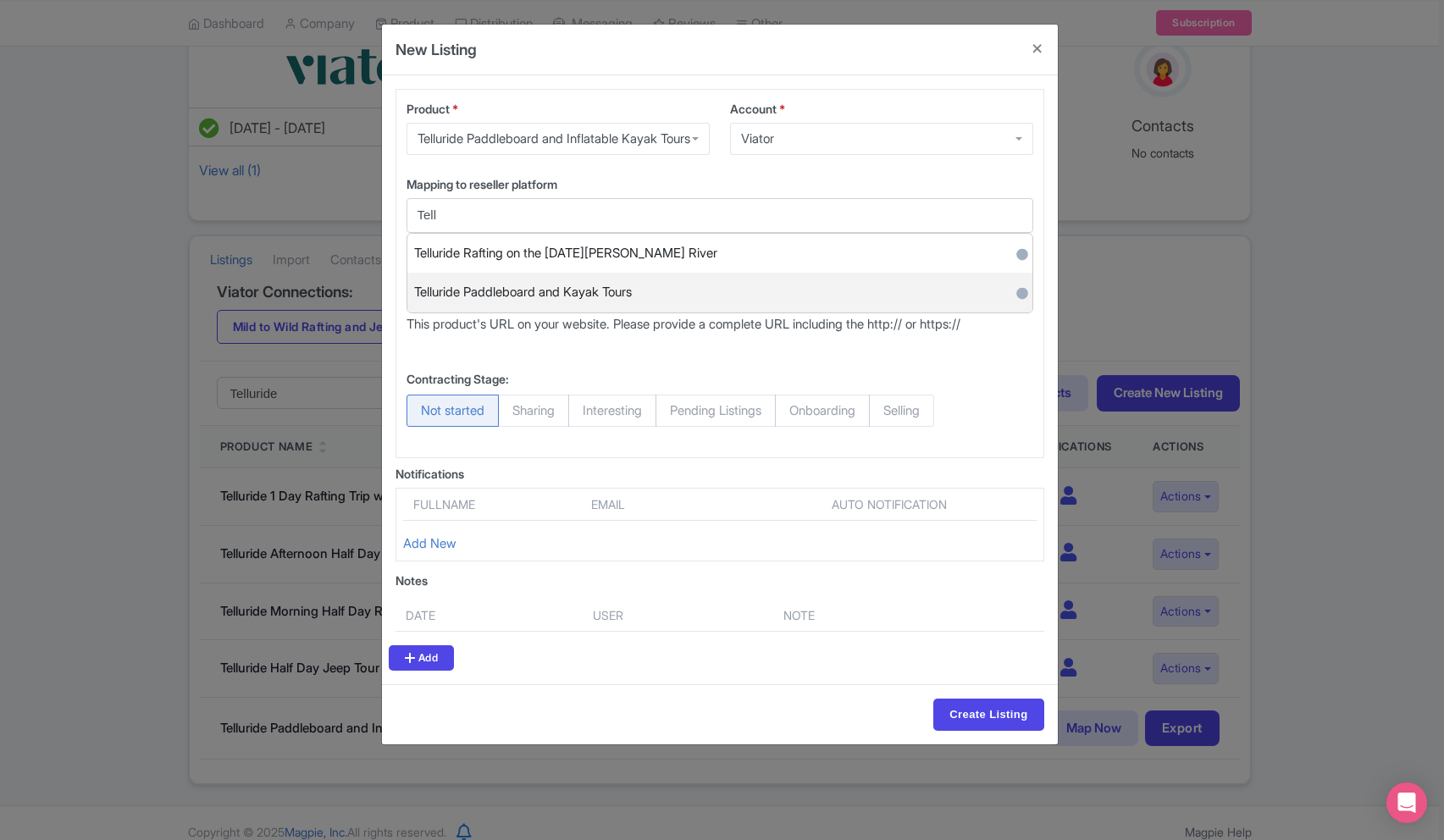
click at [647, 313] on div "Telluride Paddleboard and Kayak Tours ●" at bounding box center [720, 293] width 625 height 40
type input "Telluride Paddleboard and Kayak Tours"
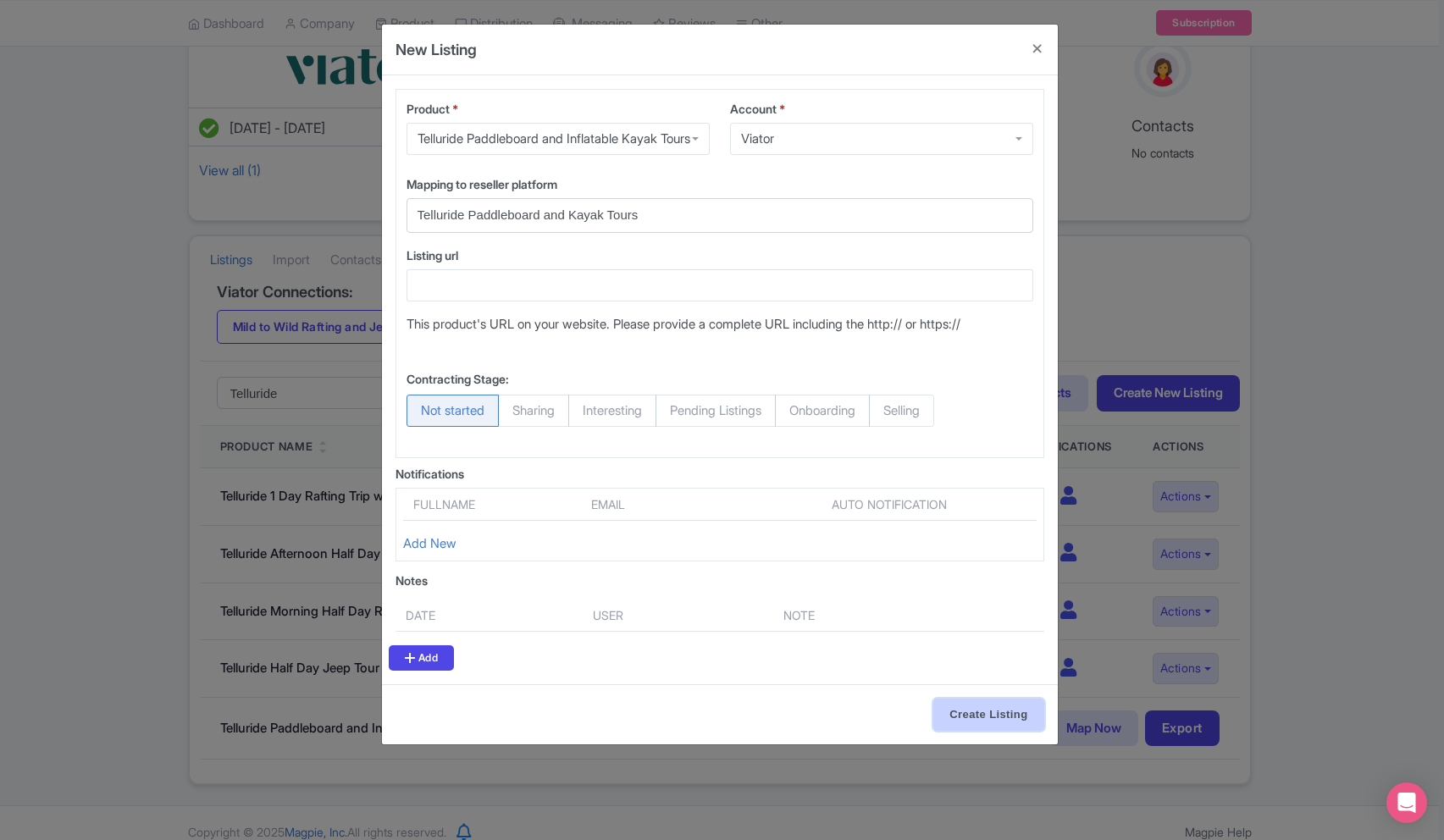
click at [1003, 731] on input "Create Listing" at bounding box center [989, 714] width 110 height 33
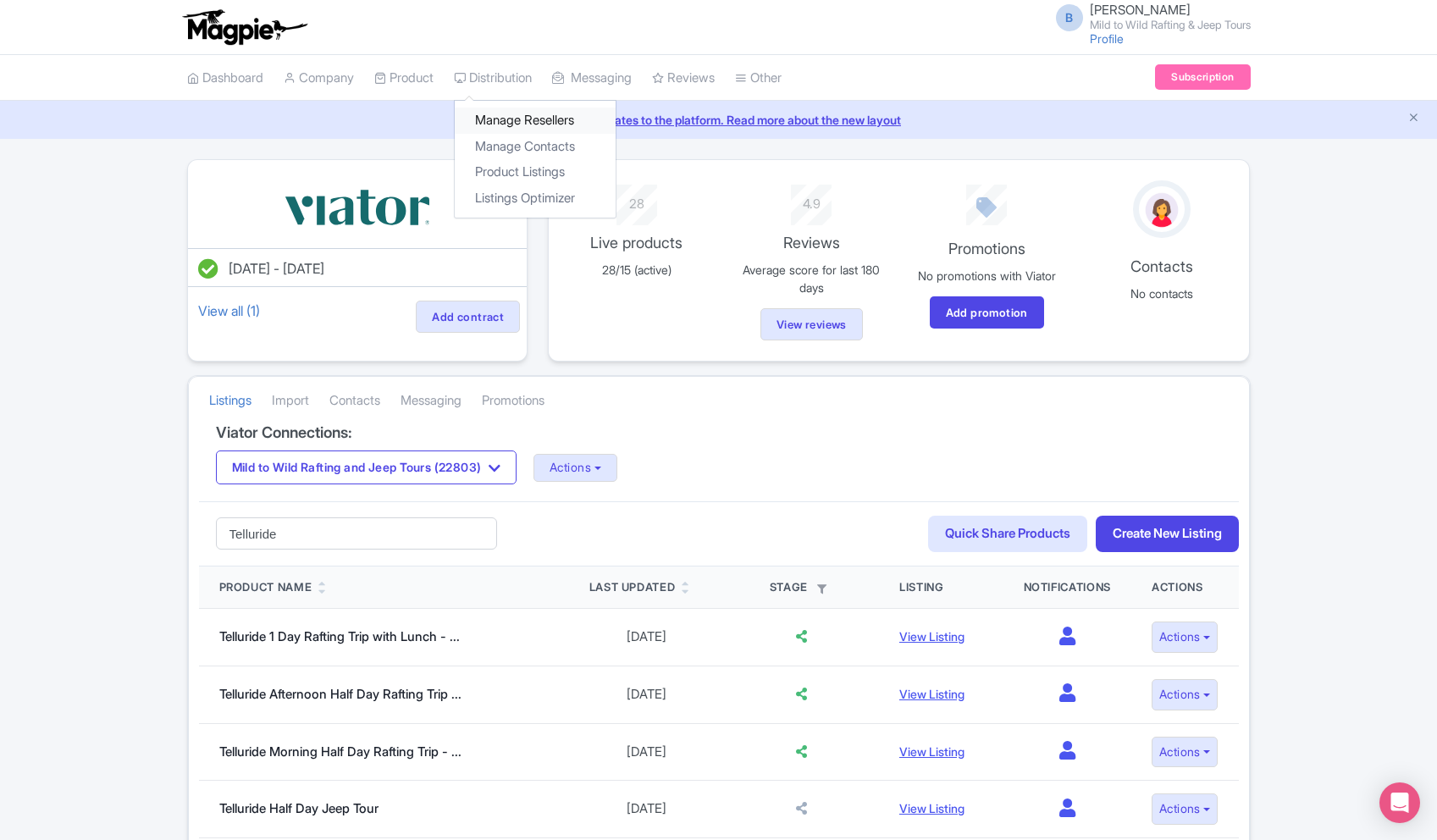
click at [520, 120] on link "Manage Resellers" at bounding box center [535, 120] width 161 height 26
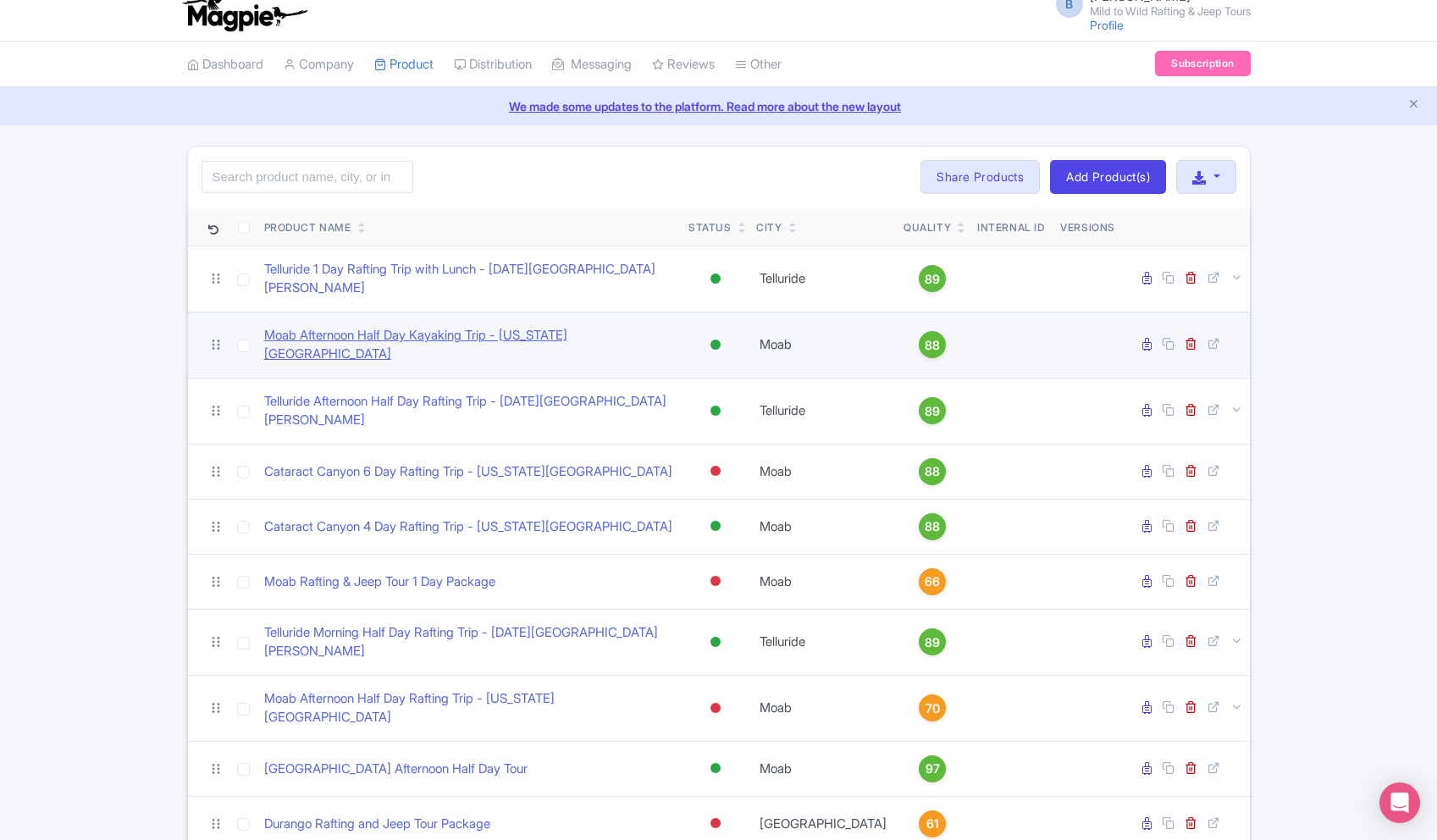
scroll to position [15, 0]
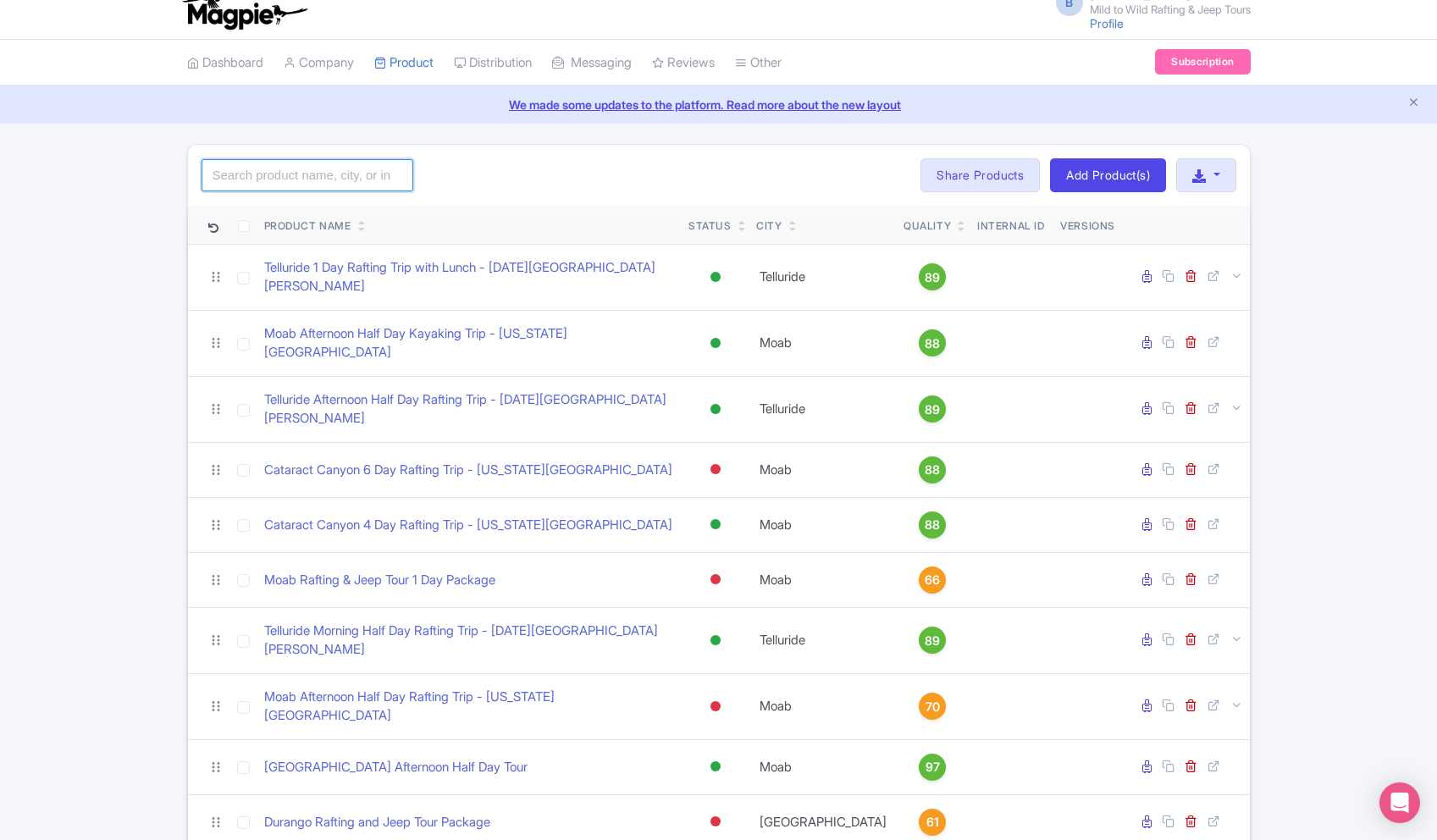
click at [281, 175] on input "search" at bounding box center [307, 175] width 211 height 33
type input "Telluride"
click button "Search" at bounding box center [0, 0] width 0 height 0
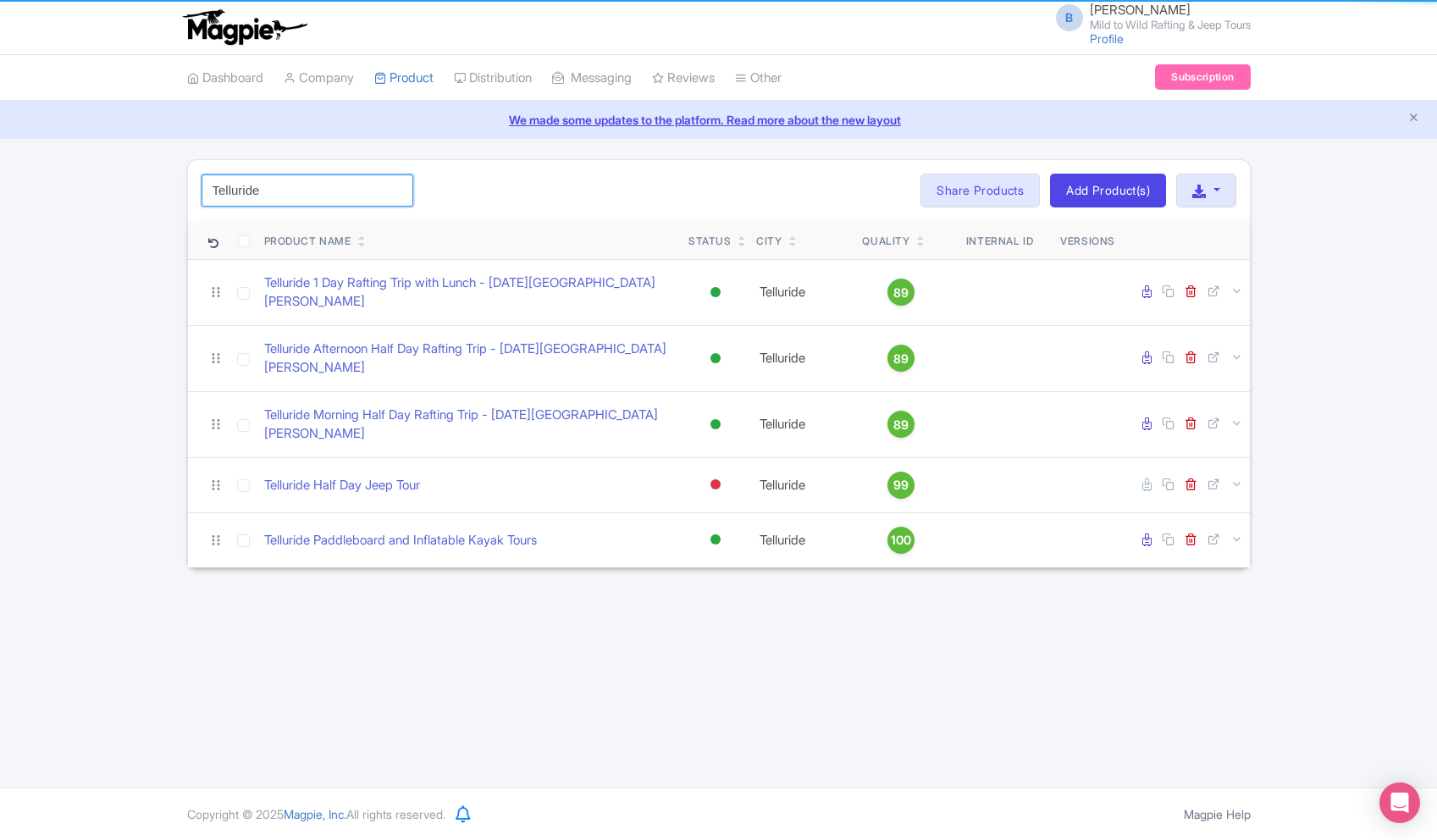
scroll to position [0, 0]
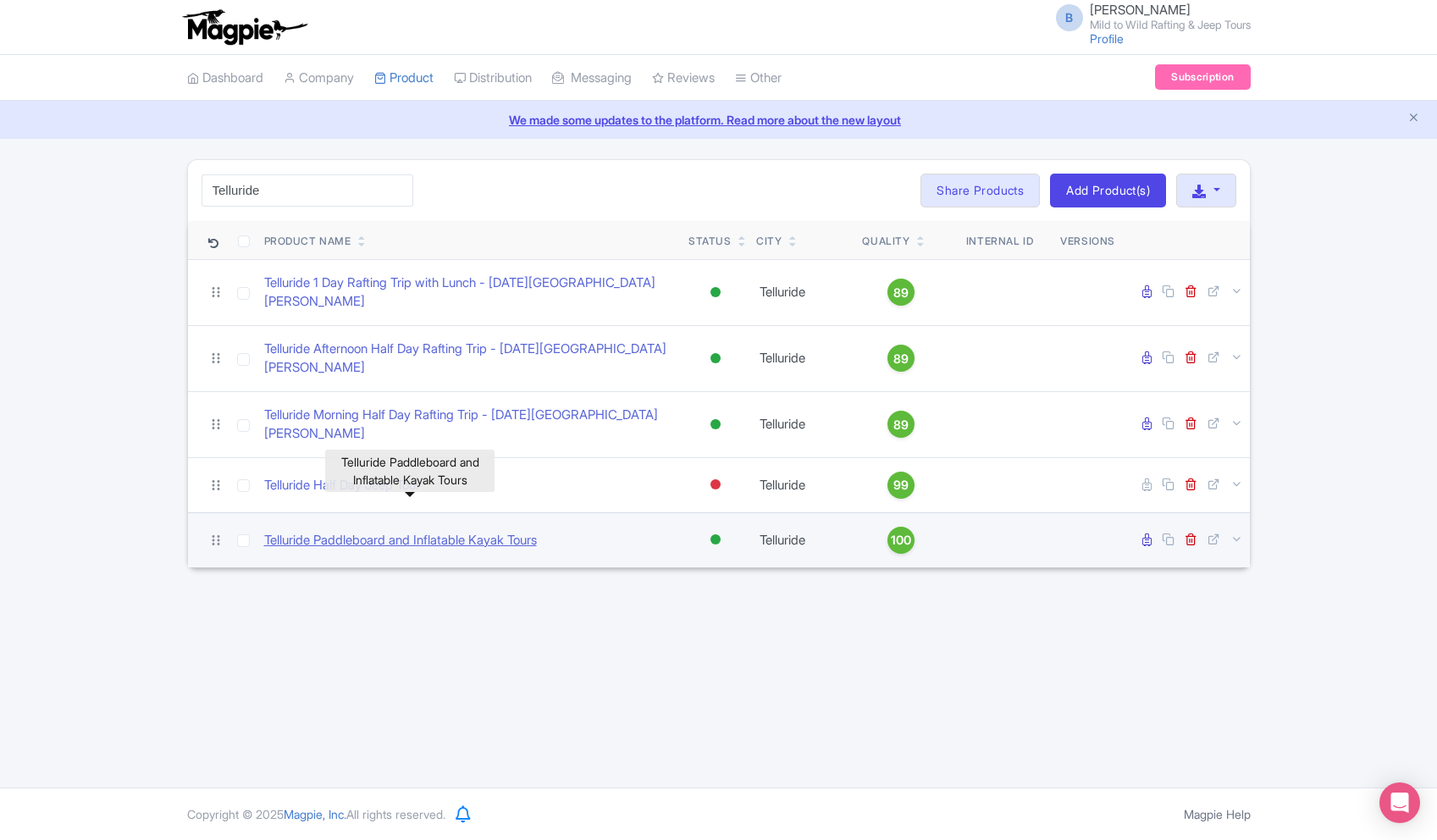
click at [469, 531] on link "Telluride Paddleboard and Inflatable Kayak Tours" at bounding box center [400, 541] width 273 height 20
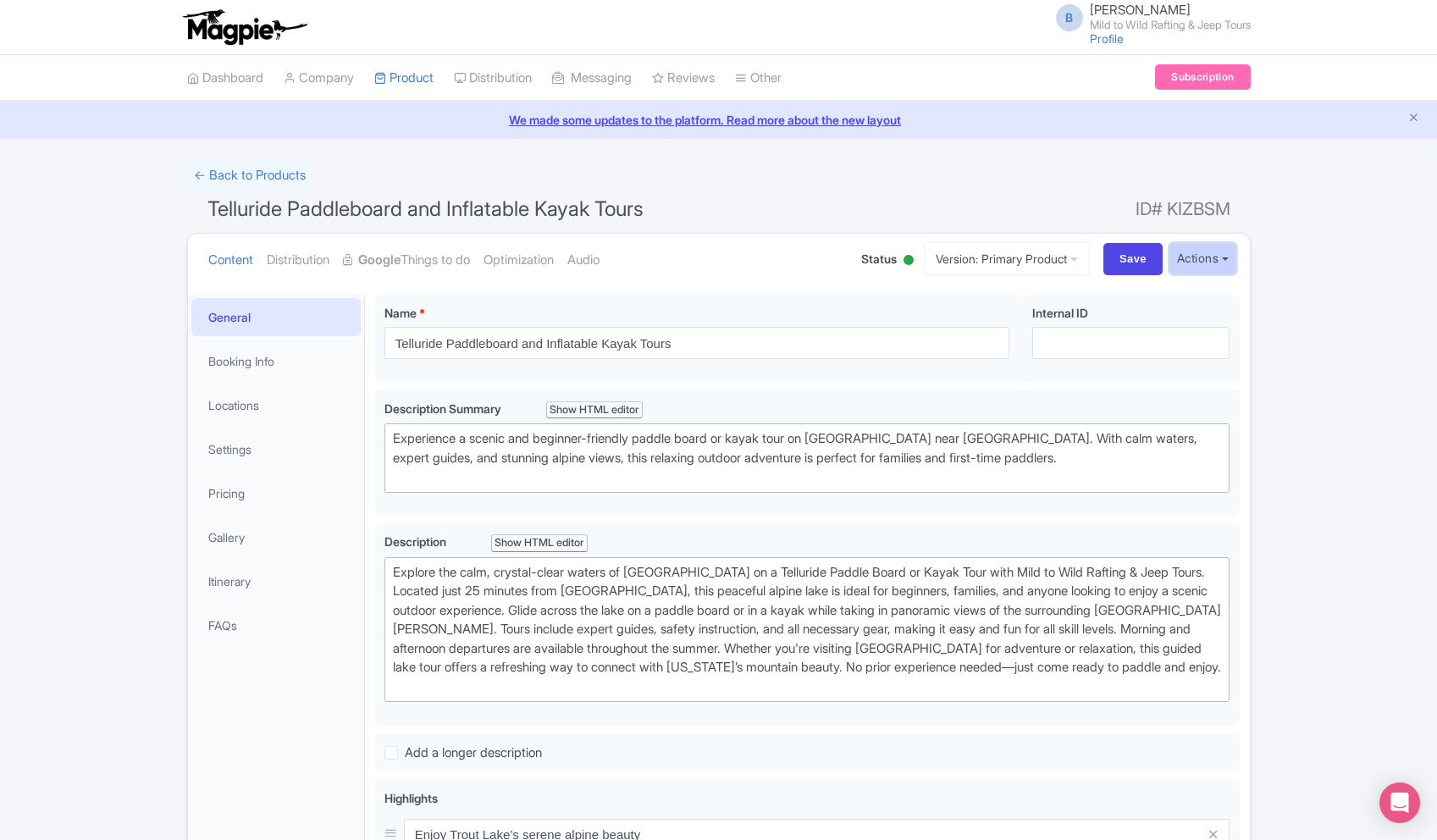
click at [1207, 257] on button "Actions" at bounding box center [1202, 258] width 67 height 32
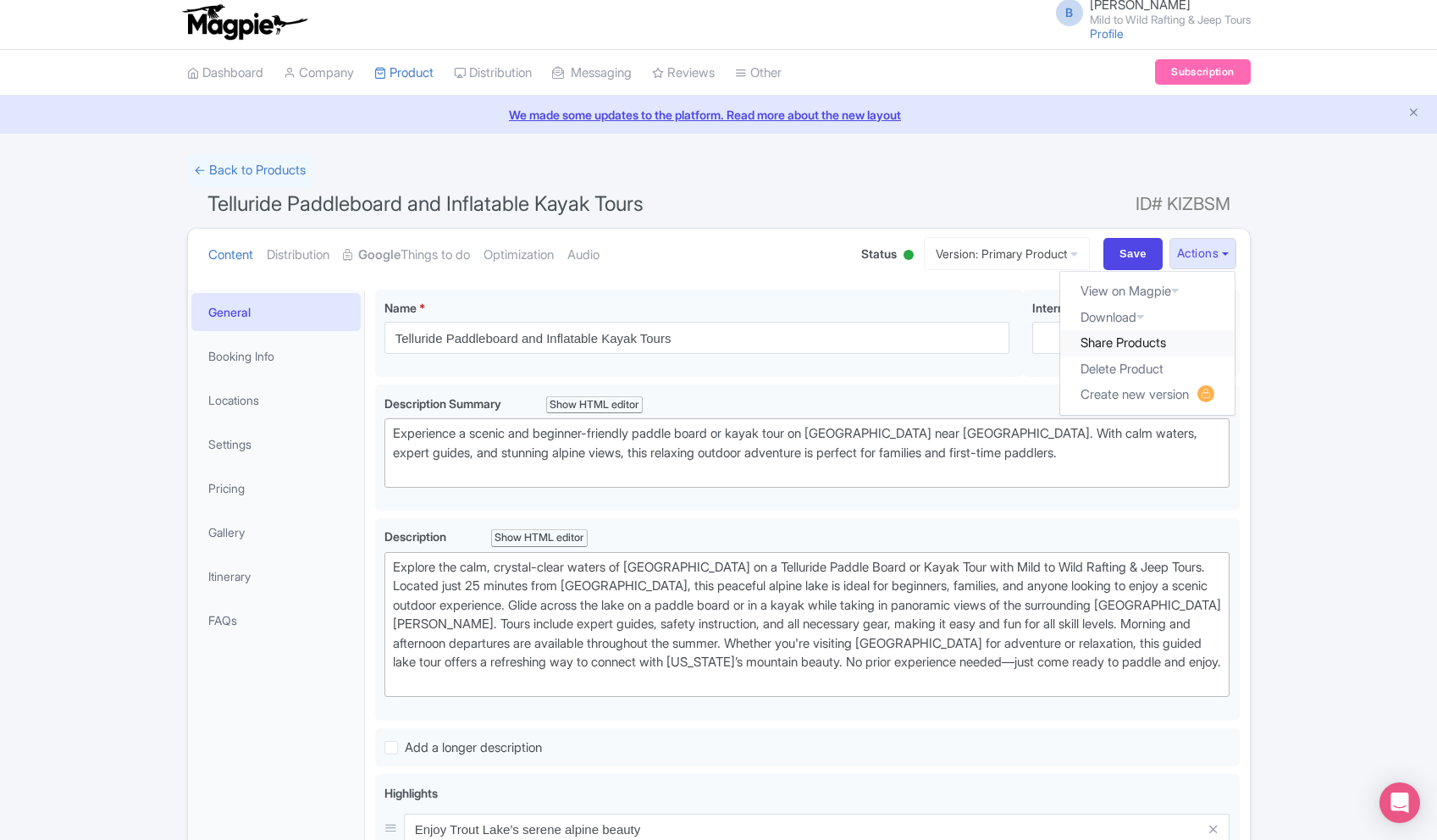
scroll to position [3, 0]
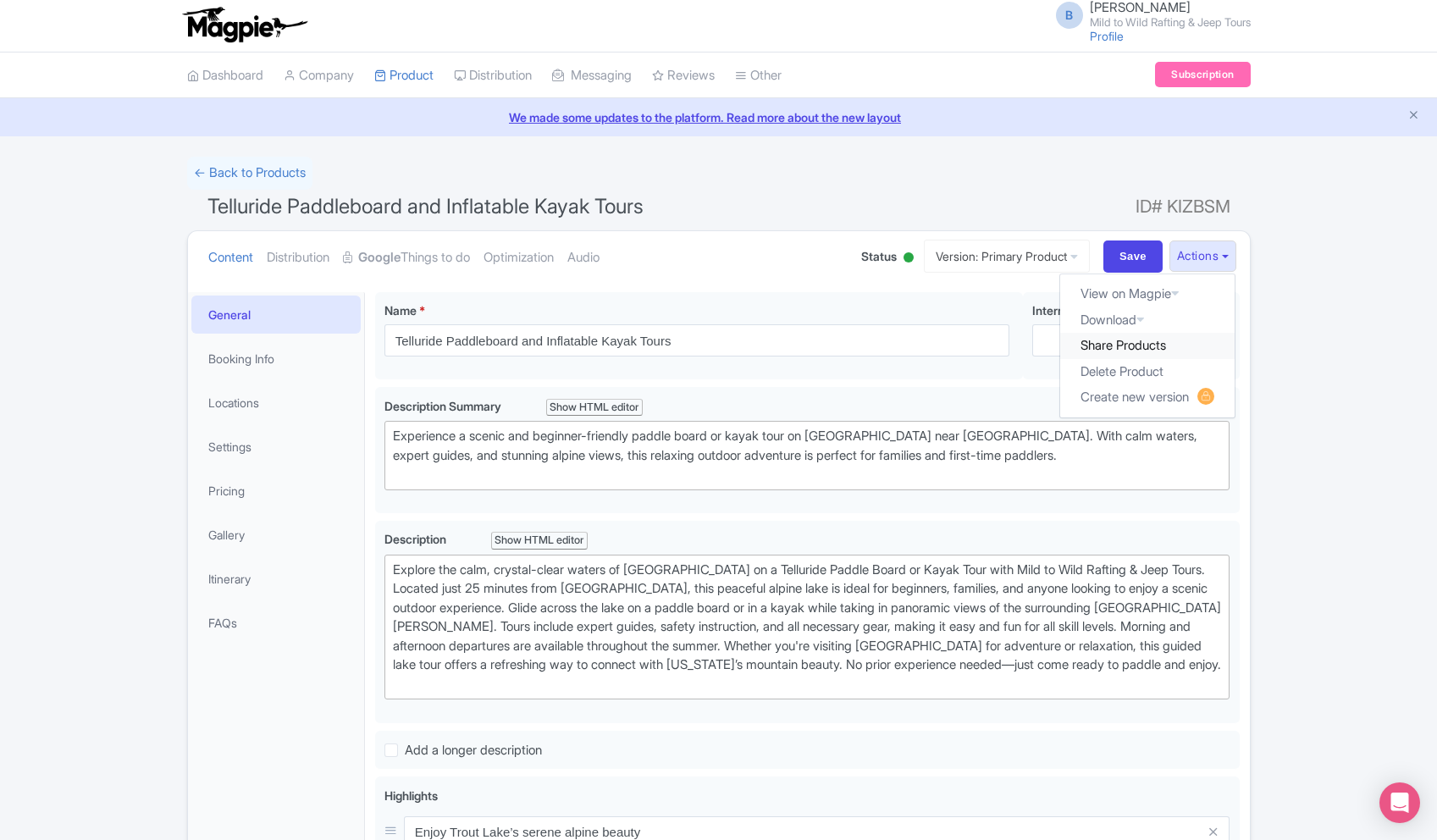
click at [1146, 341] on link "Share Products" at bounding box center [1147, 345] width 174 height 26
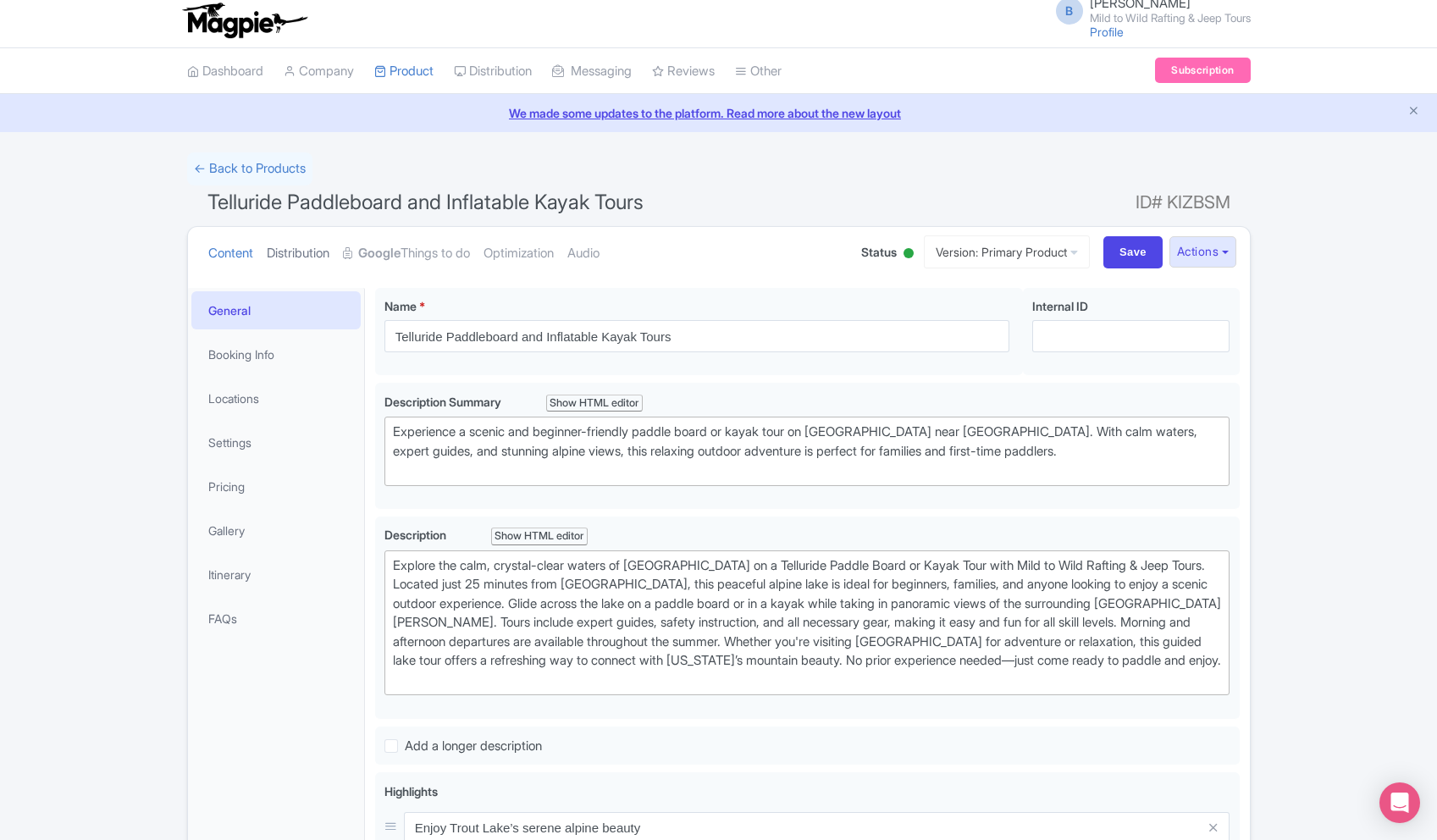
click at [330, 268] on link "Distribution" at bounding box center [297, 253] width 62 height 53
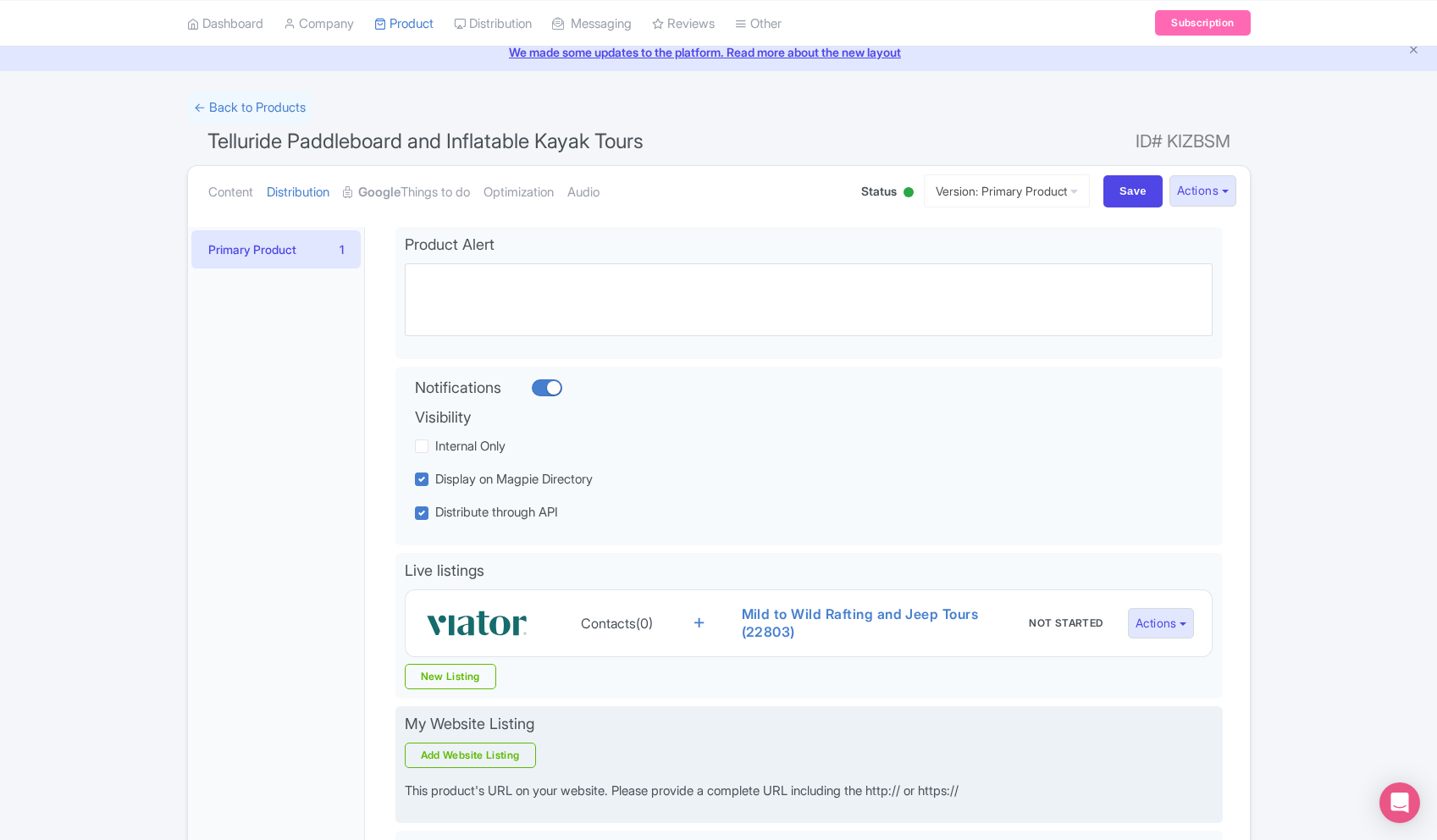
scroll to position [88, 0]
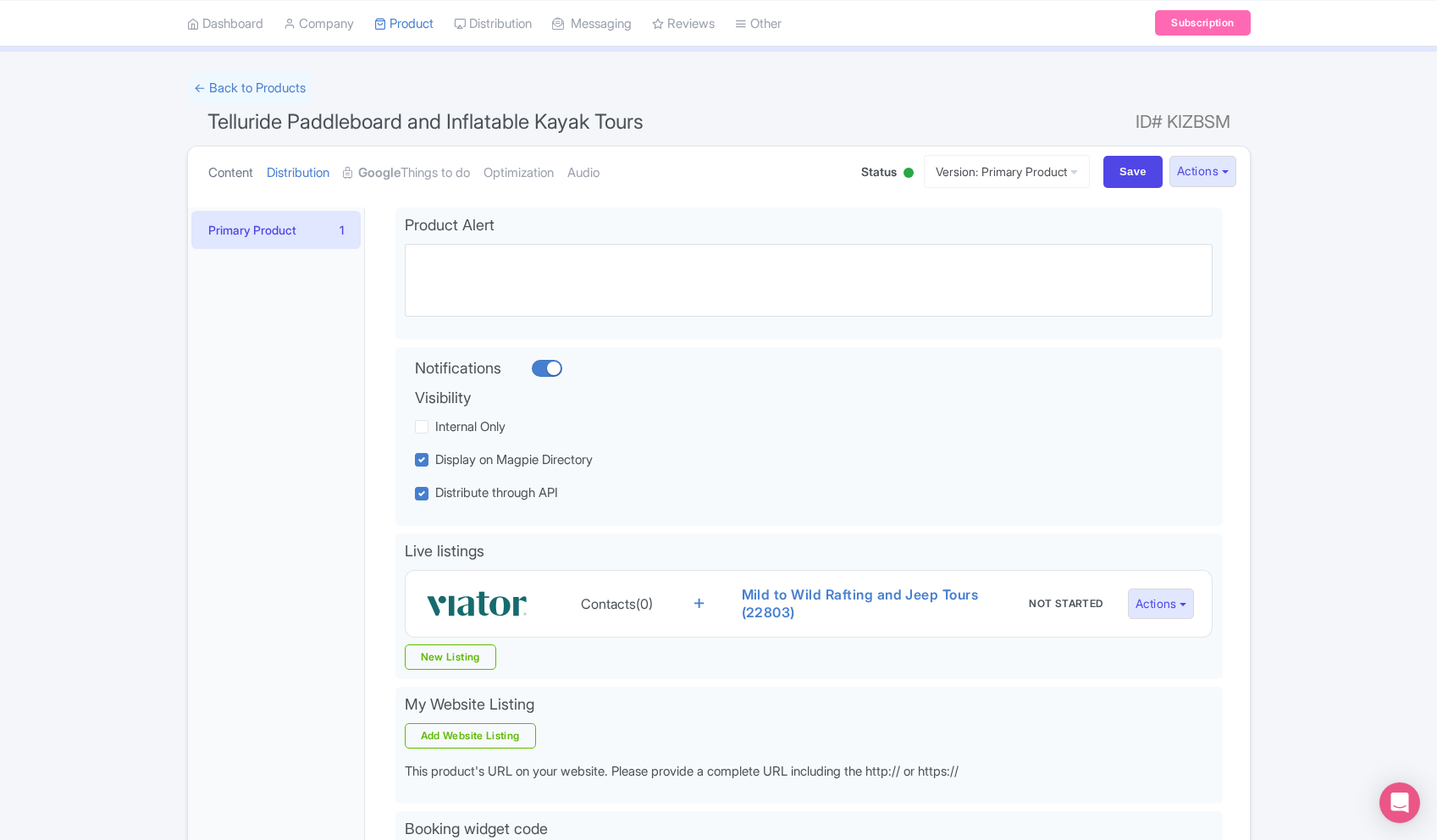
click at [227, 173] on link "Content" at bounding box center [231, 173] width 45 height 53
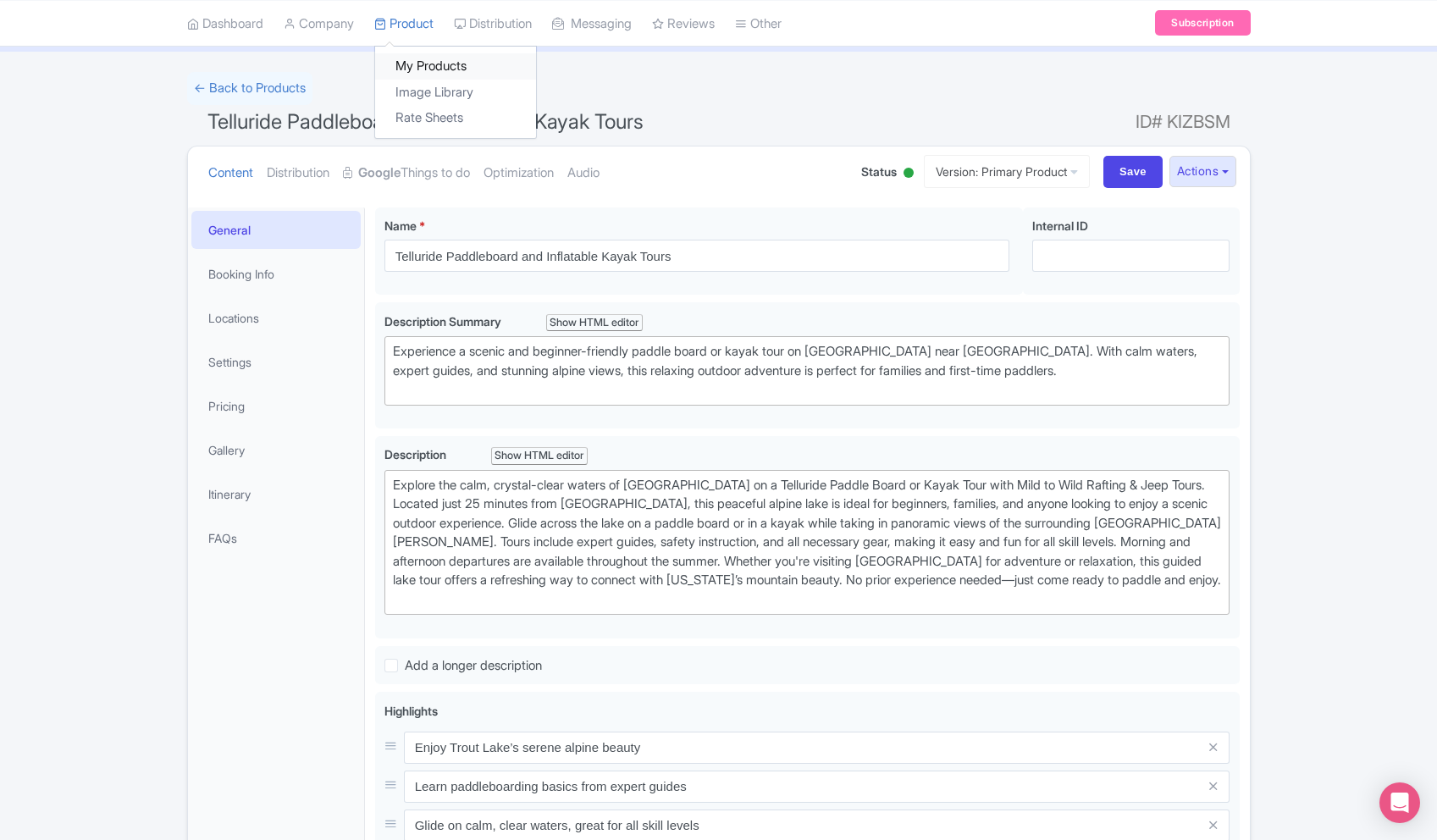
click at [438, 62] on link "My Products" at bounding box center [455, 66] width 161 height 26
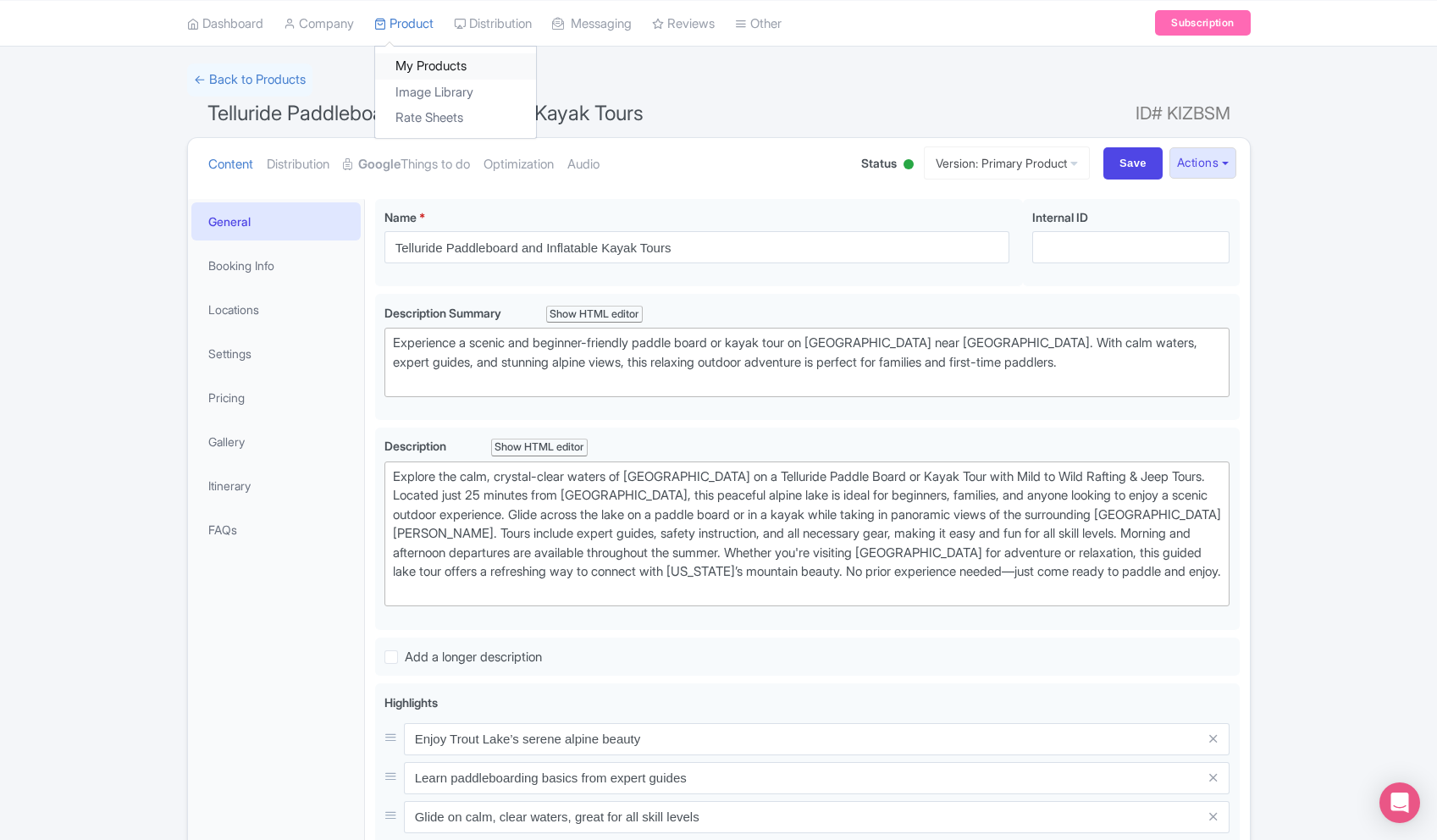
scroll to position [98, 0]
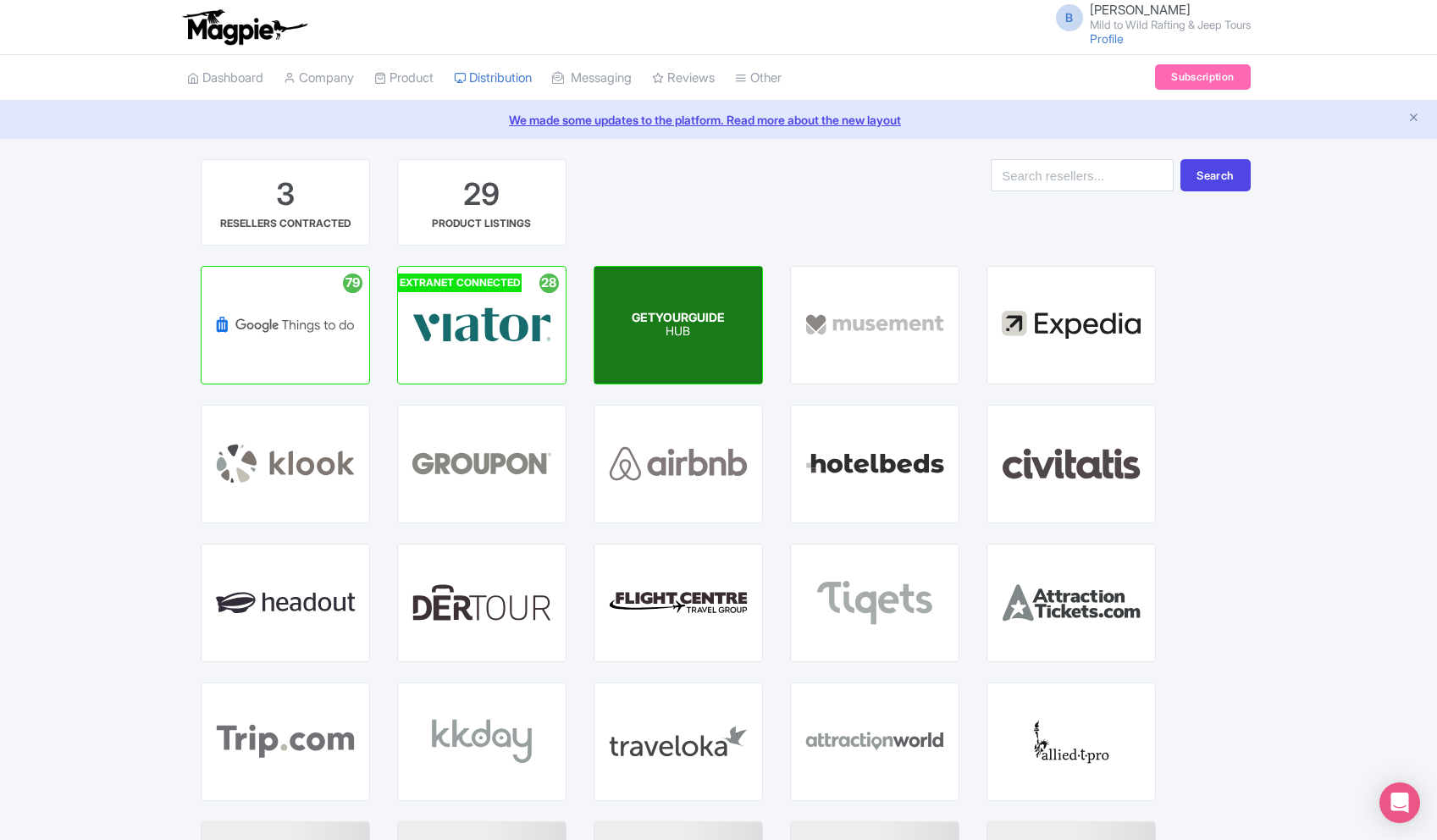
click at [688, 328] on p "HUB" at bounding box center [677, 332] width 93 height 14
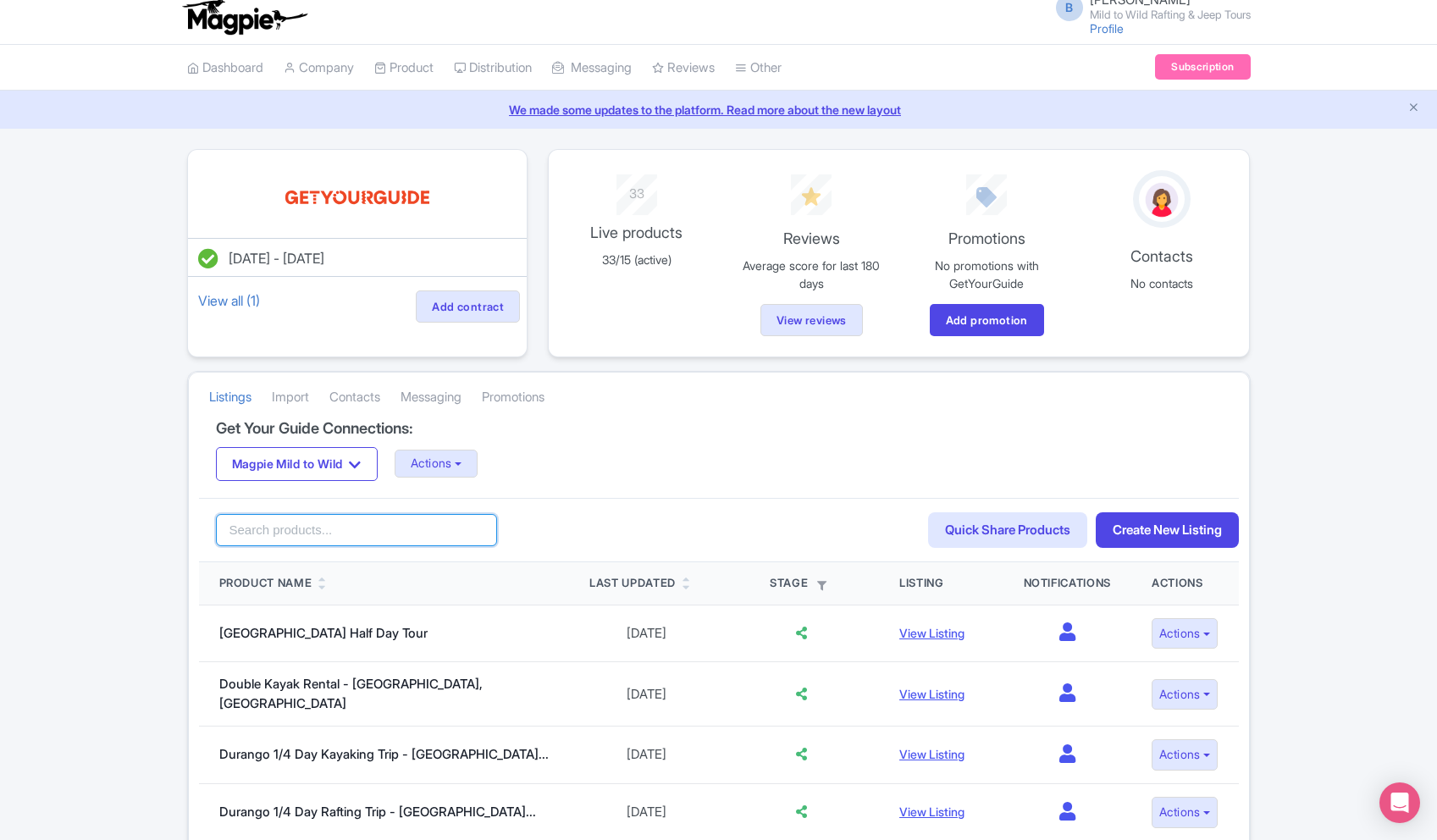
click at [370, 524] on input "search" at bounding box center [357, 530] width 282 height 33
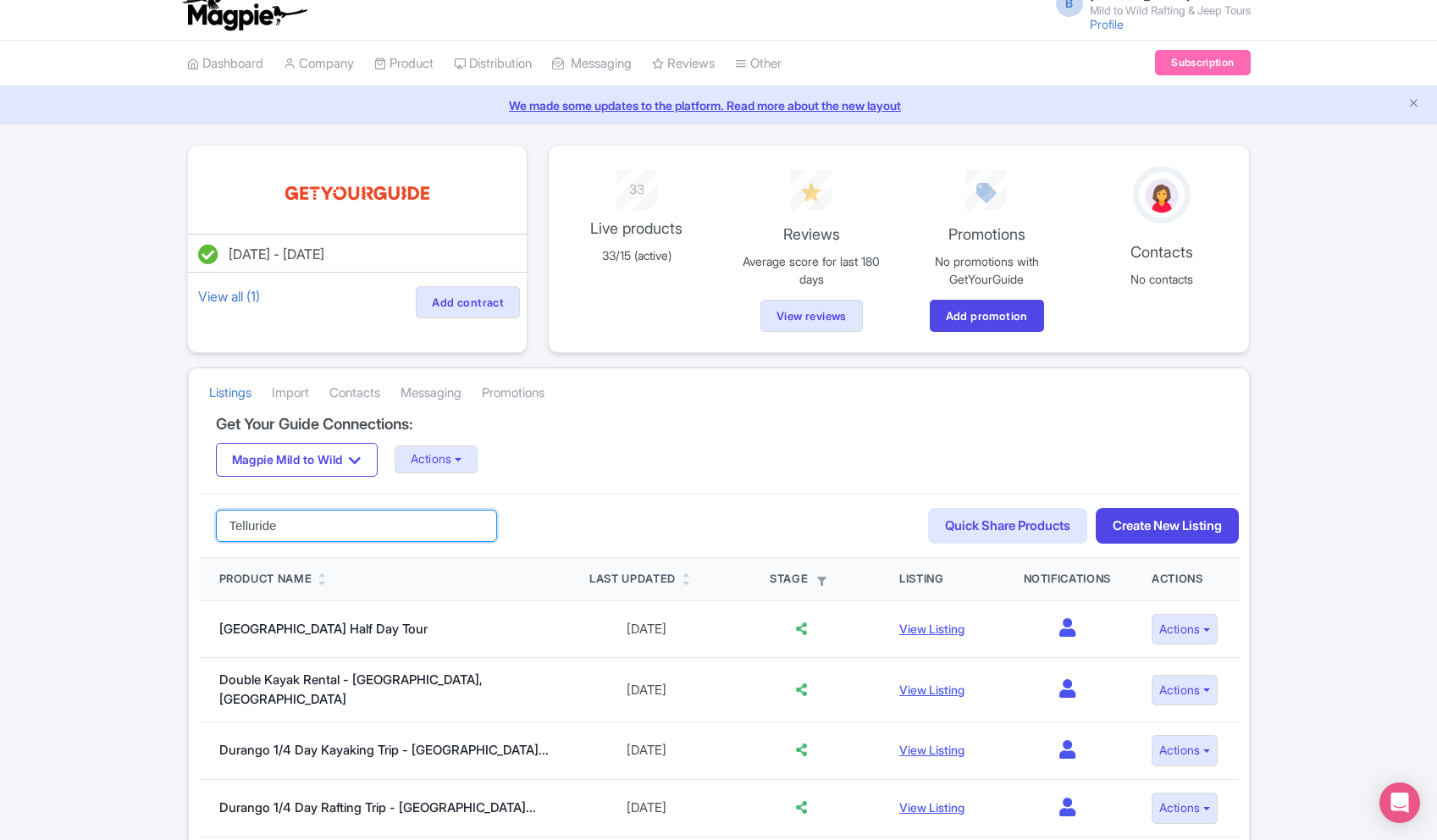
type input "Telluride"
click button "Search" at bounding box center [0, 0] width 0 height 0
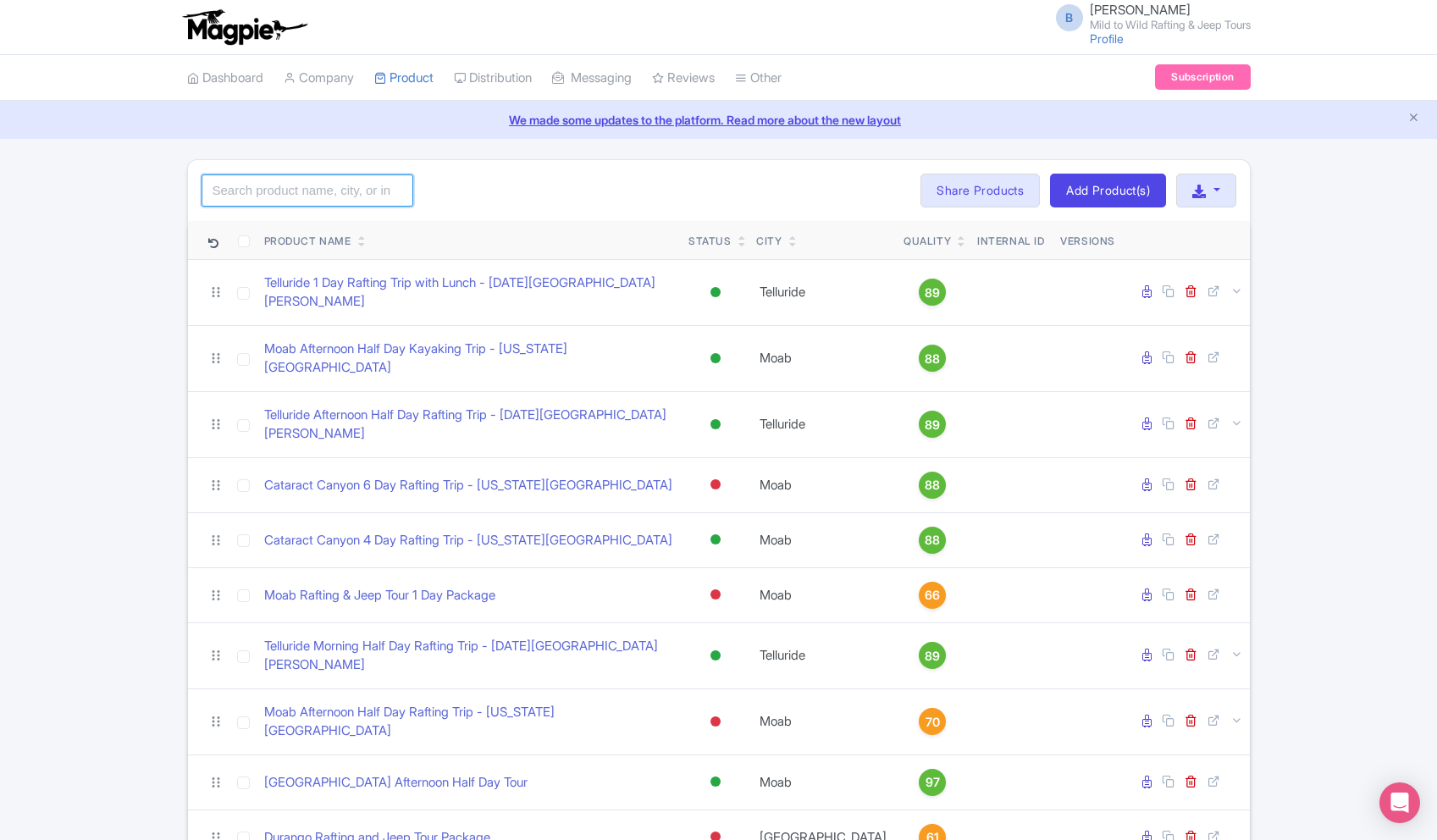
click at [368, 189] on input "search" at bounding box center [307, 191] width 211 height 33
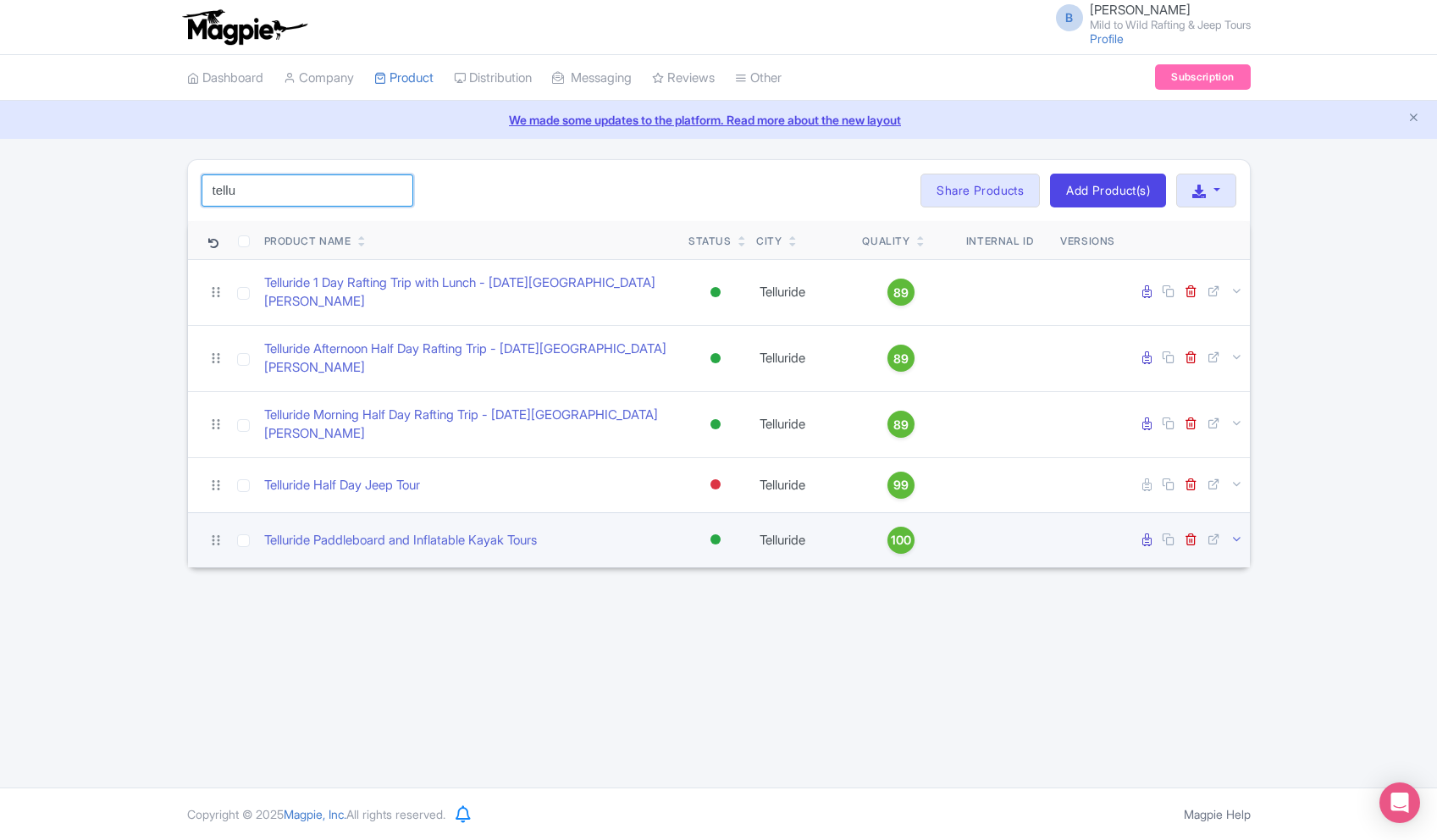
type input "tellu"
click at [1232, 533] on icon at bounding box center [1236, 539] width 13 height 13
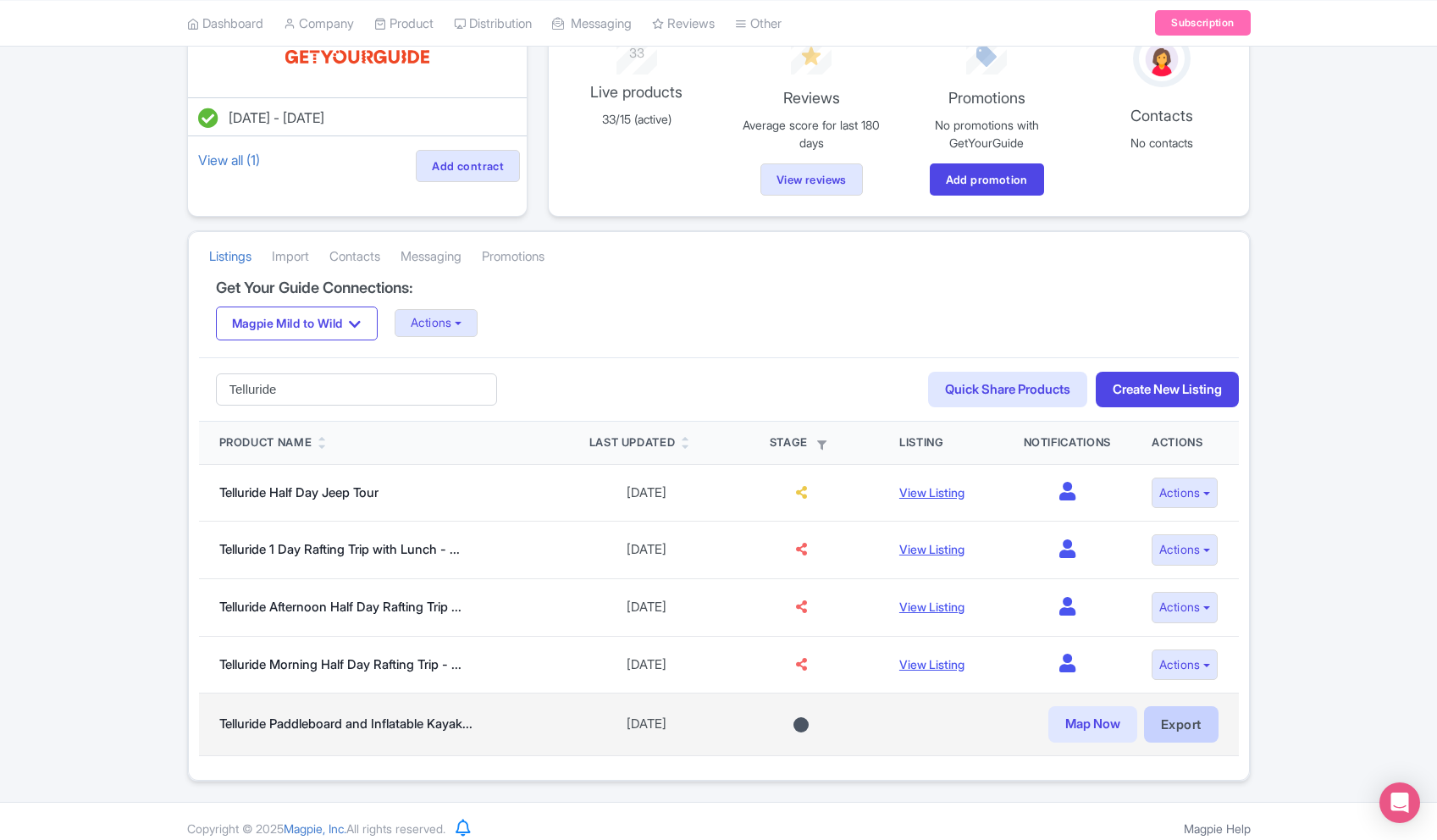
scroll to position [152, 0]
click at [1174, 740] on link "Export" at bounding box center [1180, 723] width 74 height 36
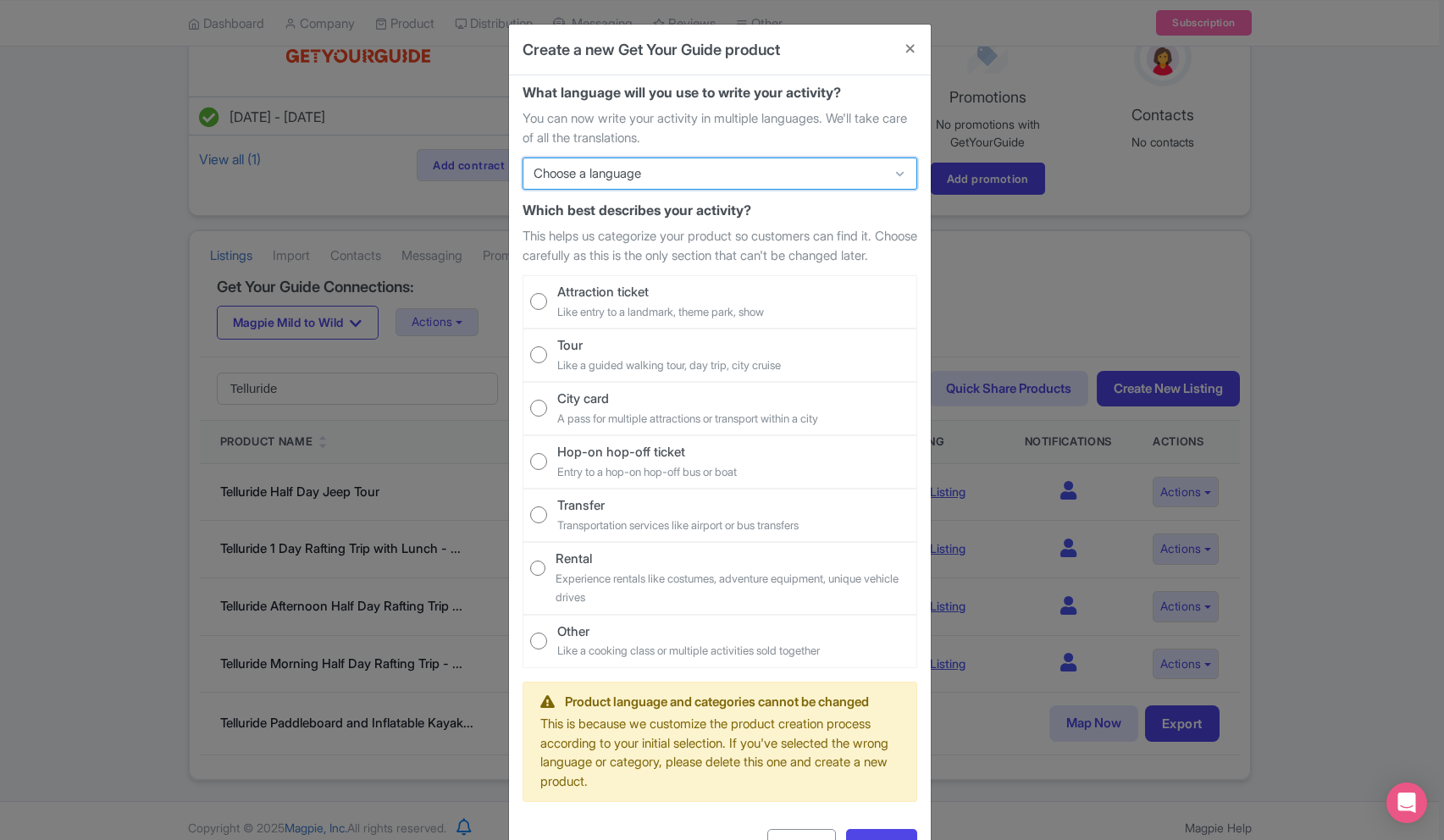
click at [624, 180] on select "Choose a language English Deutsch Español Português (BR) Italiano [DEMOGRAPHIC_…" at bounding box center [719, 173] width 395 height 33
select select "29"
click at [522, 157] on select "Choose a language English Deutsch Español Português (BR) Italiano [DEMOGRAPHIC_…" at bounding box center [719, 173] width 395 height 33
click at [908, 45] on button "Close" at bounding box center [910, 48] width 41 height 48
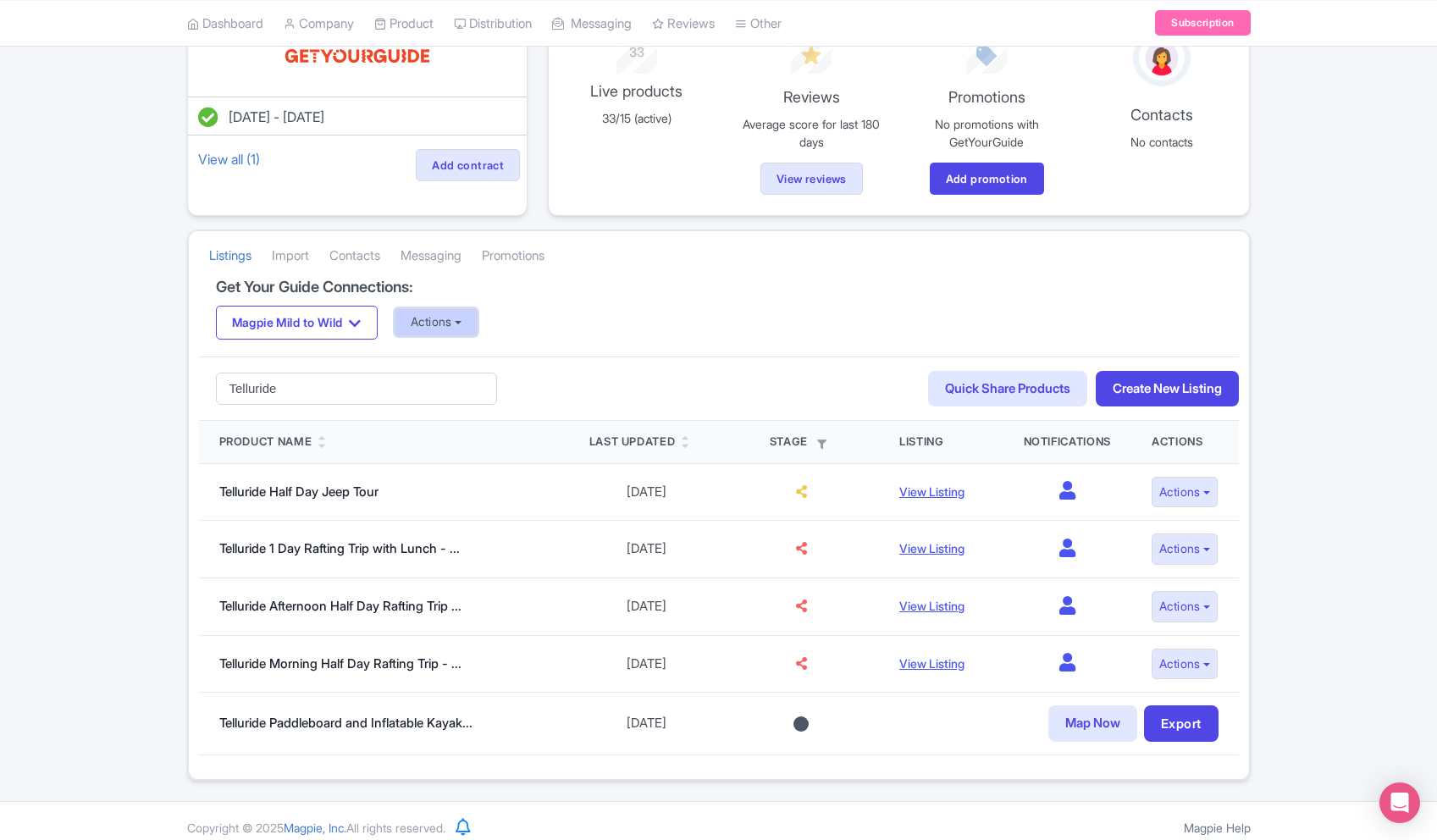
click at [479, 316] on button "Actions" at bounding box center [436, 322] width 84 height 28
click at [501, 359] on link "Update Connection" at bounding box center [504, 358] width 217 height 26
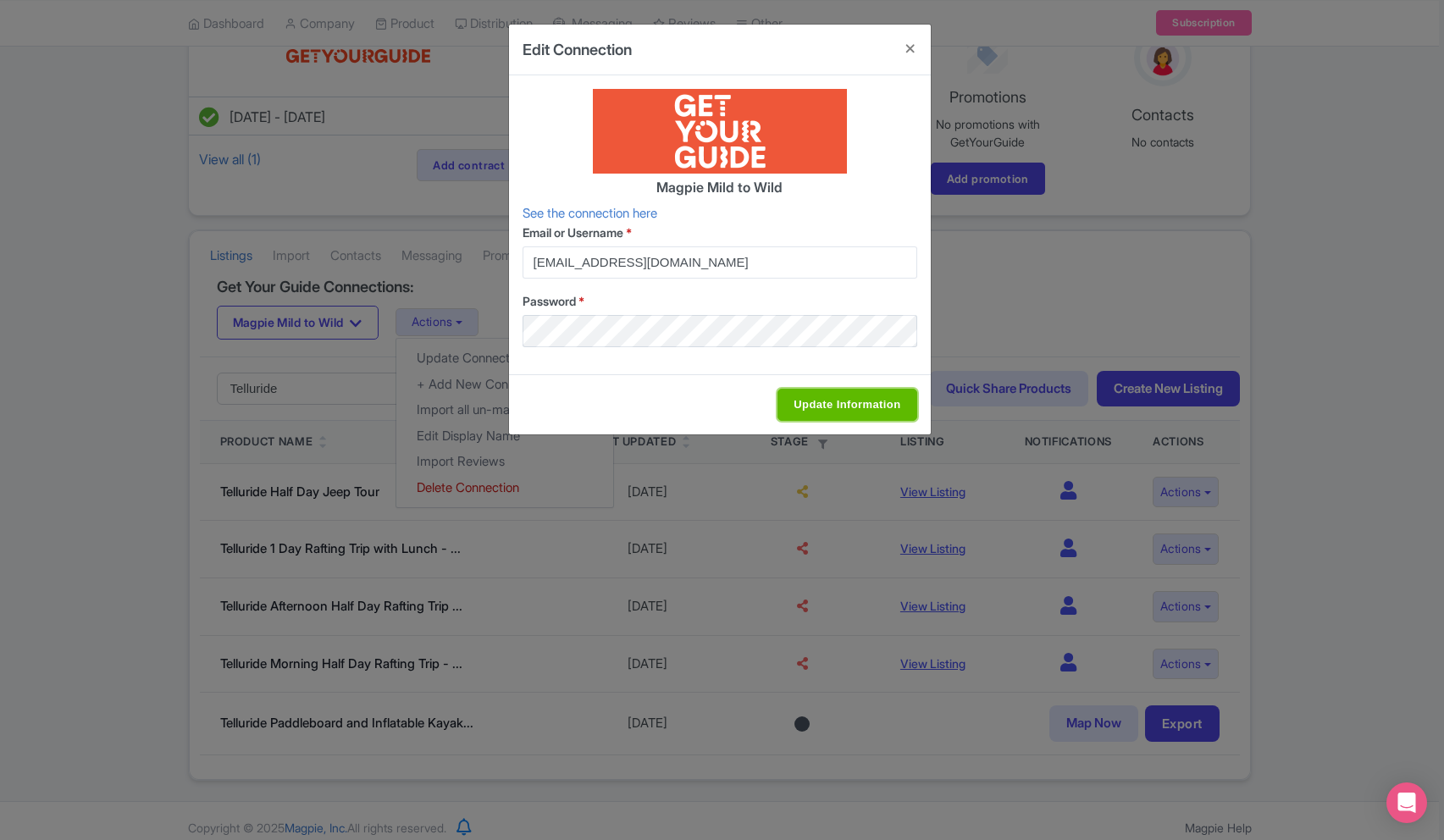
click at [822, 411] on input "Update Information" at bounding box center [847, 405] width 139 height 33
type input "Update Information"
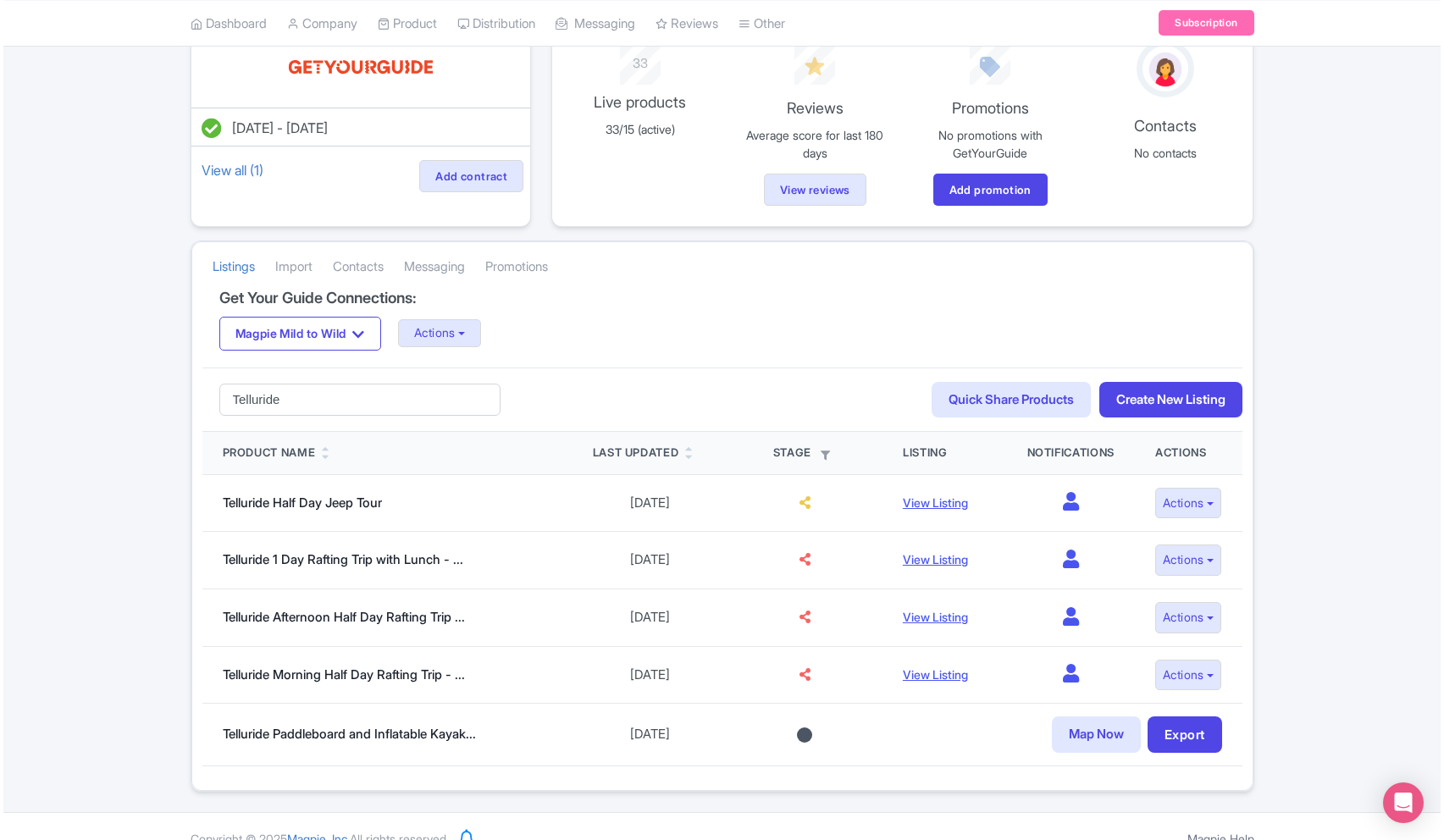
scroll to position [165, 0]
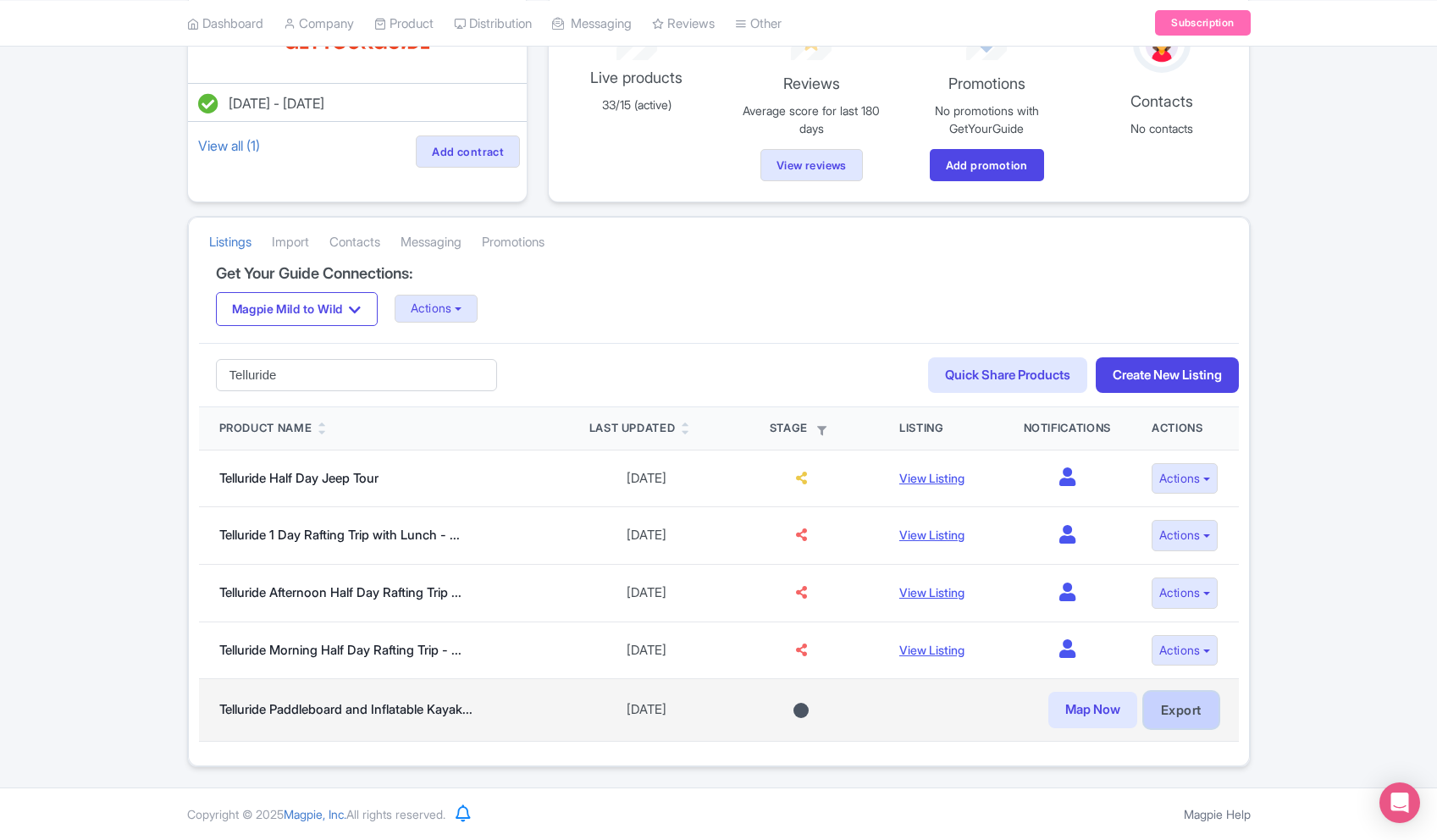
click at [1152, 711] on link "Export" at bounding box center [1180, 710] width 74 height 36
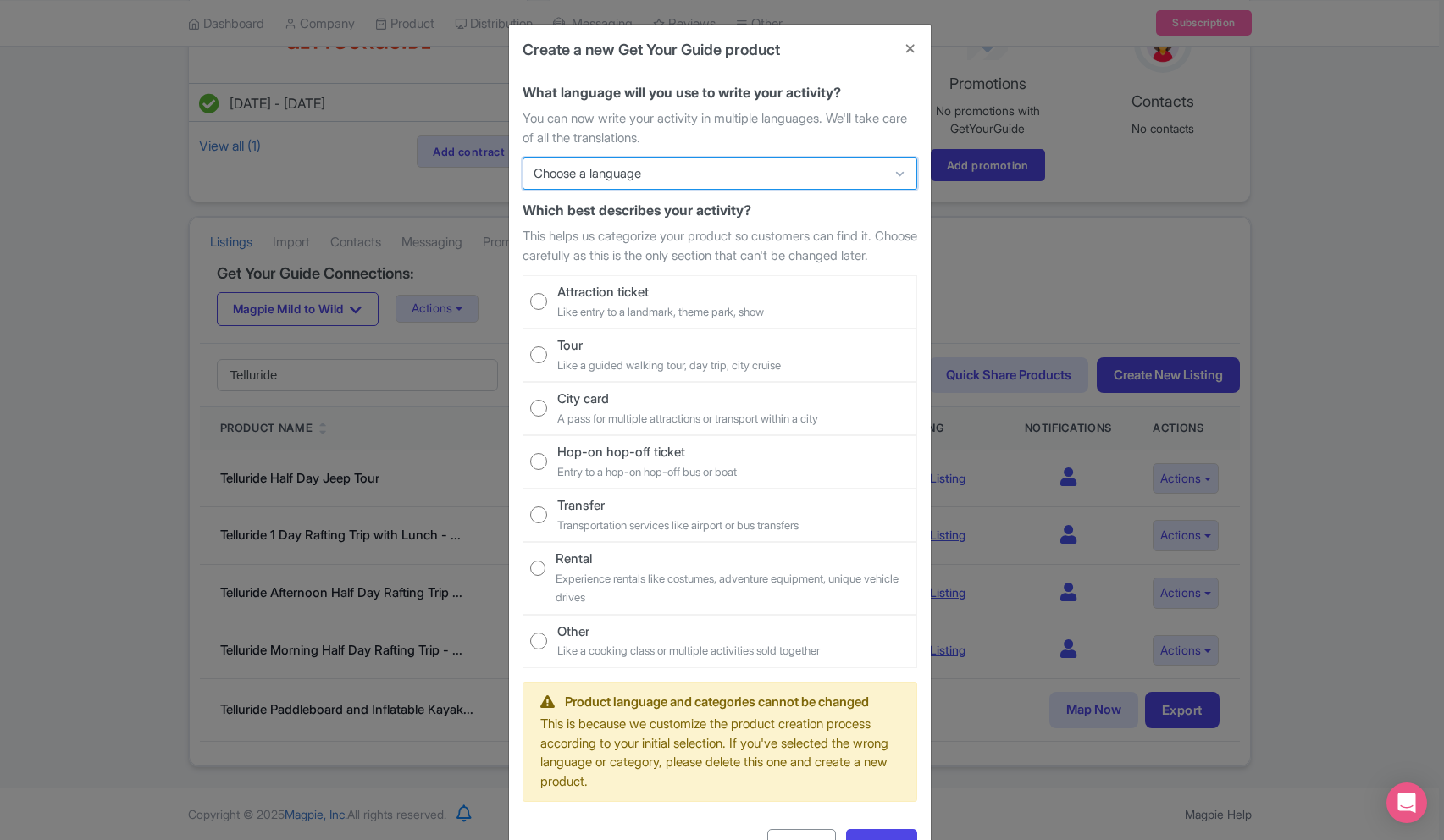
click at [728, 182] on select "Choose a language English Deutsch Español Português (BR) Italiano Français" at bounding box center [719, 173] width 395 height 33
select select "29"
click at [522, 157] on select "Choose a language English Deutsch Español Português (BR) Italiano Français" at bounding box center [719, 173] width 395 height 33
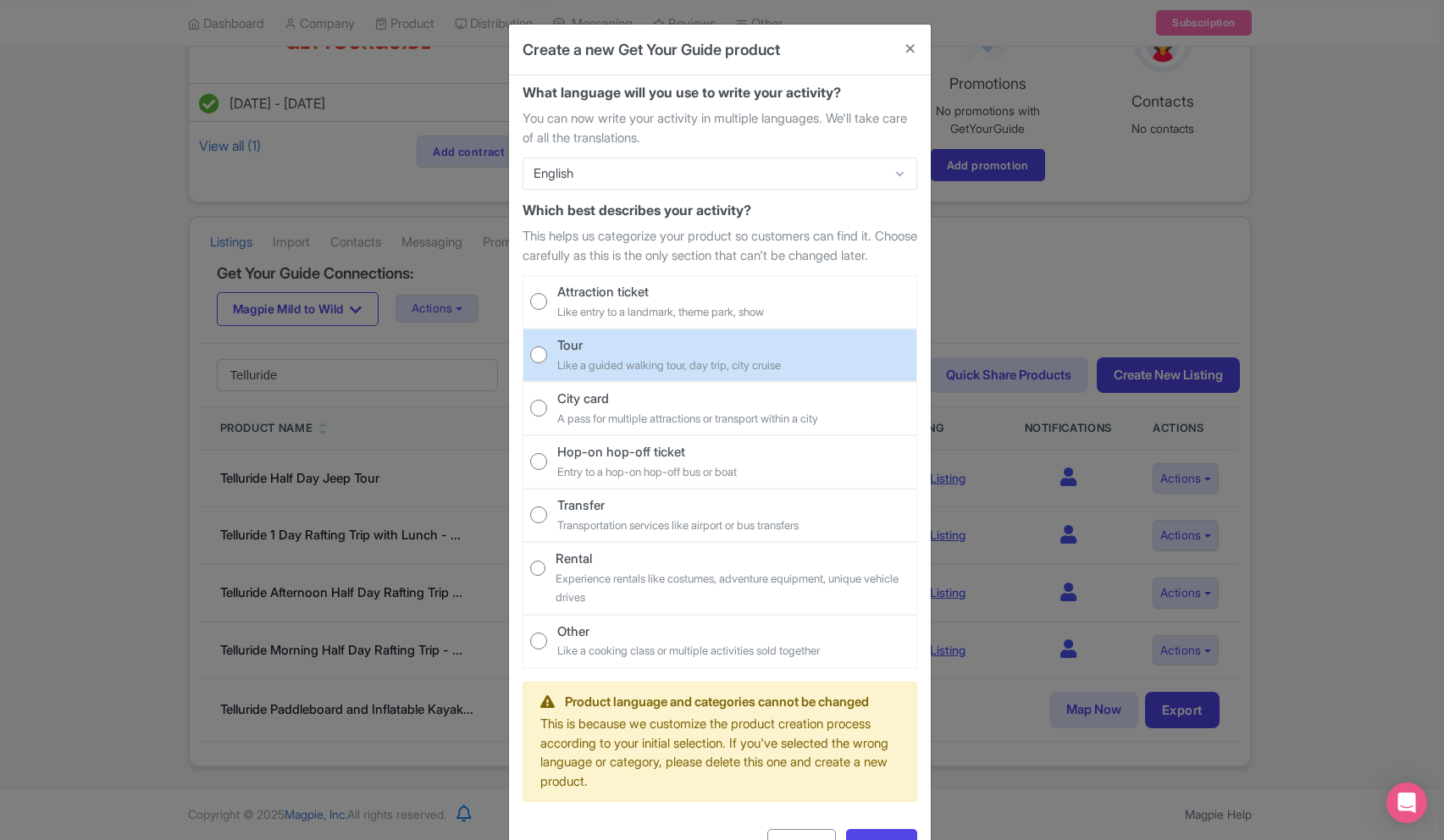
click at [726, 356] on div "Tour" at bounding box center [669, 346] width 223 height 20
click at [548, 363] on input "Tour Like a guided walking tour, day trip, city cruise" at bounding box center [539, 354] width 17 height 17
radio input "true"
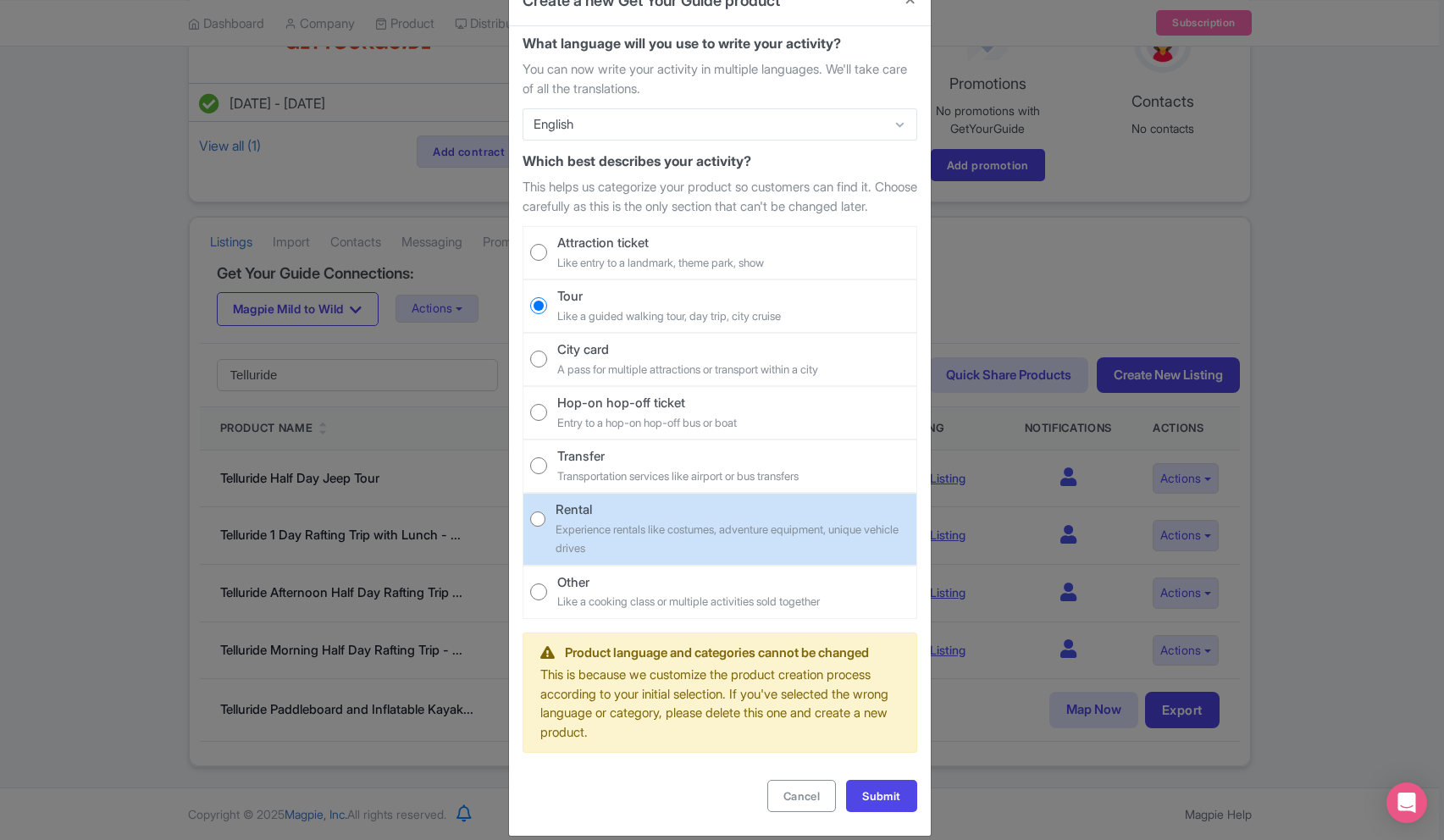
scroll to position [89, 0]
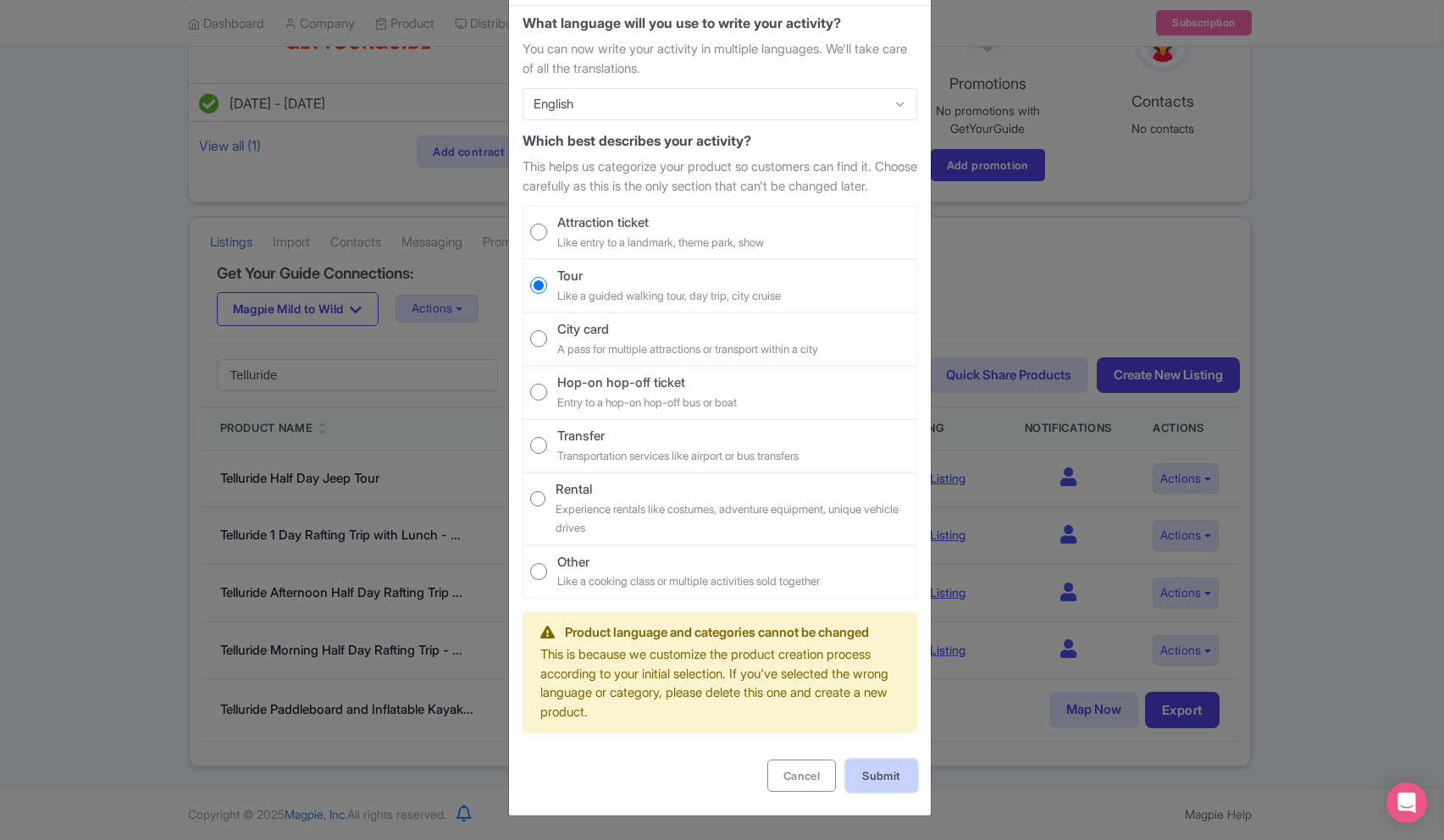
click at [865, 774] on link "Submit" at bounding box center [881, 776] width 70 height 33
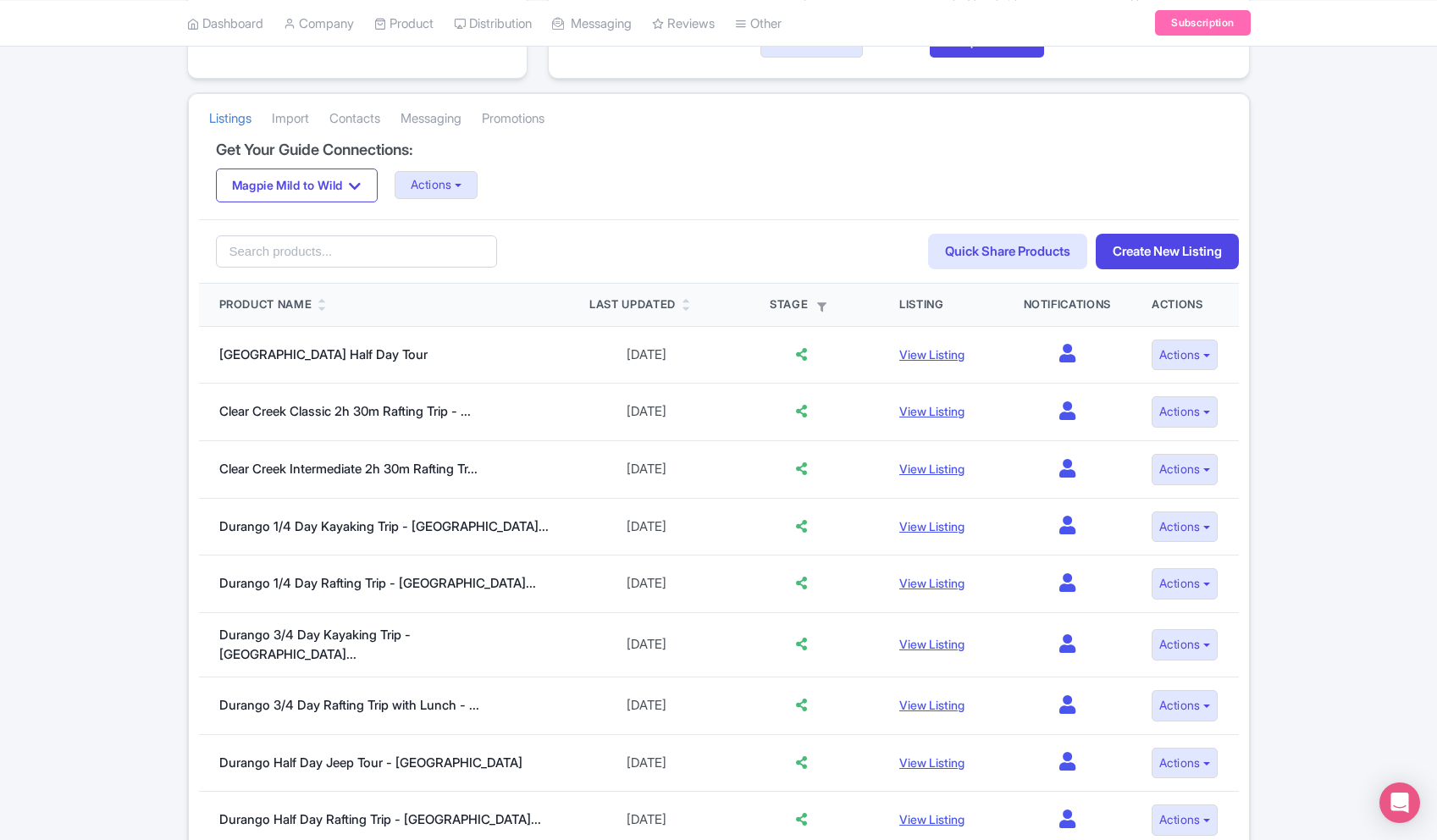
scroll to position [276, 0]
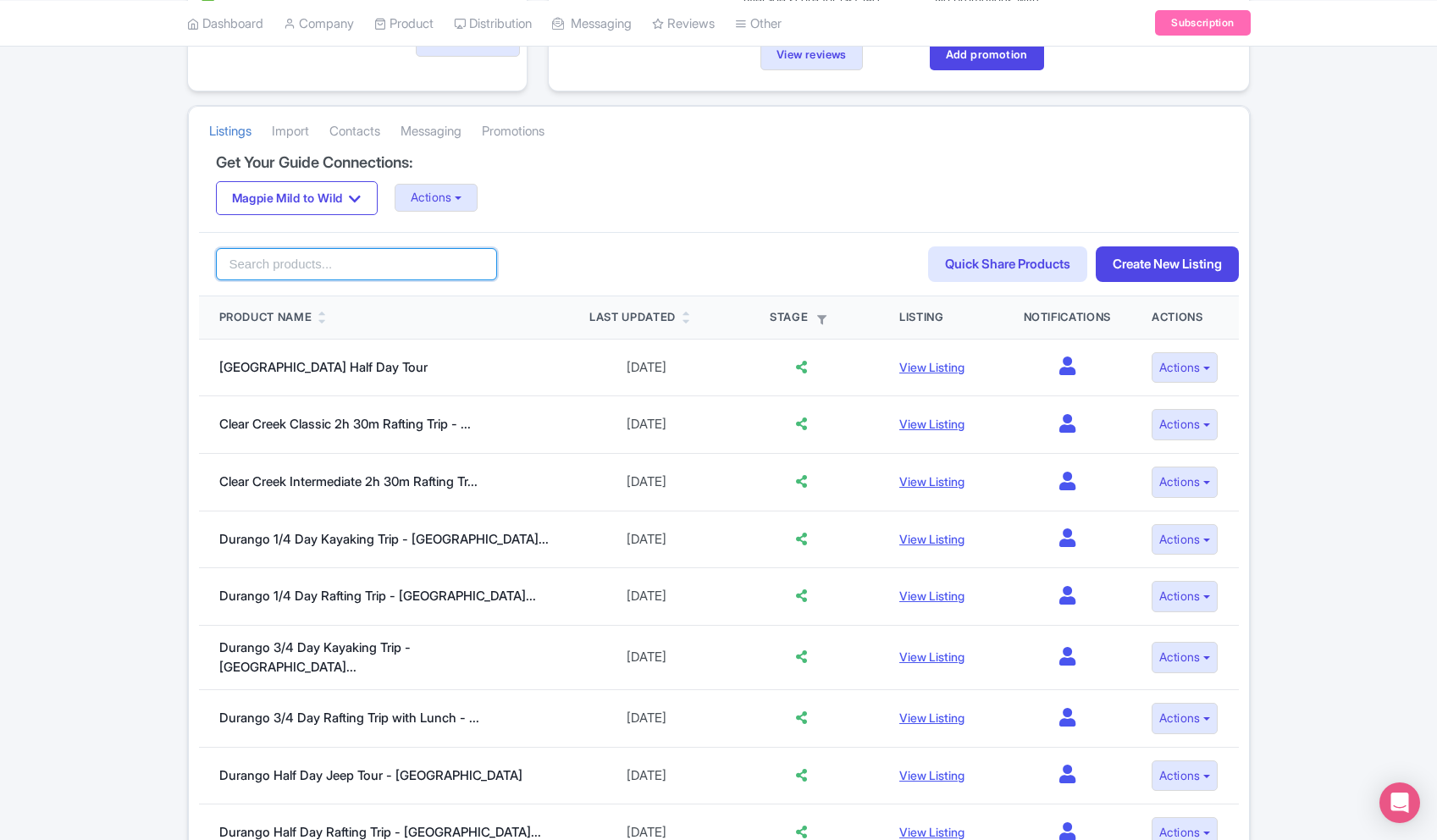
click at [337, 264] on input "search" at bounding box center [357, 265] width 282 height 33
type input "telluride"
click button "Search" at bounding box center [0, 0] width 0 height 0
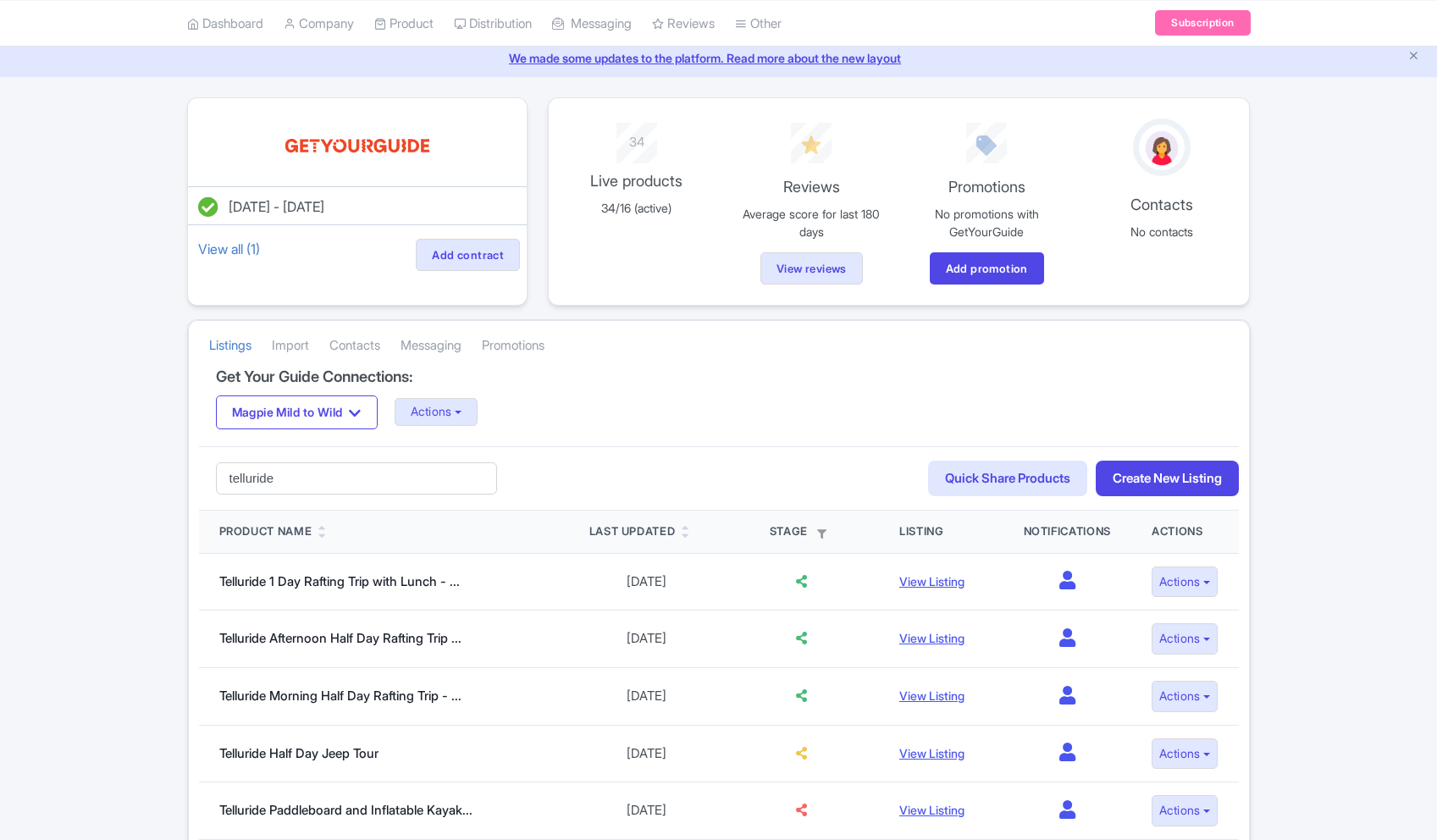
scroll to position [160, 0]
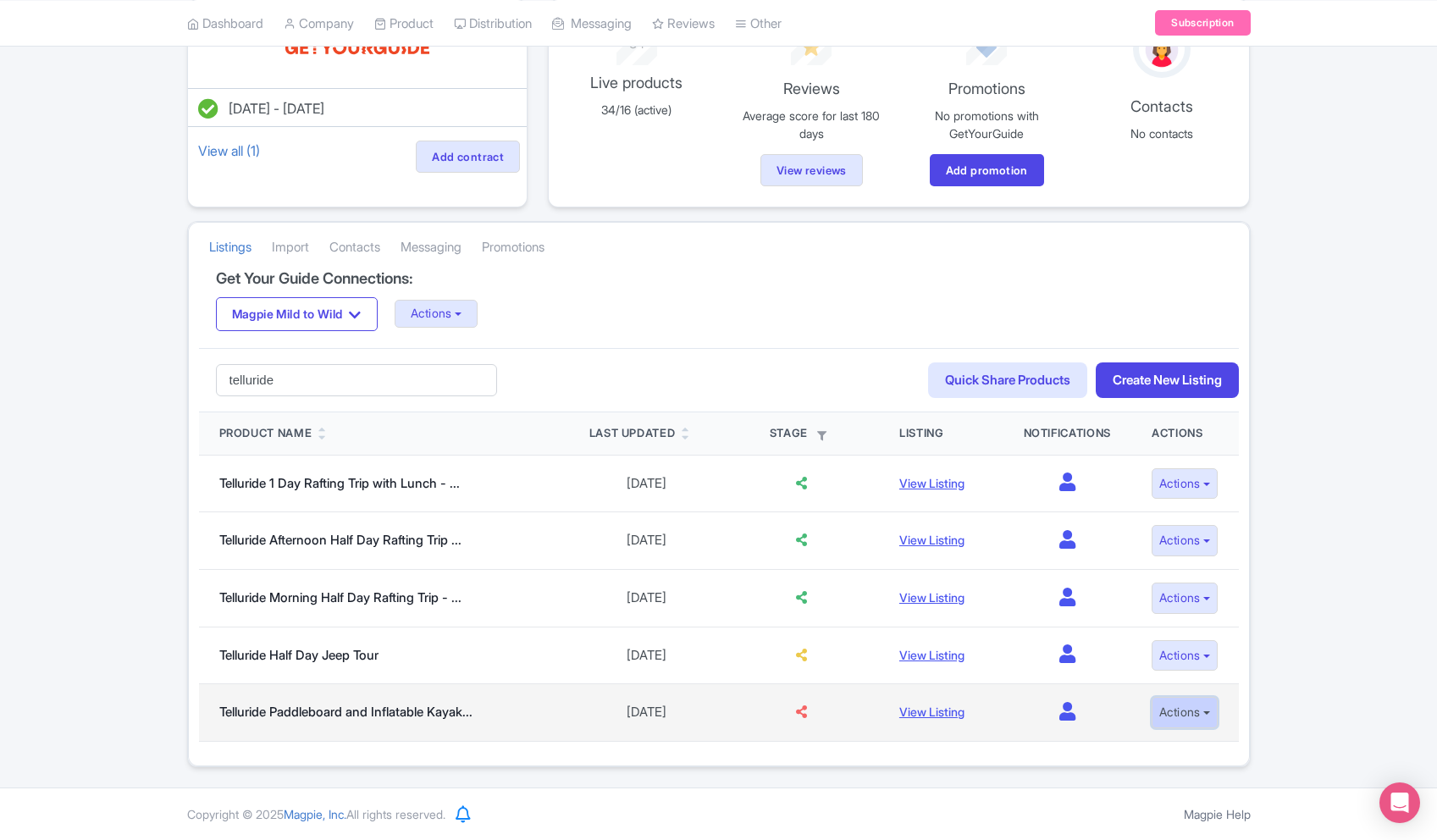
click at [1200, 726] on button "Actions" at bounding box center [1185, 712] width 67 height 32
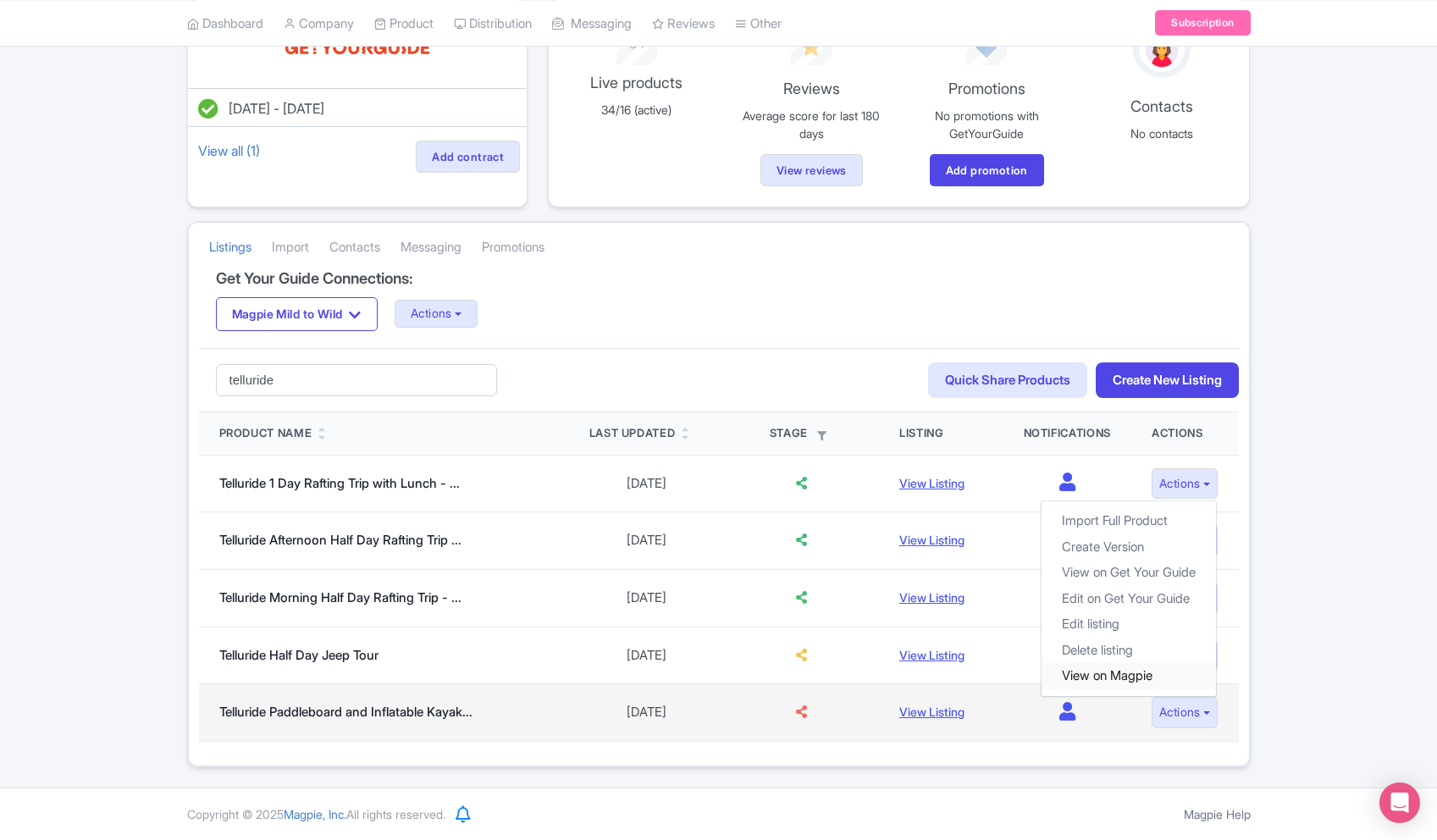
click at [1155, 679] on link "View on Magpie" at bounding box center [1128, 676] width 174 height 26
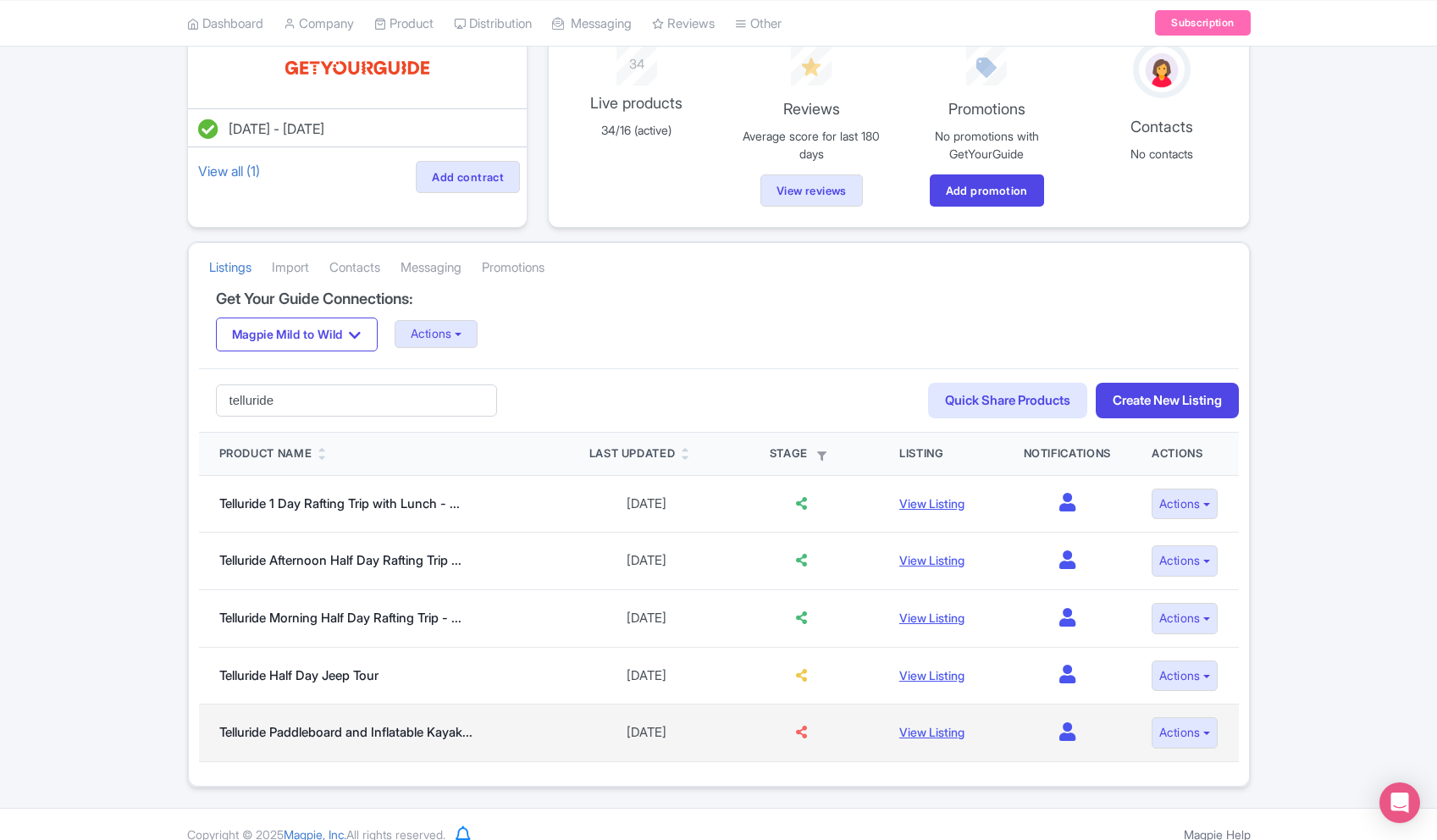
scroll to position [142, 0]
click at [938, 734] on link "View Listing" at bounding box center [931, 730] width 65 height 14
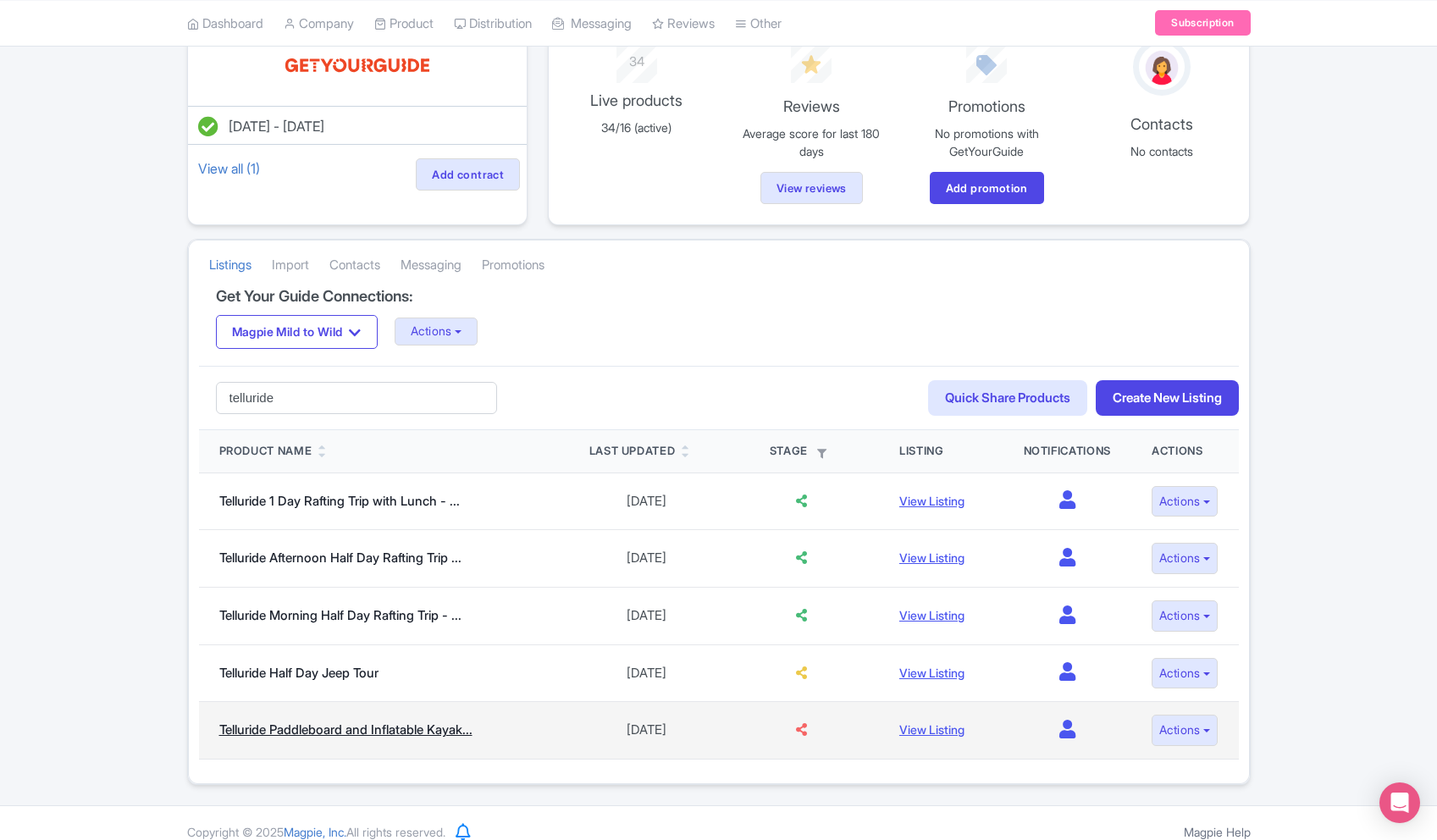
click at [441, 733] on link "Telluride Paddleboard and Inflatable Kayak..." at bounding box center [346, 730] width 253 height 16
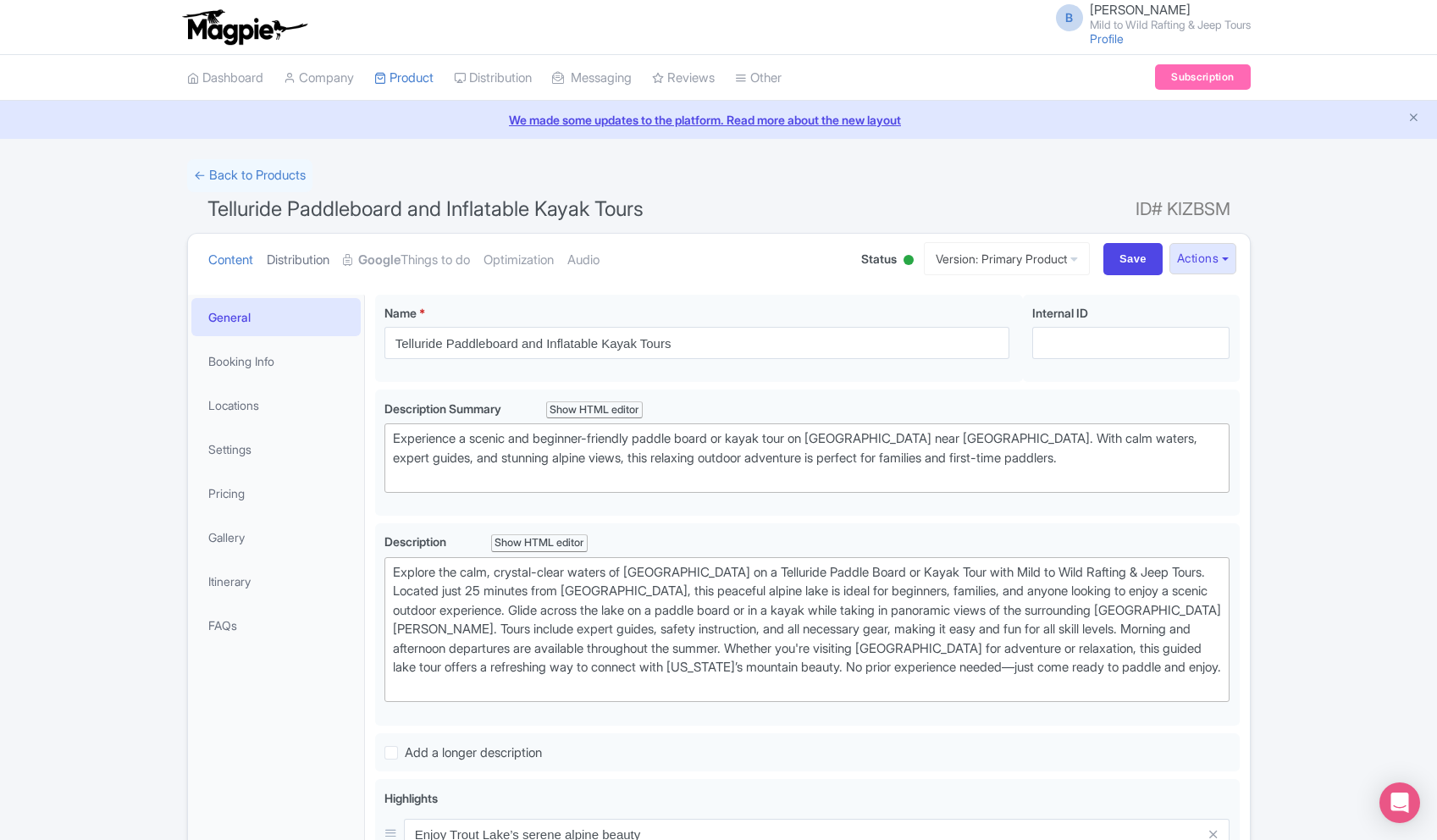
click at [314, 257] on link "Distribution" at bounding box center [297, 260] width 62 height 53
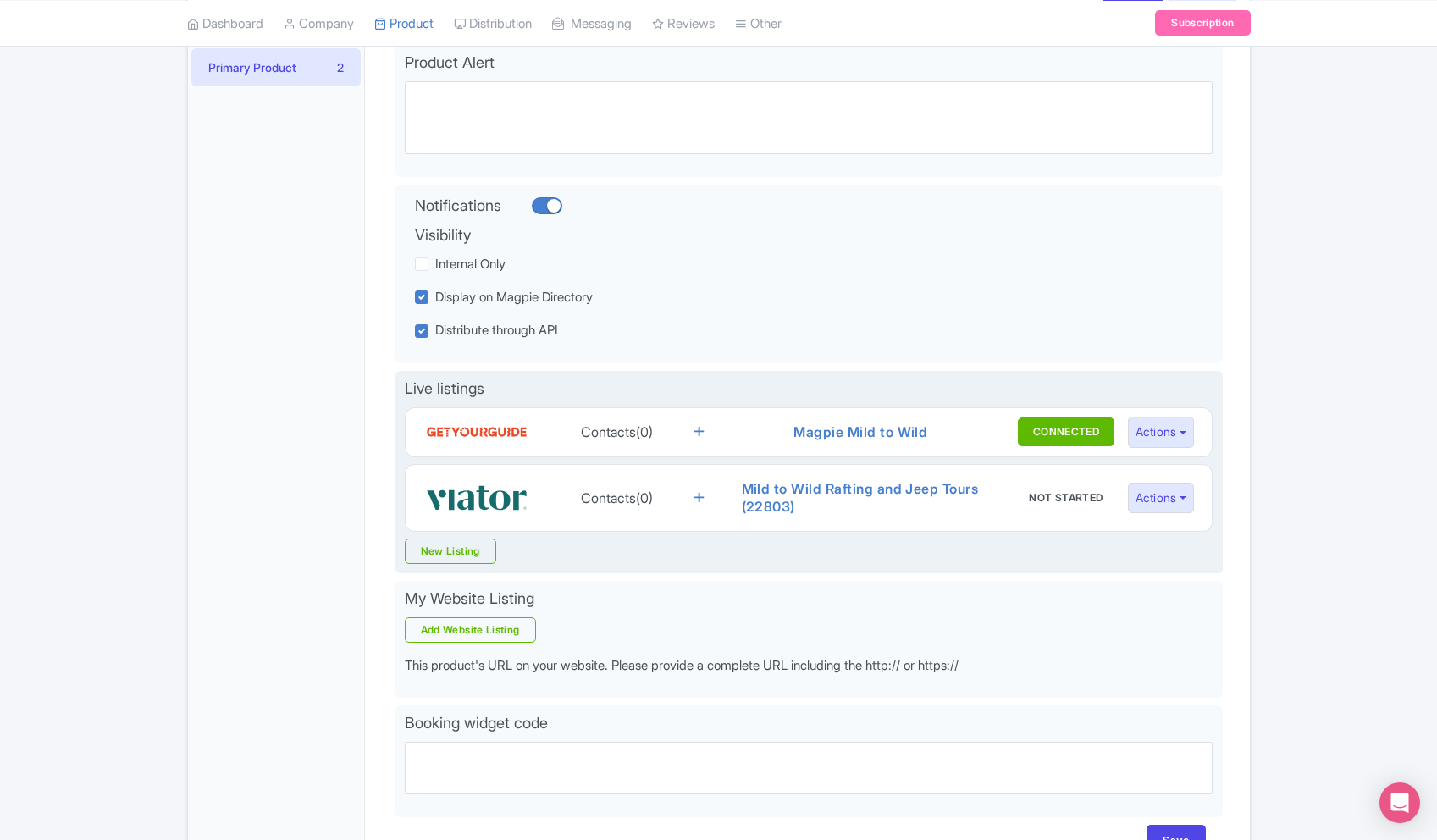
scroll to position [275, 0]
